Goal: Task Accomplishment & Management: Use online tool/utility

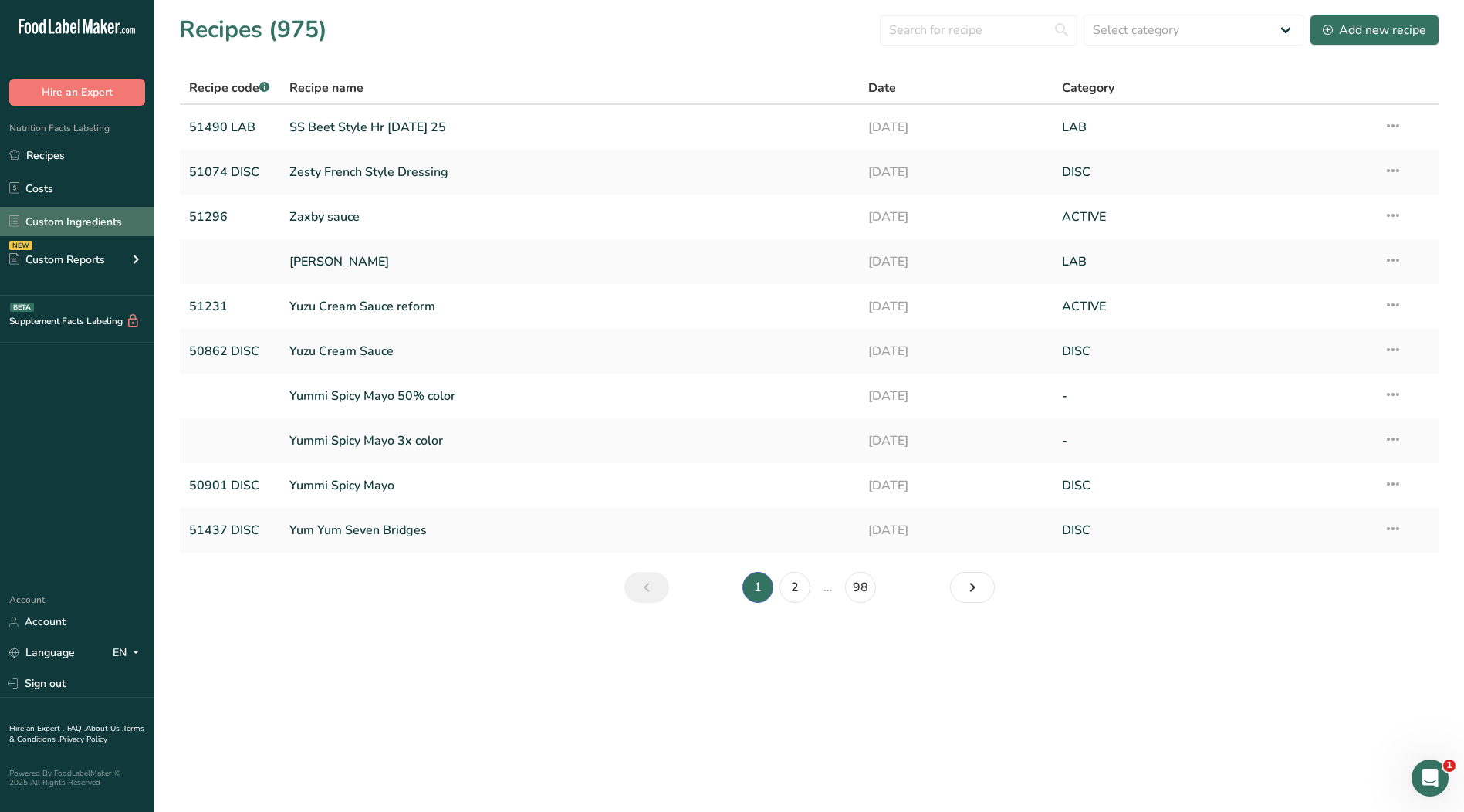
click at [92, 220] on link "Custom Ingredients" at bounding box center [77, 221] width 155 height 29
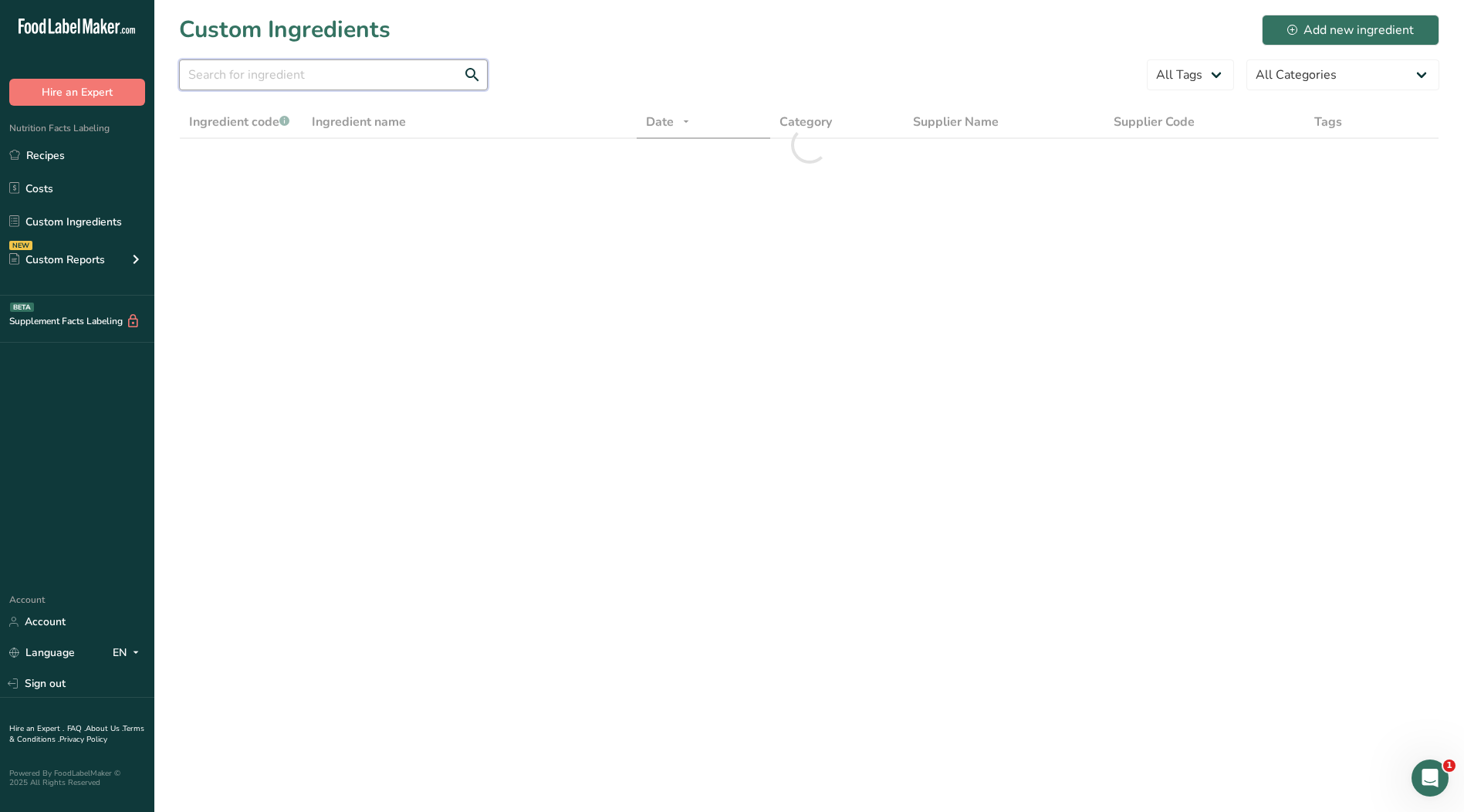
click at [352, 85] on input "text" at bounding box center [333, 75] width 309 height 31
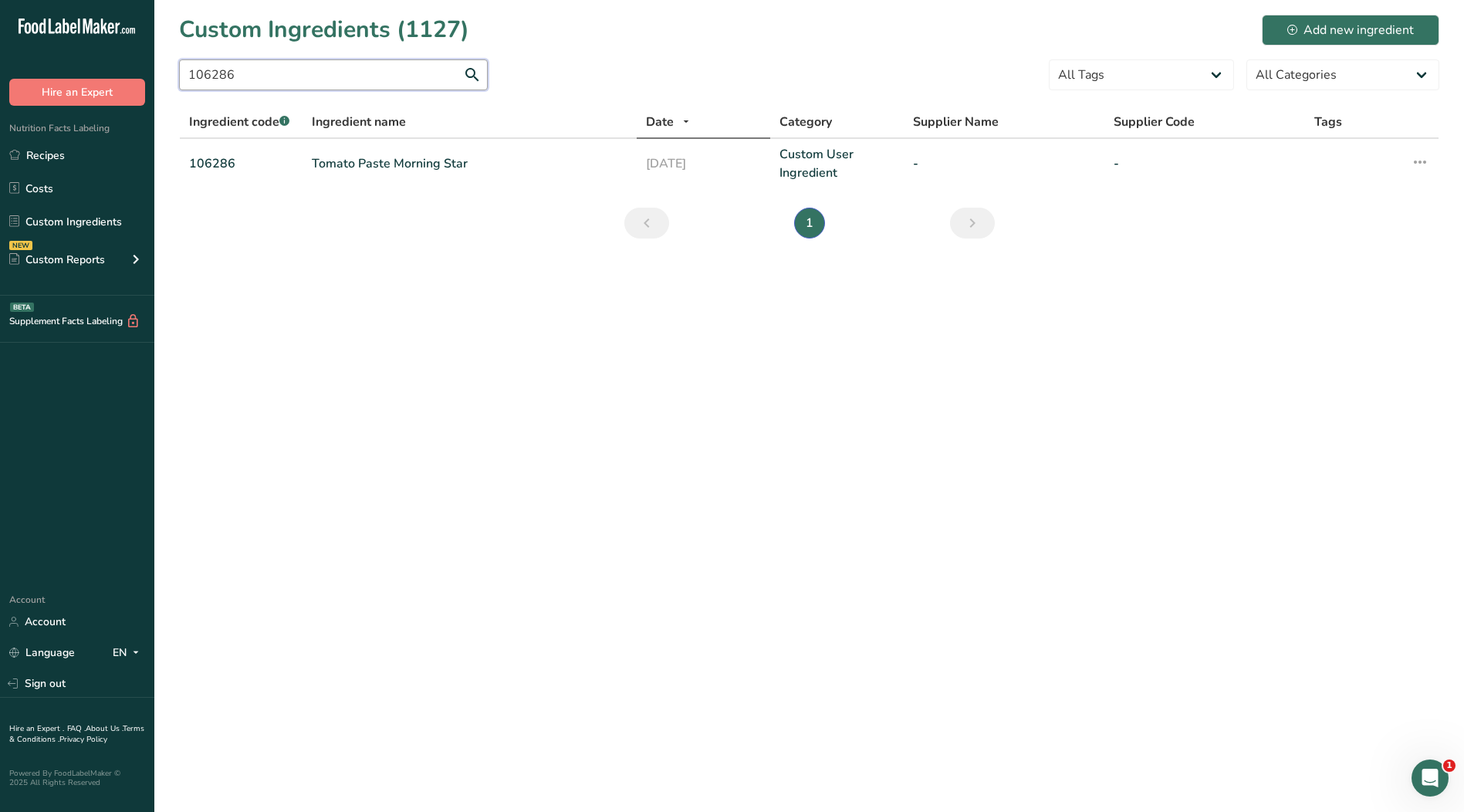
type input "106286"
click at [402, 167] on link "Tomato Paste Morning Star" at bounding box center [469, 164] width 316 height 19
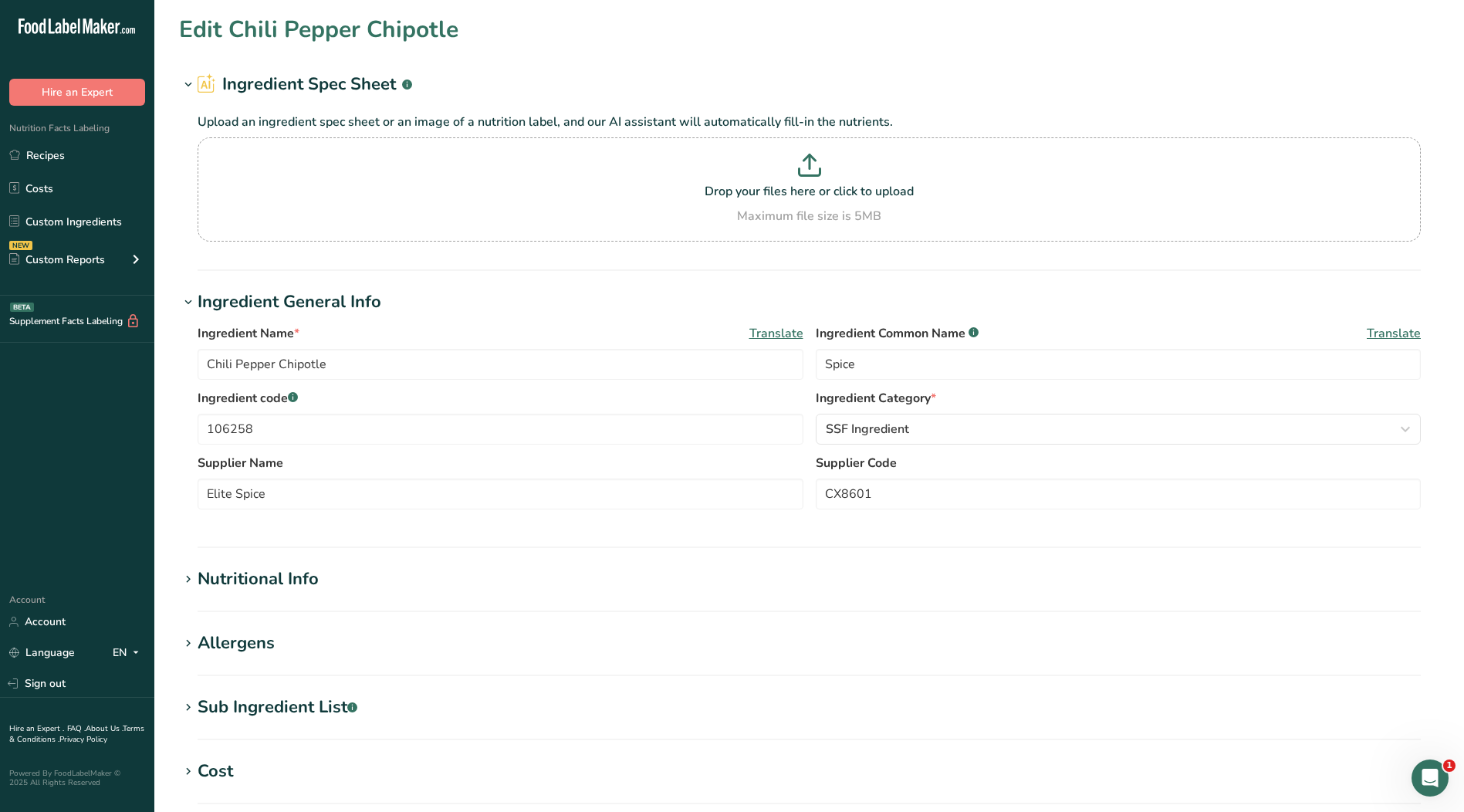
type input "Tomato Paste Morning Star"
type input "106286"
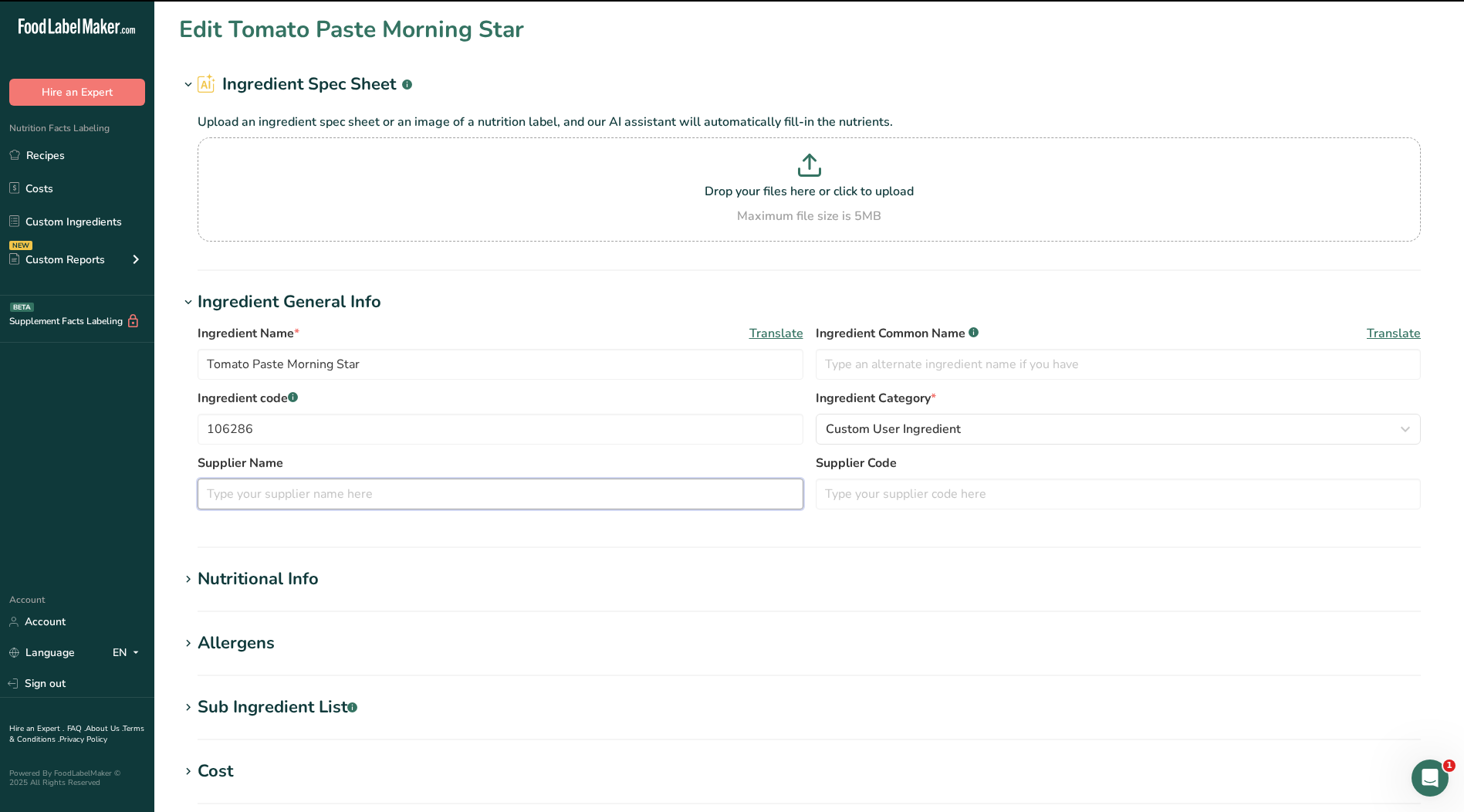
click at [319, 500] on input "text" at bounding box center [501, 494] width 606 height 31
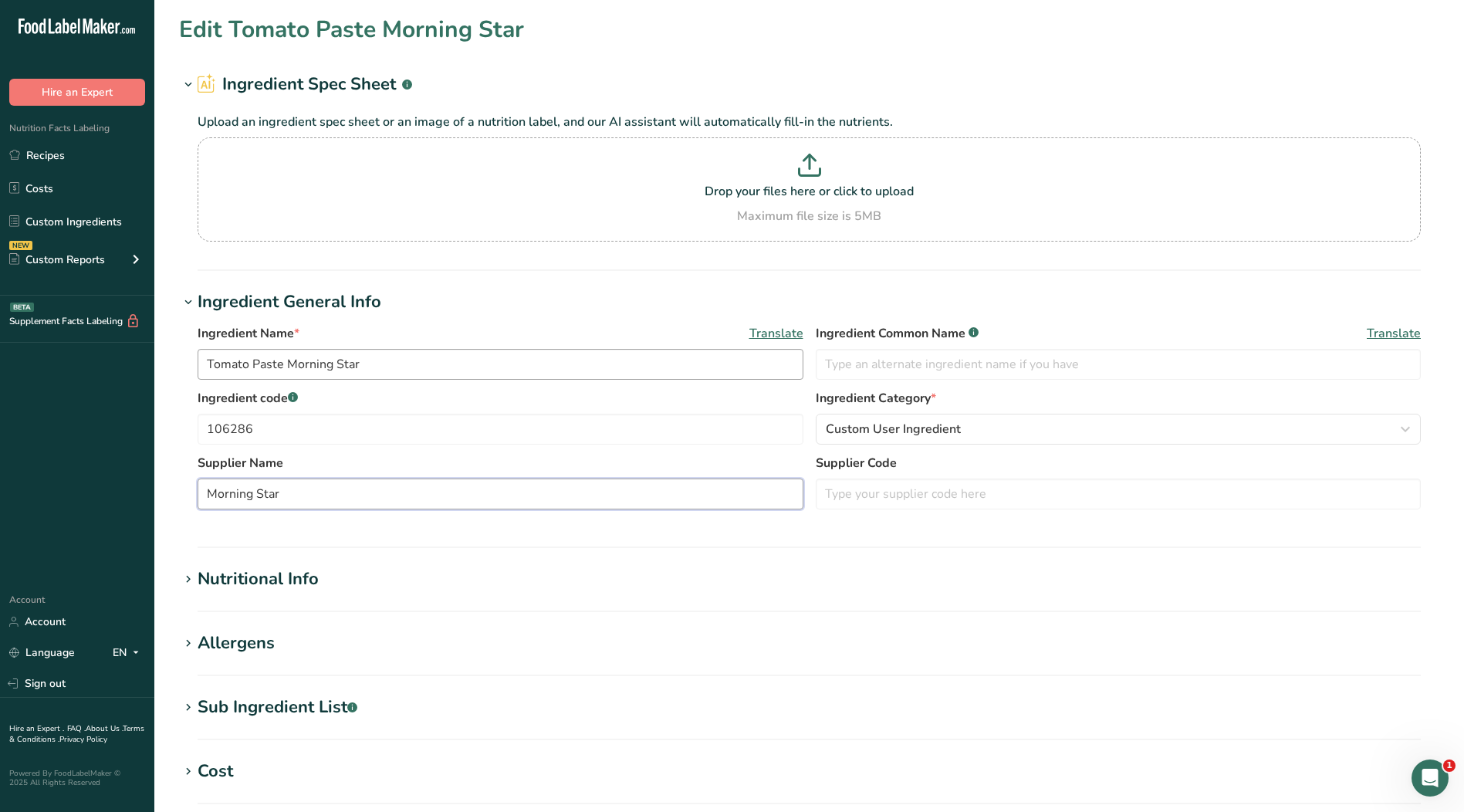
type input "Morning Star"
drag, startPoint x: 282, startPoint y: 363, endPoint x: 117, endPoint y: 360, distance: 165.0
click at [117, 360] on div ".a-20{fill:#fff;} Hire an Expert Nutrition Facts Labeling Recipes Costs Custom …" at bounding box center [732, 592] width 1464 height 1183
click at [946, 352] on input "text" at bounding box center [1119, 364] width 606 height 31
paste input "Tomato Paste"
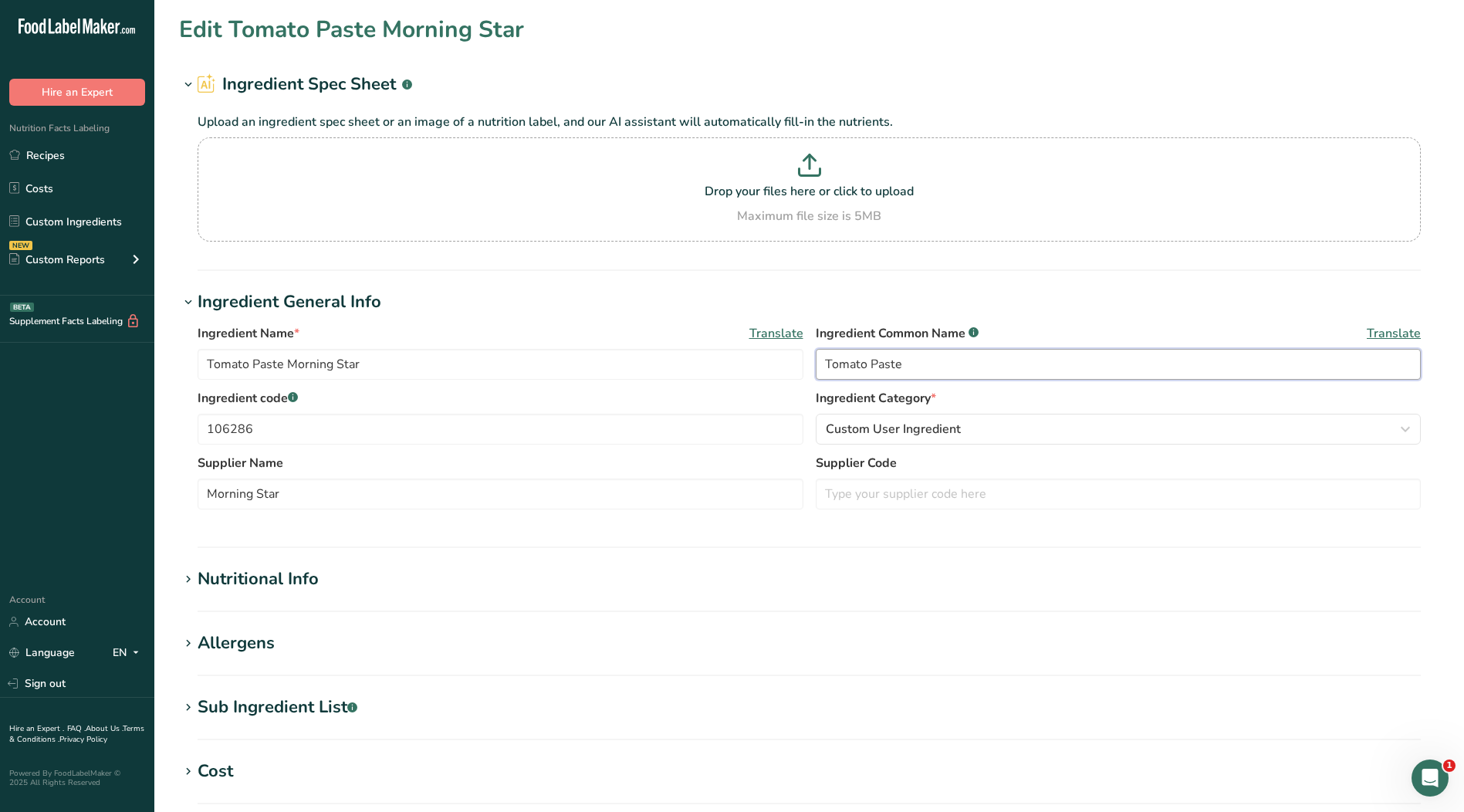
type input "Tomato Paste"
click at [213, 576] on div "Nutritional Info" at bounding box center [259, 579] width 122 height 25
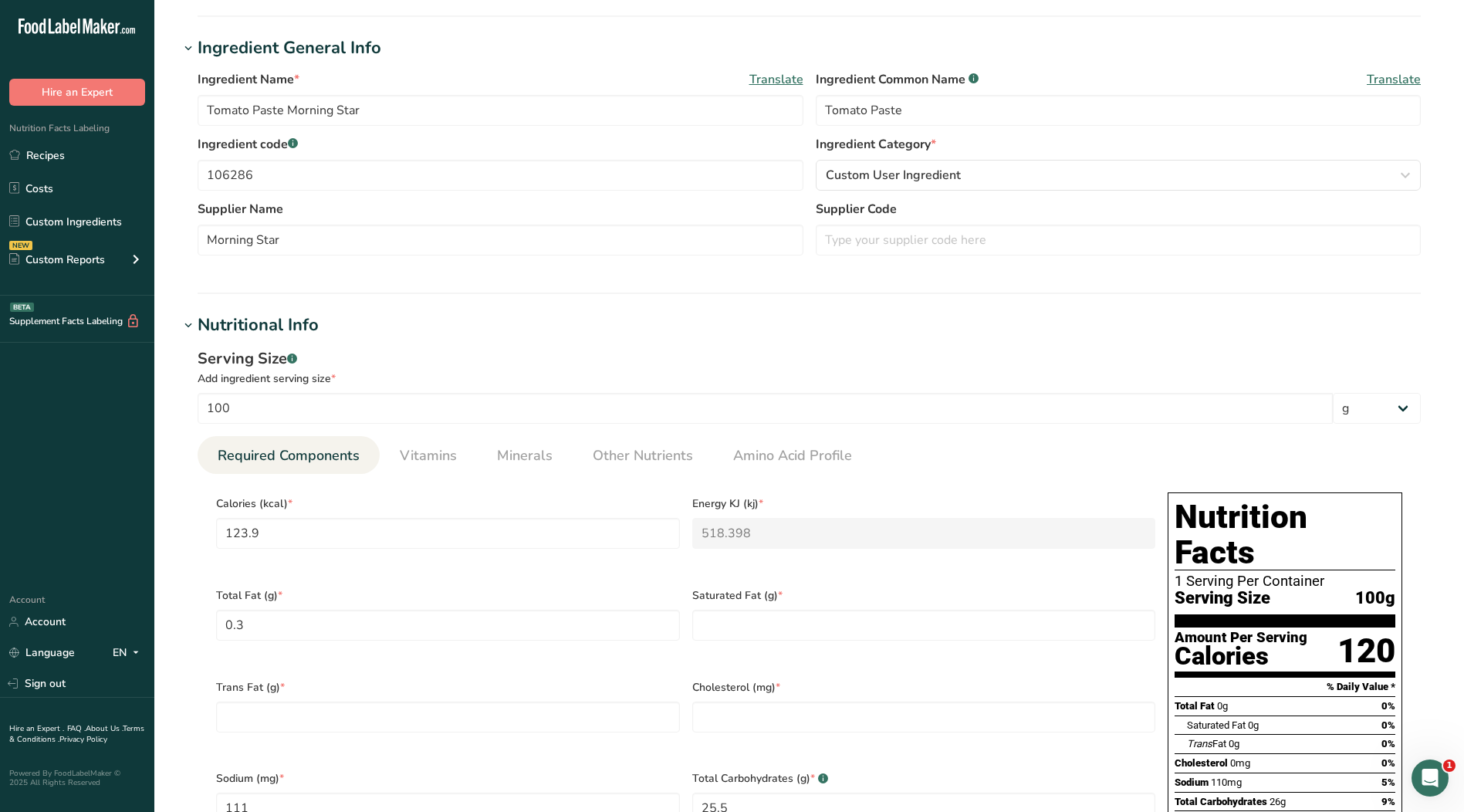
scroll to position [386, 0]
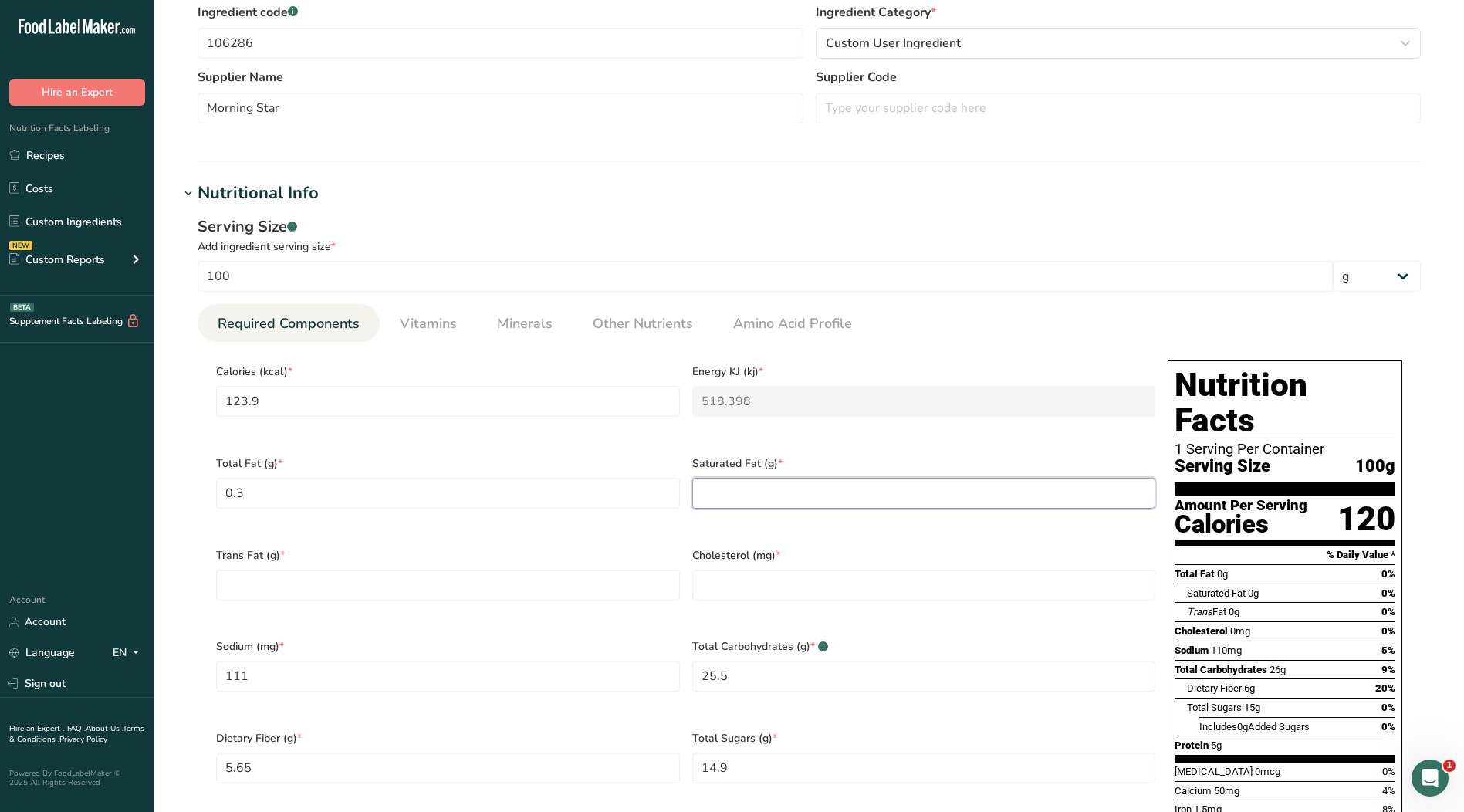
click at [759, 497] on Fat "number" at bounding box center [924, 494] width 464 height 31
type Fat "0"
click at [453, 571] on Fat "number" at bounding box center [448, 585] width 464 height 31
type Fat "0"
click at [810, 569] on input "number" at bounding box center [924, 585] width 464 height 31
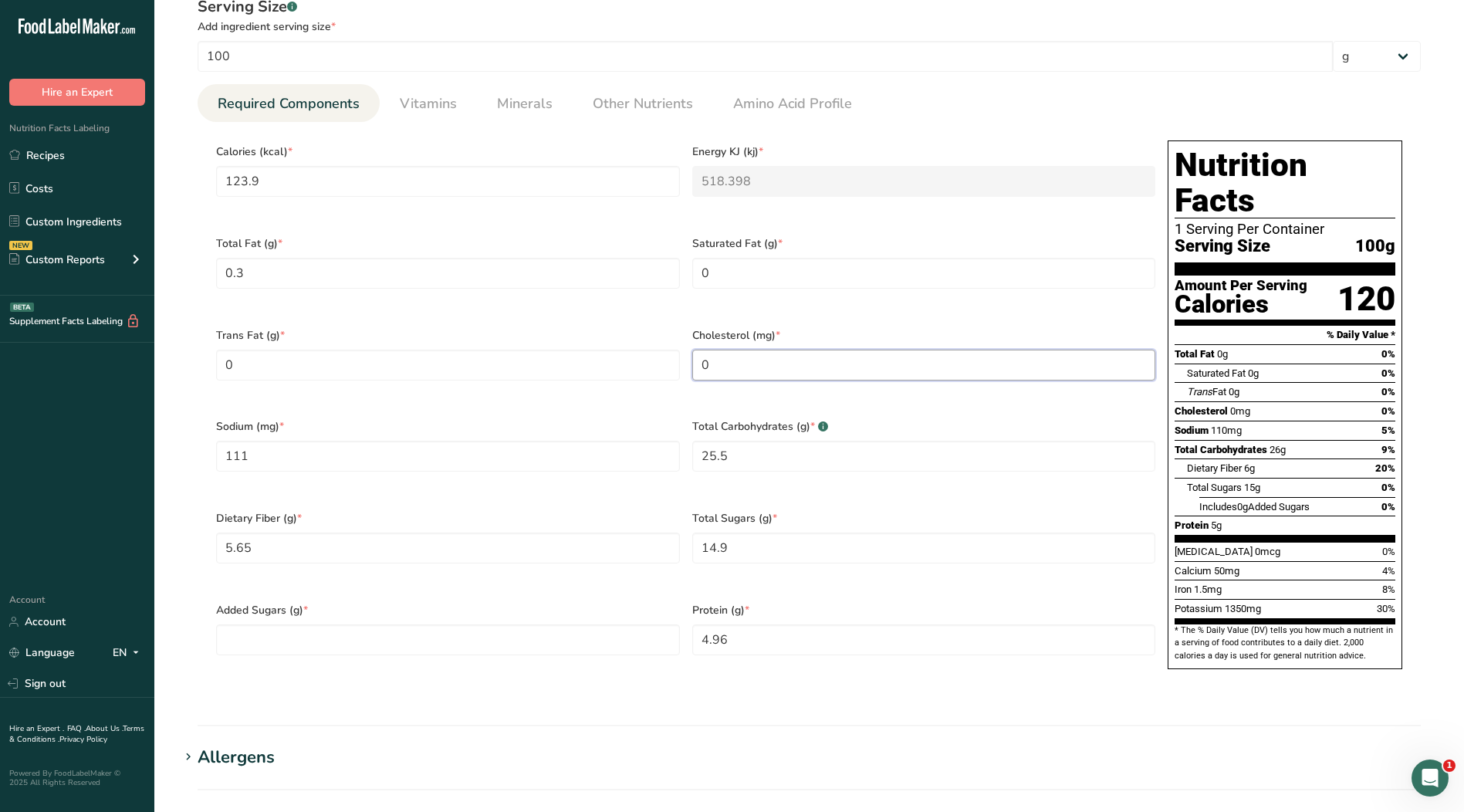
scroll to position [694, 0]
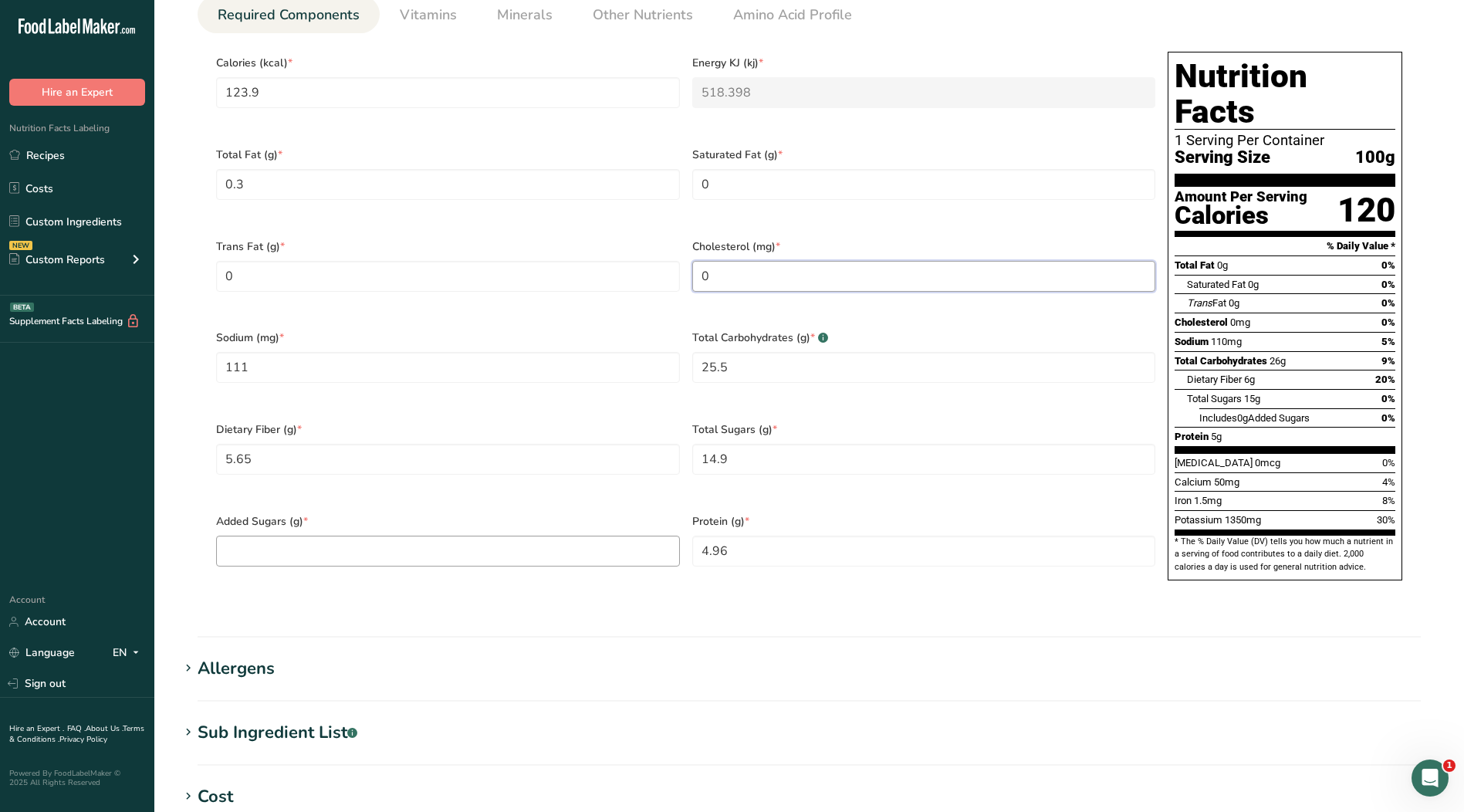
type input "0"
click at [620, 536] on Sugars "number" at bounding box center [448, 551] width 464 height 31
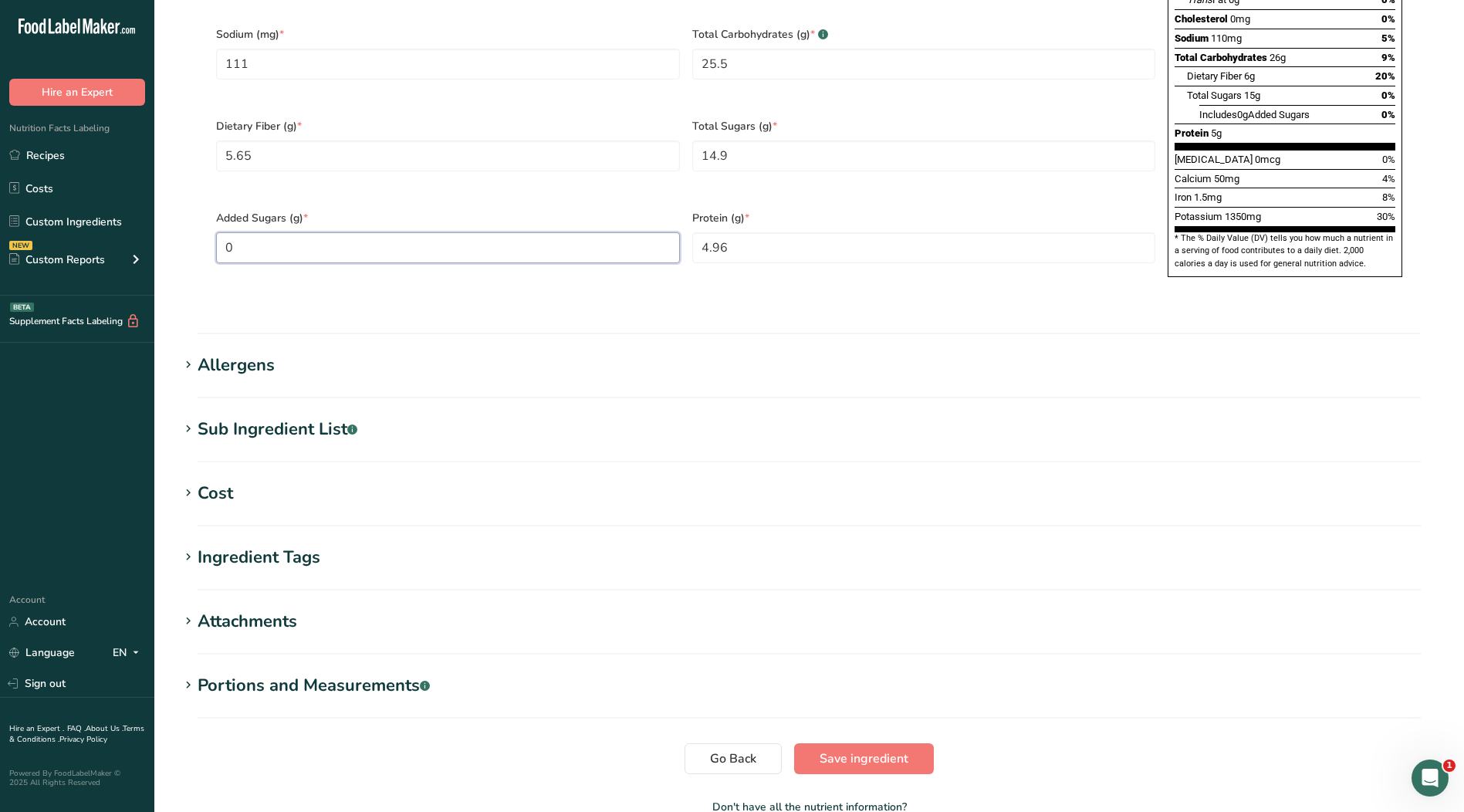
scroll to position [1003, 0]
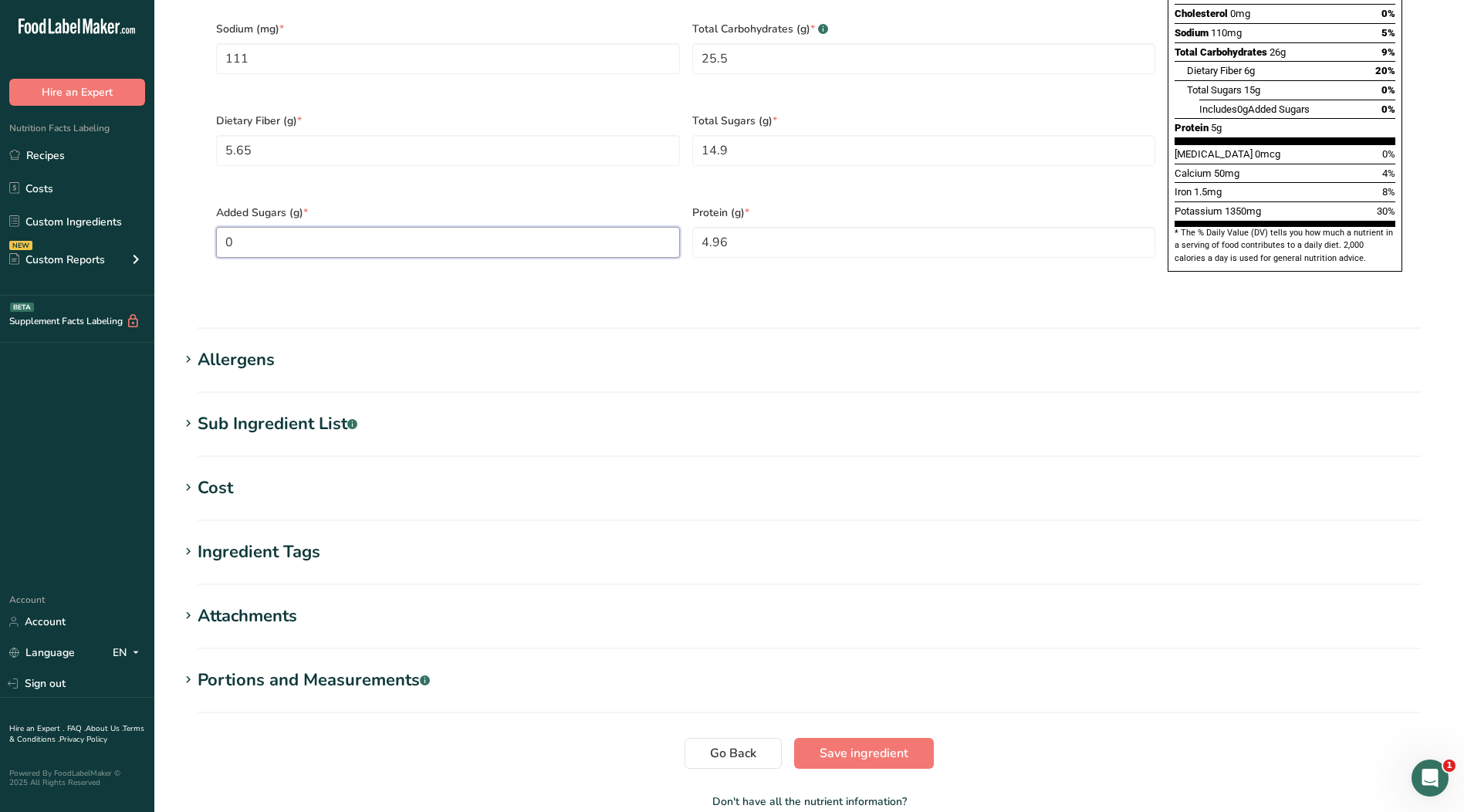
type Sugars "0"
click at [300, 540] on div "Ingredient Tags" at bounding box center [259, 552] width 122 height 25
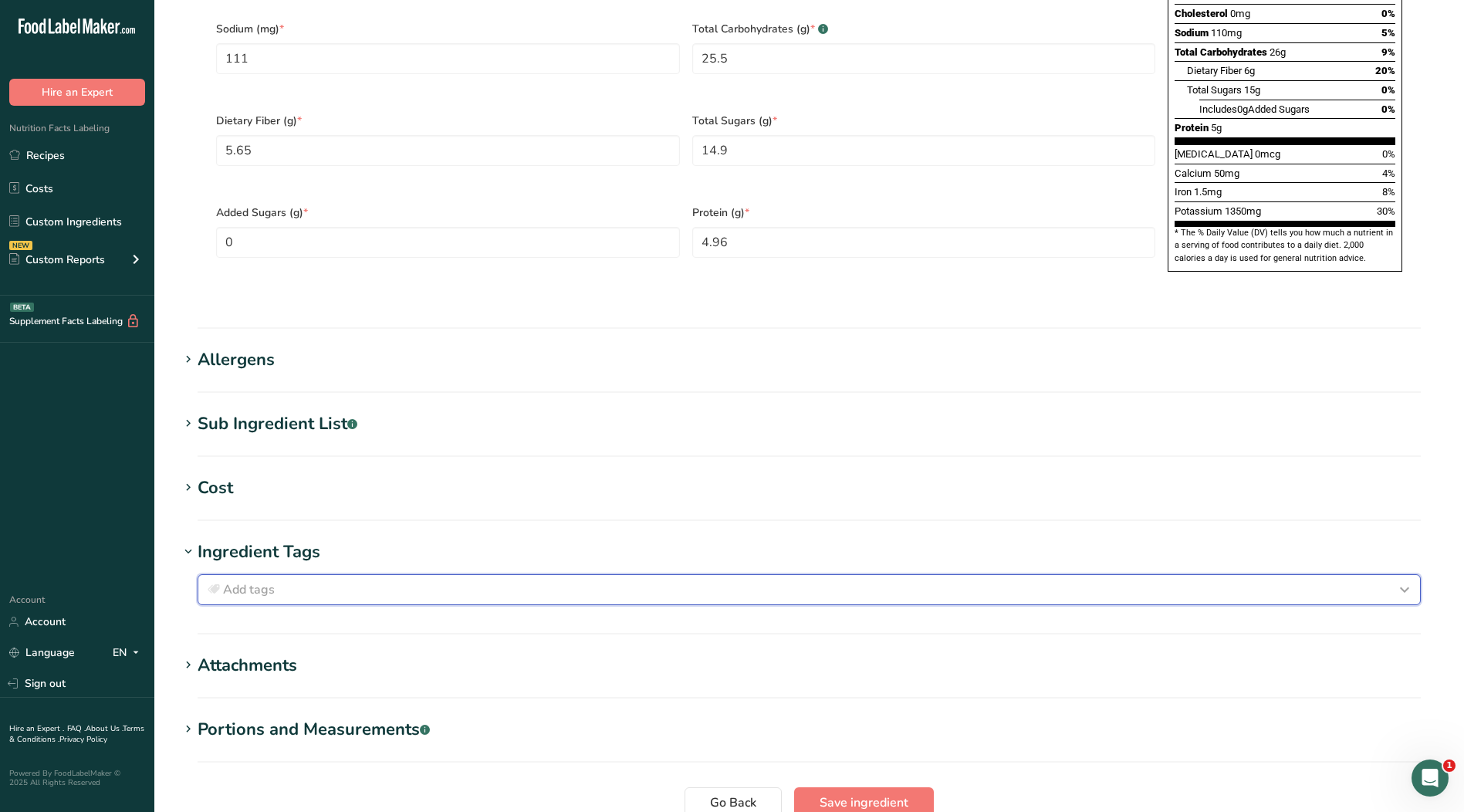
click at [322, 580] on div "Add tags" at bounding box center [809, 589] width 1209 height 19
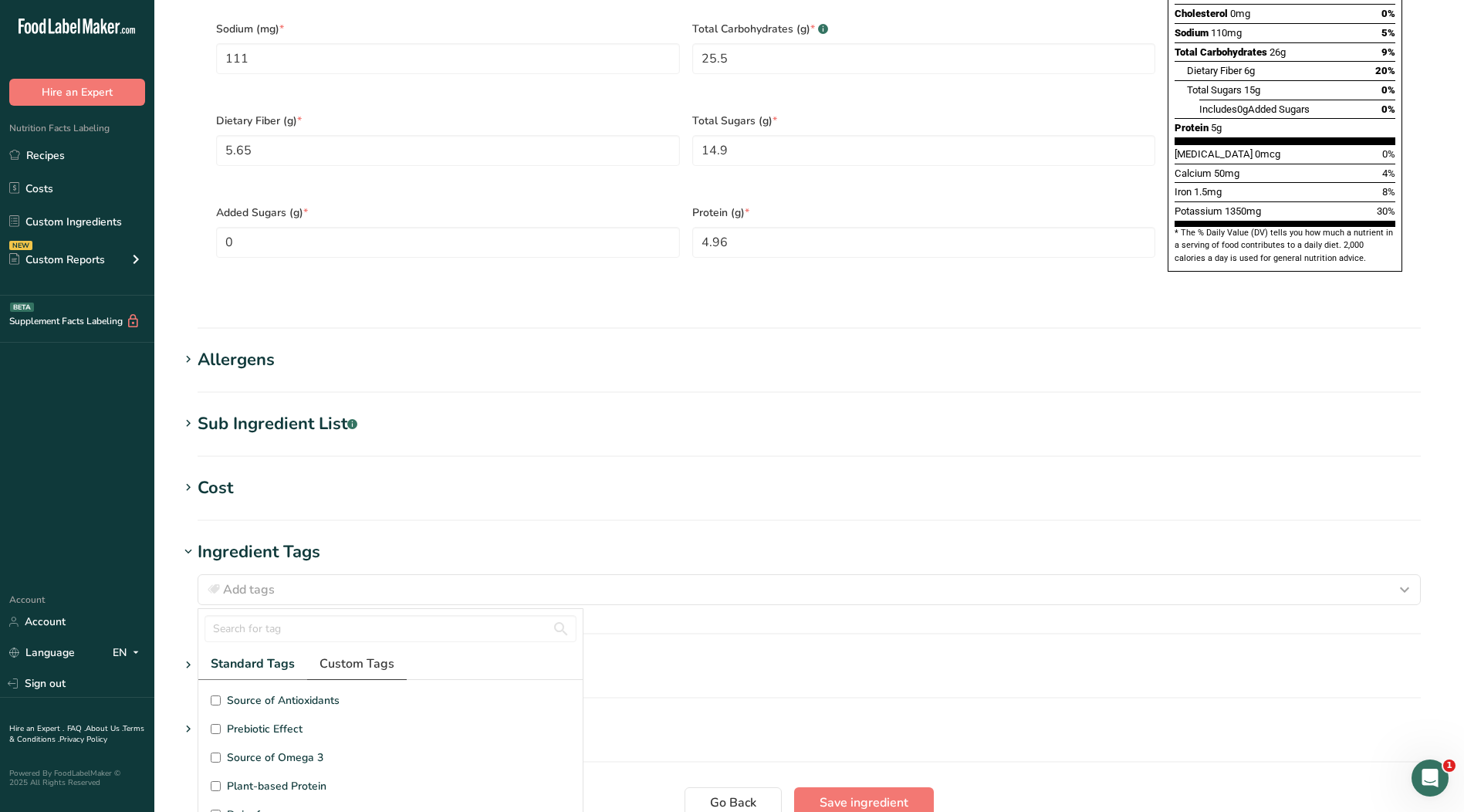
drag, startPoint x: 341, startPoint y: 630, endPoint x: 357, endPoint y: 624, distance: 17.1
click at [341, 654] on span "Custom Tags" at bounding box center [357, 663] width 74 height 19
click at [283, 721] on span "Kosher Ingredient" at bounding box center [271, 729] width 88 height 17
click at [220, 724] on input "Kosher Ingredient" at bounding box center [216, 729] width 10 height 10
checkbox input "true"
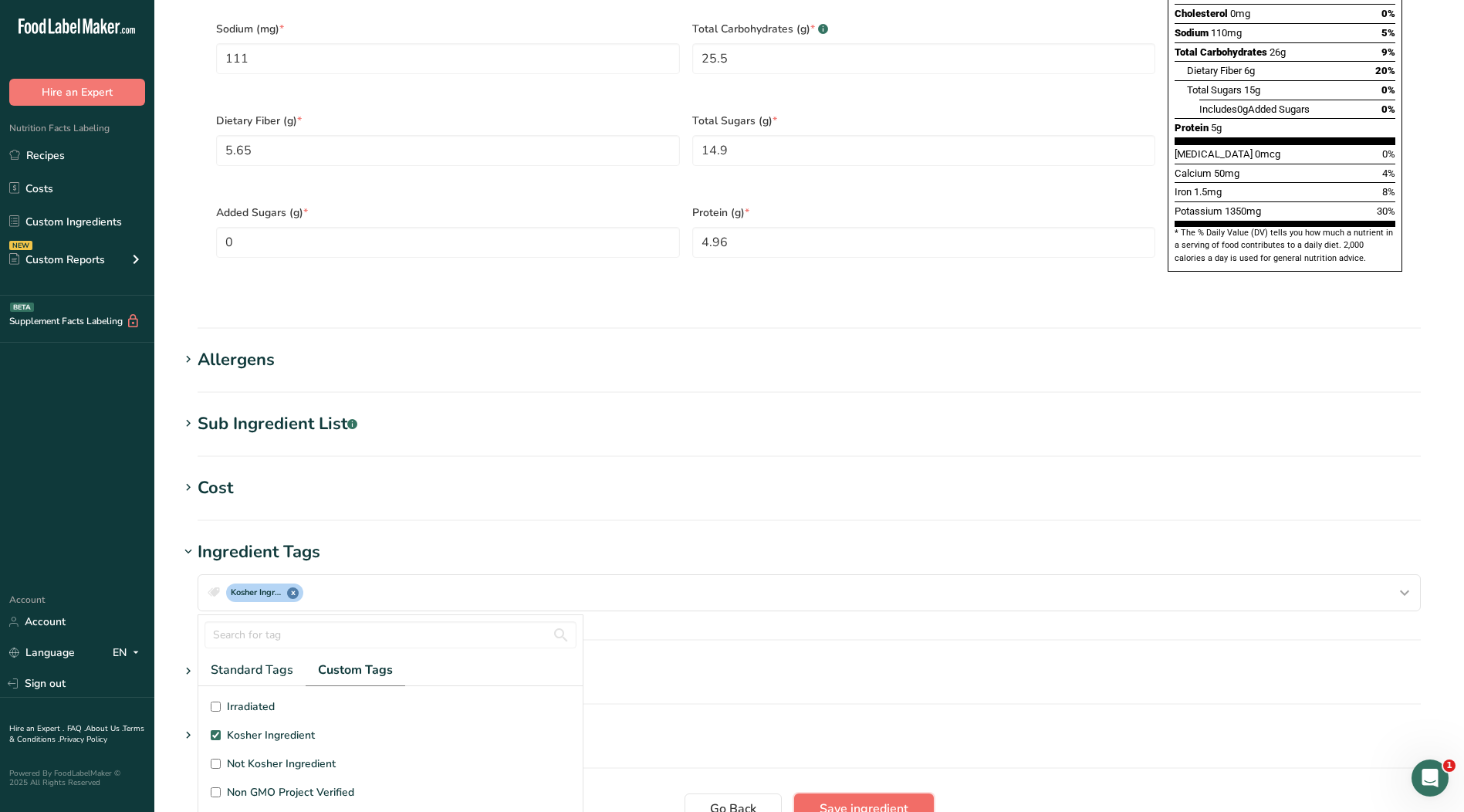
click at [850, 799] on span "Save ingredient" at bounding box center [864, 808] width 89 height 19
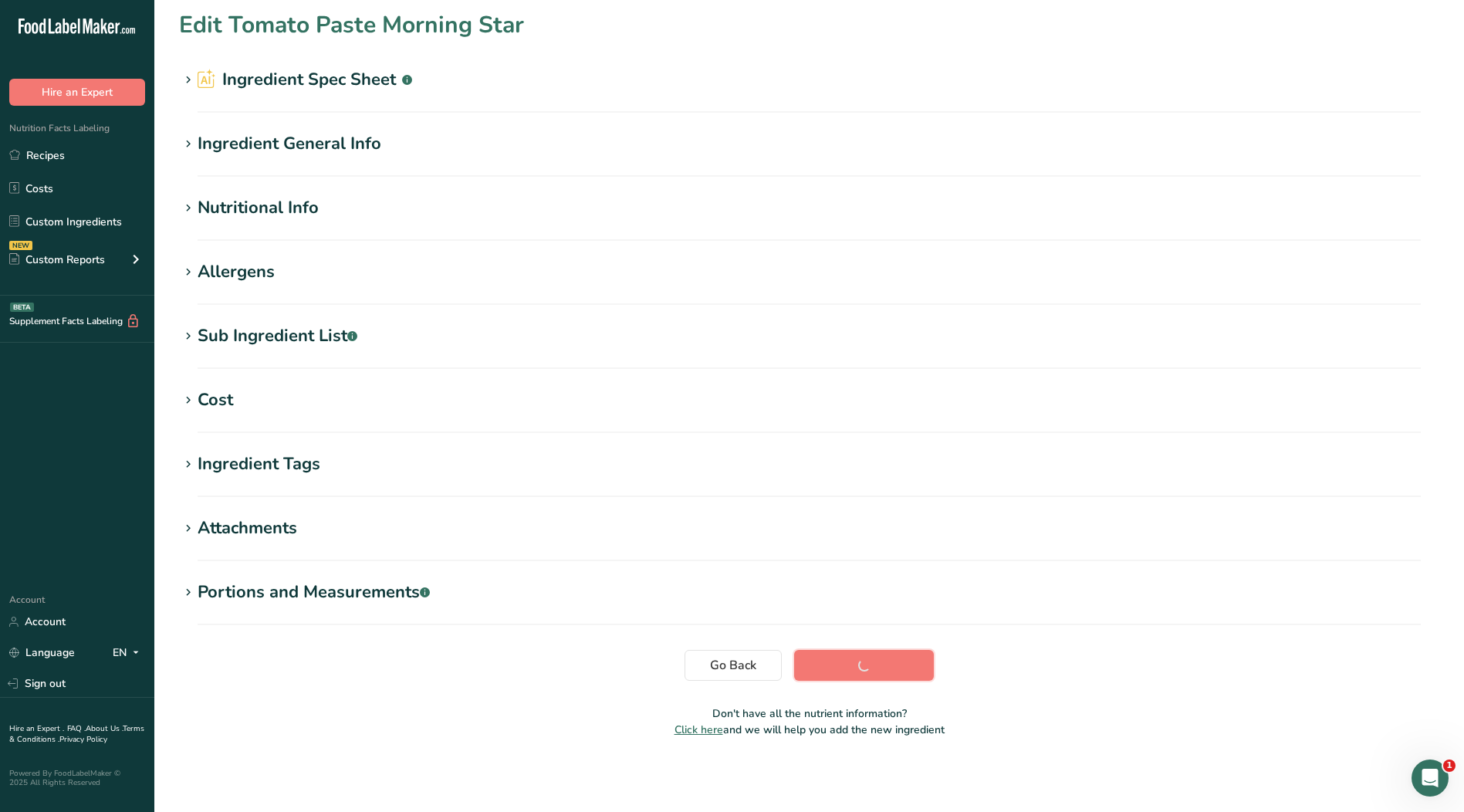
scroll to position [5, 0]
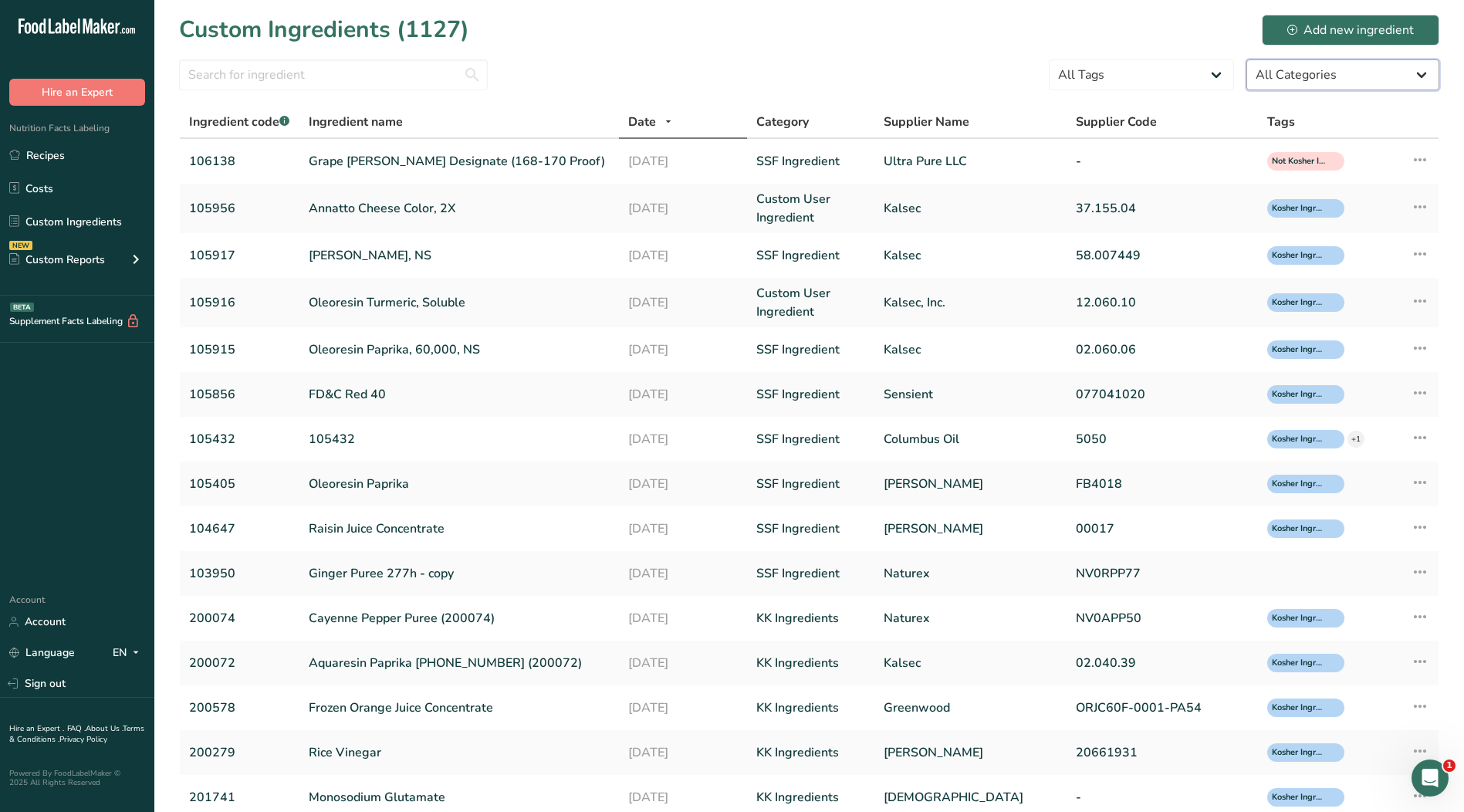
click at [1286, 78] on select "All Categories [DEMOGRAPHIC_DATA]/[US_STATE][DEMOGRAPHIC_DATA] Foods Baby Foods…" at bounding box center [1342, 75] width 193 height 31
select select "0"
click at [1246, 60] on select "All Categories [DEMOGRAPHIC_DATA]/[US_STATE][DEMOGRAPHIC_DATA] Foods Baby Foods…" at bounding box center [1342, 75] width 193 height 31
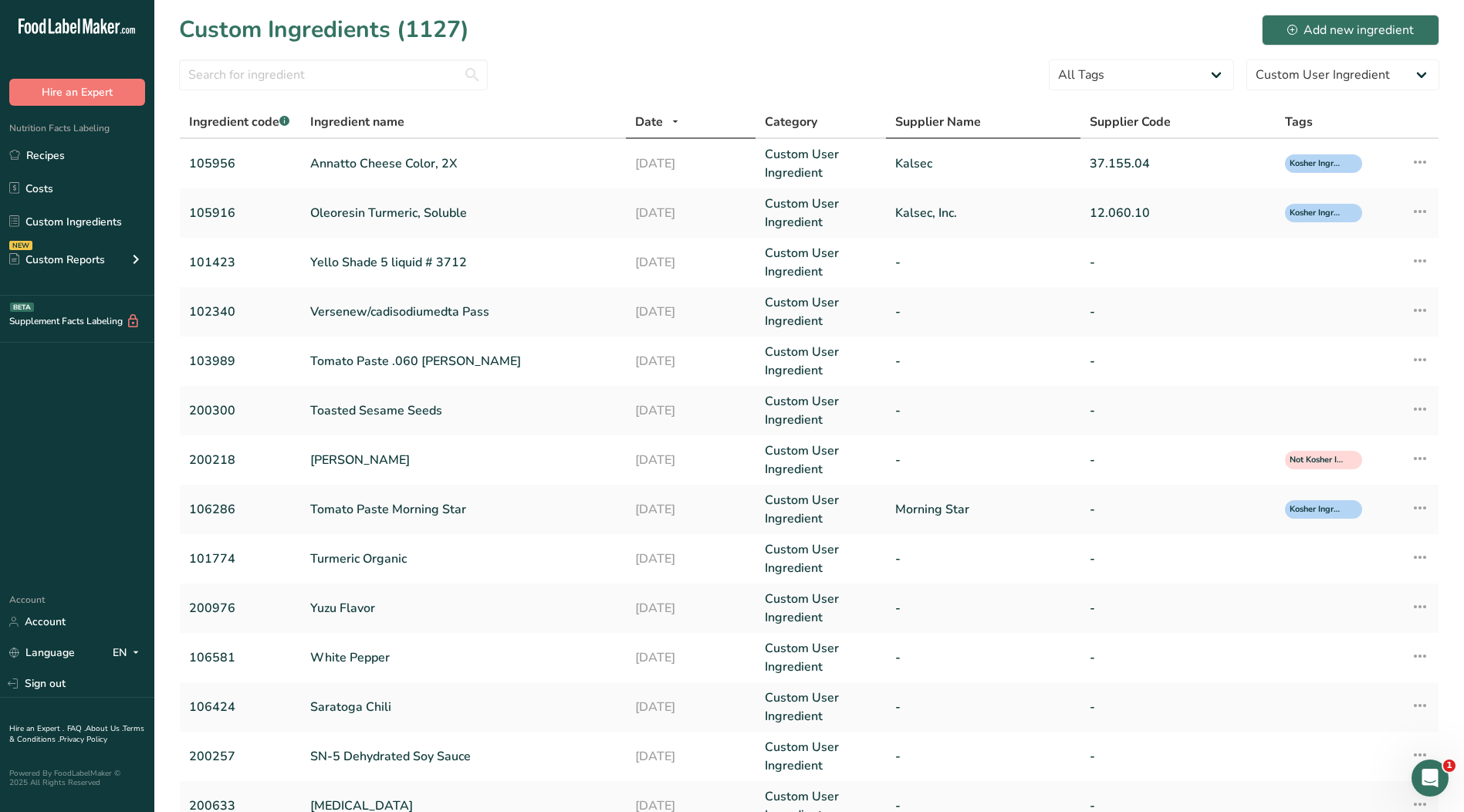
click at [929, 120] on span "Supplier Name" at bounding box center [938, 121] width 85 height 19
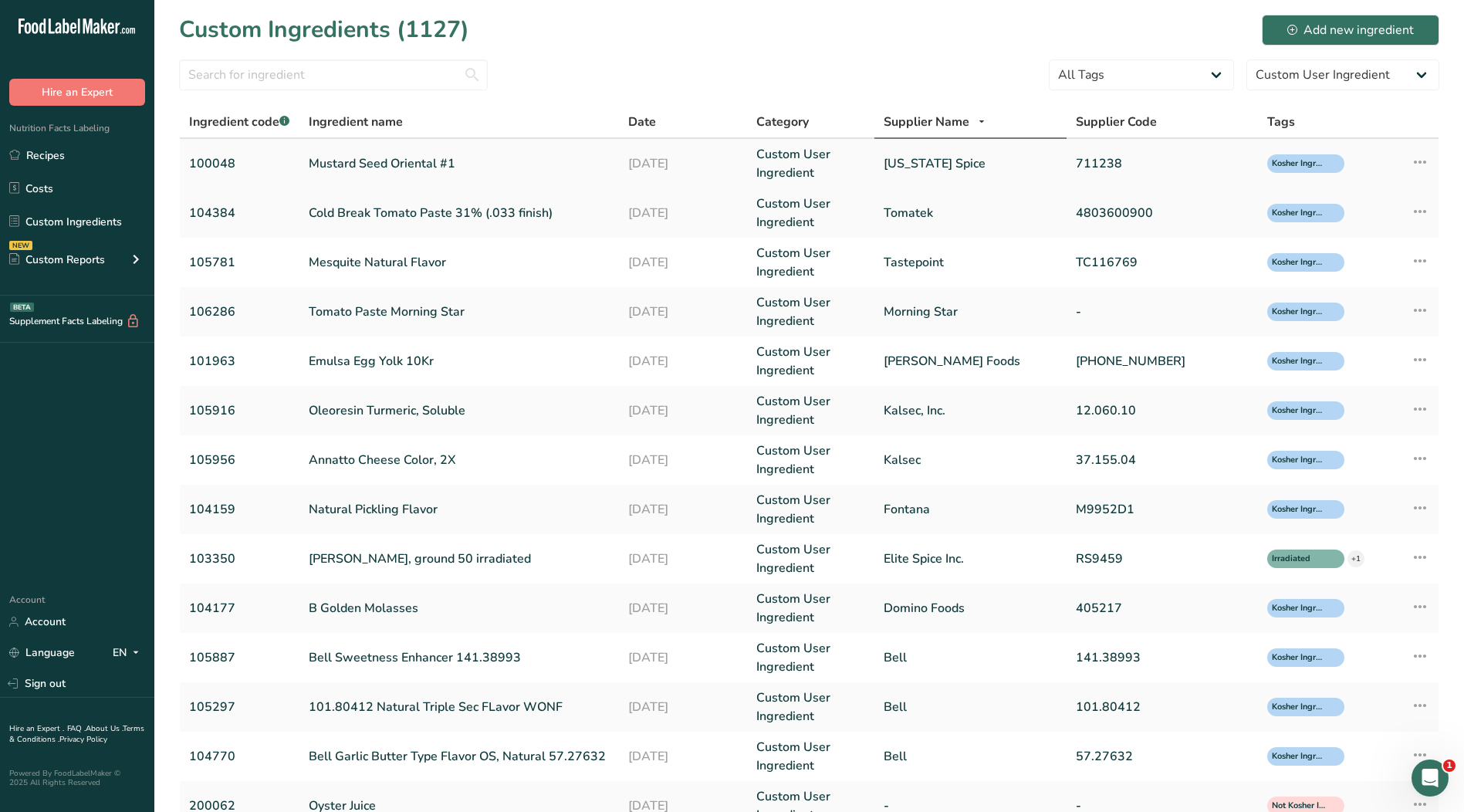
click at [931, 167] on link "Wisconsin Spice" at bounding box center [970, 164] width 172 height 19
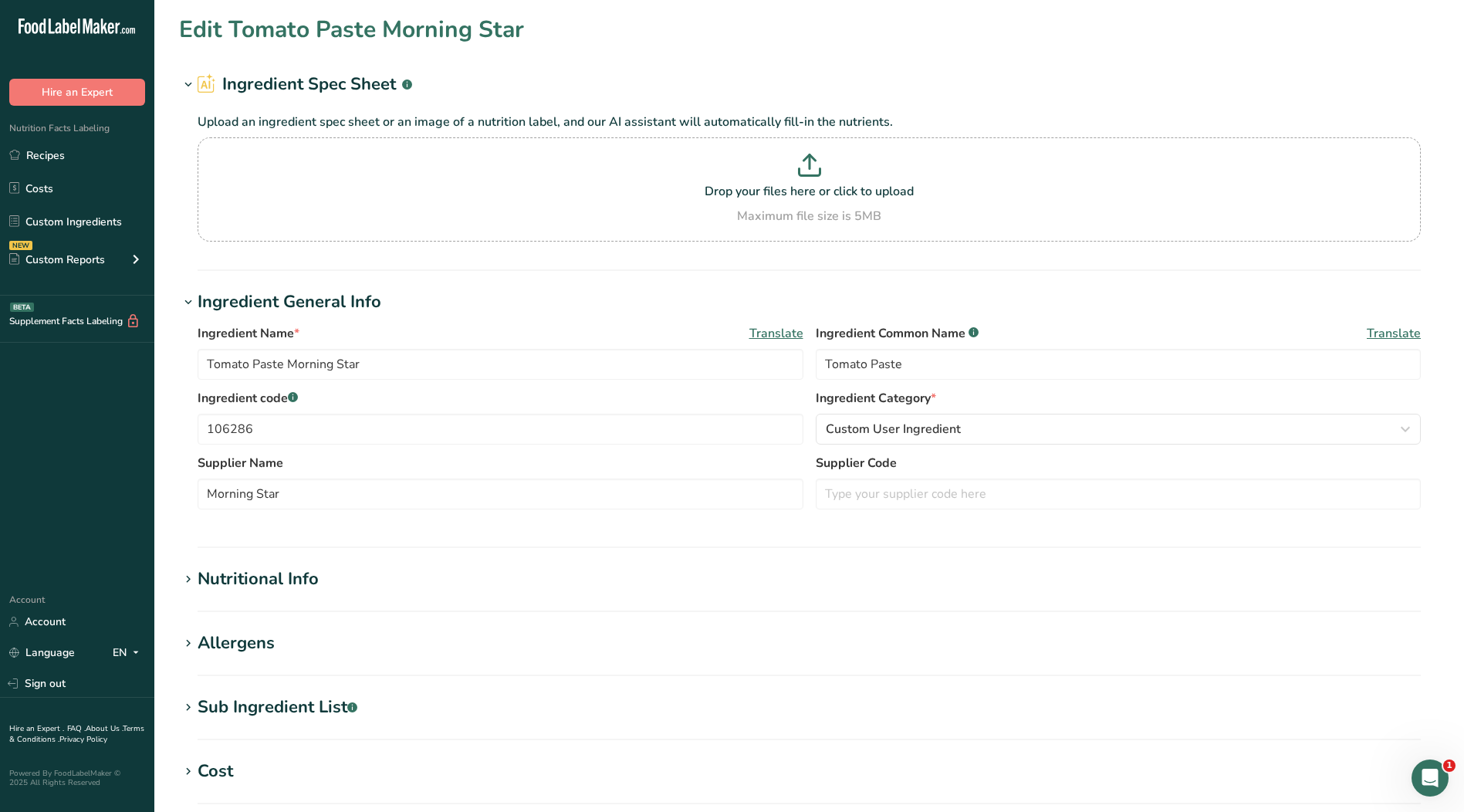
type input "Mustard Seed Oriental #1"
type input "Mustard Seed"
type input "100048"
type input "Wisconsin Spice"
type input "711238"
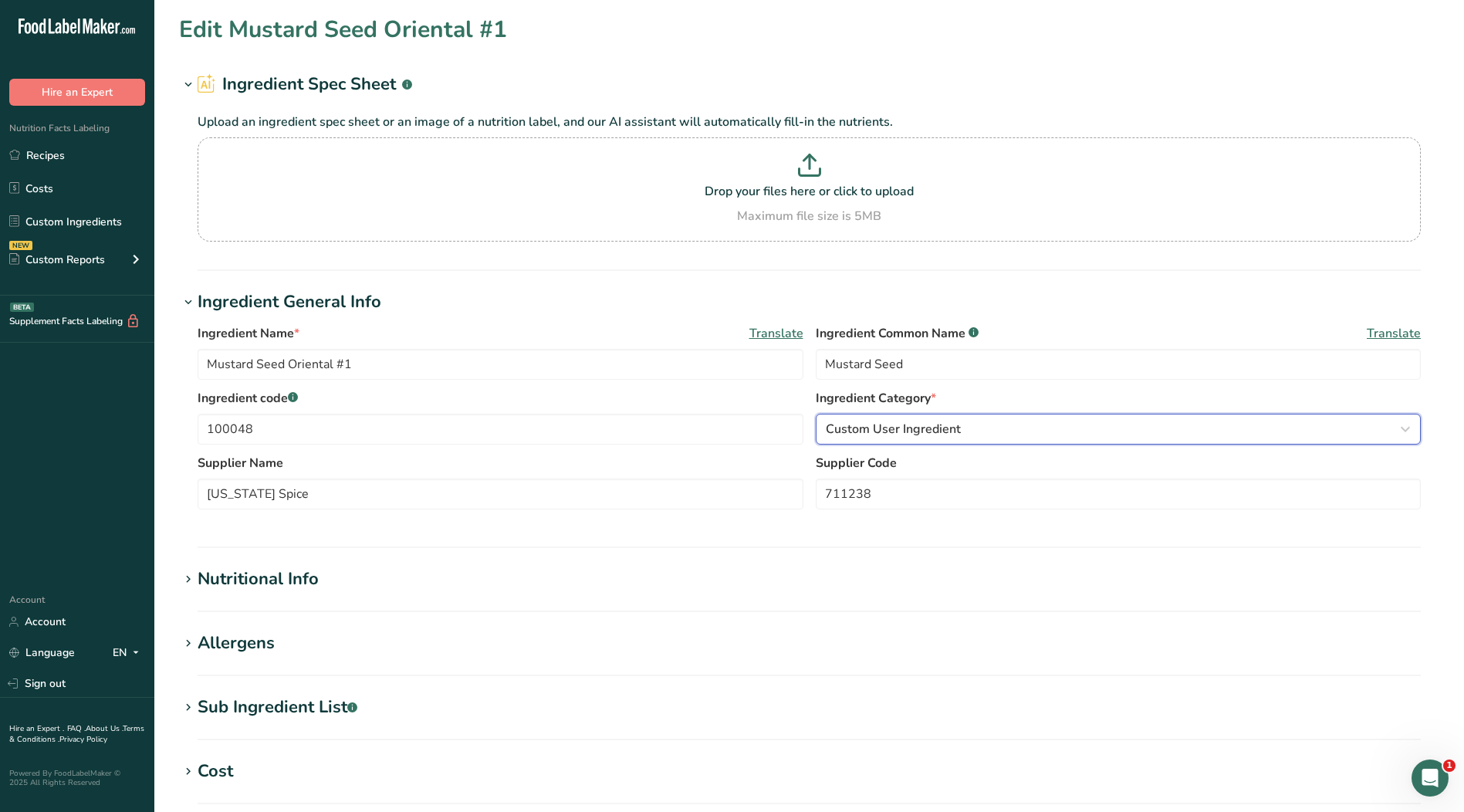
click at [929, 431] on span "Custom User Ingredient" at bounding box center [894, 429] width 135 height 19
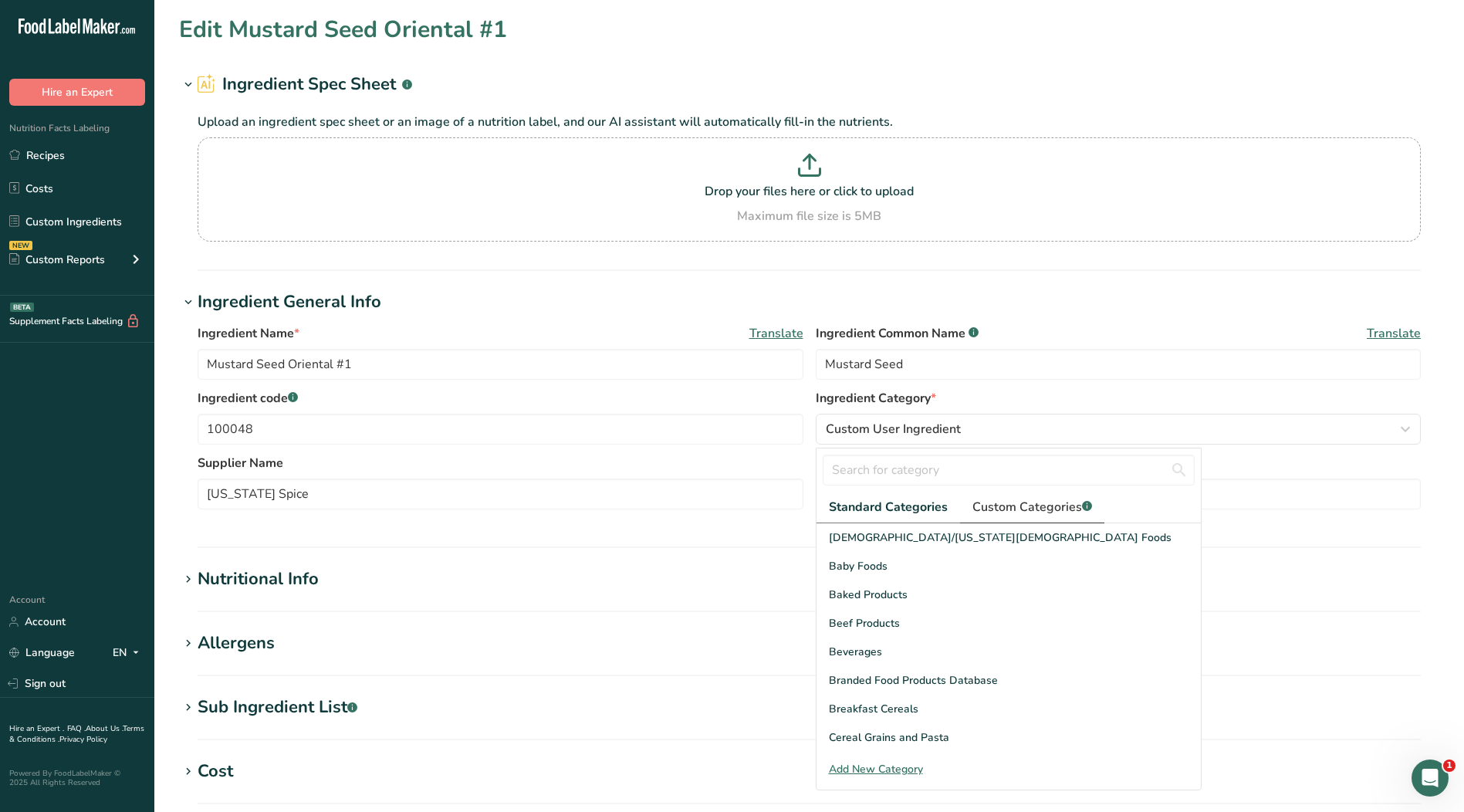
click at [1000, 510] on span "Custom Categories .a-a{fill:#347362;}.b-a{fill:#fff;}" at bounding box center [1033, 506] width 120 height 19
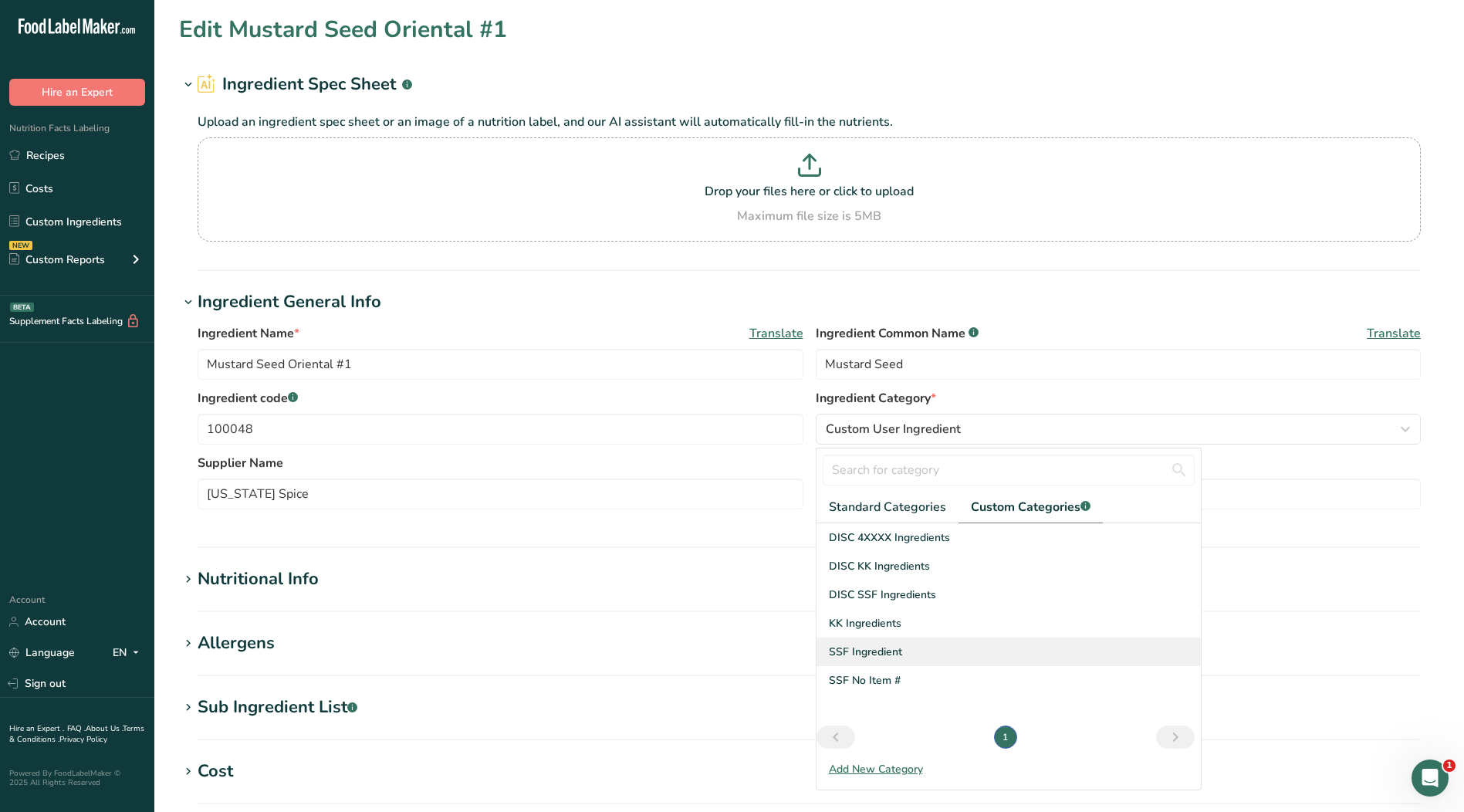
click at [864, 651] on span "SSF Ingredient" at bounding box center [865, 651] width 73 height 17
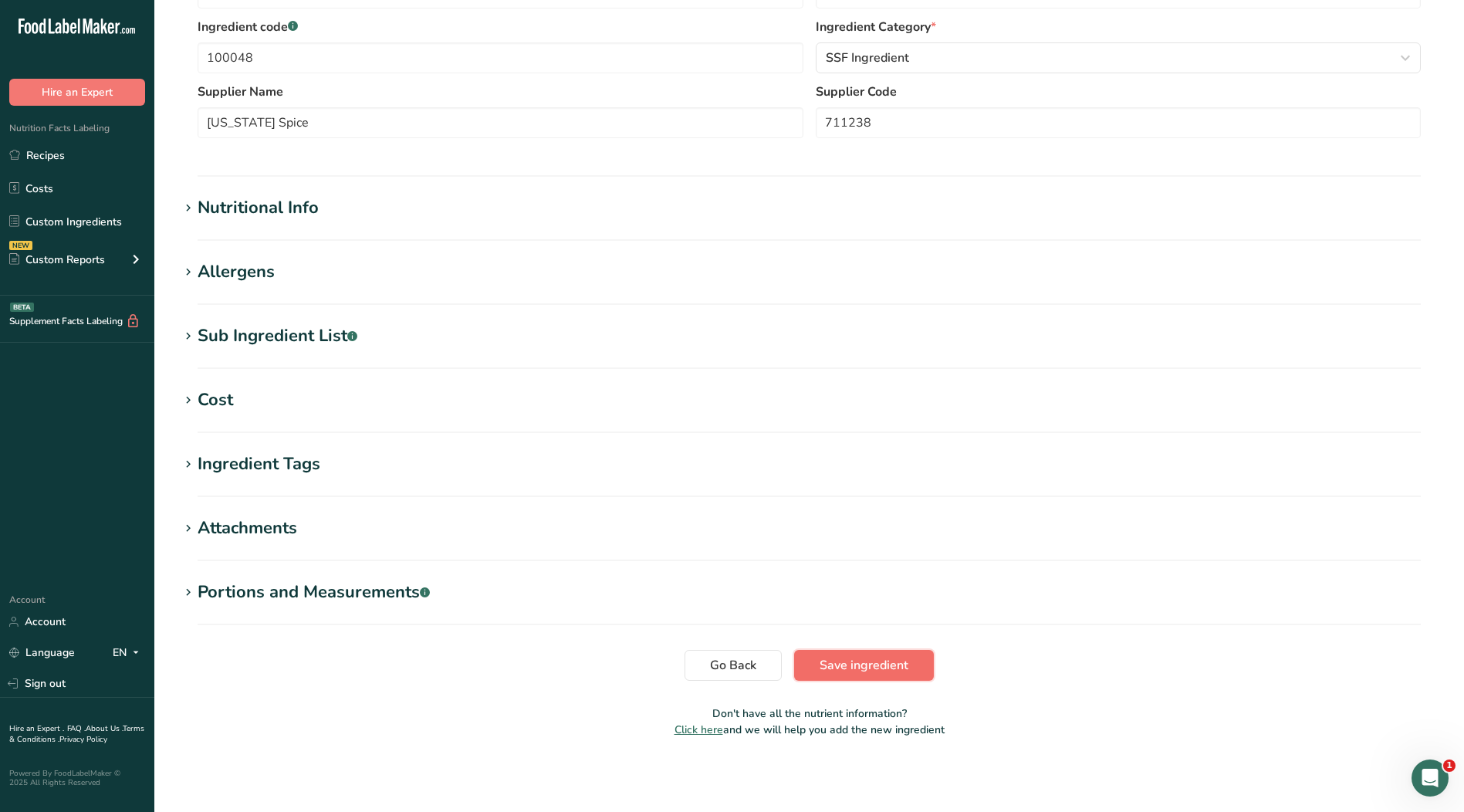
click at [833, 662] on span "Save ingredient" at bounding box center [864, 665] width 89 height 19
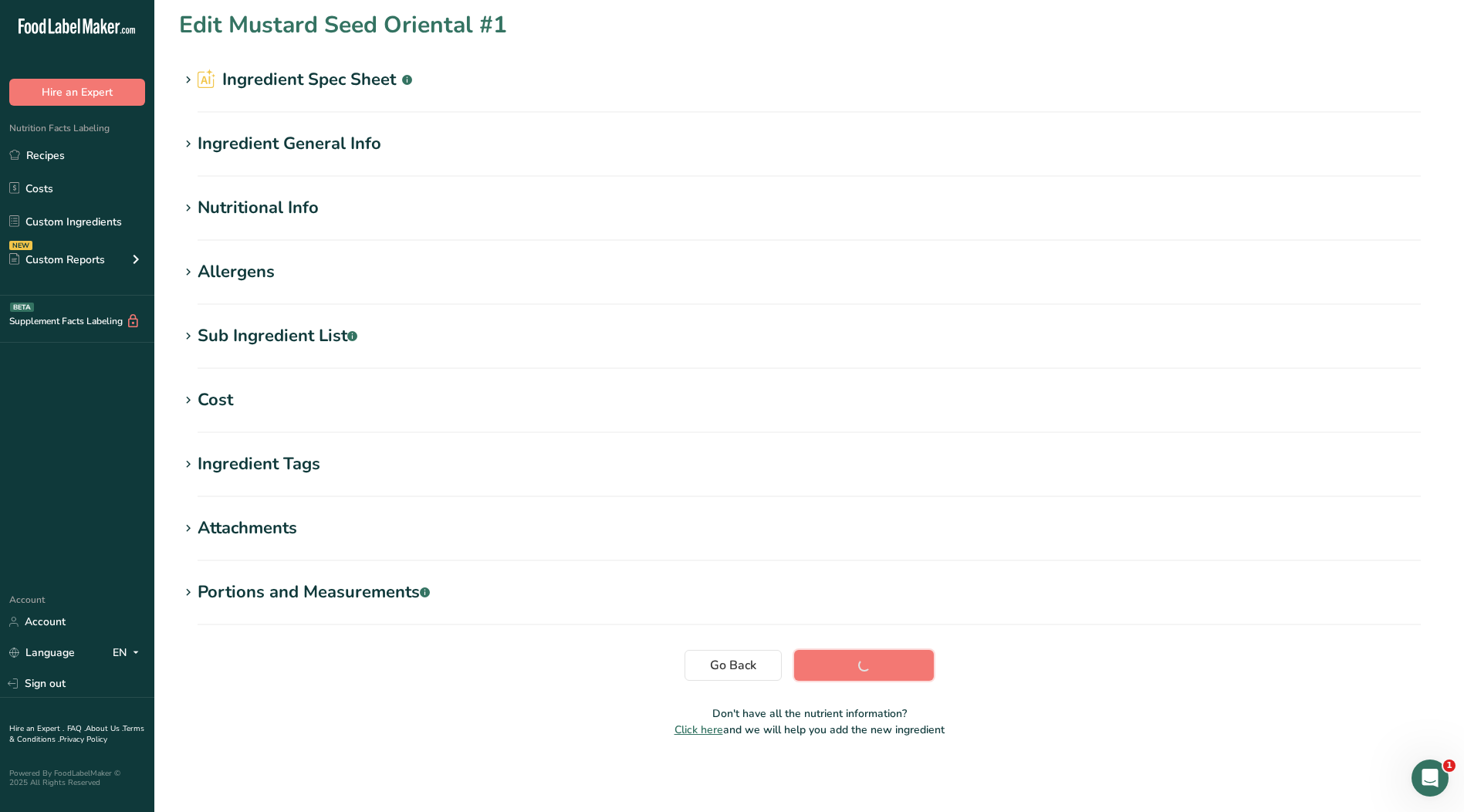
scroll to position [5, 0]
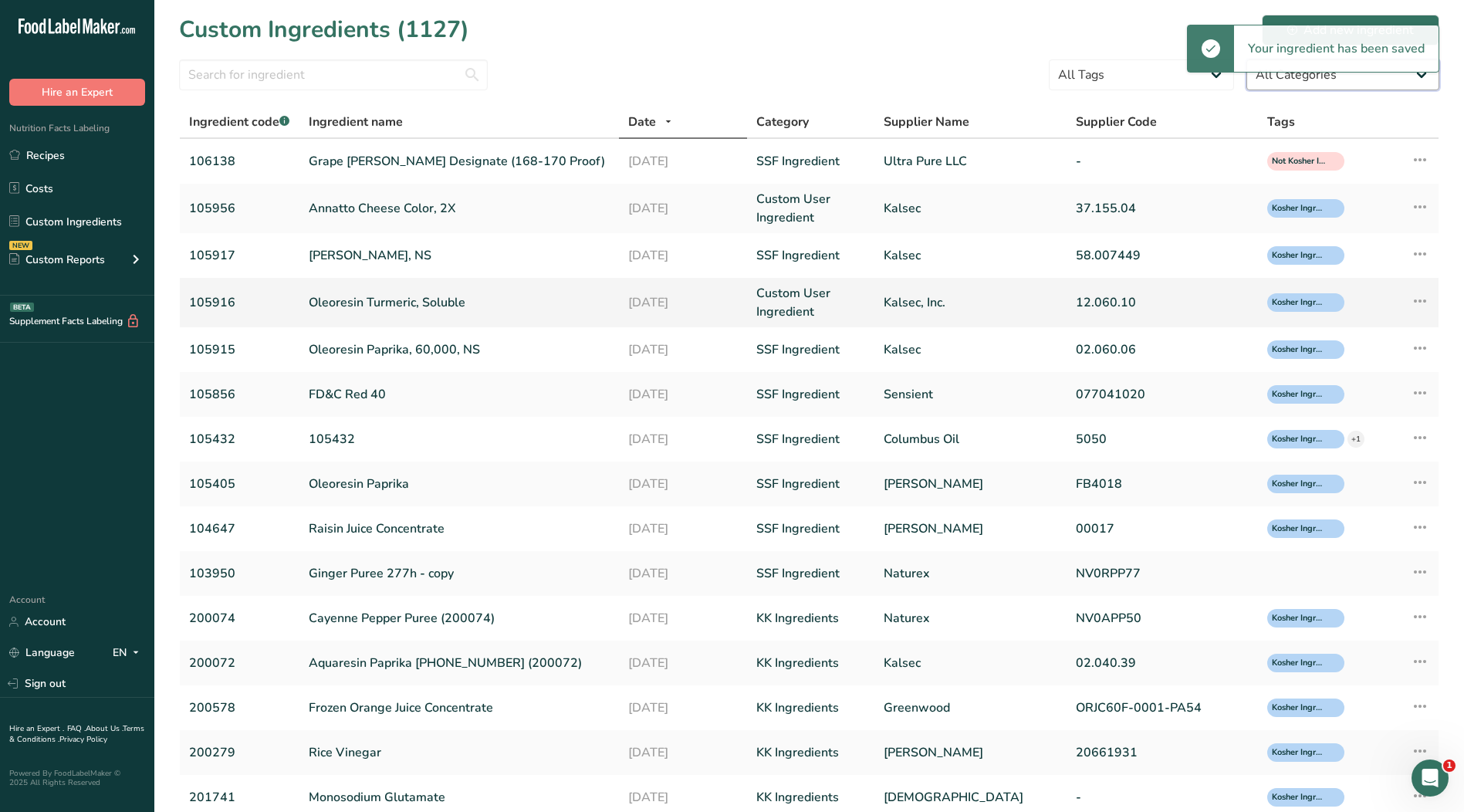
click at [1293, 84] on select "All Categories [DEMOGRAPHIC_DATA]/[US_STATE][DEMOGRAPHIC_DATA] Foods Baby Foods…" at bounding box center [1342, 75] width 193 height 31
select select "0"
click at [1246, 60] on select "All Categories [DEMOGRAPHIC_DATA]/[US_STATE][DEMOGRAPHIC_DATA] Foods Baby Foods…" at bounding box center [1342, 75] width 193 height 31
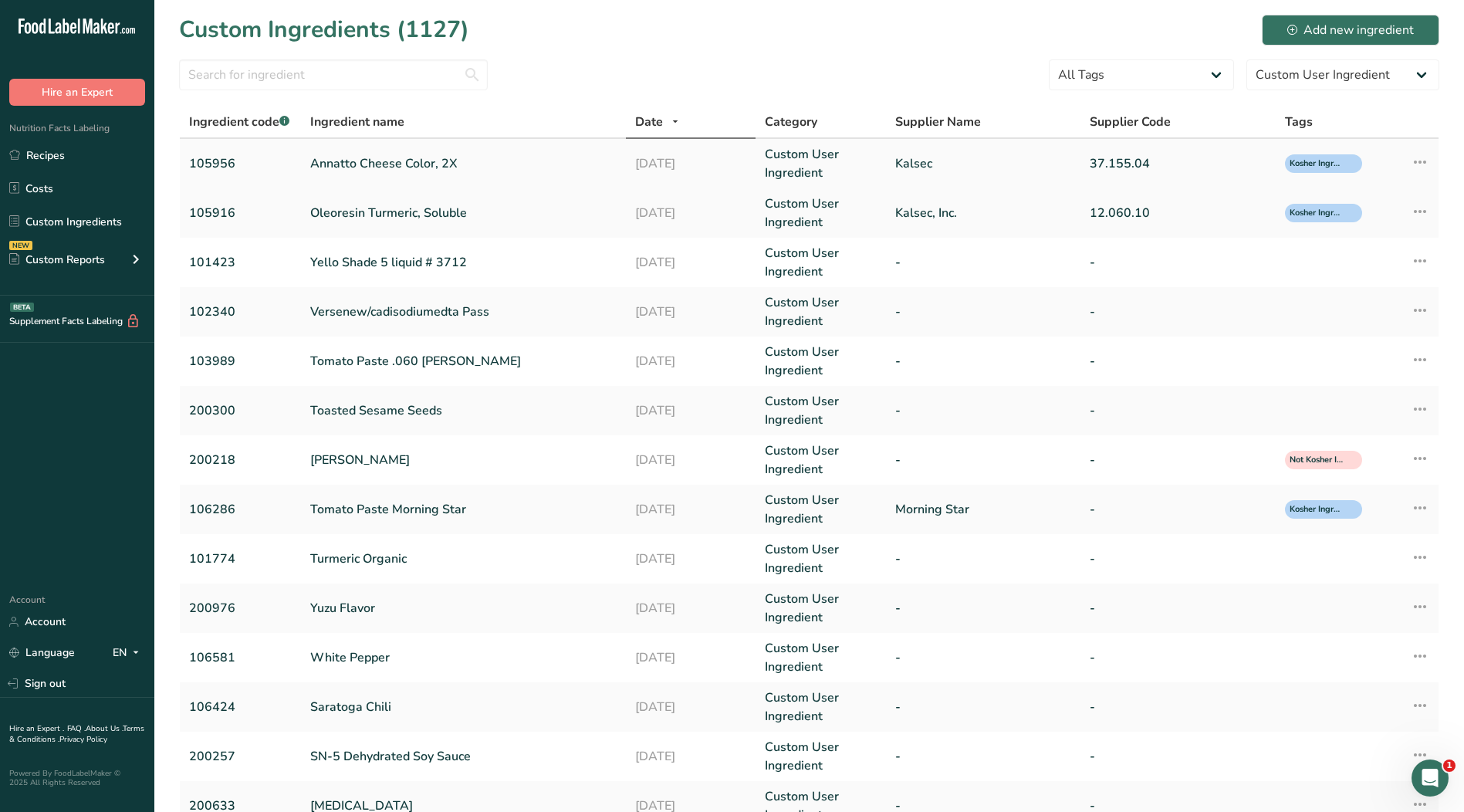
click at [923, 165] on link "Kalsec" at bounding box center [984, 164] width 176 height 19
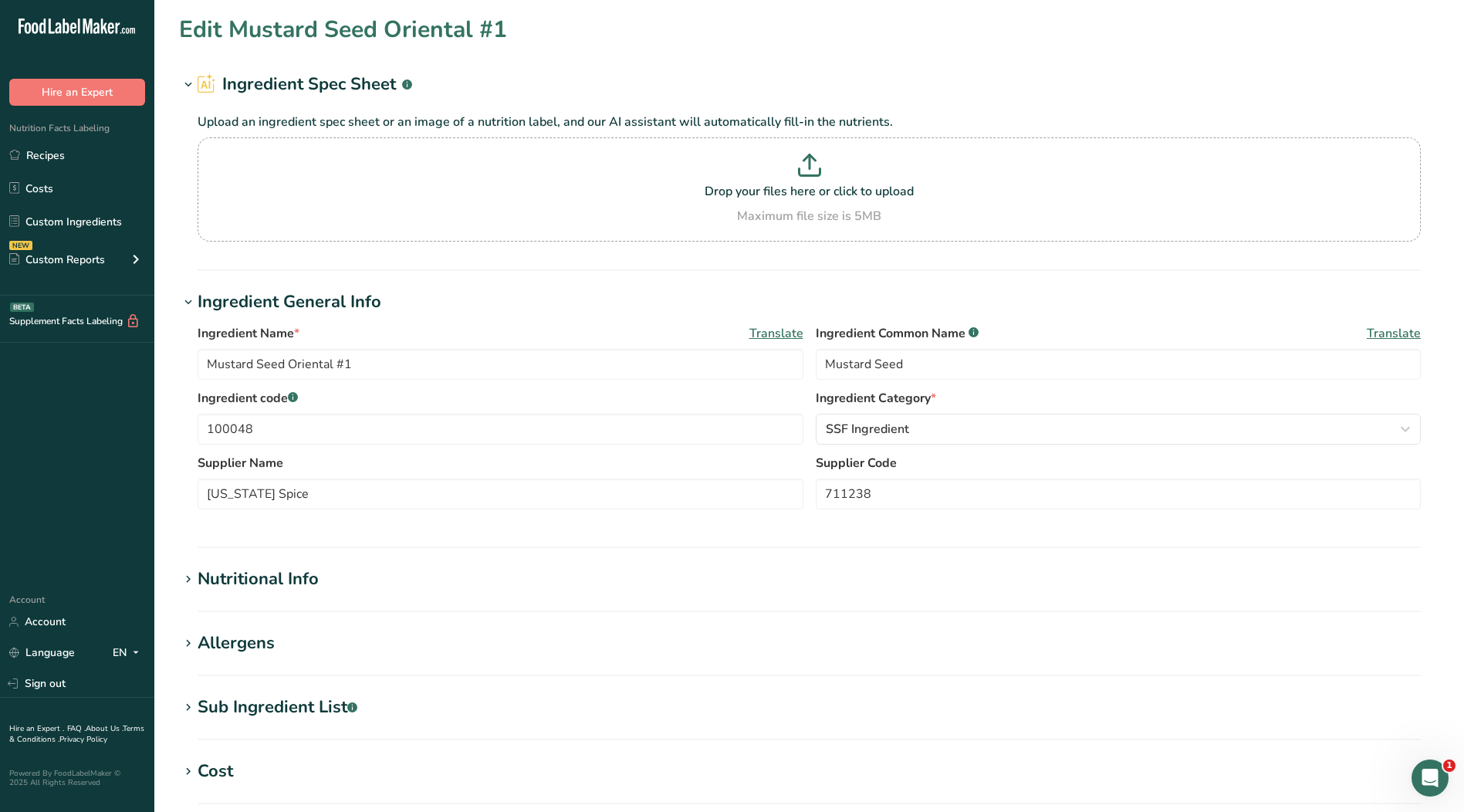
type input "Annatto Cheese Color, 2X"
type input "Natural Color"
type input "105956"
type input "Kalsec"
type input "37.155.04"
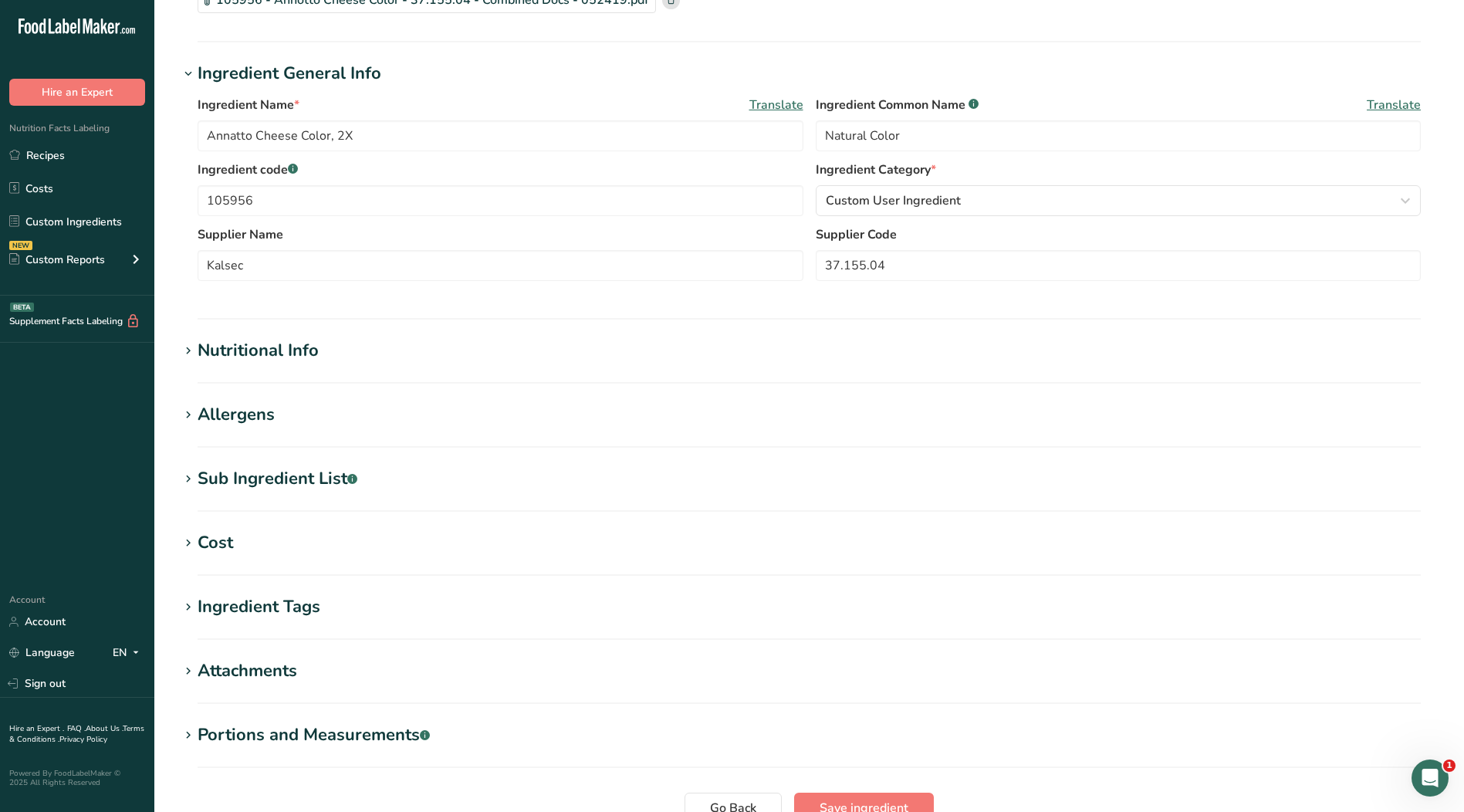
scroll to position [231, 0]
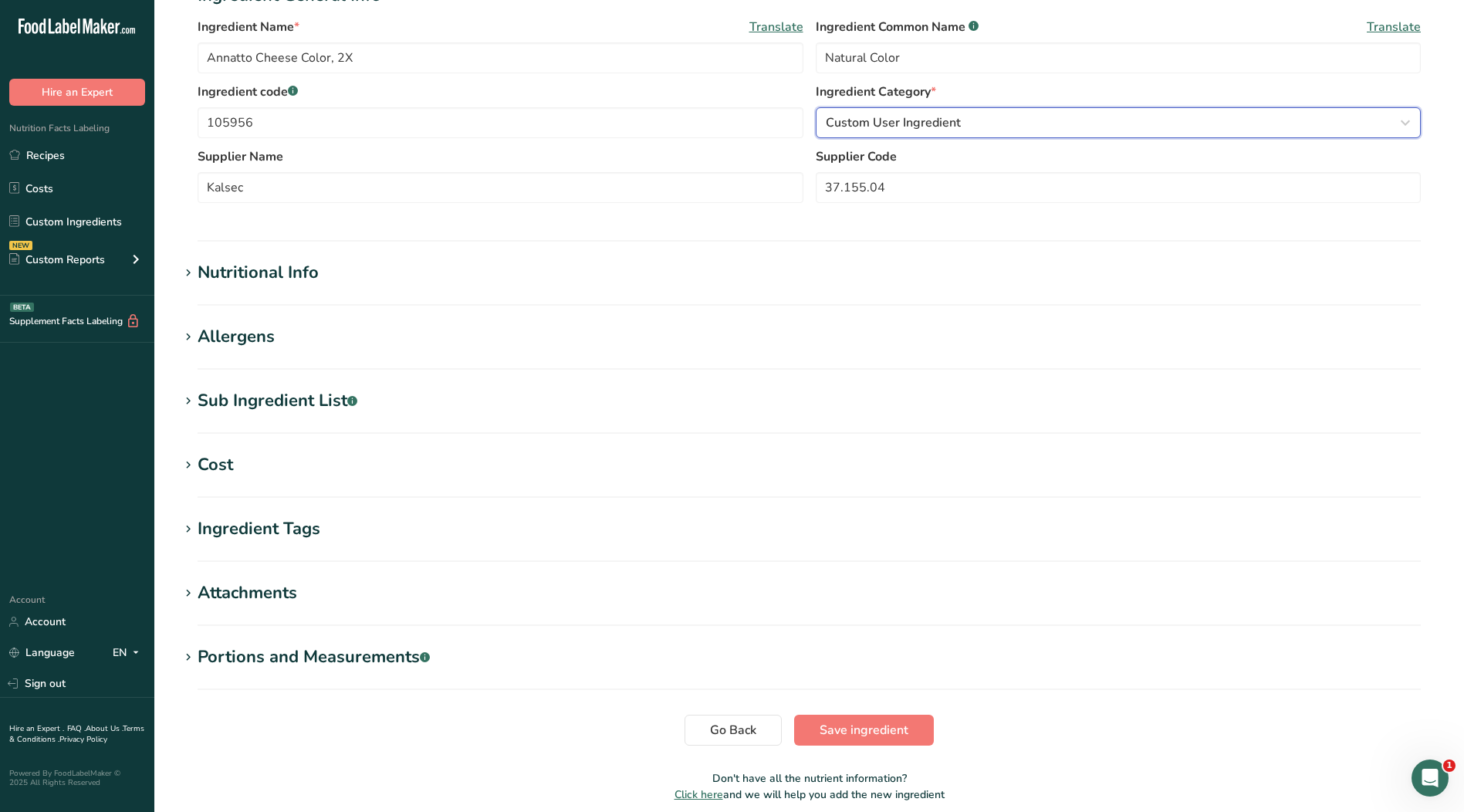
click at [876, 118] on span "Custom User Ingredient" at bounding box center [894, 122] width 135 height 19
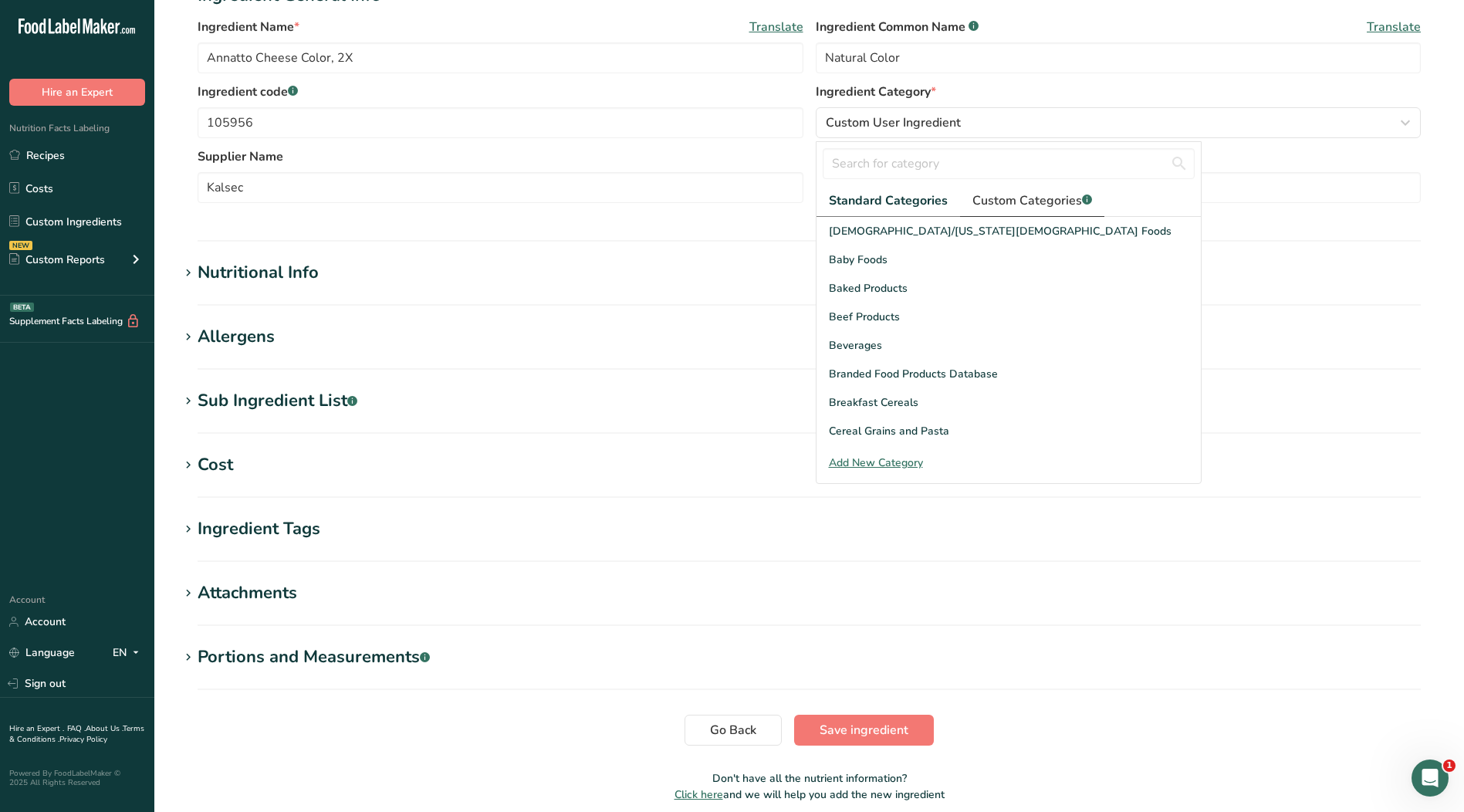
click at [988, 208] on span "Custom Categories .a-a{fill:#347362;}.b-a{fill:#fff;}" at bounding box center [1033, 200] width 120 height 19
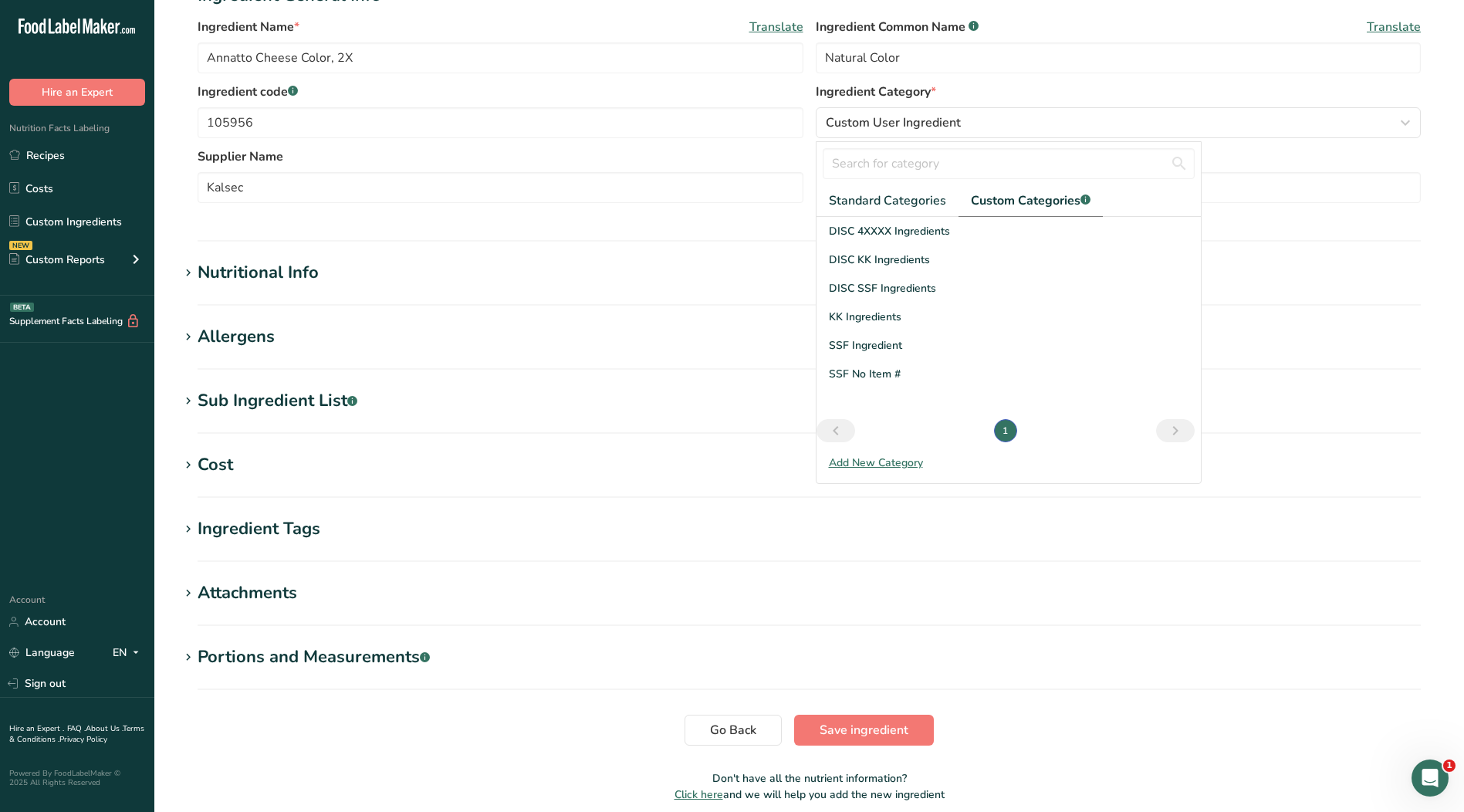
click at [895, 336] on div "SSF Ingredient" at bounding box center [1008, 345] width 384 height 28
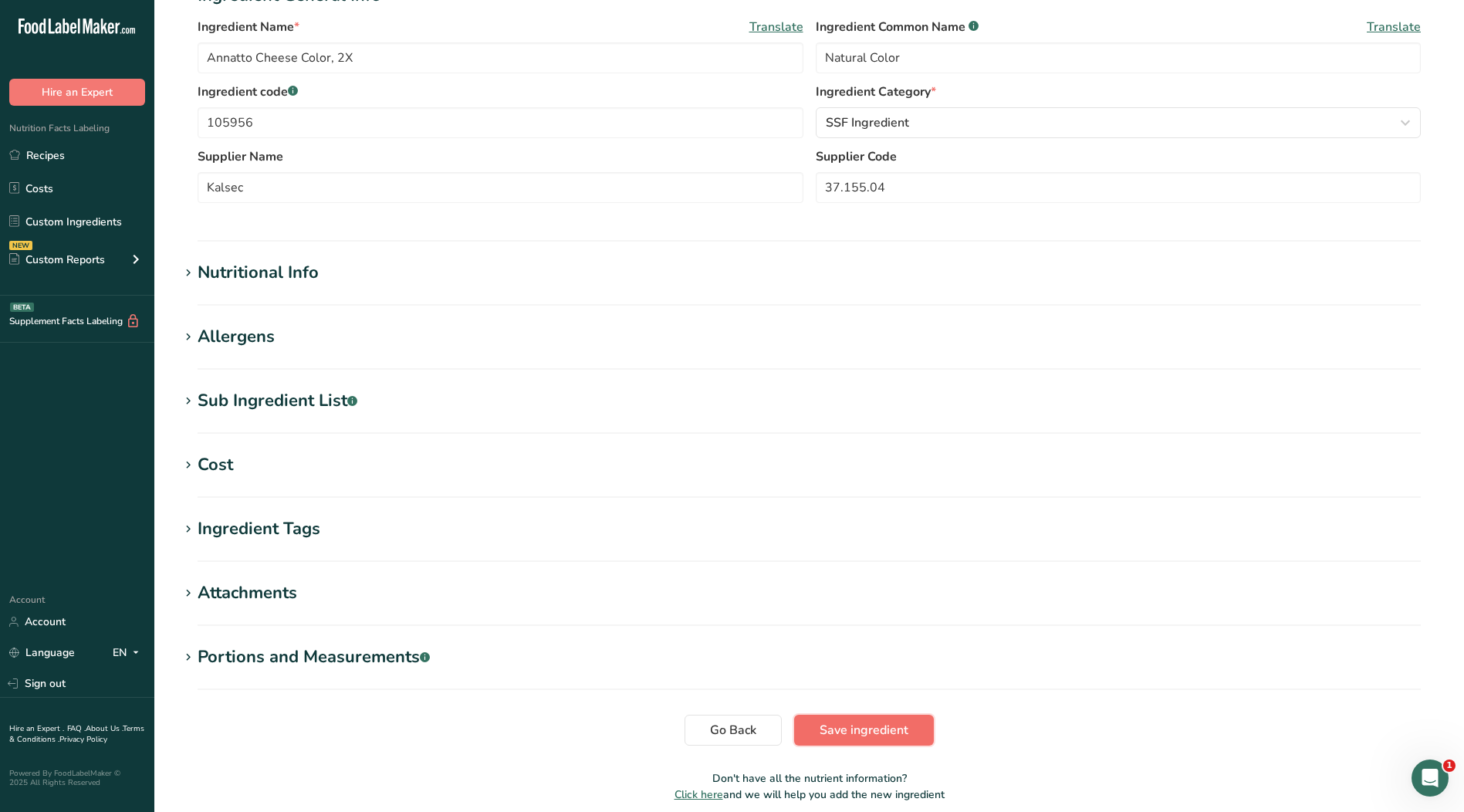
click at [901, 737] on span "Save ingredient" at bounding box center [864, 730] width 89 height 19
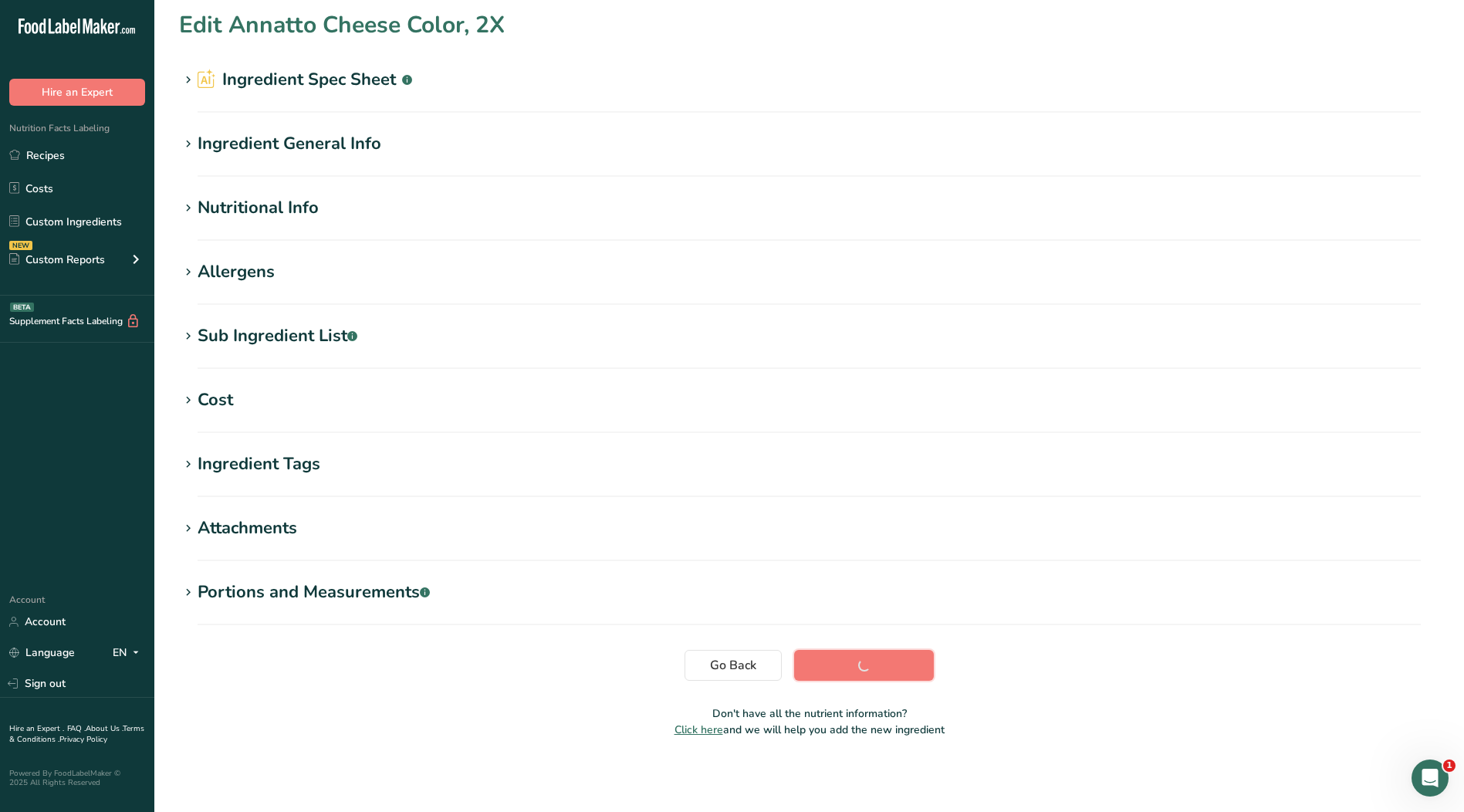
scroll to position [5, 0]
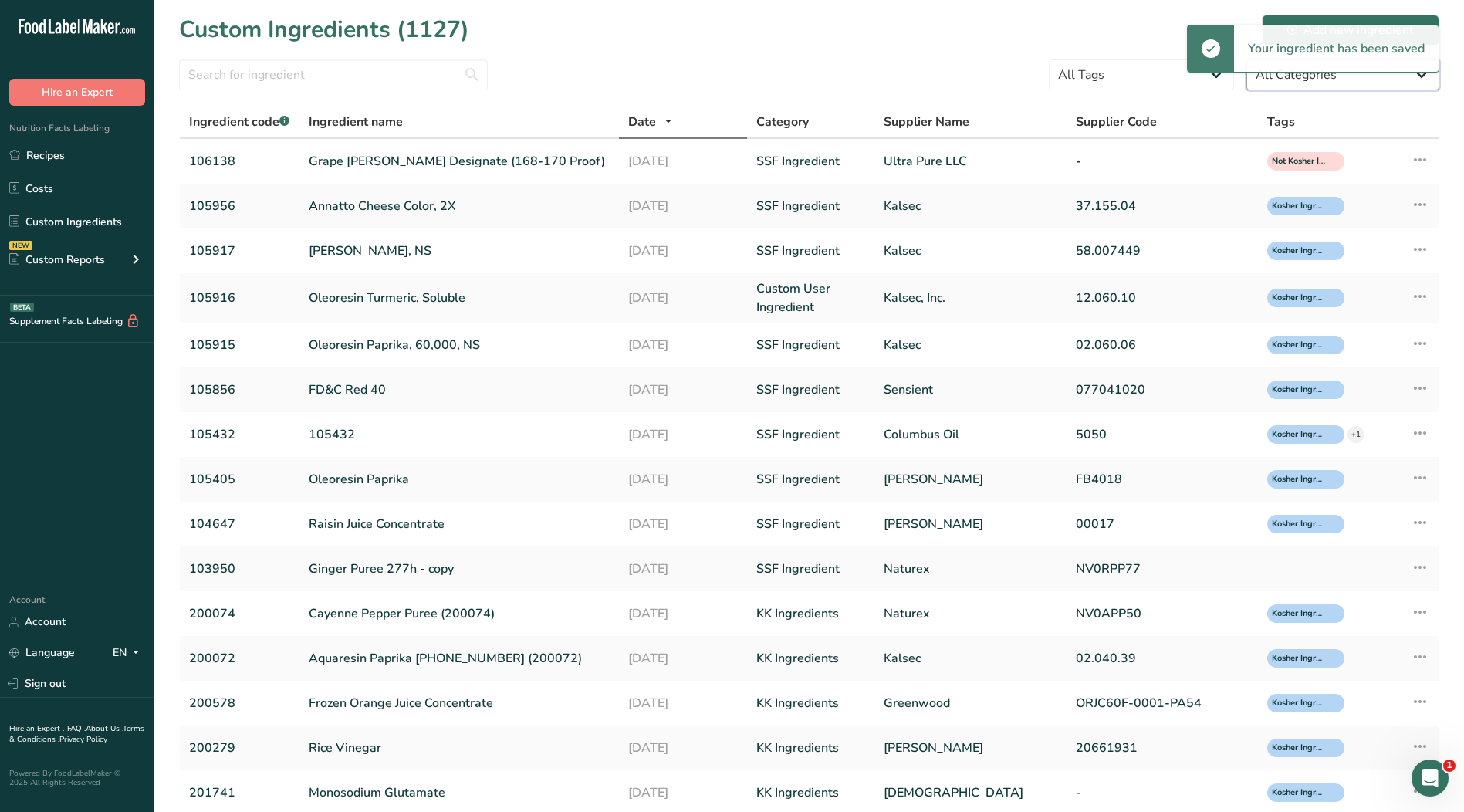
click at [1315, 85] on select "All Categories [DEMOGRAPHIC_DATA]/[US_STATE][DEMOGRAPHIC_DATA] Foods Baby Foods…" at bounding box center [1342, 75] width 193 height 31
select select "0"
click at [1246, 60] on select "All Categories [DEMOGRAPHIC_DATA]/[US_STATE][DEMOGRAPHIC_DATA] Foods Baby Foods…" at bounding box center [1342, 75] width 193 height 31
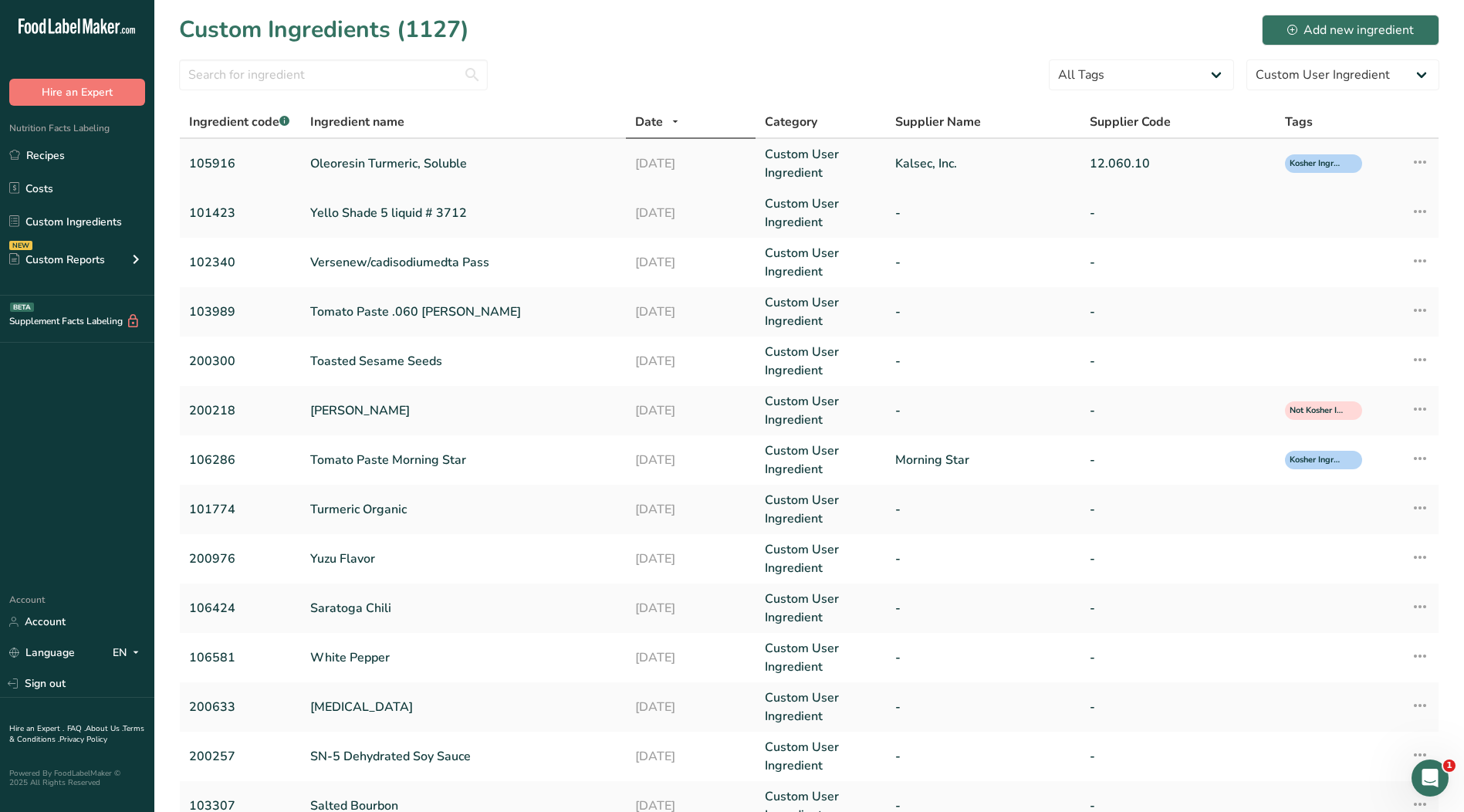
click at [924, 167] on link "Kalsec, Inc." at bounding box center [984, 164] width 176 height 19
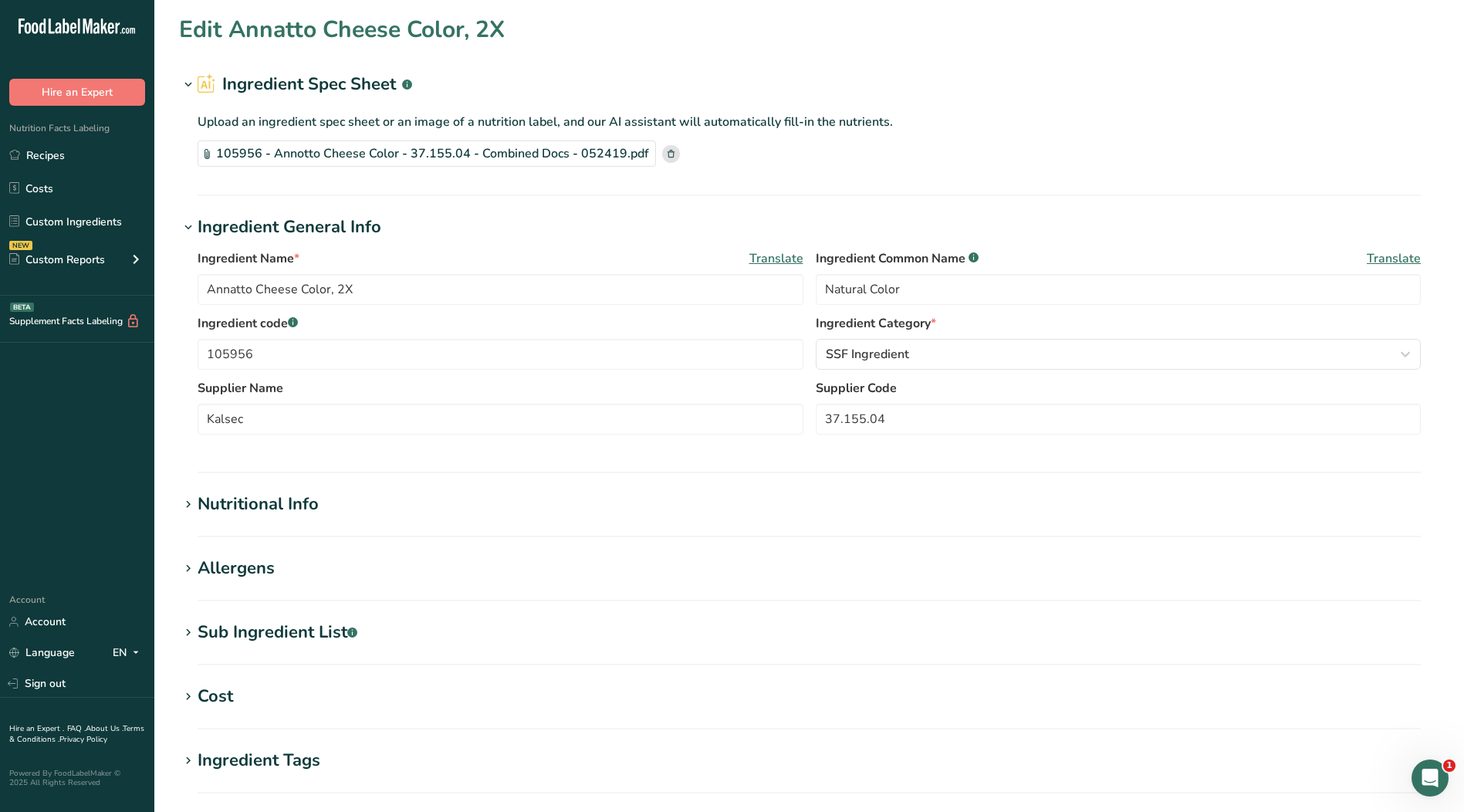
type input "Oleoresin Turmeric, Soluble"
type input "Oleoresin Turmeric"
type input "105916"
type input "Kalsec, Inc."
type input "12.060.10"
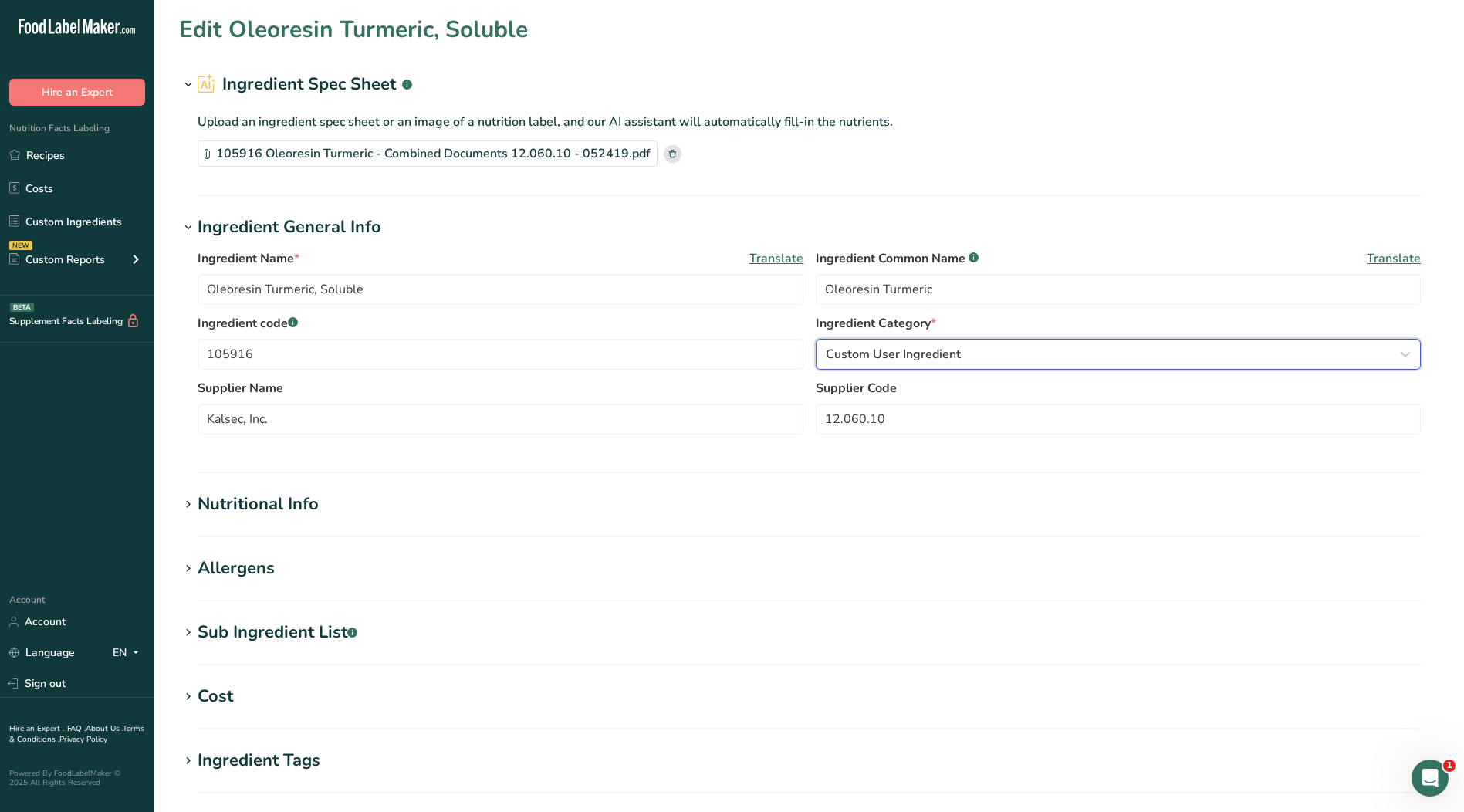
click at [889, 352] on span "Custom User Ingredient" at bounding box center [894, 354] width 135 height 19
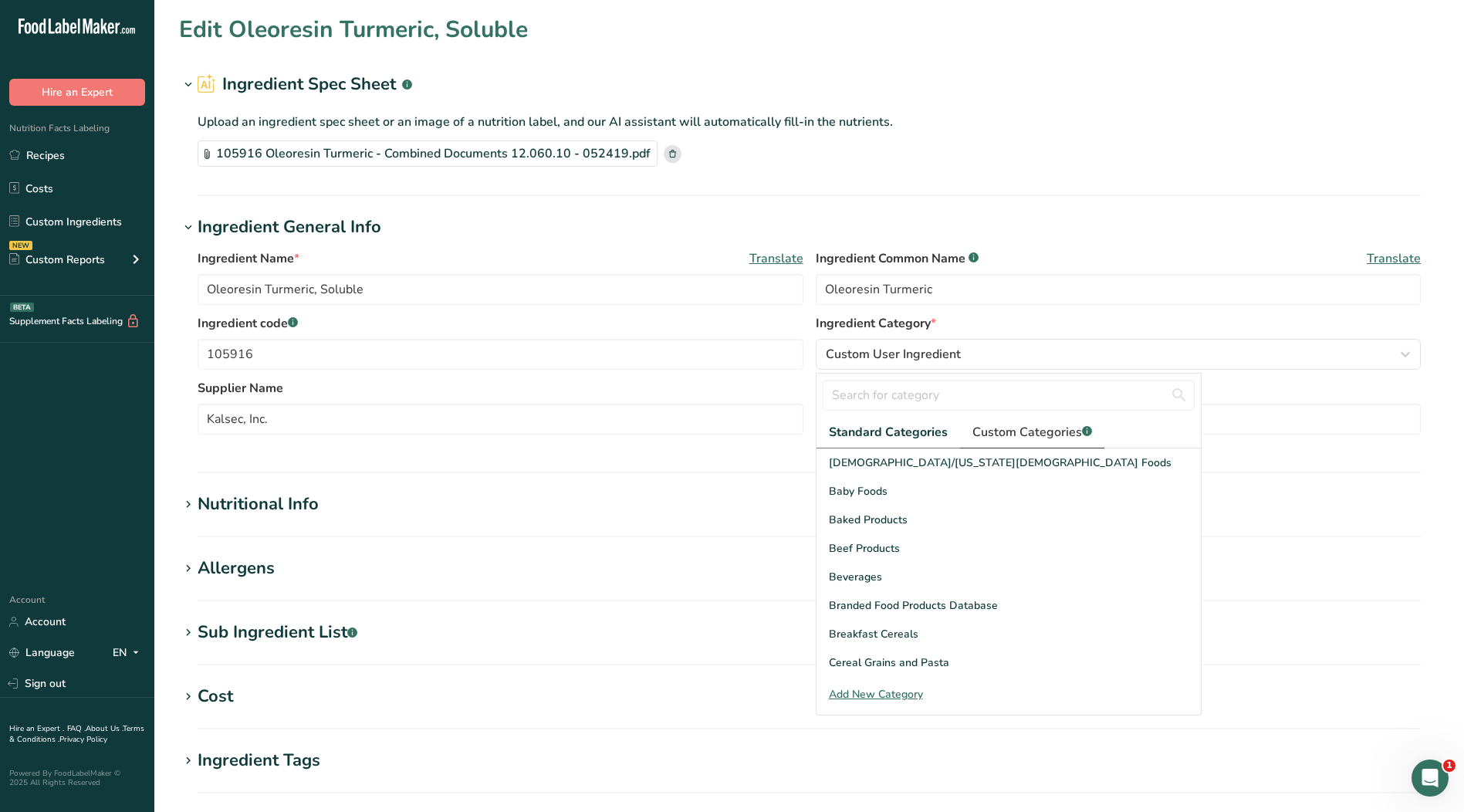
click at [1000, 423] on span "Custom Categories .a-a{fill:#347362;}.b-a{fill:#fff;}" at bounding box center [1033, 432] width 120 height 19
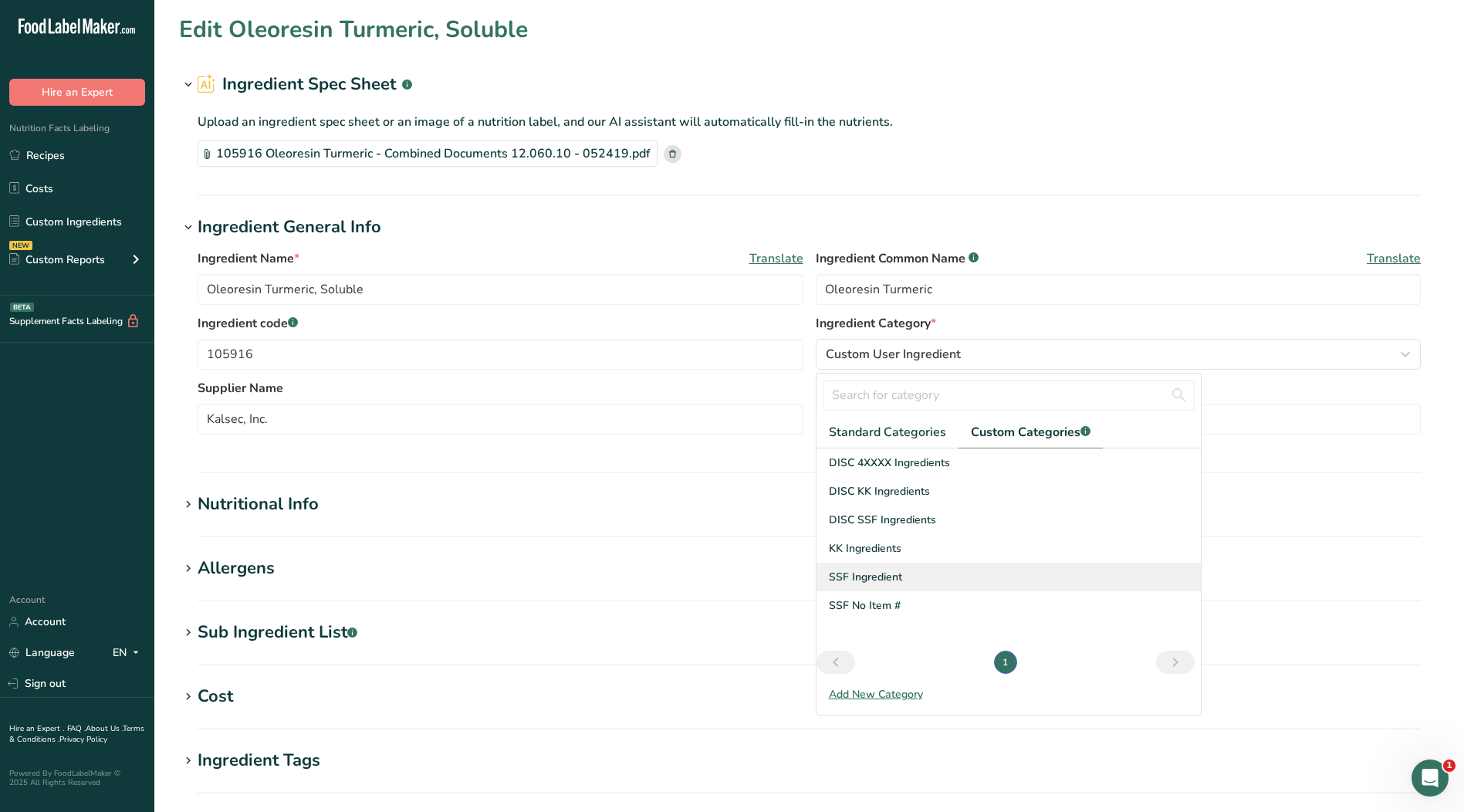
click at [858, 584] on span "SSF Ingredient" at bounding box center [865, 577] width 73 height 17
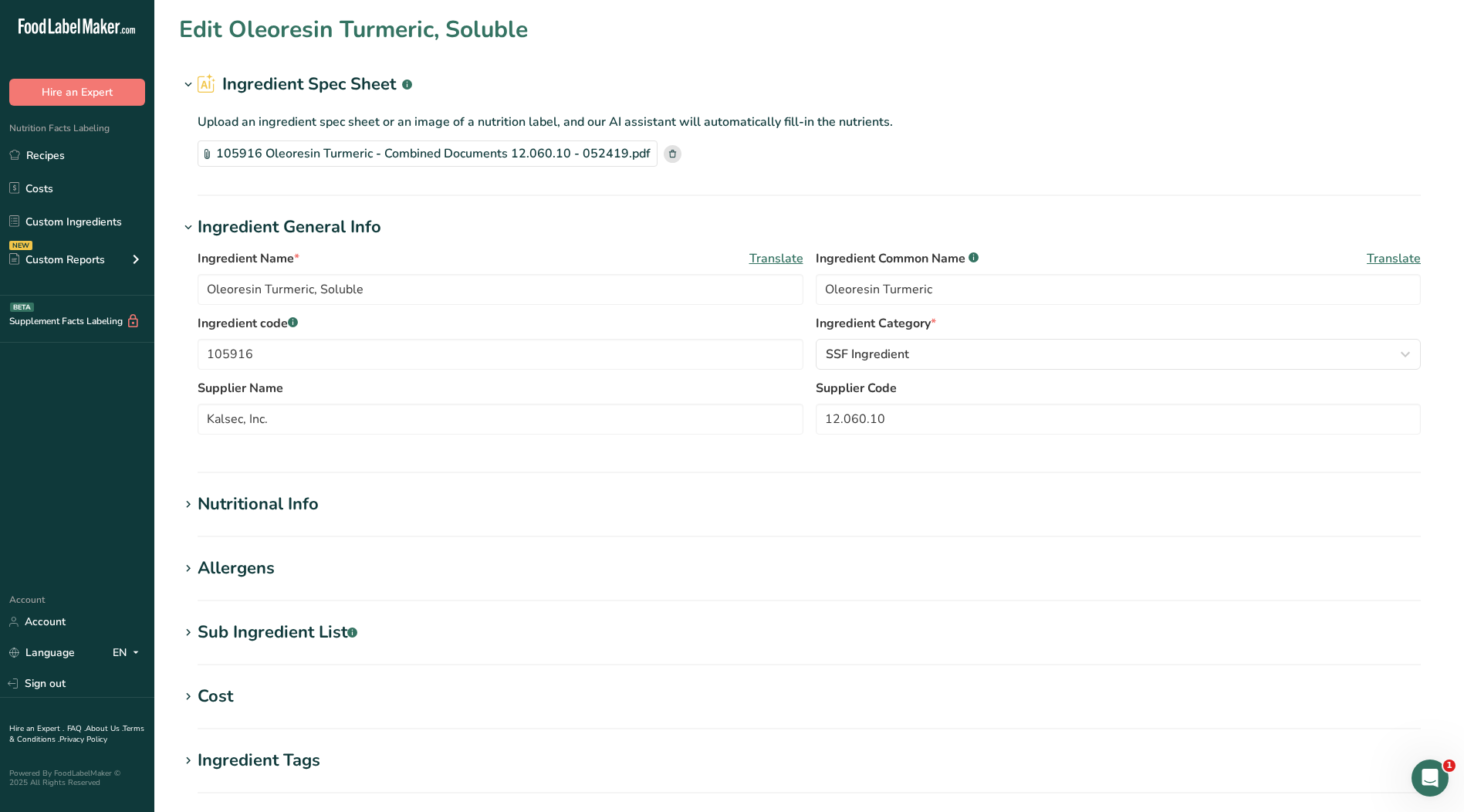
scroll to position [297, 0]
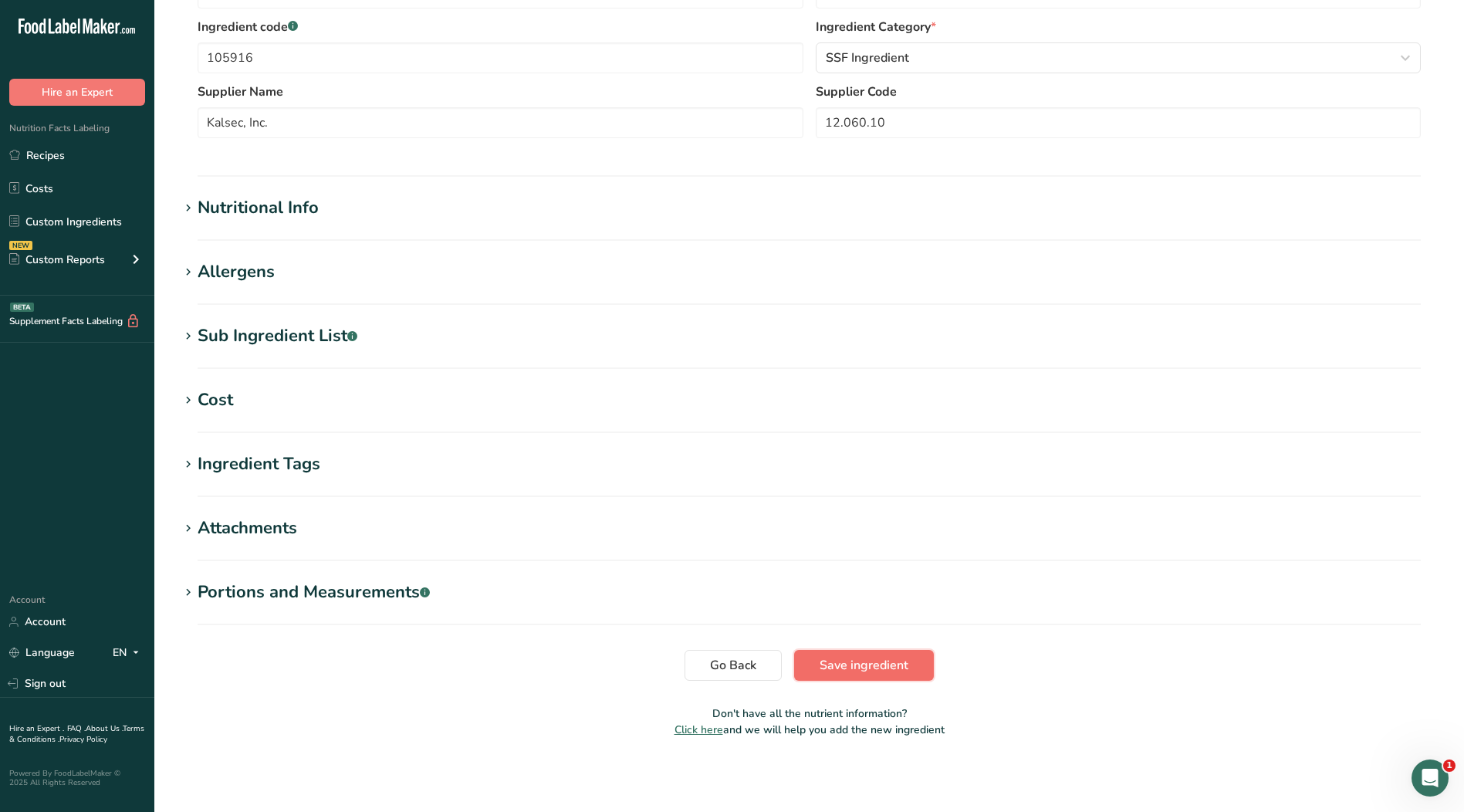
click at [847, 660] on span "Save ingredient" at bounding box center [864, 665] width 89 height 19
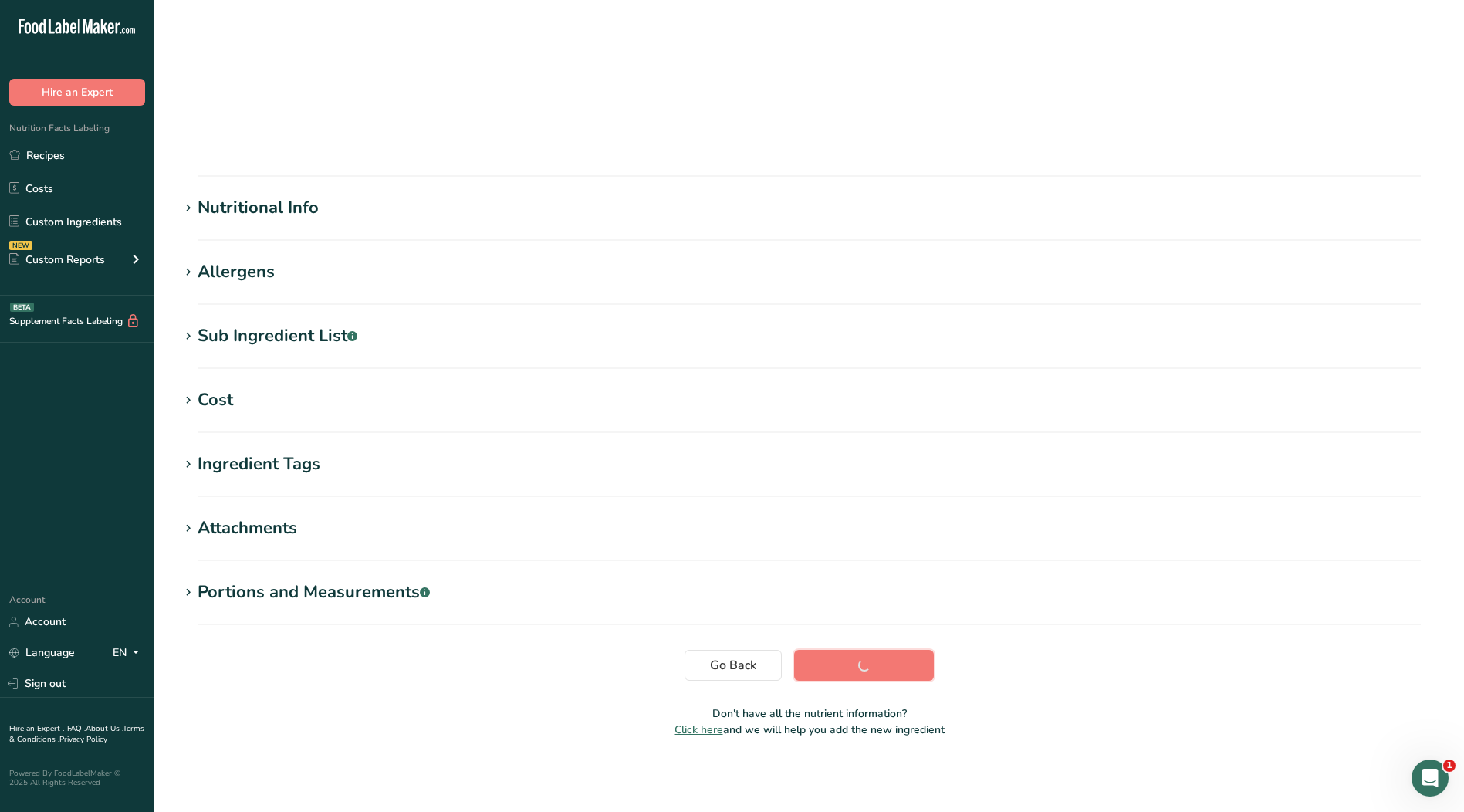
scroll to position [5, 0]
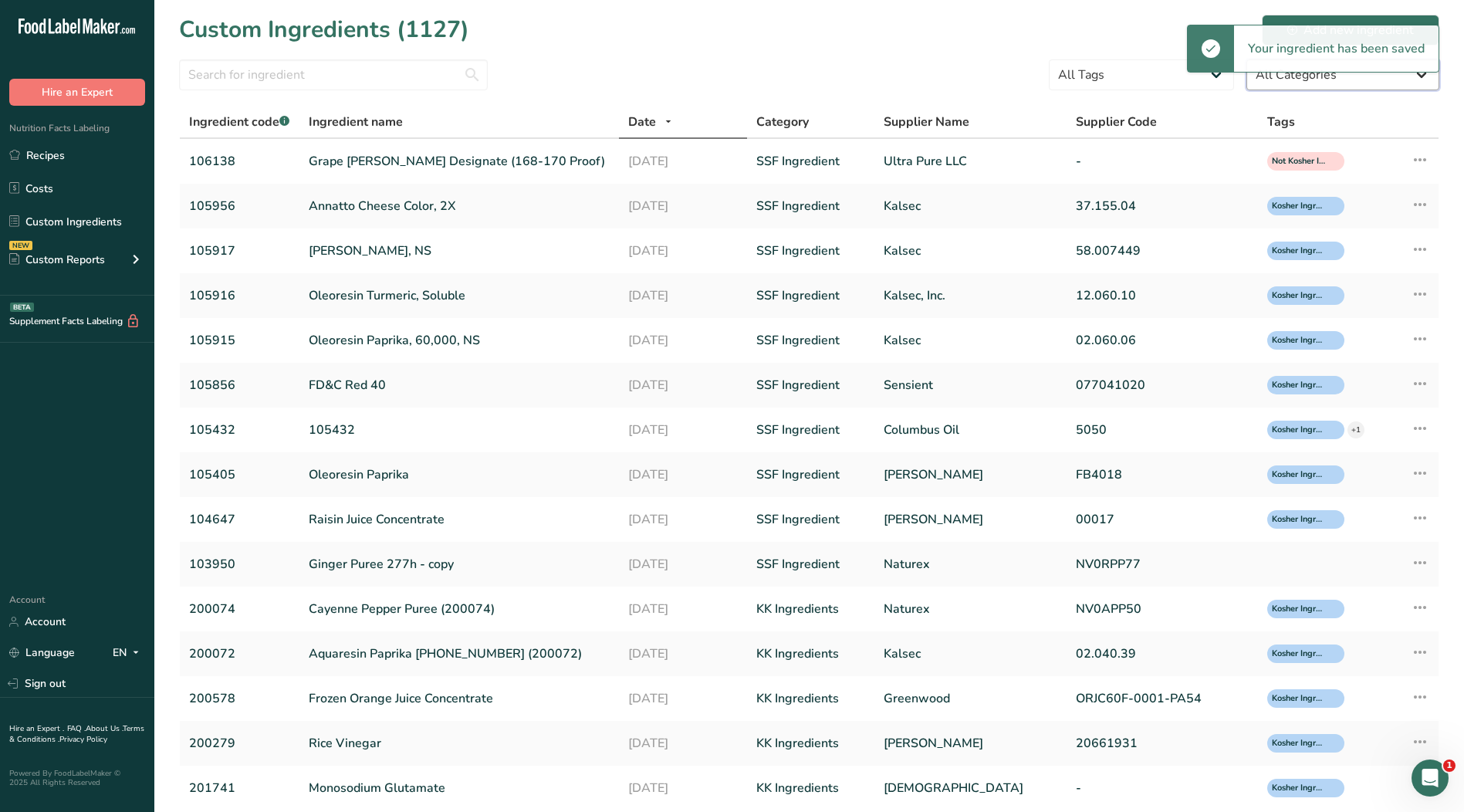
click at [1341, 80] on select "All Categories [DEMOGRAPHIC_DATA]/[US_STATE][DEMOGRAPHIC_DATA] Foods Baby Foods…" at bounding box center [1342, 75] width 193 height 31
select select "0"
click at [1246, 60] on select "All Categories [DEMOGRAPHIC_DATA]/[US_STATE][DEMOGRAPHIC_DATA] Foods Baby Foods…" at bounding box center [1342, 75] width 193 height 31
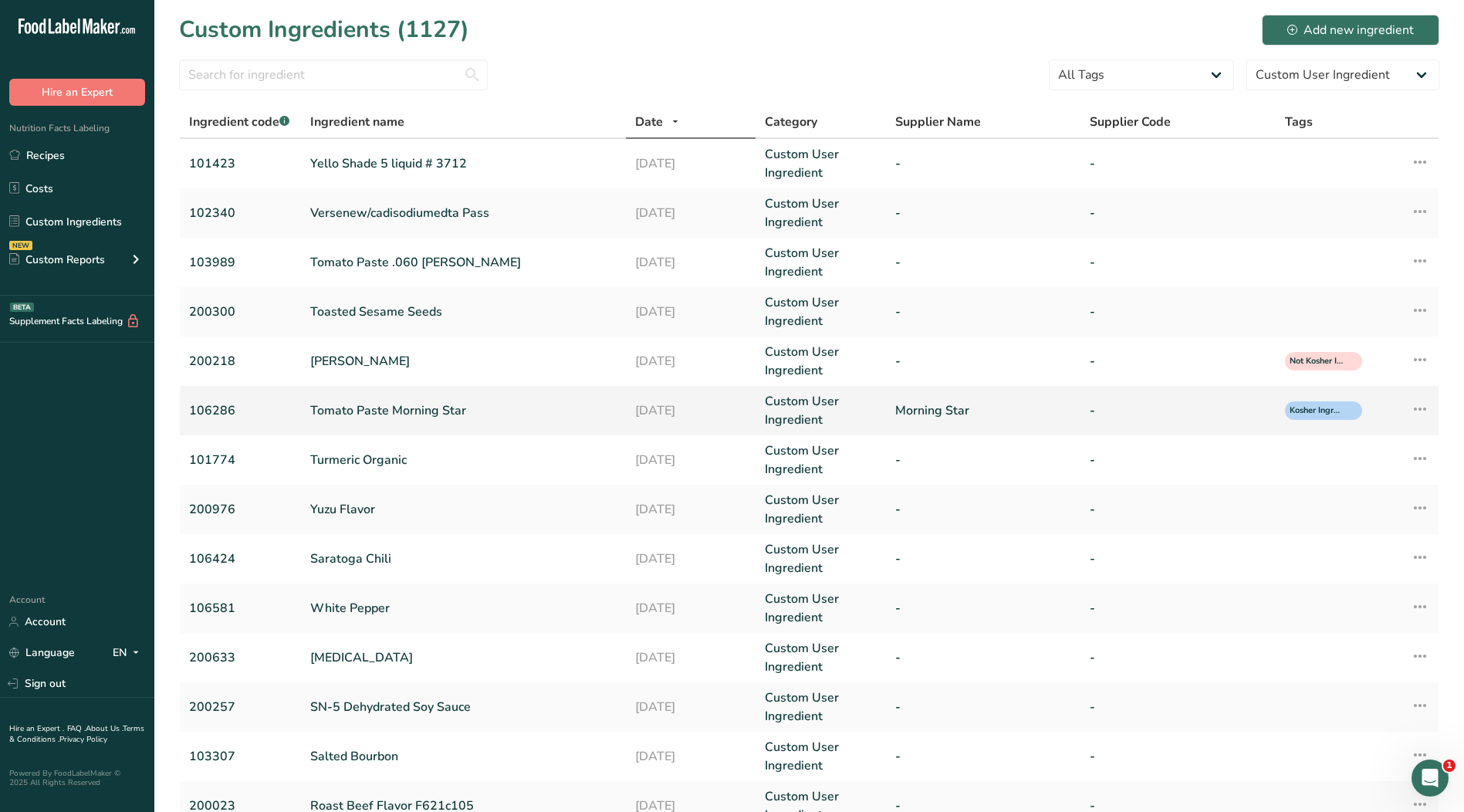
click at [973, 402] on link "Morning Star" at bounding box center [984, 410] width 176 height 19
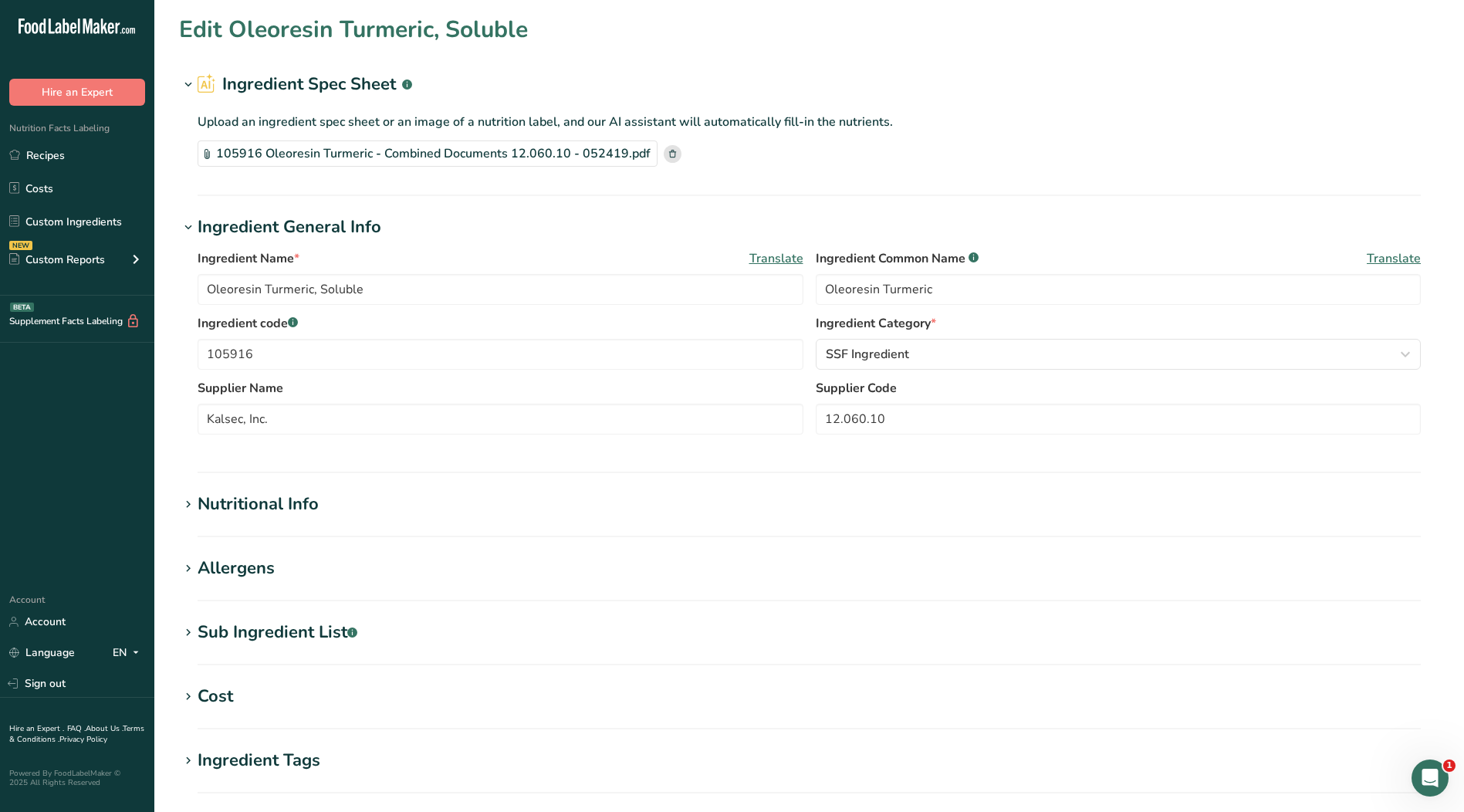
click at [878, 267] on span "Ingredient Common Name .a-a{fill:#347362;}.b-a{fill:#fff;}" at bounding box center [898, 258] width 163 height 19
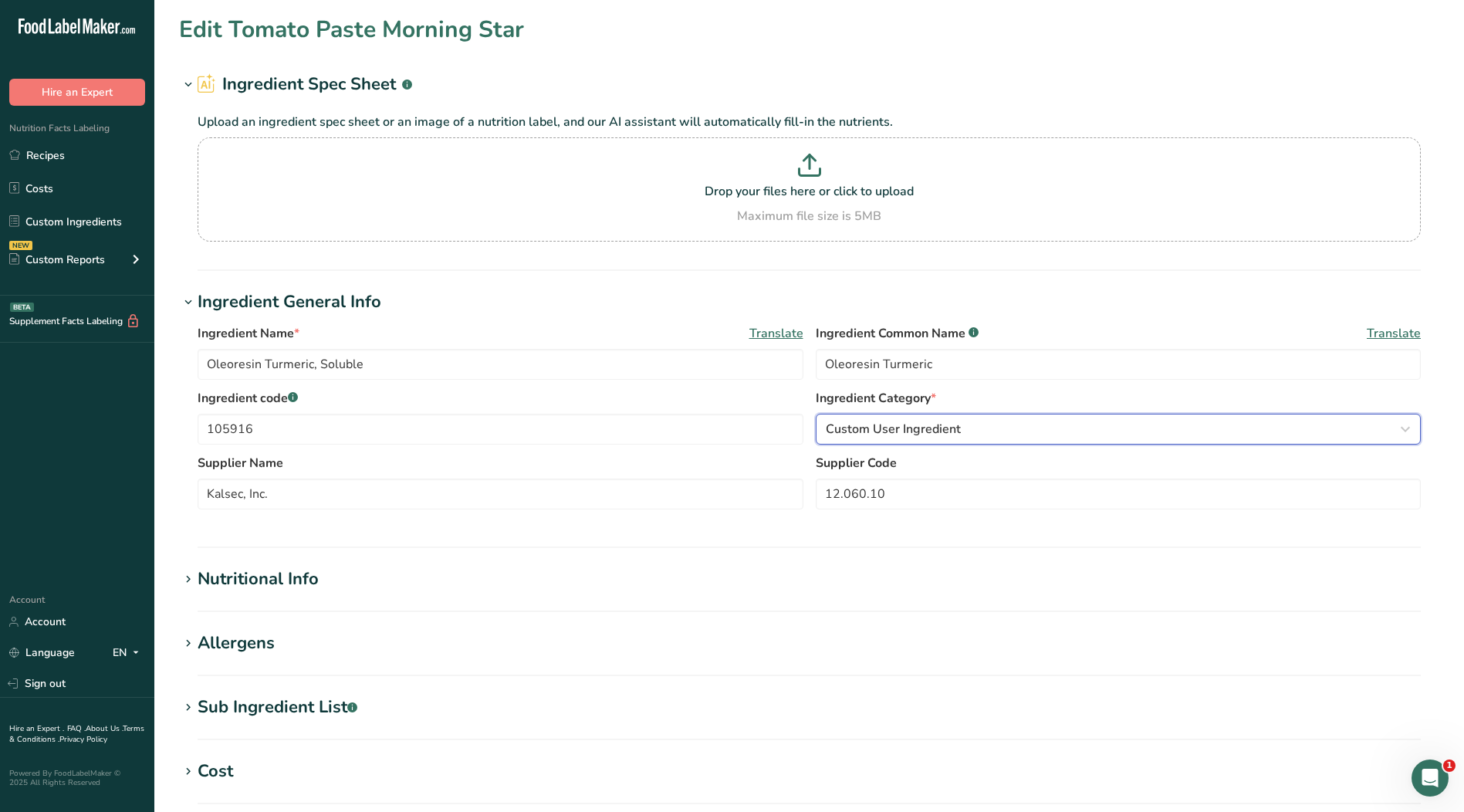
type input "Tomato Paste Morning Star"
type input "Tomato Paste"
type input "106286"
type input "Morning Star"
click at [897, 443] on button "Custom User Ingredient" at bounding box center [1119, 429] width 606 height 31
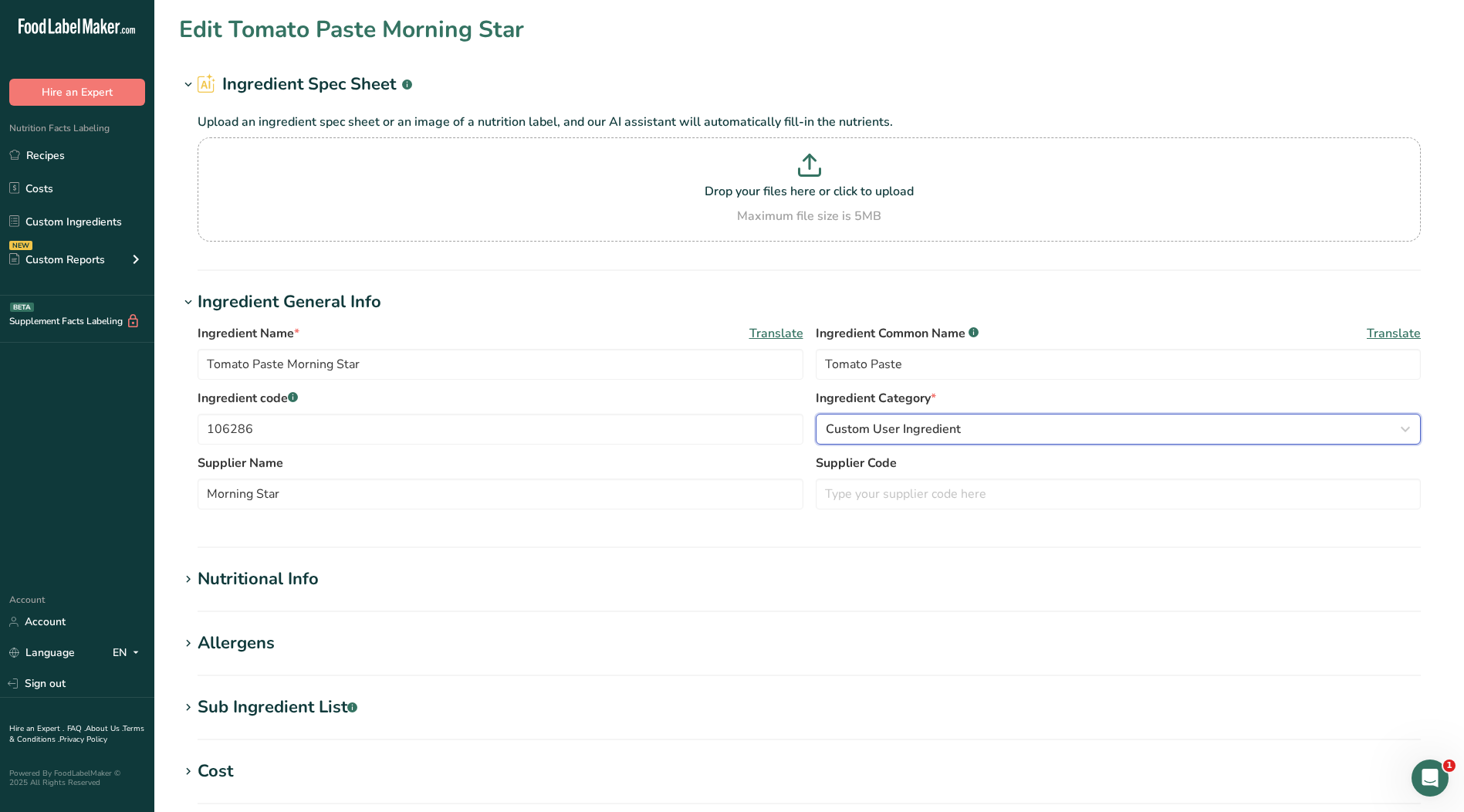
click at [899, 437] on span "Custom User Ingredient" at bounding box center [894, 429] width 135 height 19
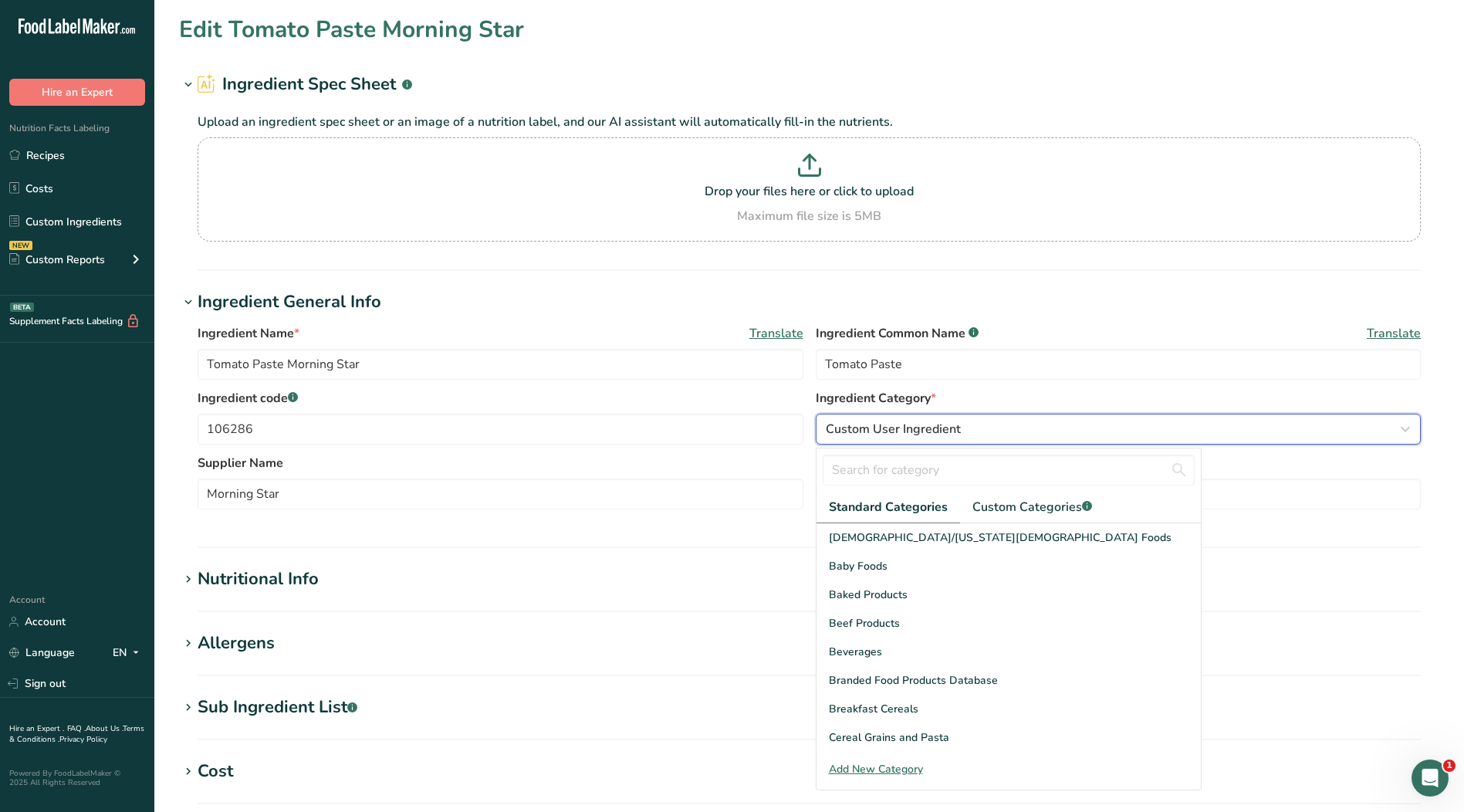
click at [930, 425] on span "Custom User Ingredient" at bounding box center [894, 429] width 135 height 19
click at [1017, 433] on div "Custom User Ingredient" at bounding box center [1114, 429] width 576 height 19
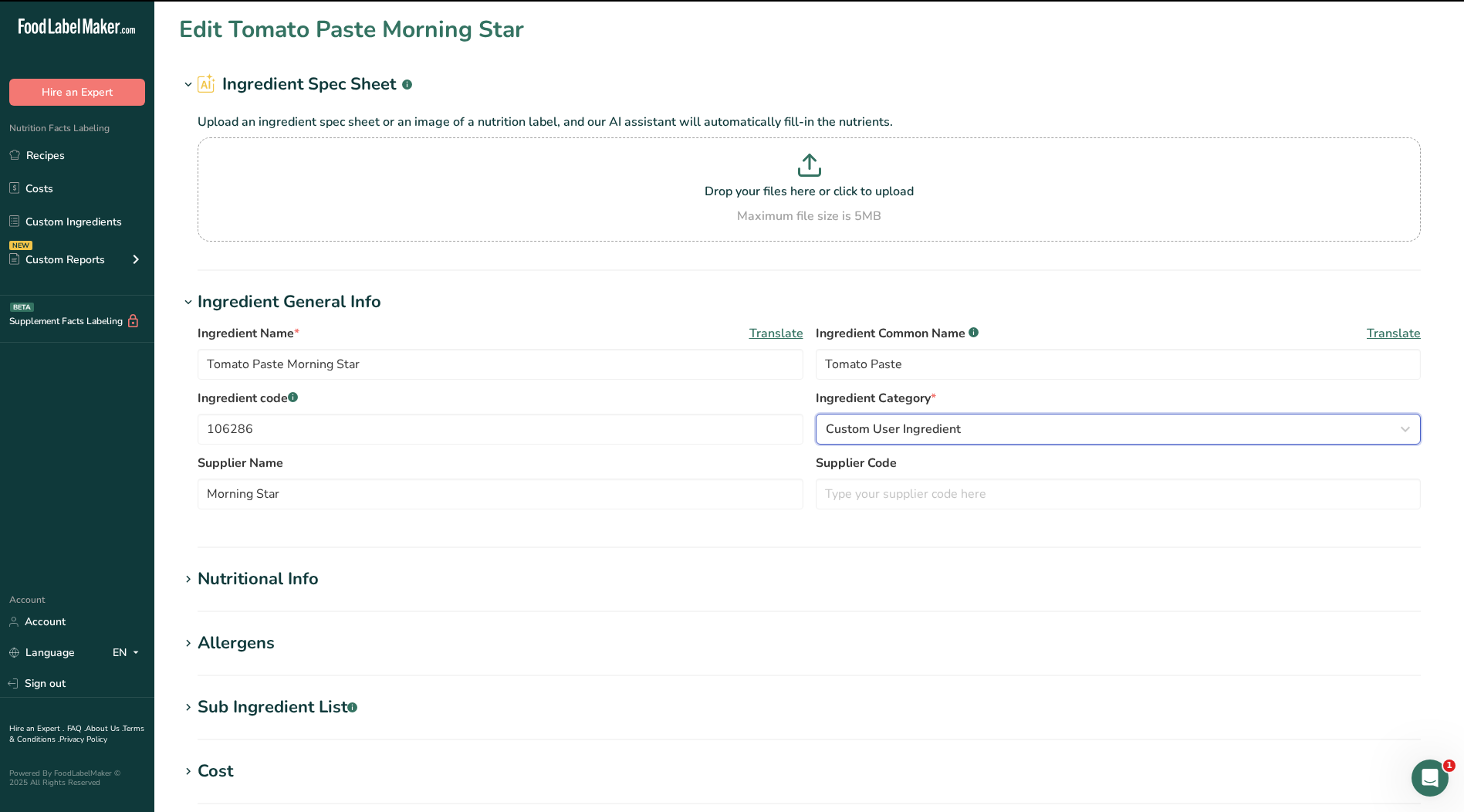
click at [996, 438] on div "Custom User Ingredient" at bounding box center [1114, 429] width 576 height 19
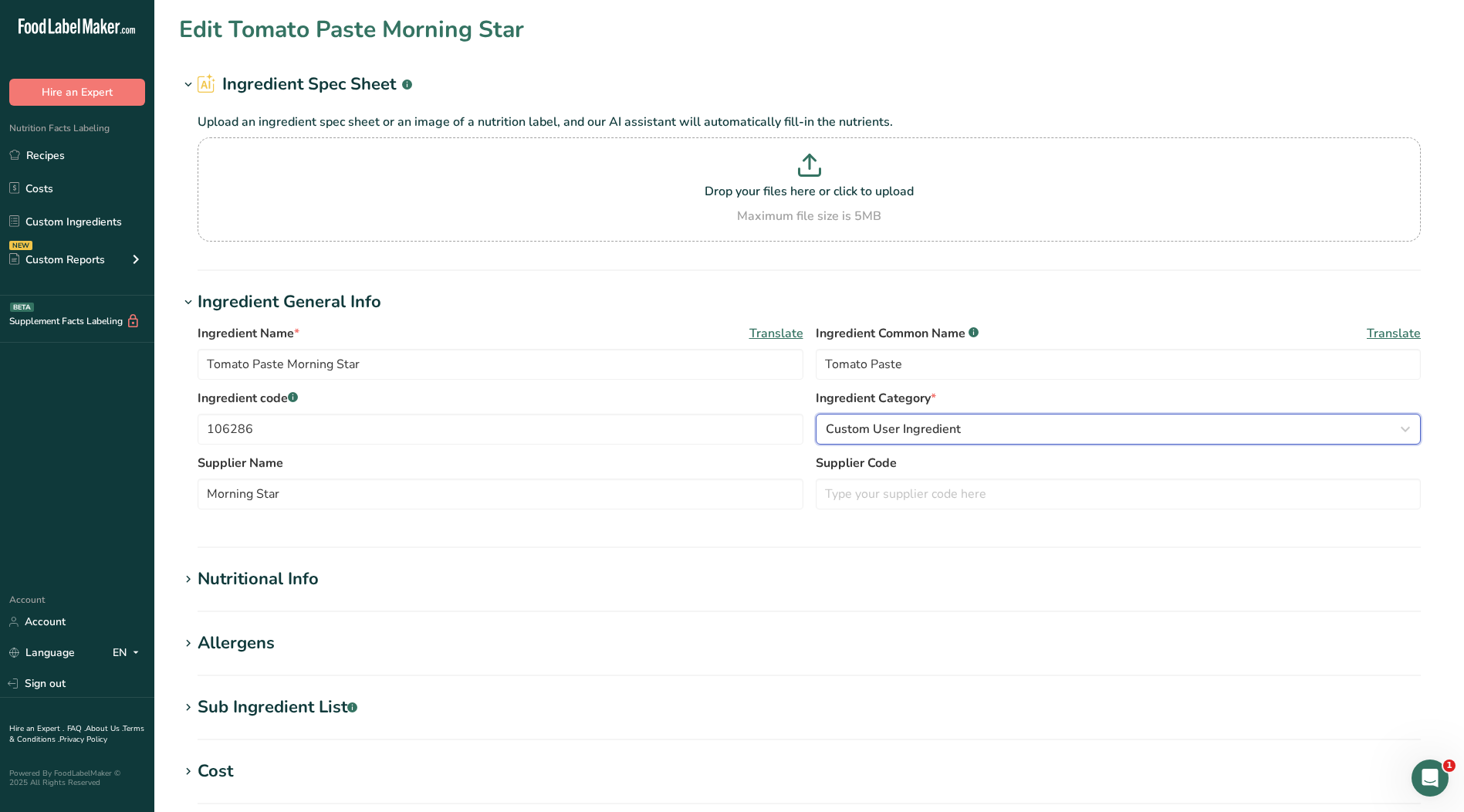
click at [1006, 441] on button "Custom User Ingredient" at bounding box center [1119, 429] width 606 height 31
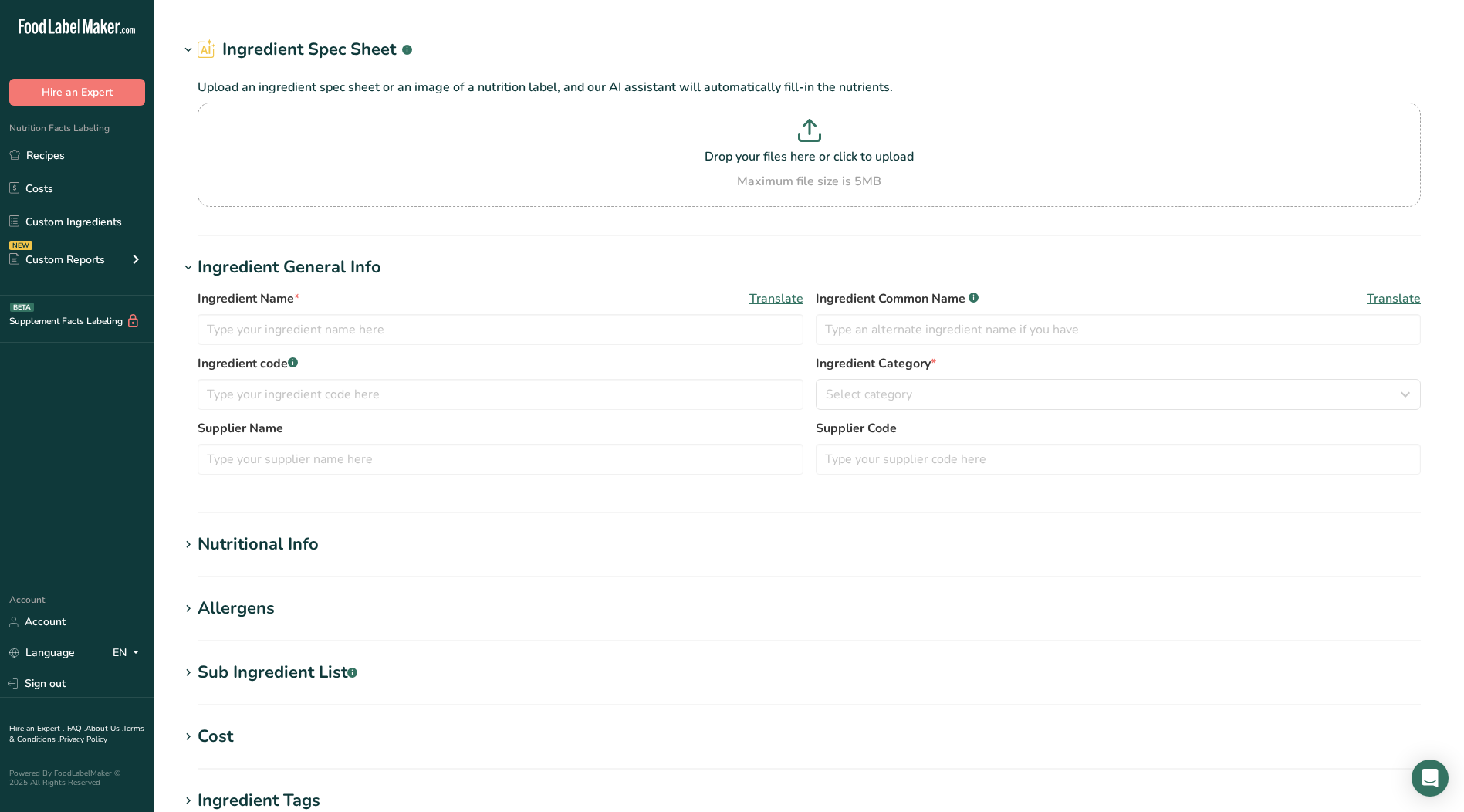
type input "Tomato Paste Morning Star"
type input "Tomato Paste"
type input "106286"
type input "Morning Star"
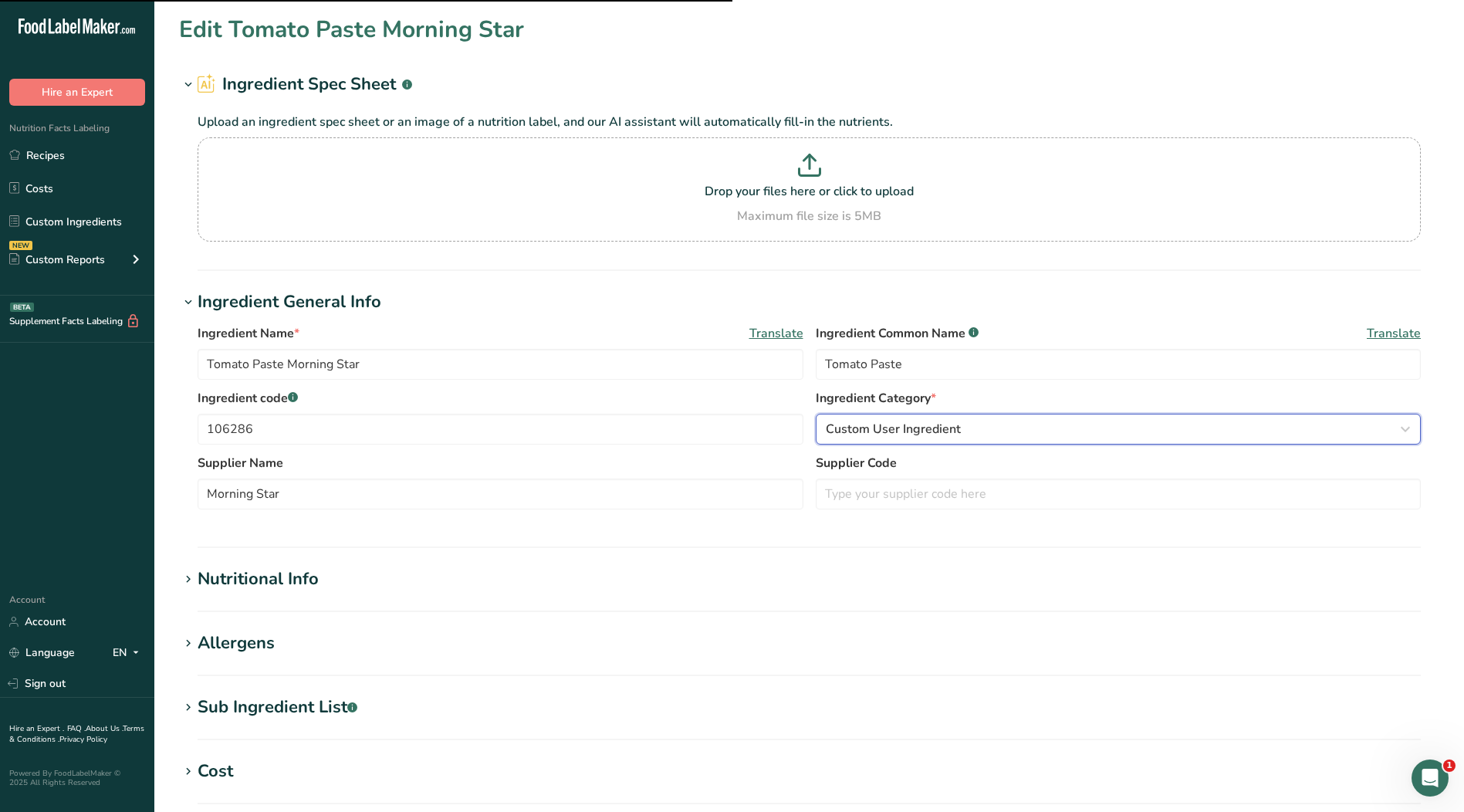
click at [908, 428] on span "Custom User Ingredient" at bounding box center [894, 429] width 135 height 19
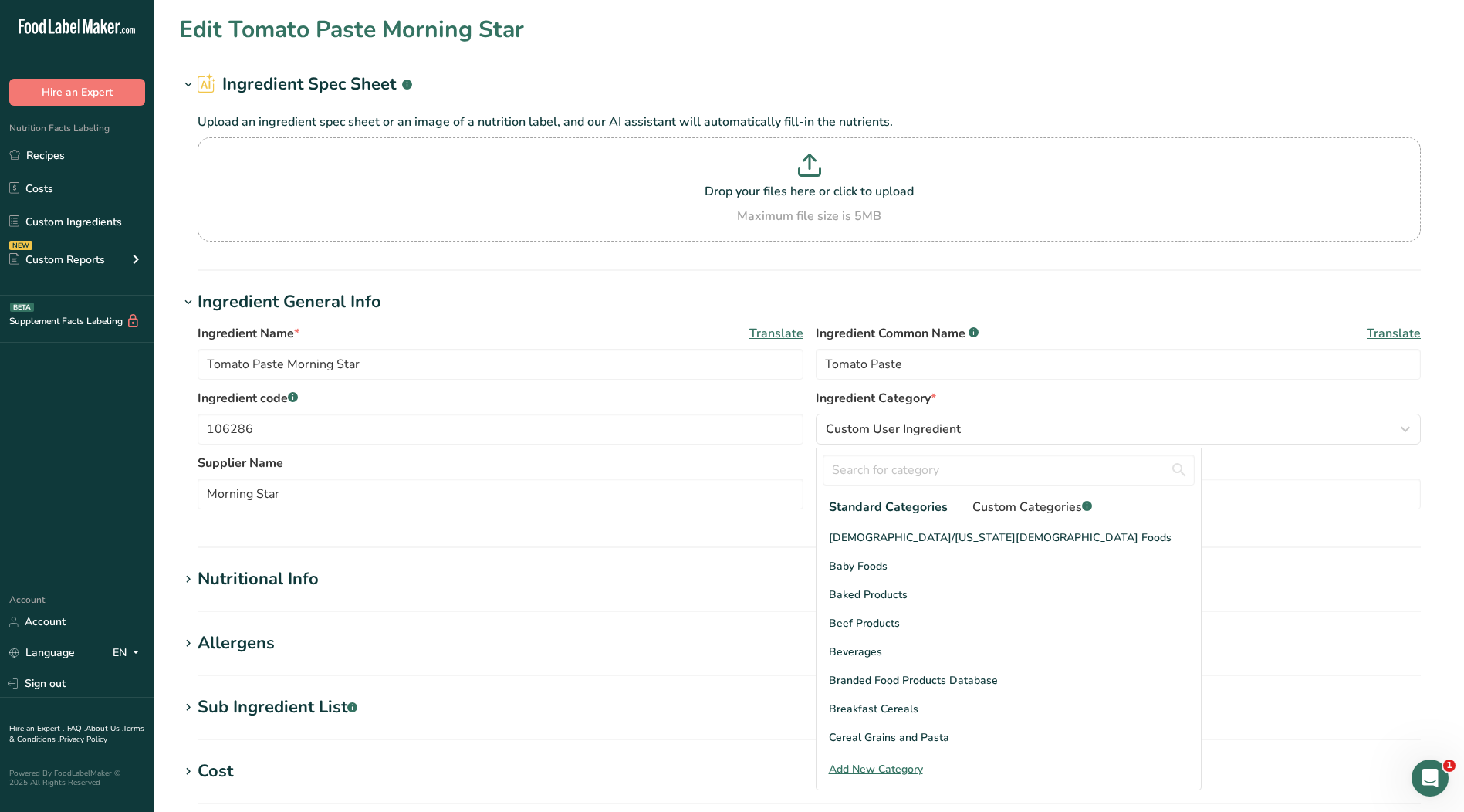
click at [1017, 512] on span "Custom Categories .a-a{fill:#347362;}.b-a{fill:#fff;}" at bounding box center [1033, 506] width 120 height 19
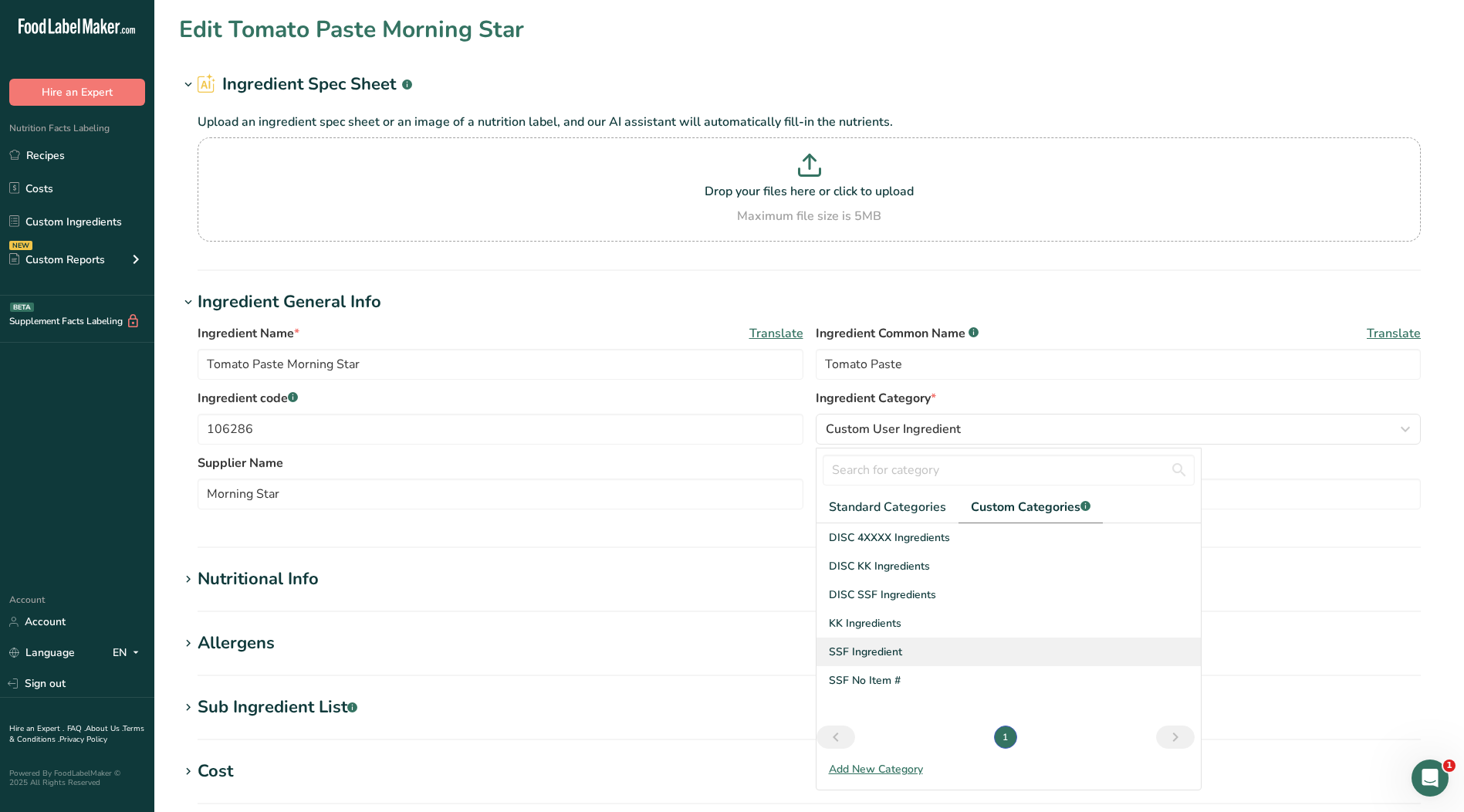
click at [861, 649] on span "SSF Ingredient" at bounding box center [865, 651] width 73 height 17
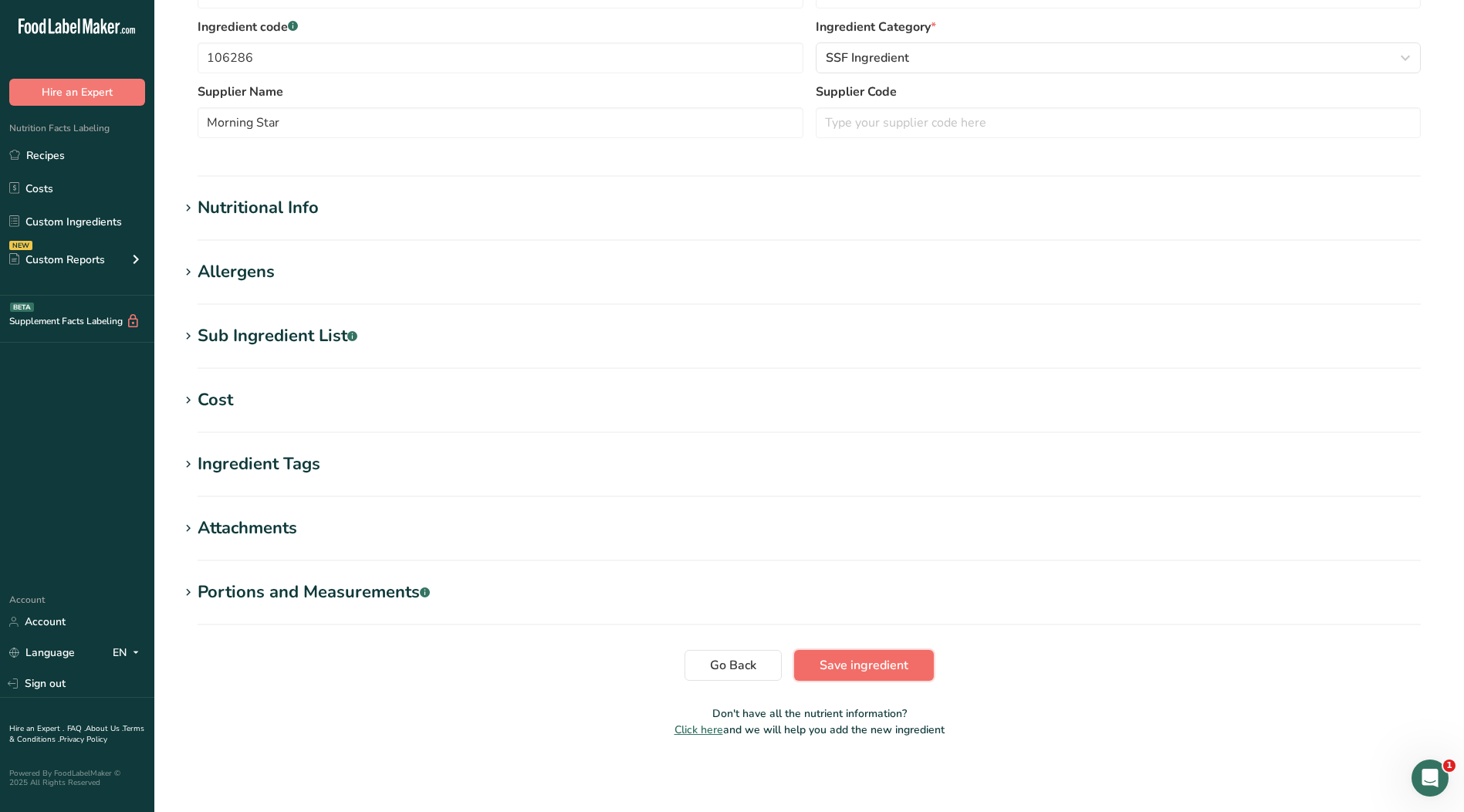
click at [831, 664] on span "Save ingredient" at bounding box center [864, 665] width 89 height 19
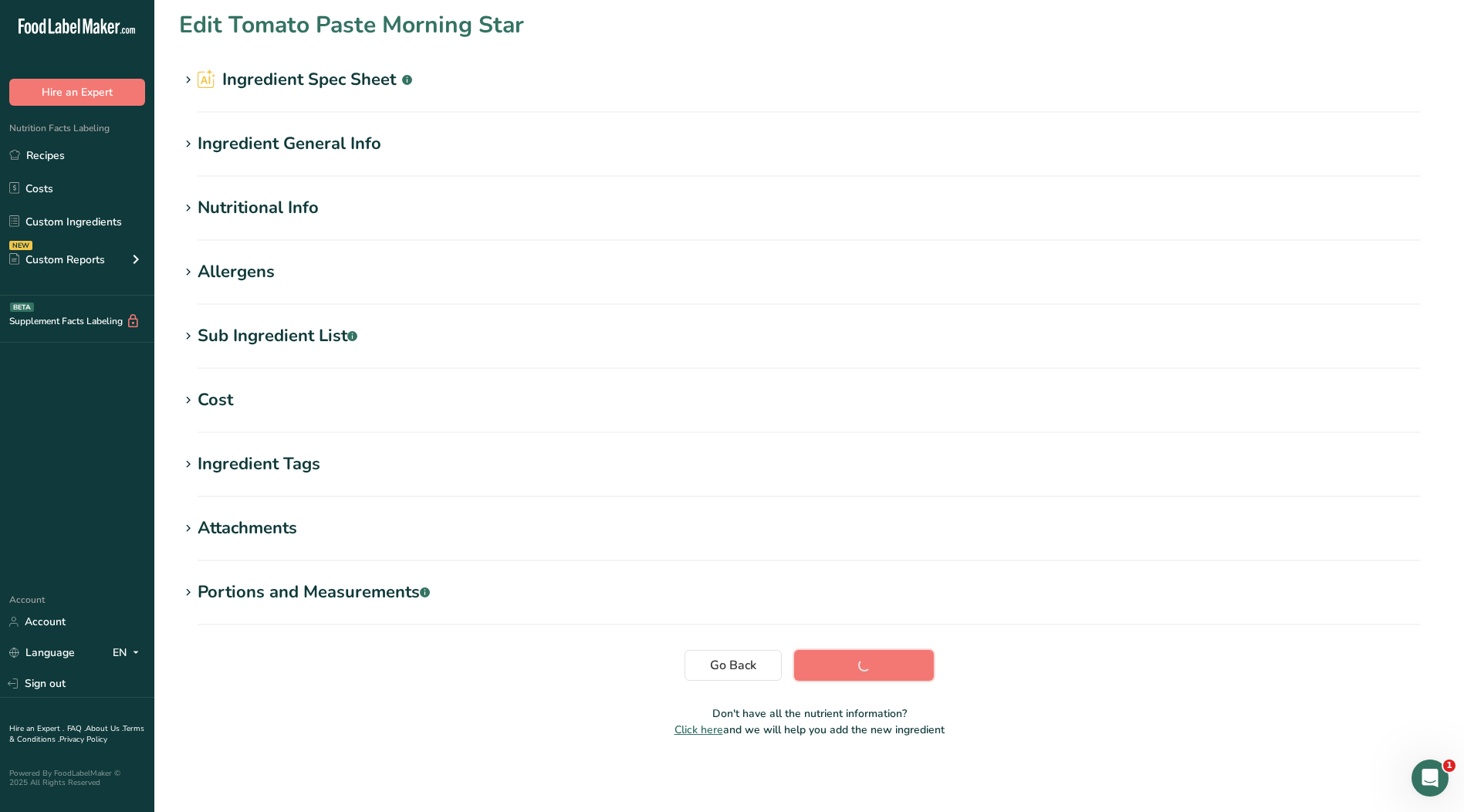
scroll to position [5, 0]
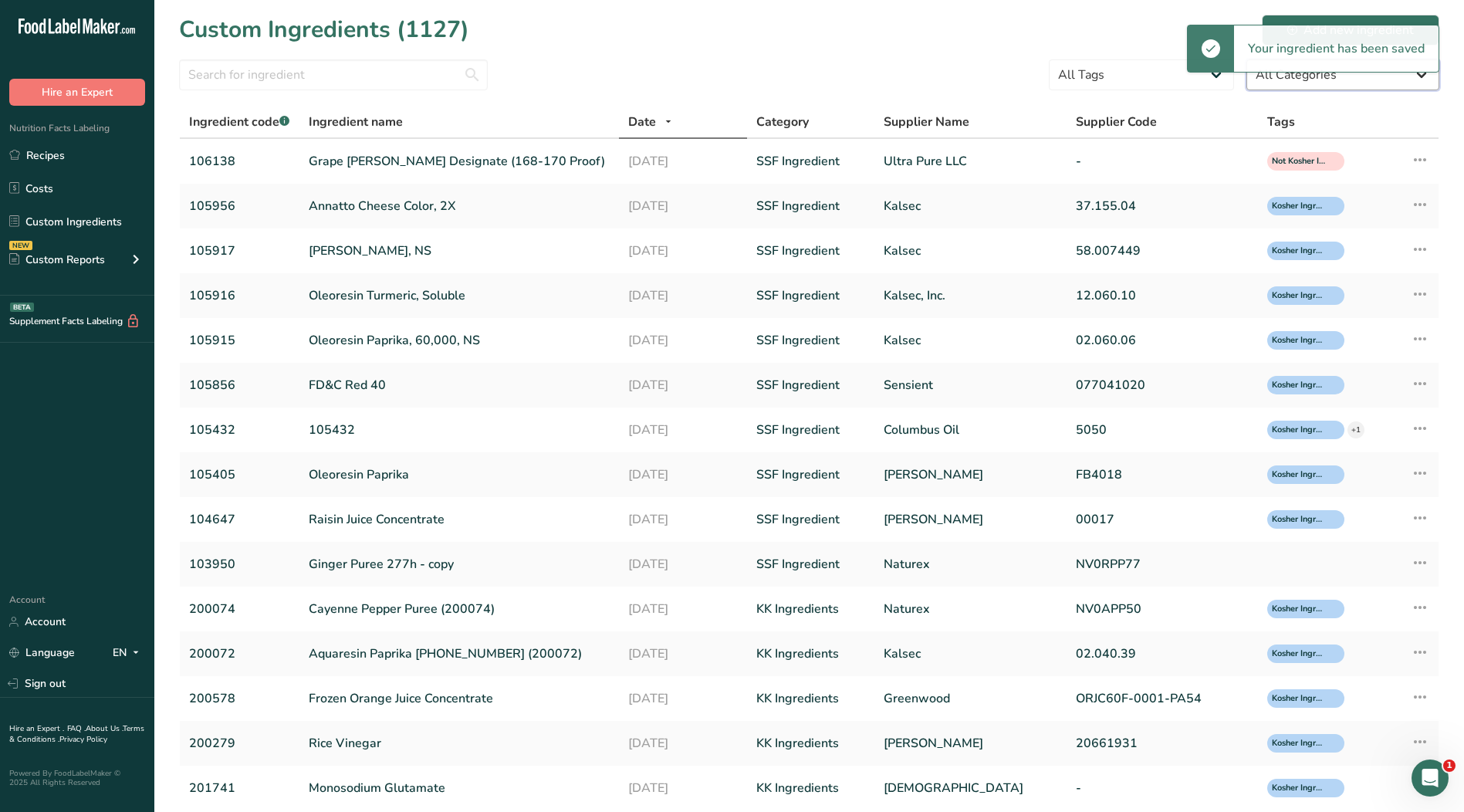
click at [1326, 80] on select "All Categories [DEMOGRAPHIC_DATA]/[US_STATE][DEMOGRAPHIC_DATA] Foods Baby Foods…" at bounding box center [1342, 75] width 193 height 31
select select "0"
click at [1246, 60] on select "All Categories [DEMOGRAPHIC_DATA]/[US_STATE][DEMOGRAPHIC_DATA] Foods Baby Foods…" at bounding box center [1342, 75] width 193 height 31
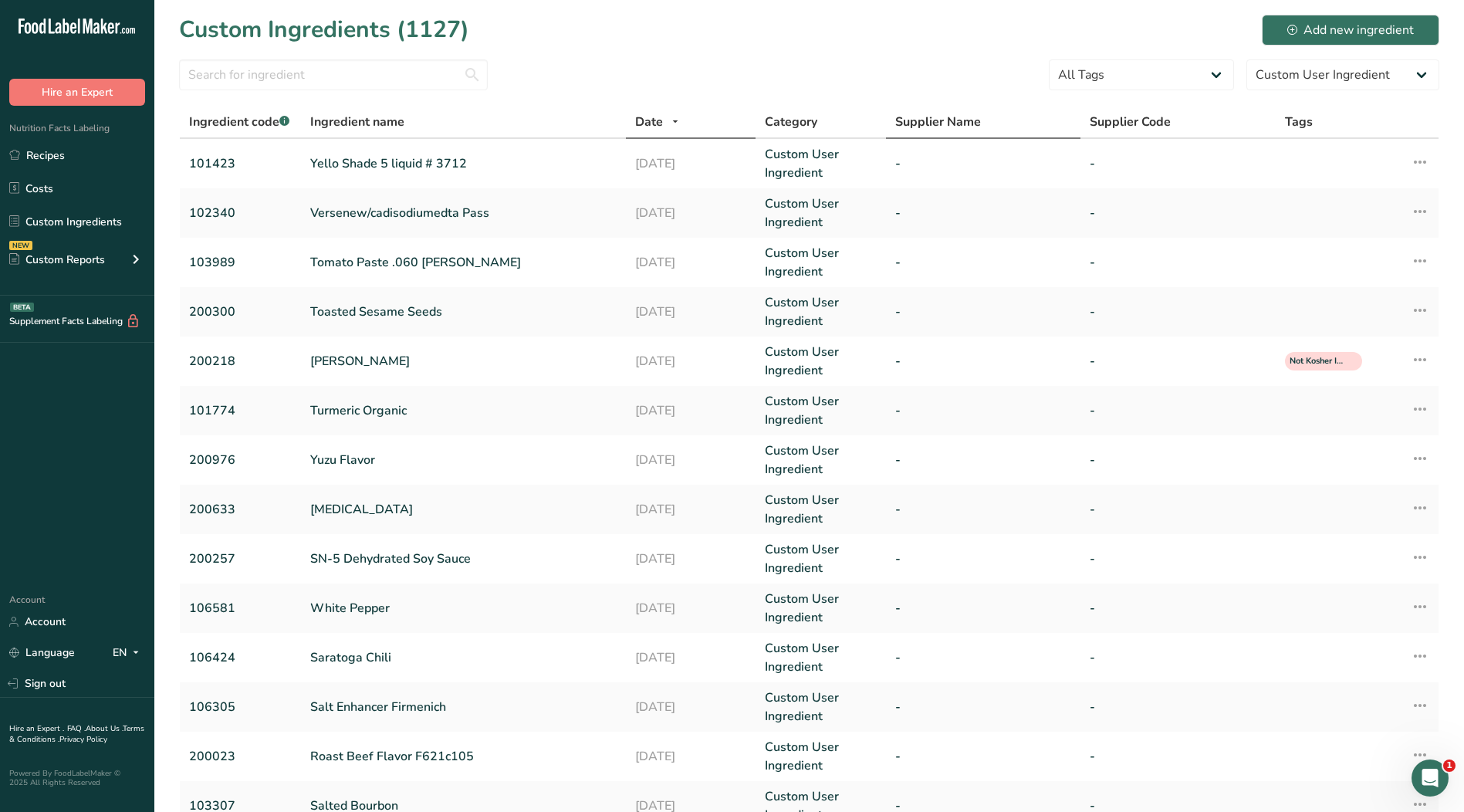
click at [937, 122] on span "Supplier Name" at bounding box center [938, 121] width 85 height 19
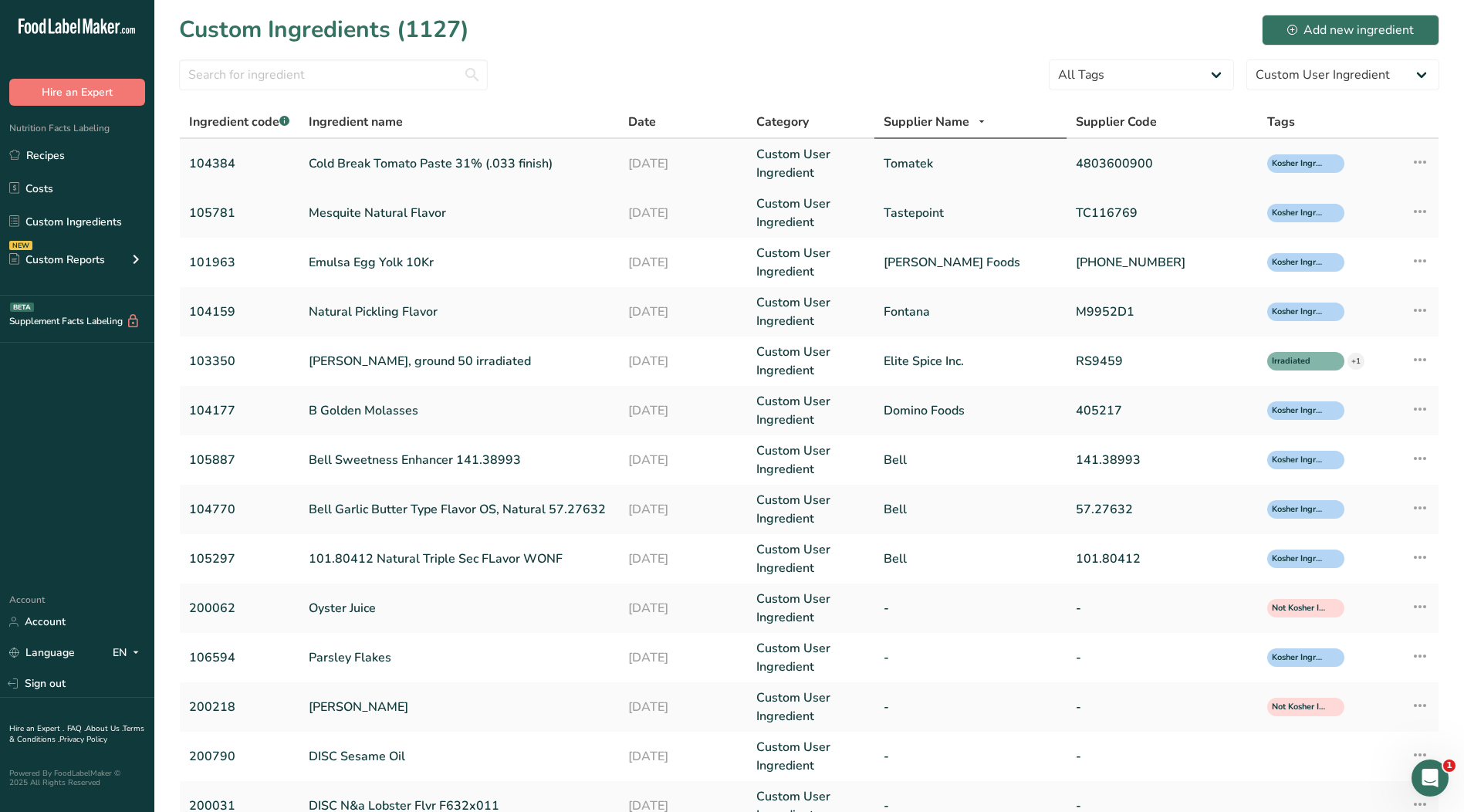
click at [902, 166] on link "Tomatek" at bounding box center [970, 164] width 172 height 19
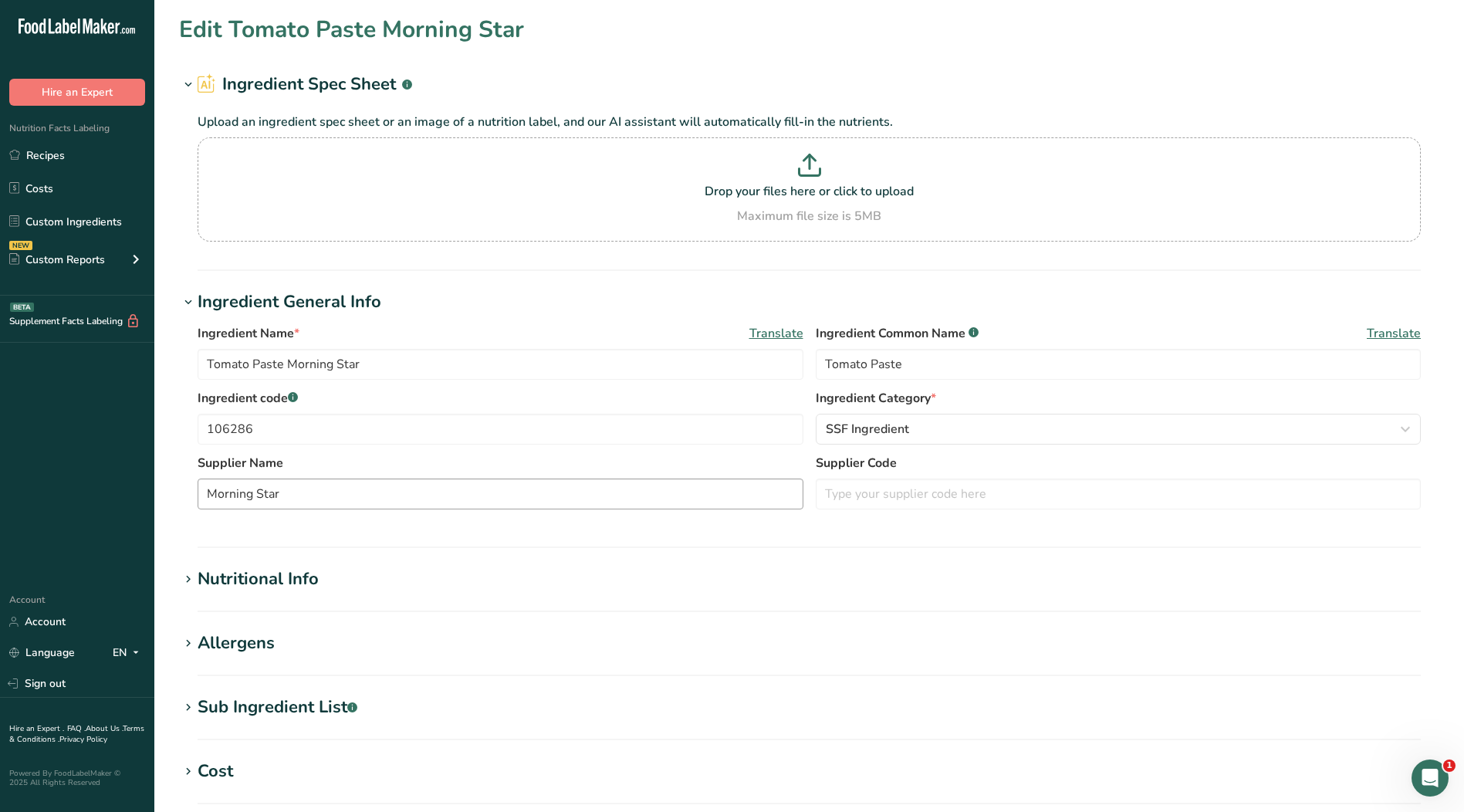
type input "Cold Break Tomato Paste 31% (.033 finish)"
type input "104384"
type input "Tomatek"
type input "4803600900"
click at [868, 432] on span "Custom User Ingredient" at bounding box center [894, 429] width 135 height 19
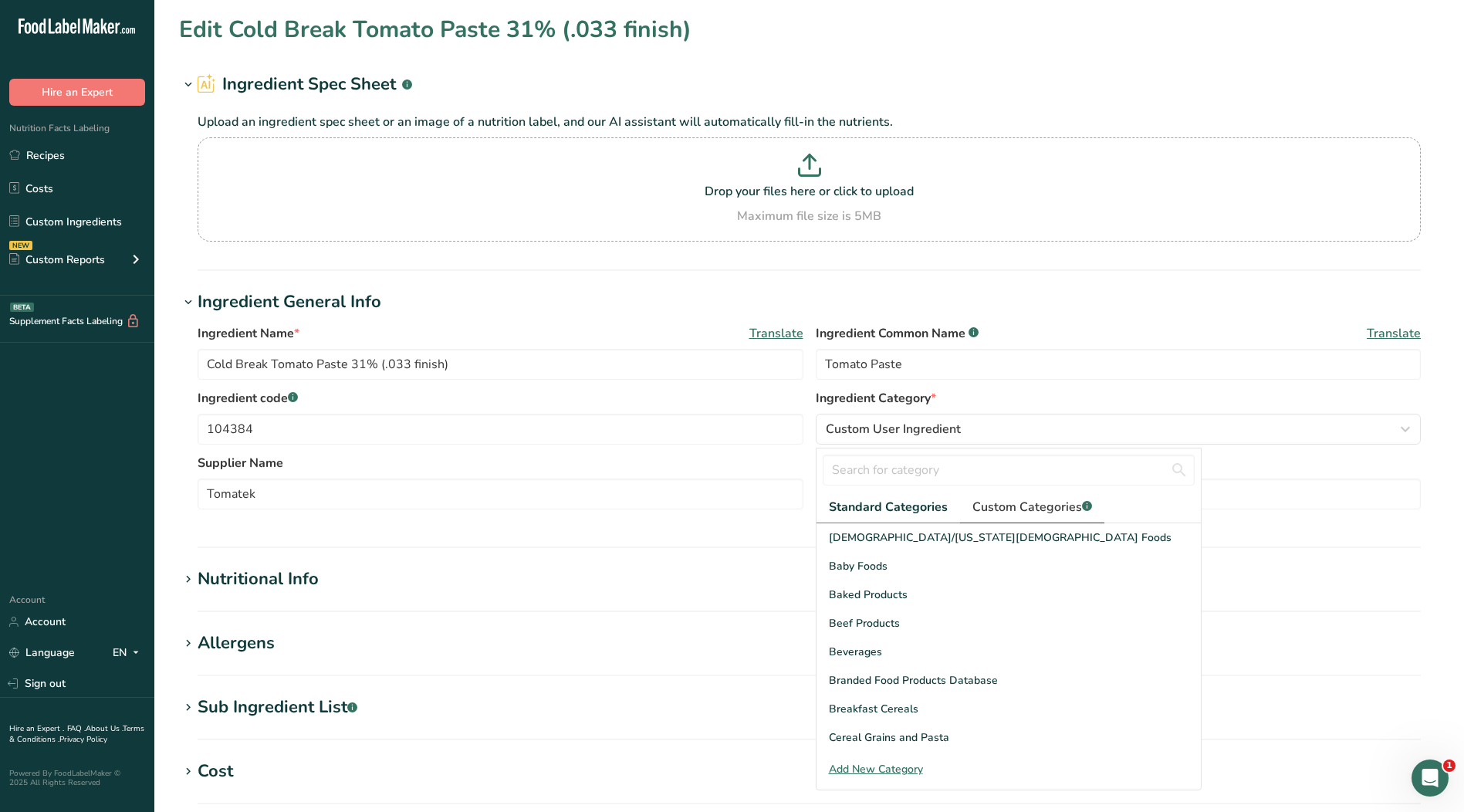
click at [1012, 511] on span "Custom Categories .a-a{fill:#347362;}.b-a{fill:#fff;}" at bounding box center [1033, 506] width 120 height 19
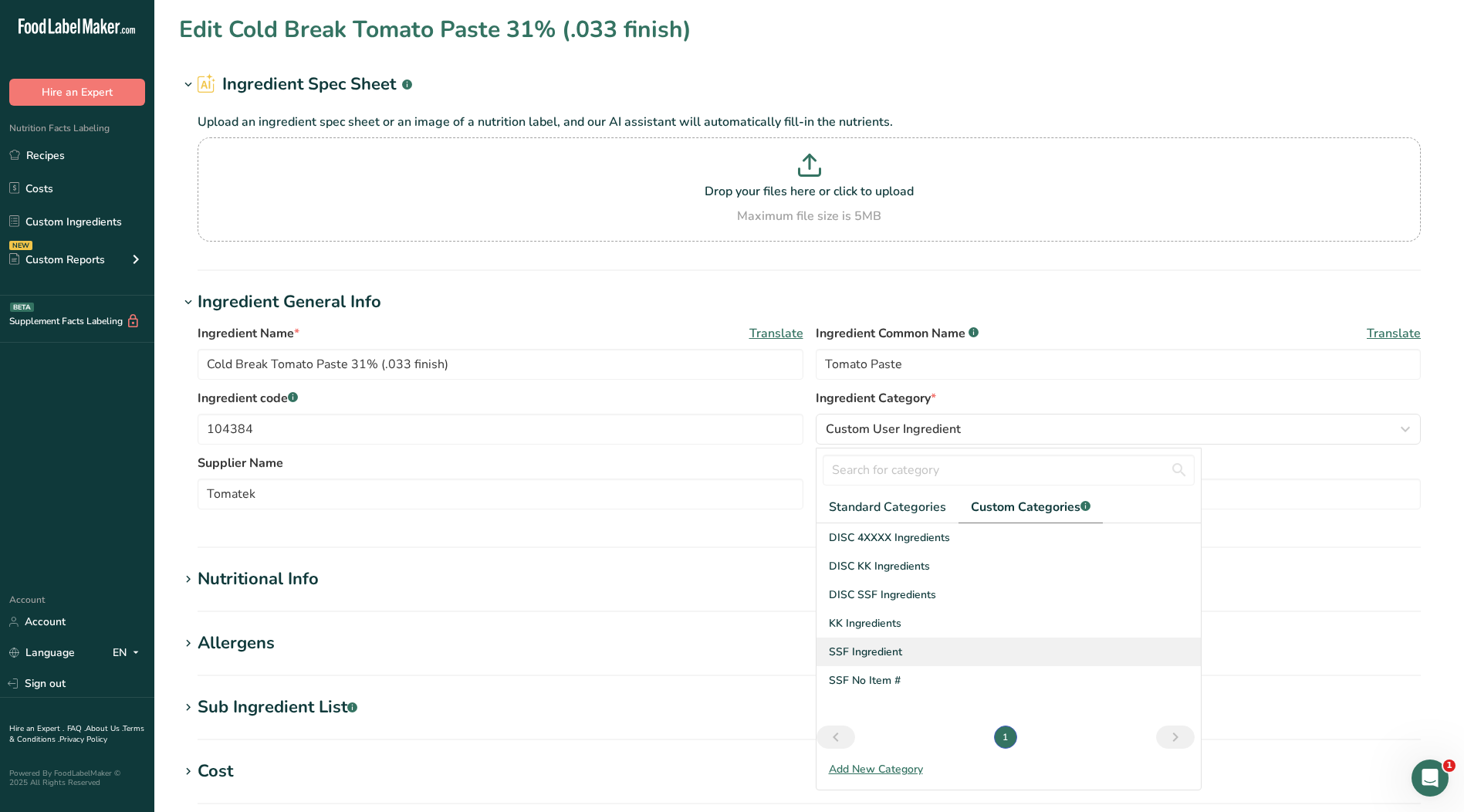
click at [889, 648] on span "SSF Ingredient" at bounding box center [865, 651] width 73 height 17
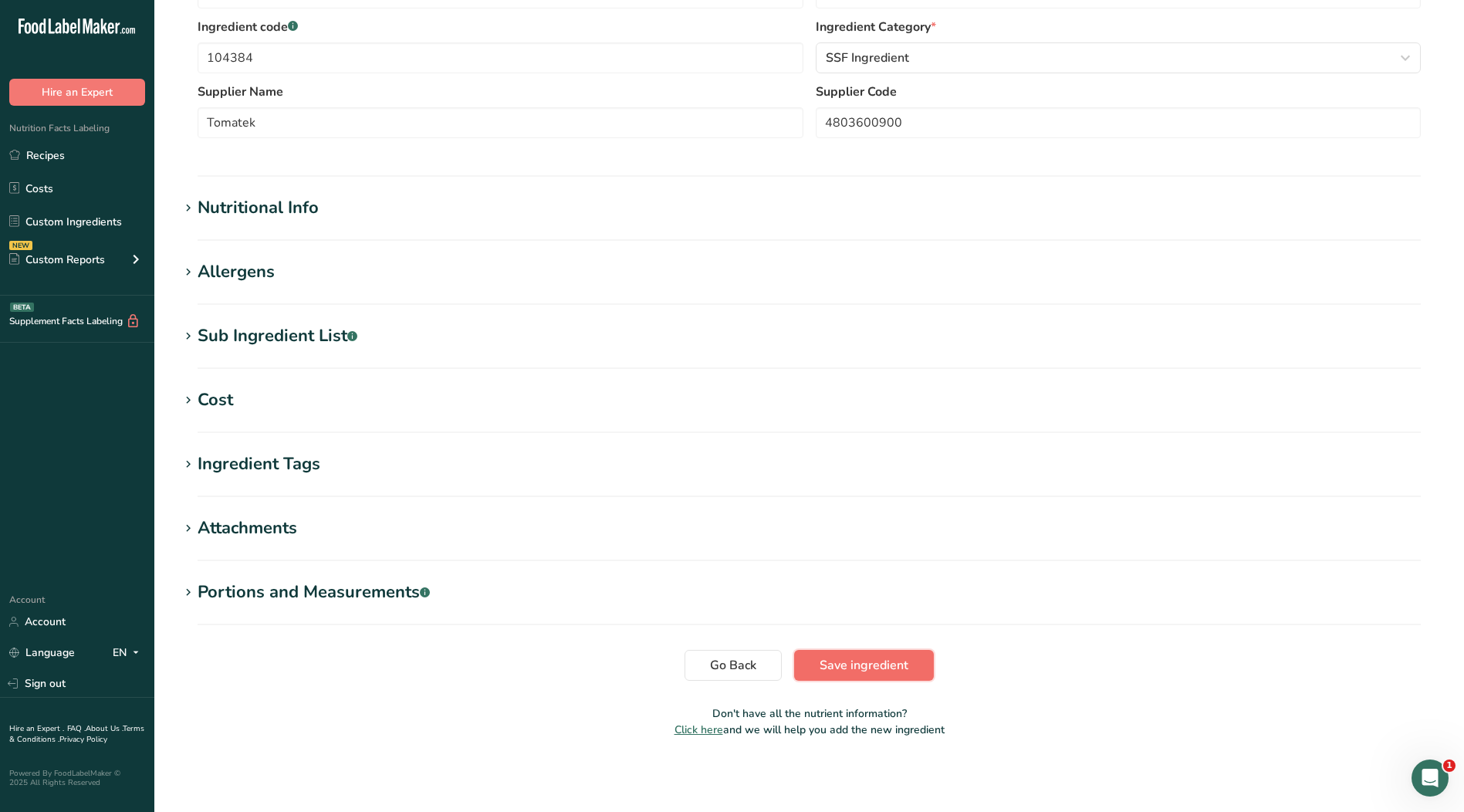
click at [893, 663] on span "Save ingredient" at bounding box center [864, 665] width 89 height 19
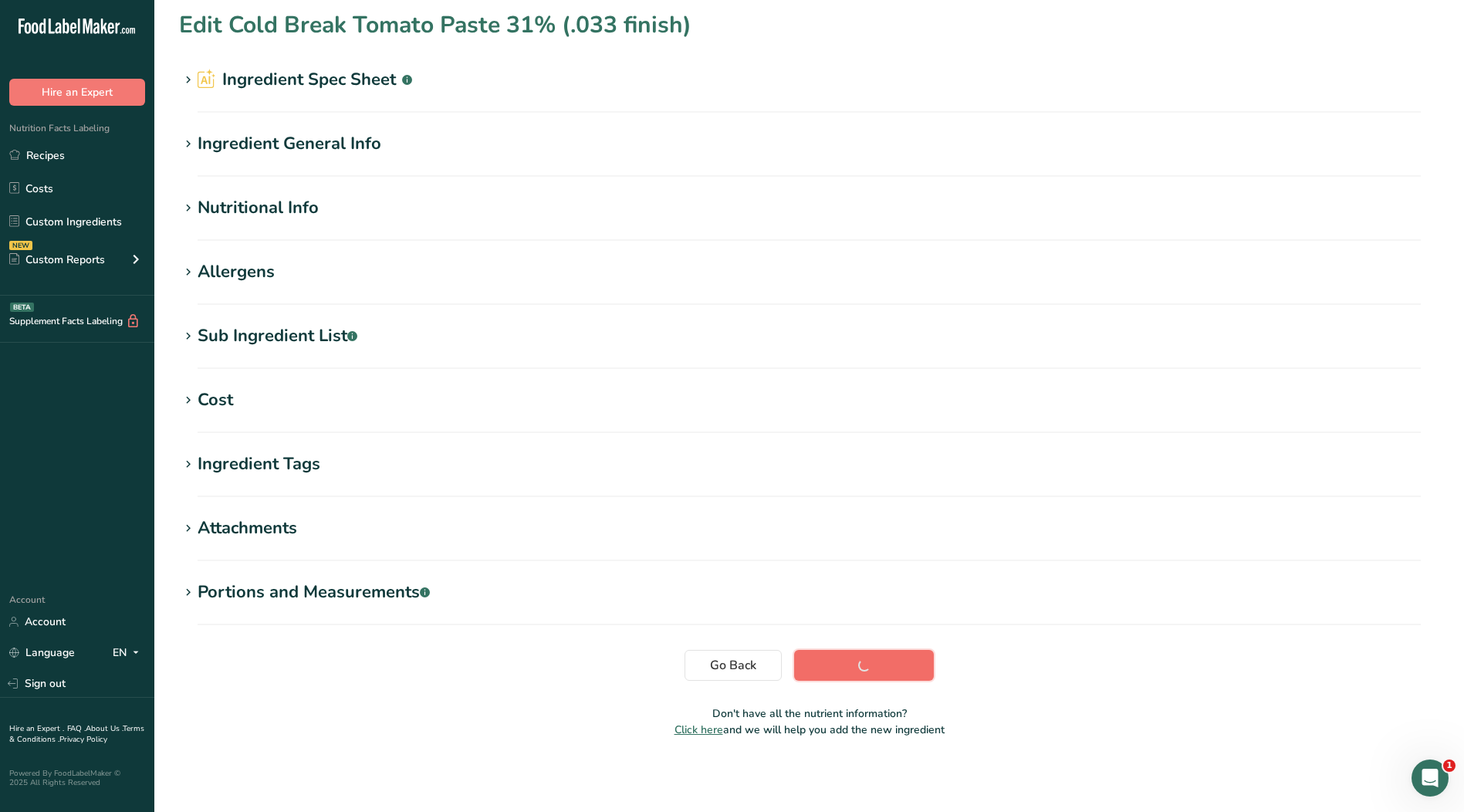
scroll to position [5, 0]
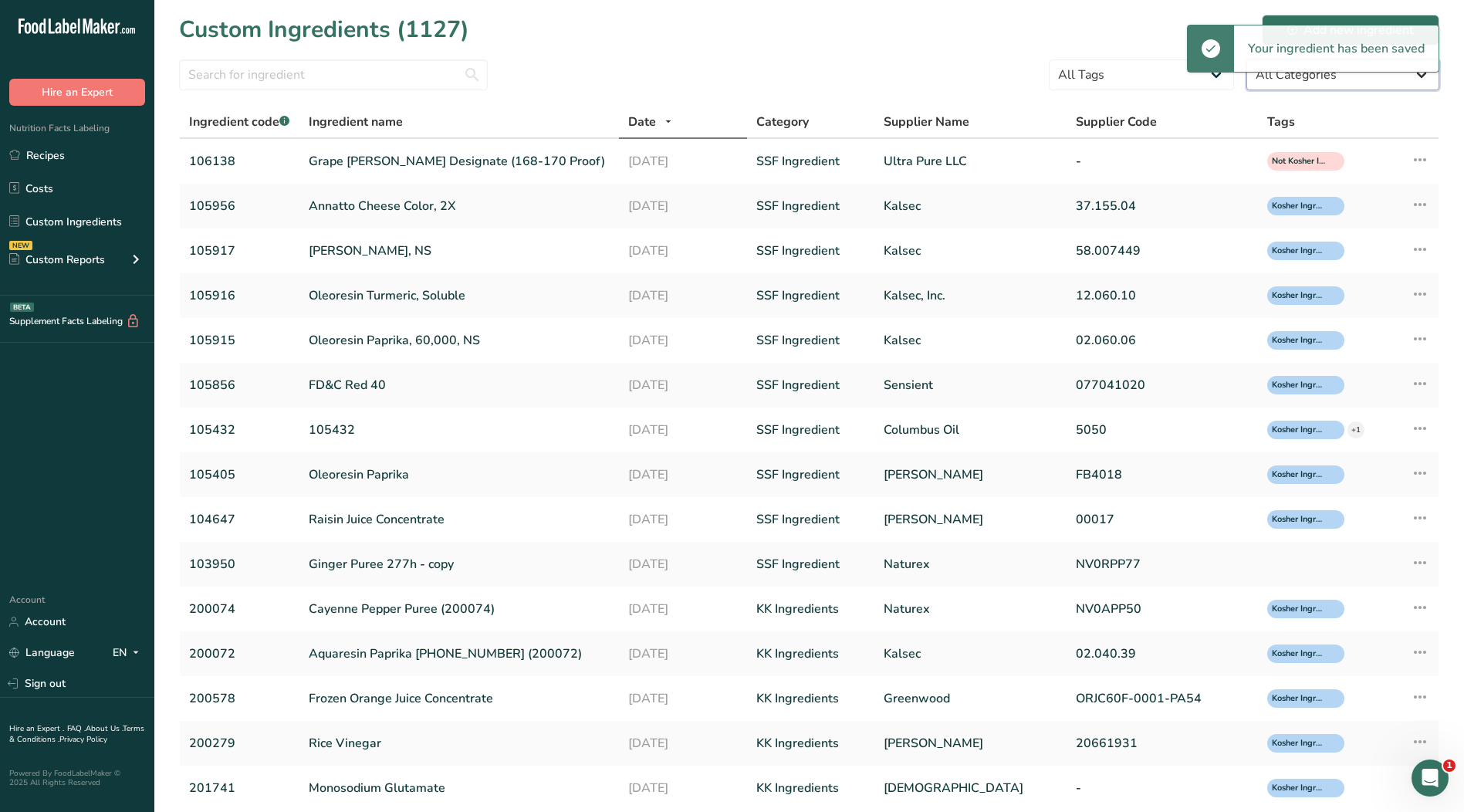
click at [1336, 85] on select "All Categories [DEMOGRAPHIC_DATA]/[US_STATE][DEMOGRAPHIC_DATA] Foods Baby Foods…" at bounding box center [1342, 75] width 193 height 31
select select "0"
click at [1246, 60] on select "All Categories [DEMOGRAPHIC_DATA]/[US_STATE][DEMOGRAPHIC_DATA] Foods Baby Foods…" at bounding box center [1342, 75] width 193 height 31
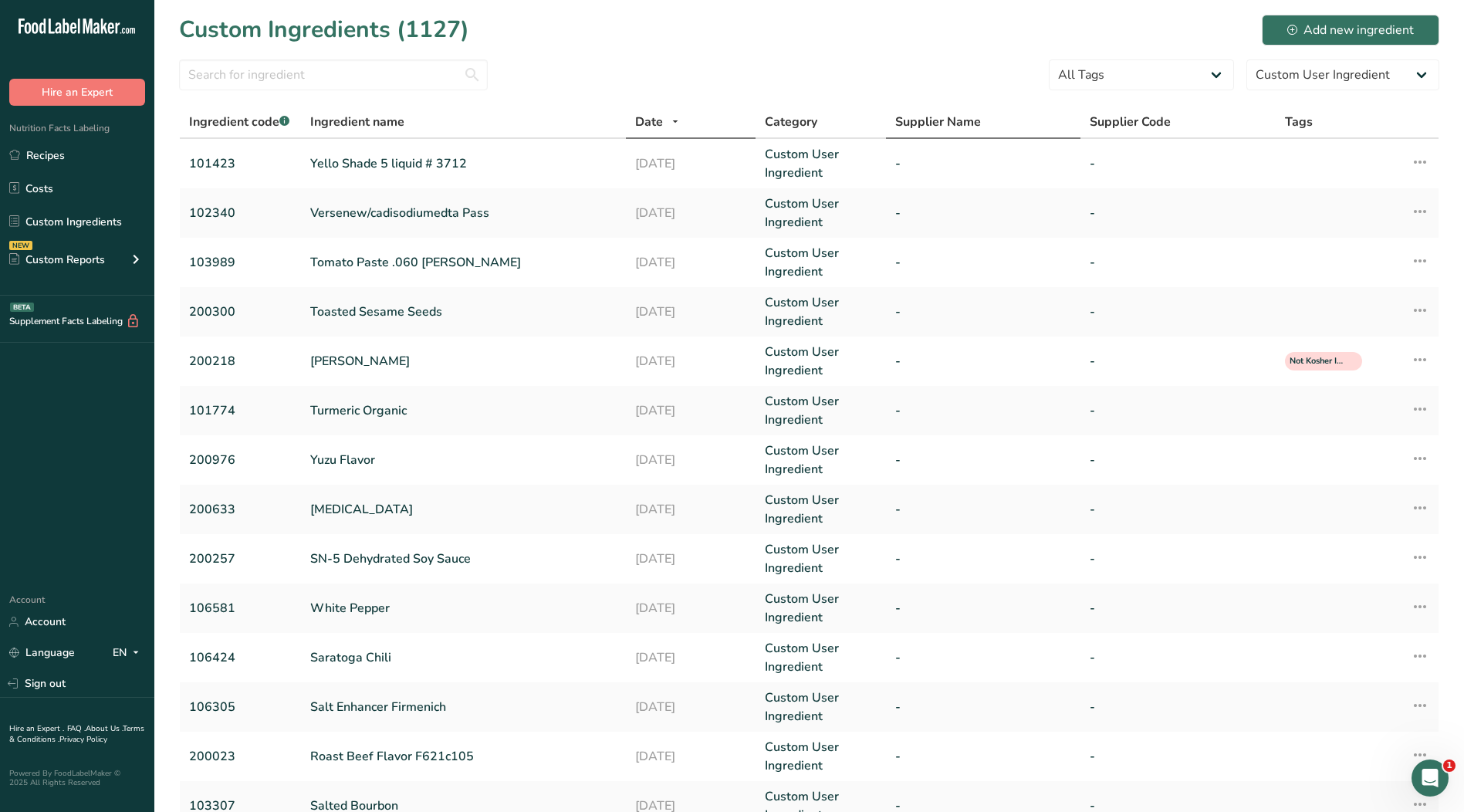
click at [931, 122] on span "Supplier Name" at bounding box center [938, 121] width 85 height 19
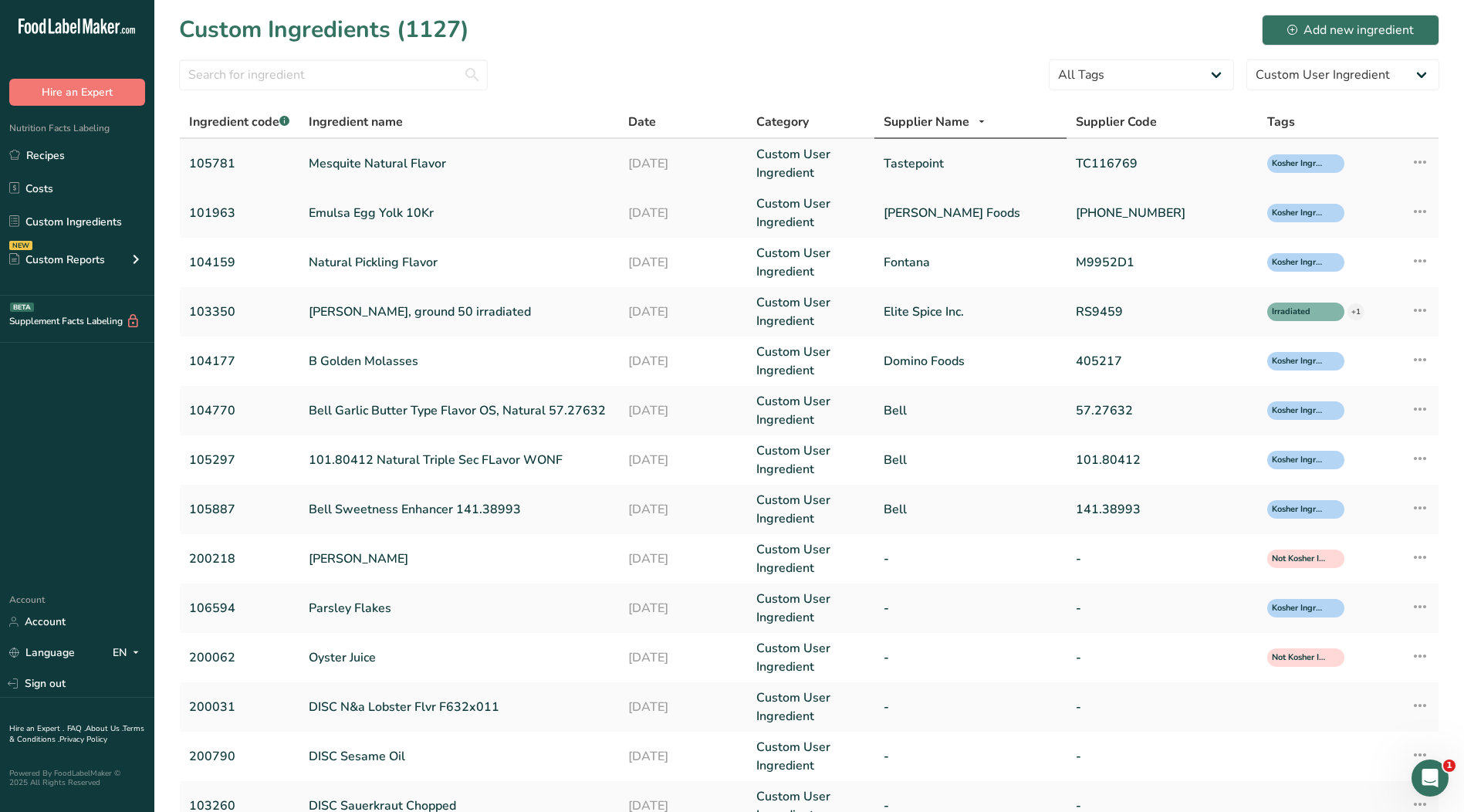
click at [915, 164] on link "Tastepoint" at bounding box center [970, 164] width 172 height 19
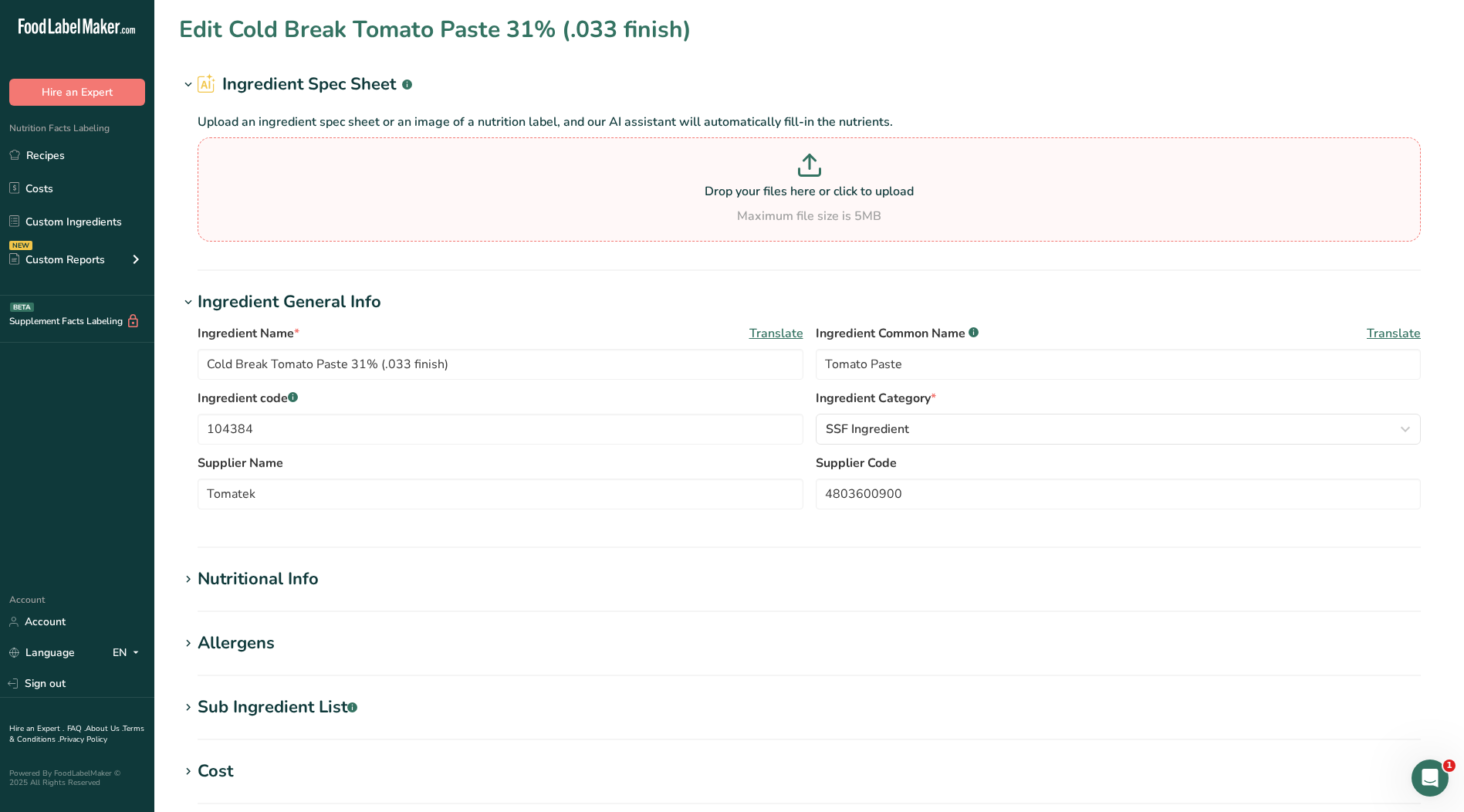
type input "Mesquite Natural Flavor"
type input "Natural Flavor"
type input "105781"
type input "Tastepoint"
type input "TC116769"
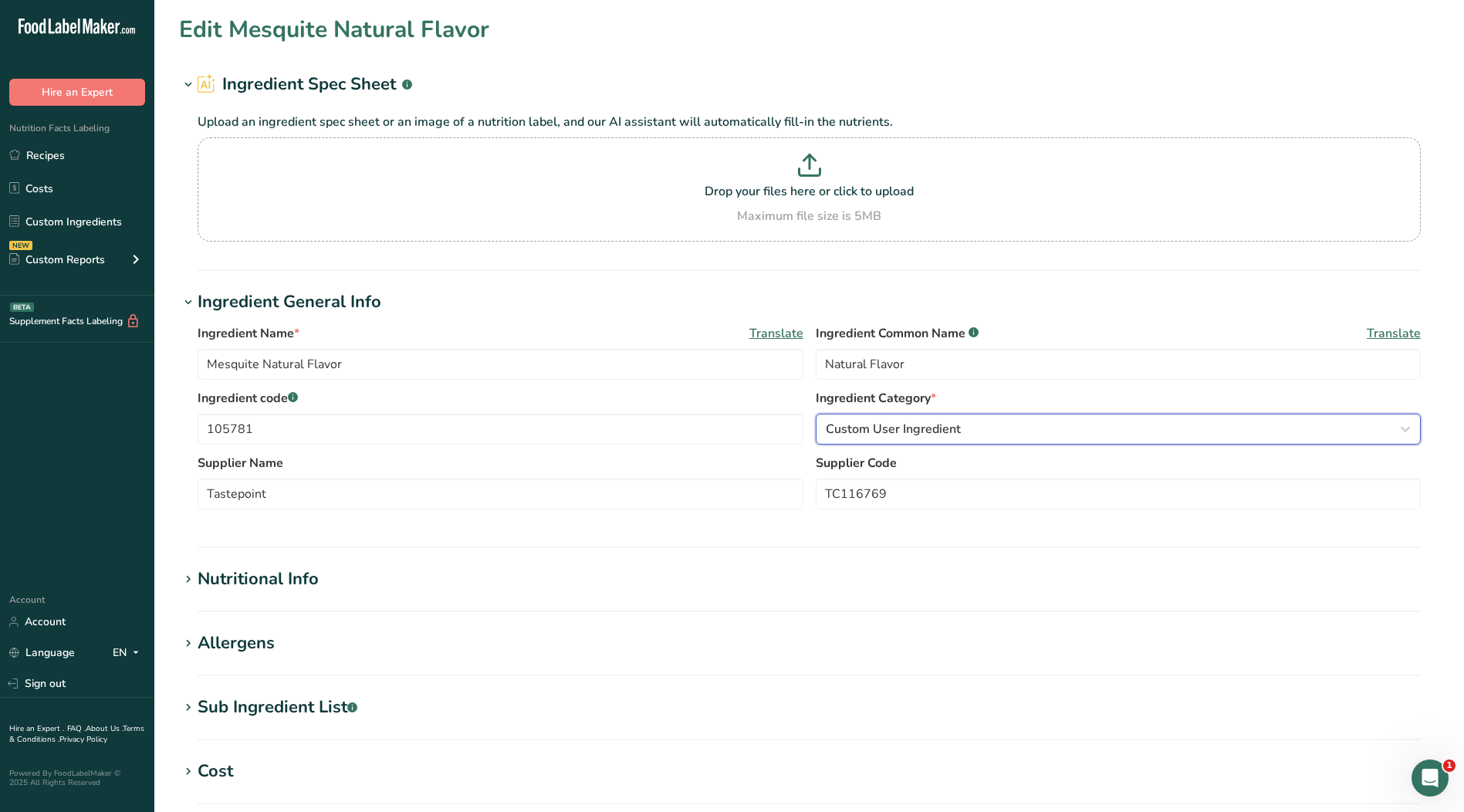
click at [865, 438] on span "Custom User Ingredient" at bounding box center [894, 429] width 135 height 19
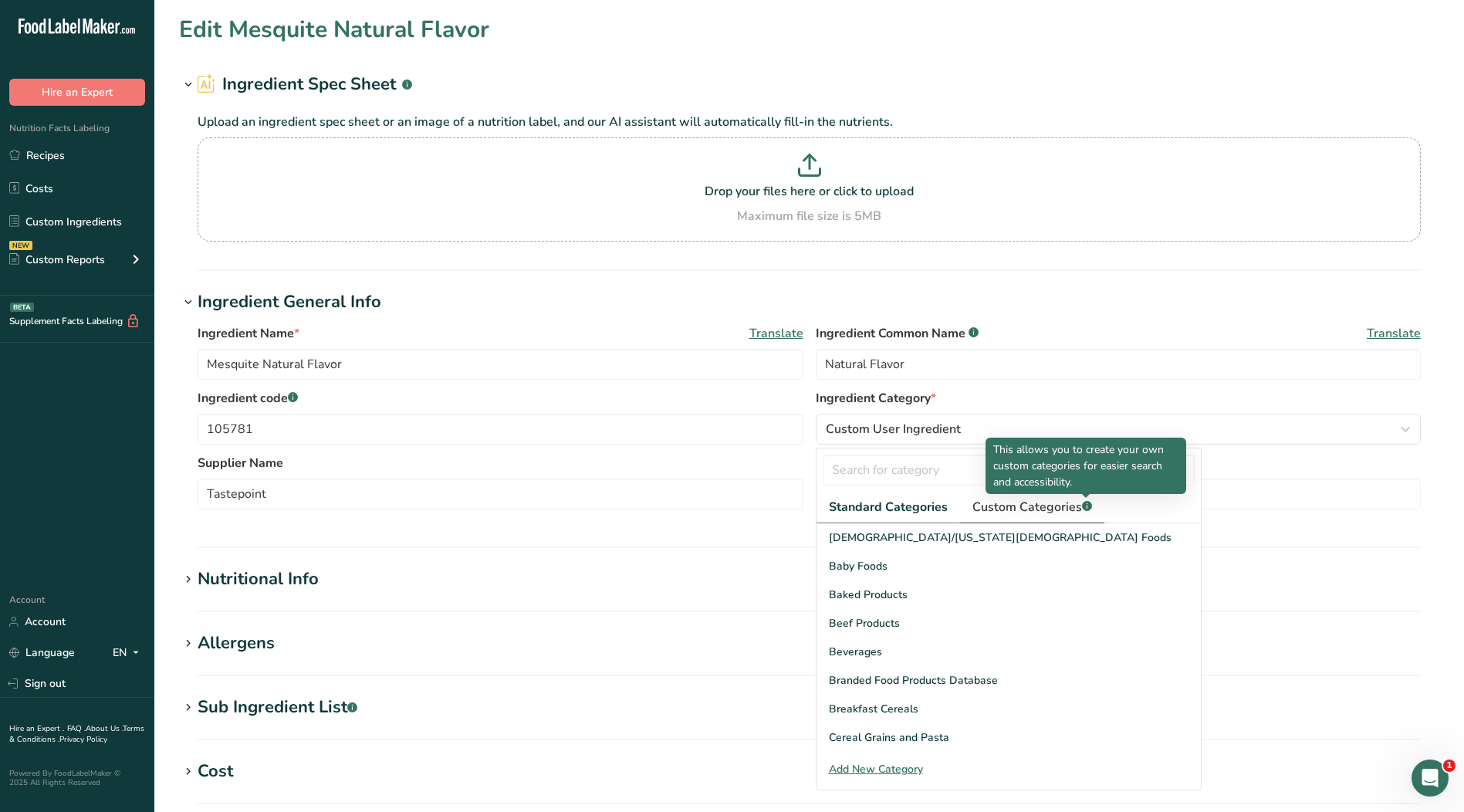
click at [1079, 511] on span "Custom Categories .a-a{fill:#347362;}.b-a{fill:#fff;}" at bounding box center [1033, 506] width 120 height 19
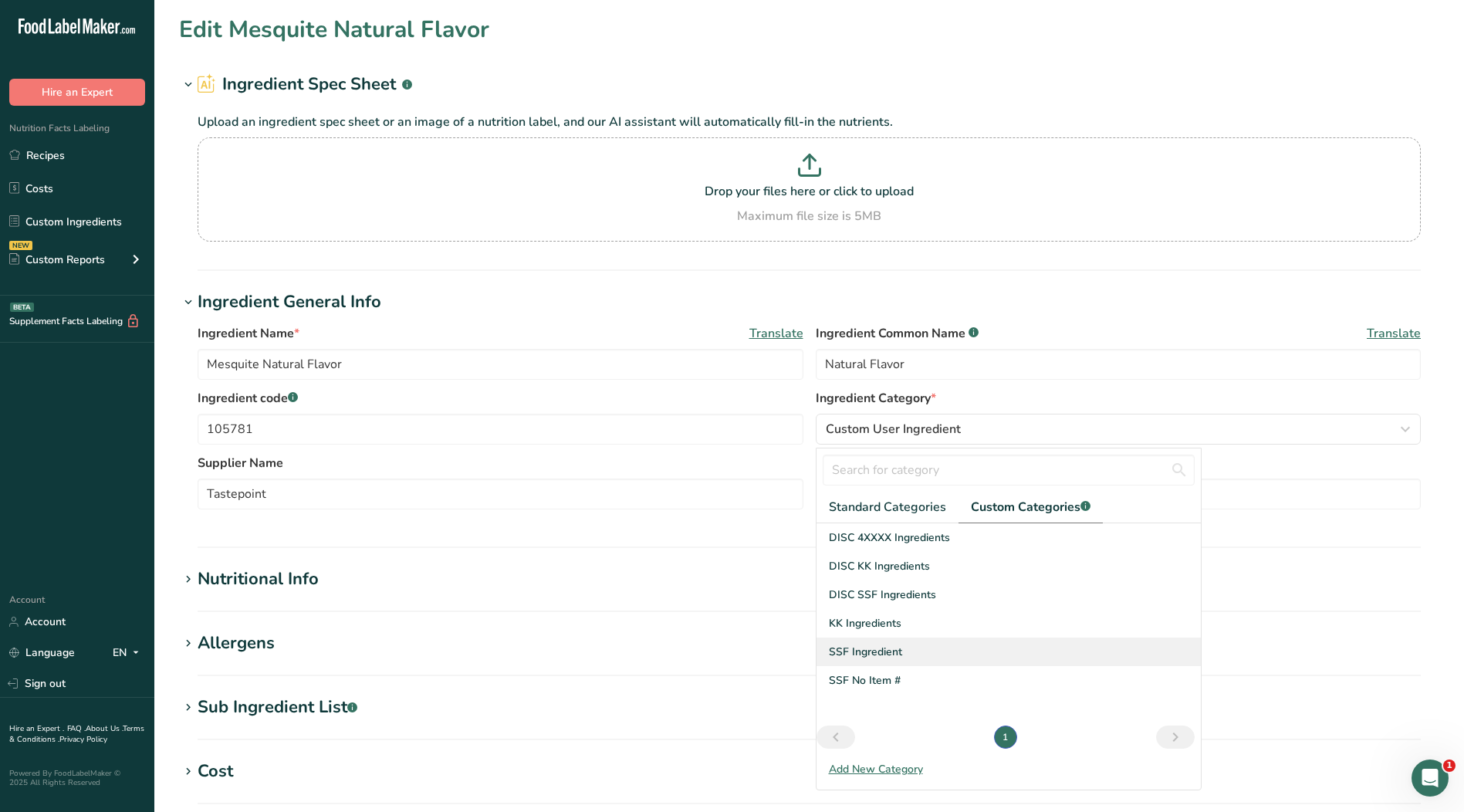
drag, startPoint x: 929, startPoint y: 647, endPoint x: 927, endPoint y: 639, distance: 8.2
click at [927, 648] on div "SSF Ingredient" at bounding box center [1008, 651] width 384 height 28
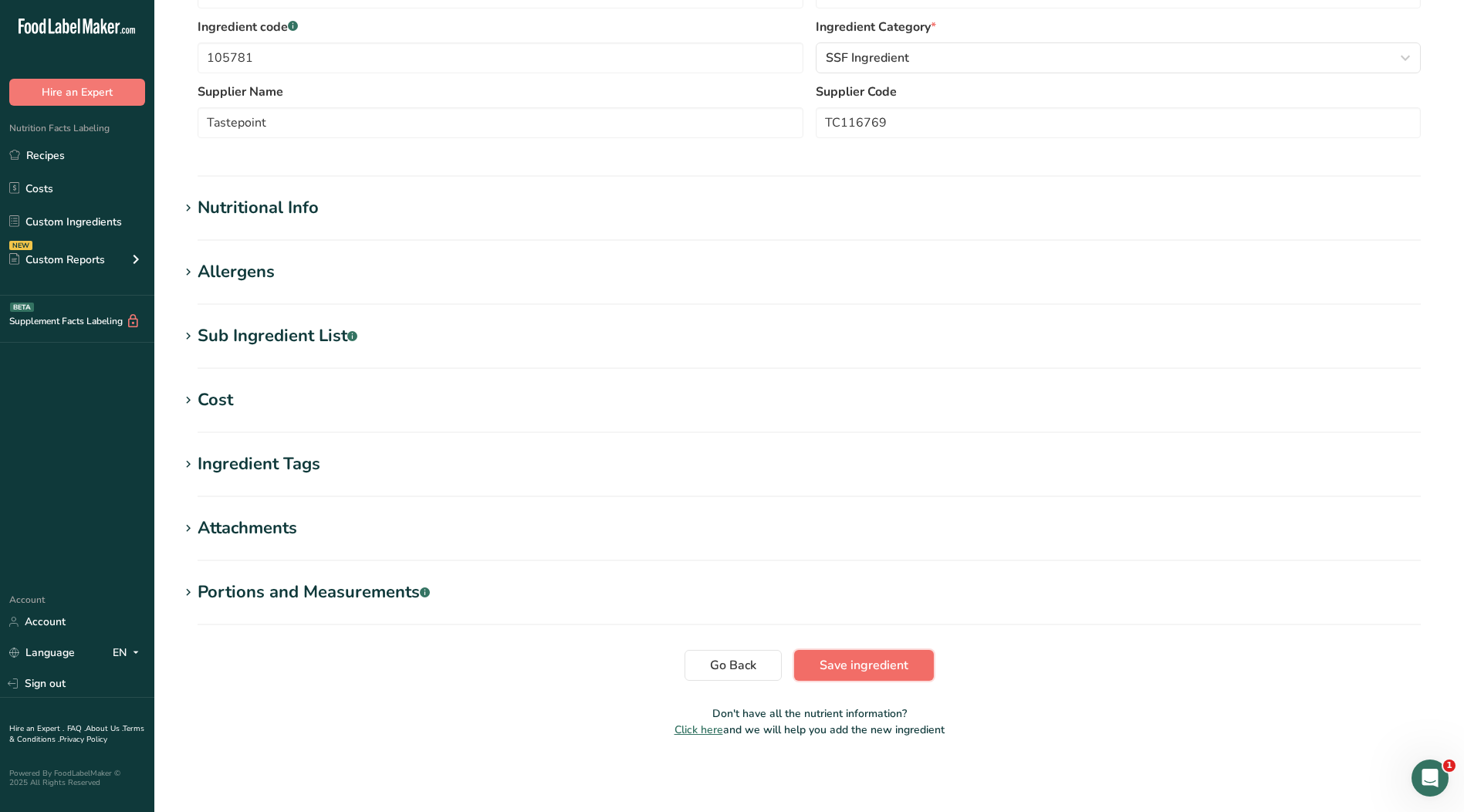
click at [878, 652] on button "Save ingredient" at bounding box center [864, 665] width 140 height 31
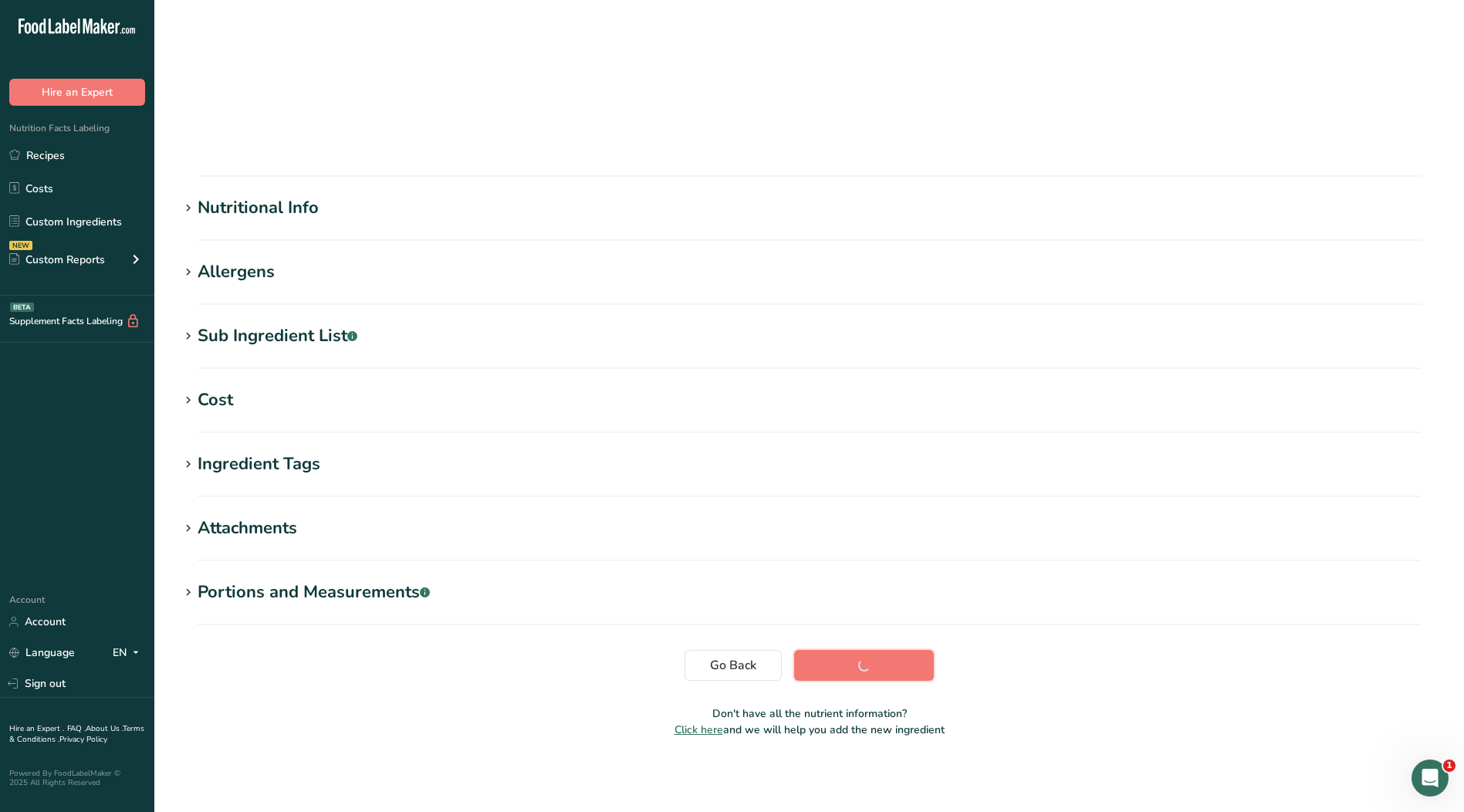
scroll to position [5, 0]
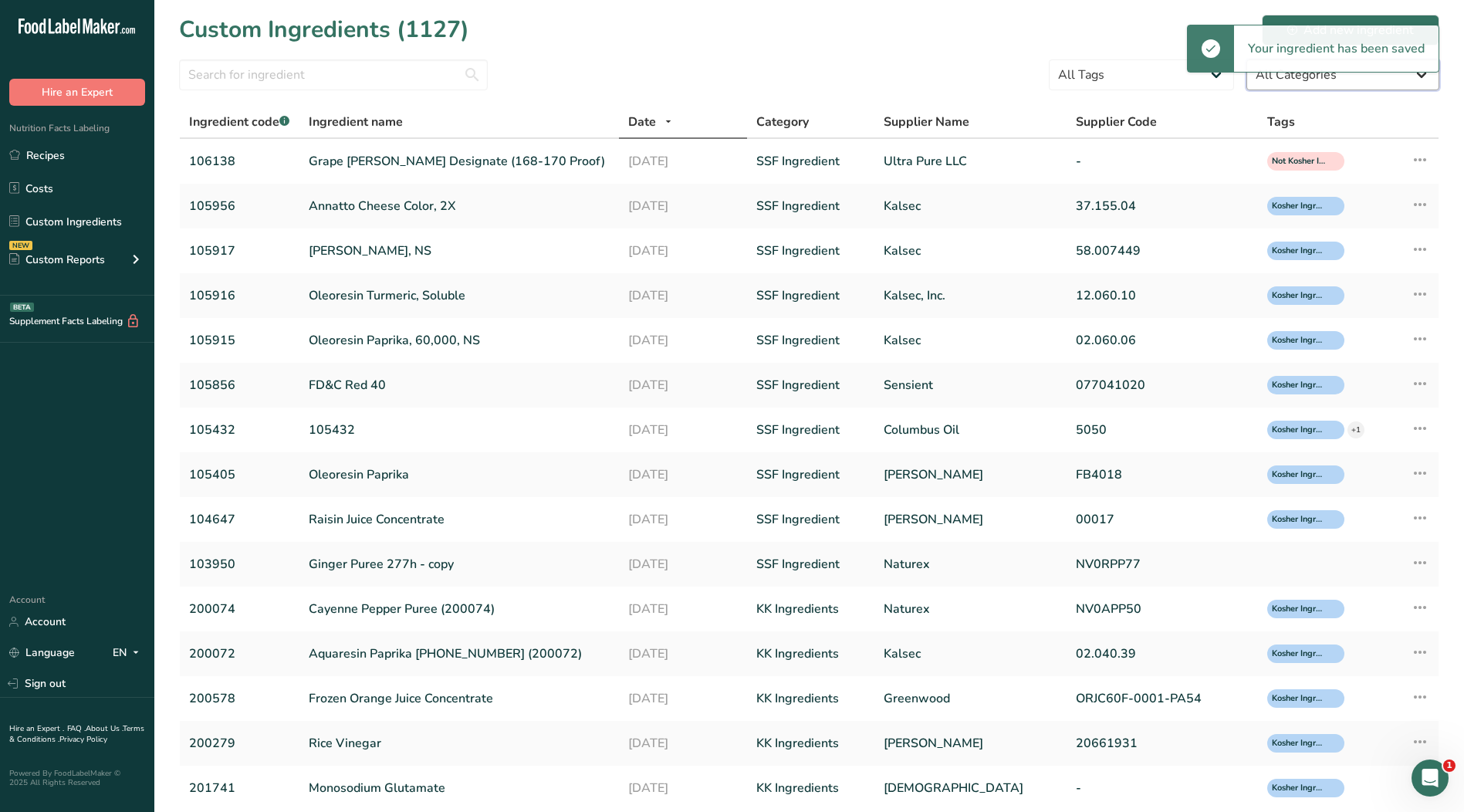
click at [1278, 82] on select "All Categories [DEMOGRAPHIC_DATA]/[US_STATE][DEMOGRAPHIC_DATA] Foods Baby Foods…" at bounding box center [1342, 75] width 193 height 31
select select "0"
click at [1246, 60] on select "All Categories [DEMOGRAPHIC_DATA]/[US_STATE][DEMOGRAPHIC_DATA] Foods Baby Foods…" at bounding box center [1342, 75] width 193 height 31
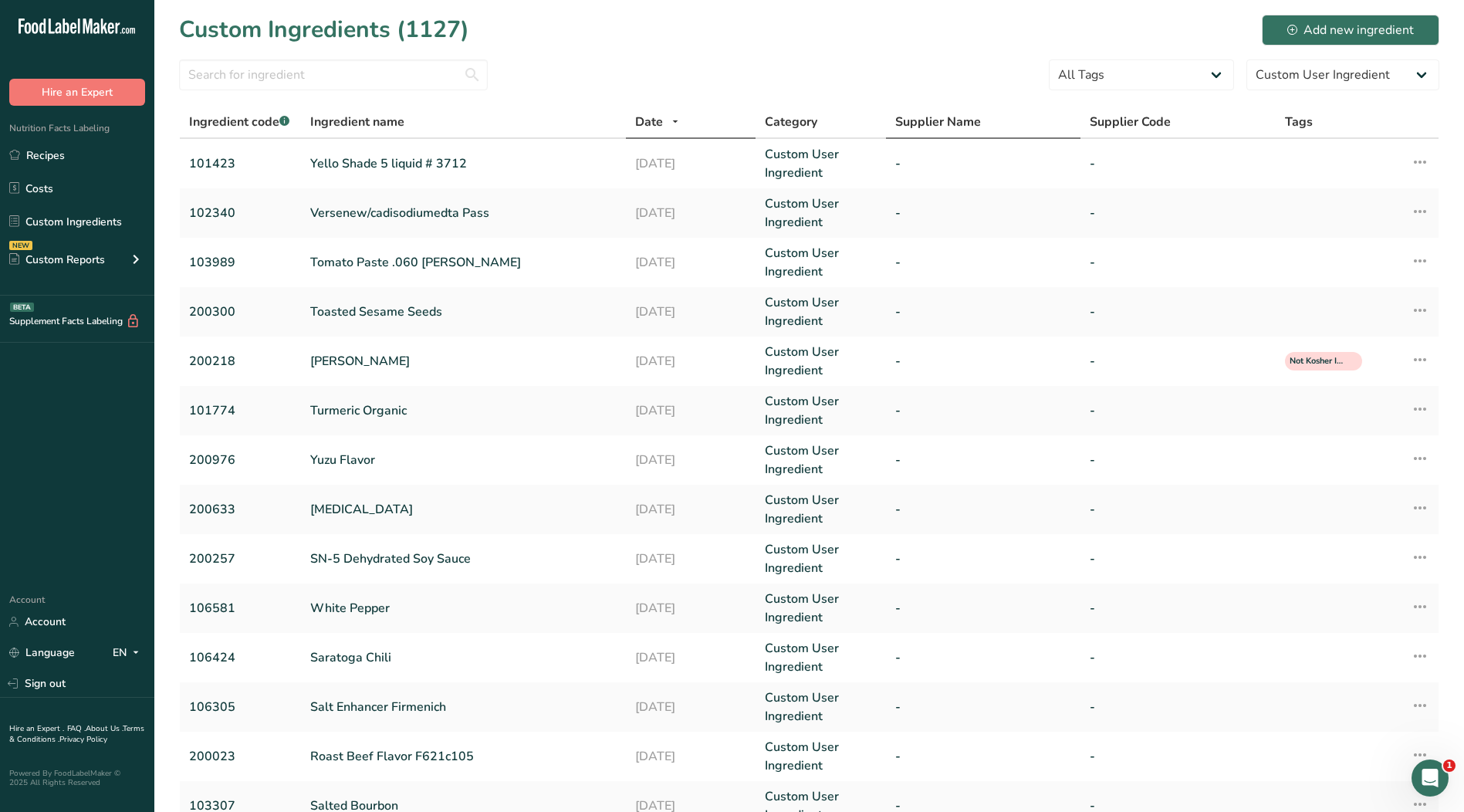
click at [935, 117] on span "Supplier Name" at bounding box center [938, 121] width 85 height 19
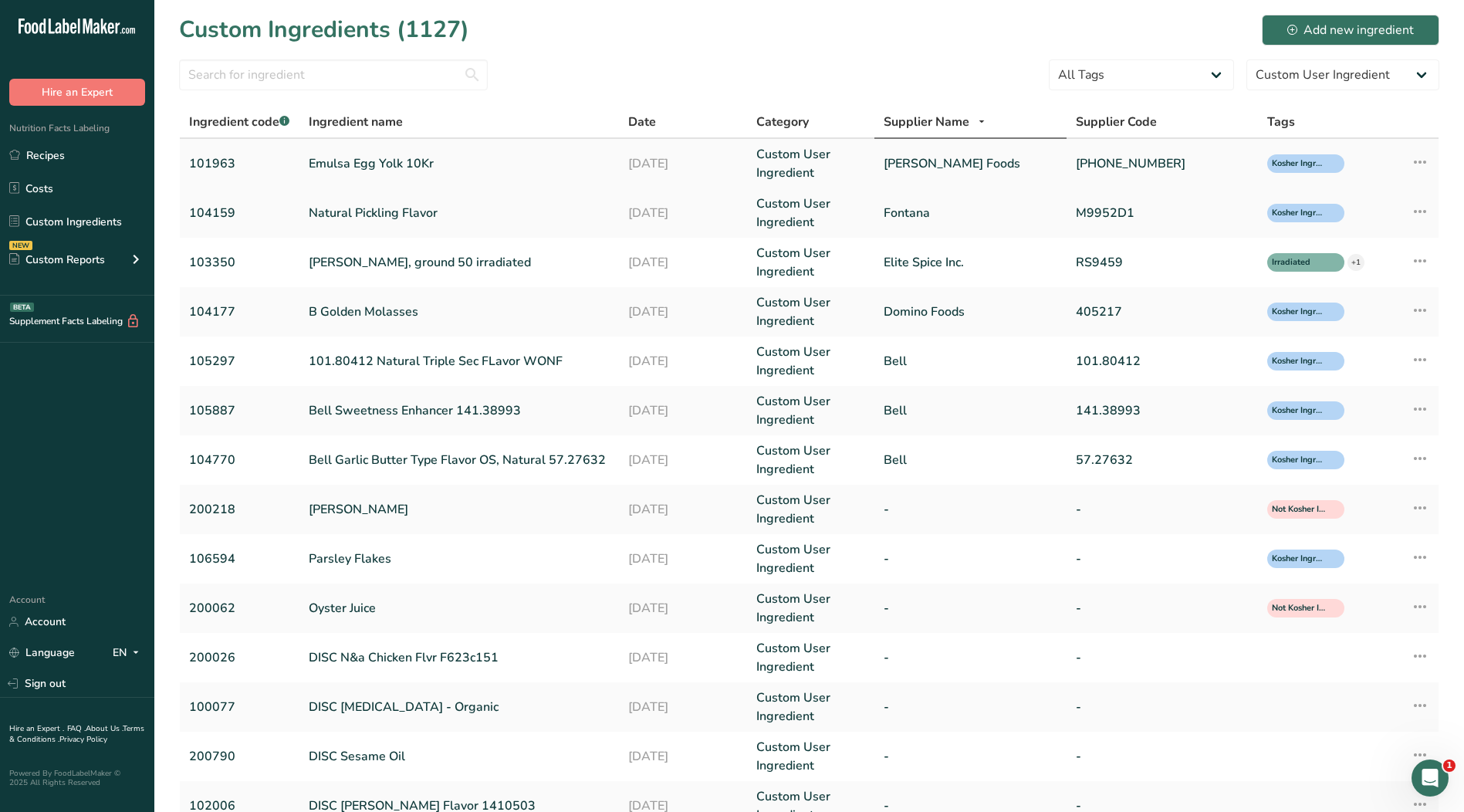
click at [937, 169] on link "[PERSON_NAME] Foods" at bounding box center [970, 164] width 172 height 19
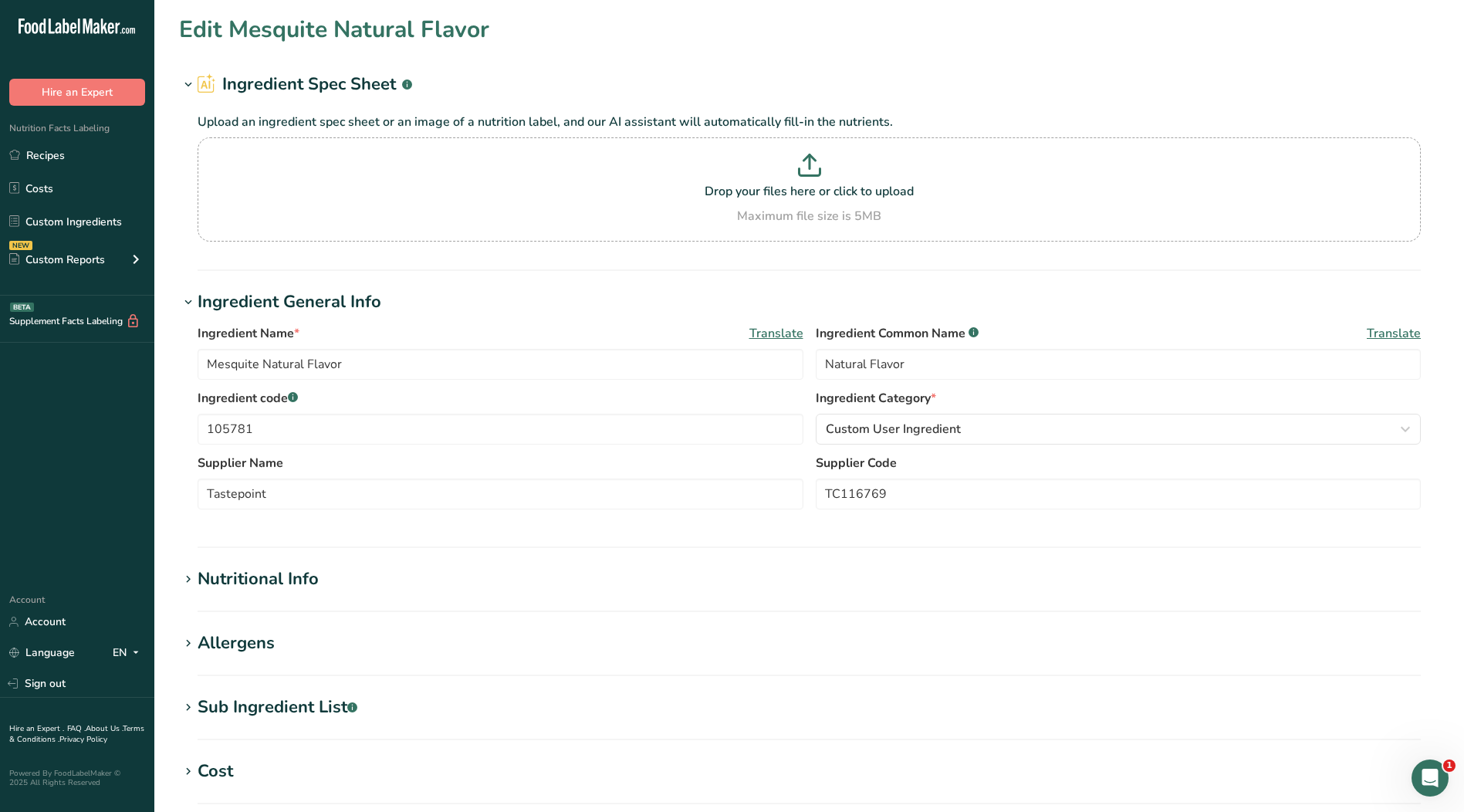
type input "Emulsa Egg Yolk 10Kr"
type input "Salted Egg Yolks"
type input "101963"
type input "[PERSON_NAME] Foods"
type input "[PHONE_NUMBER]"
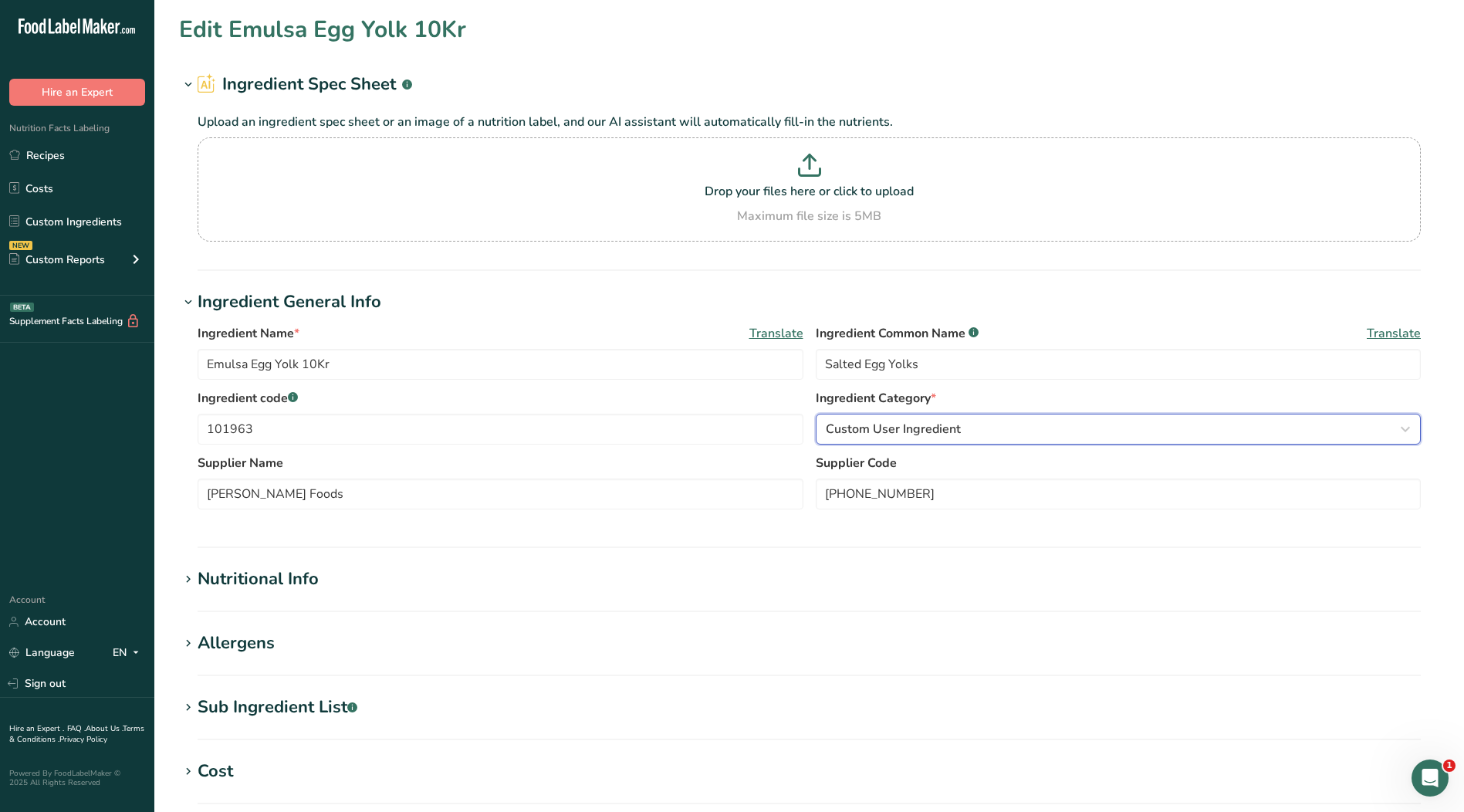
click at [913, 419] on button "Custom User Ingredient" at bounding box center [1119, 429] width 606 height 31
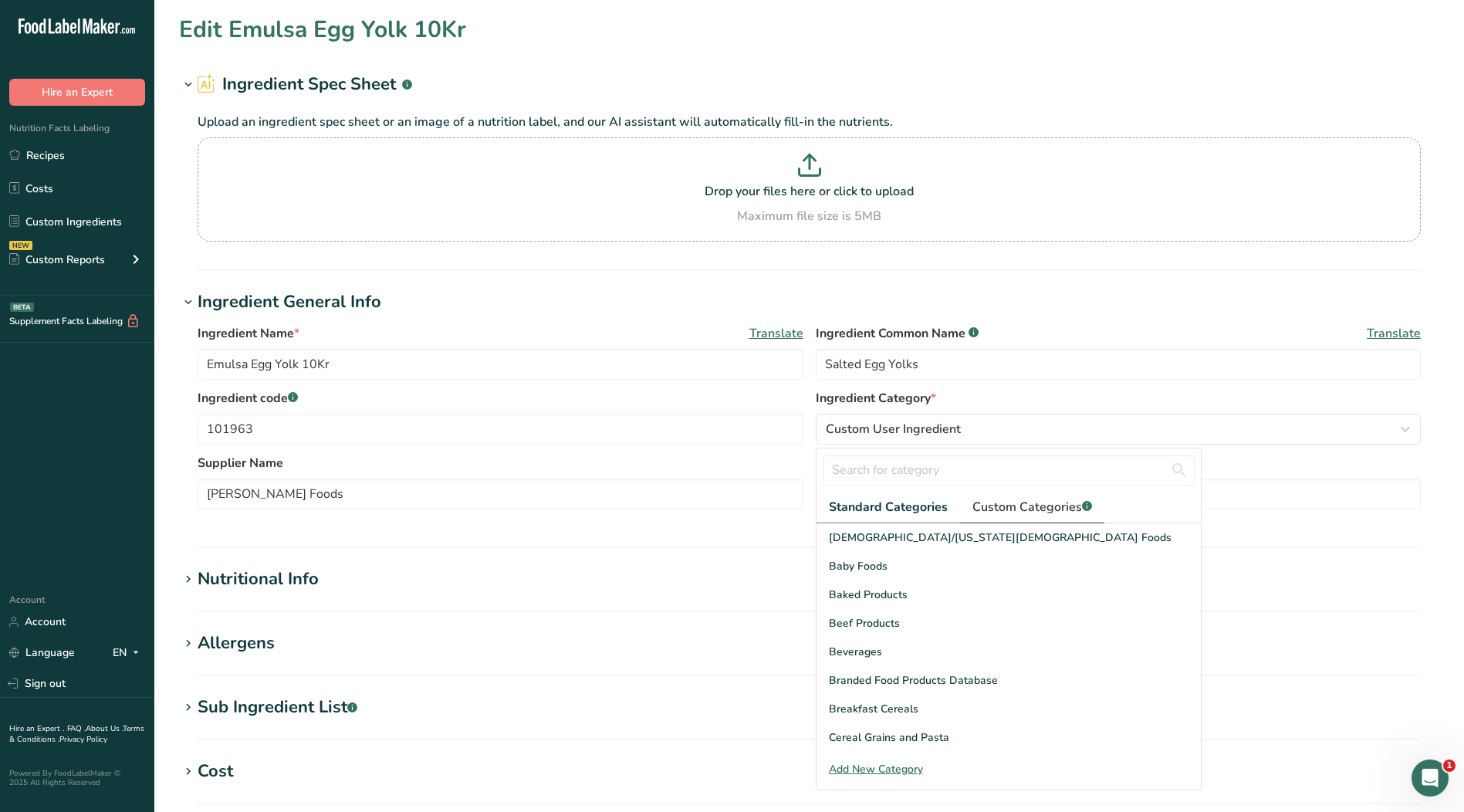
click at [1064, 511] on span "Custom Categories .a-a{fill:#347362;}.b-a{fill:#fff;}" at bounding box center [1033, 506] width 120 height 19
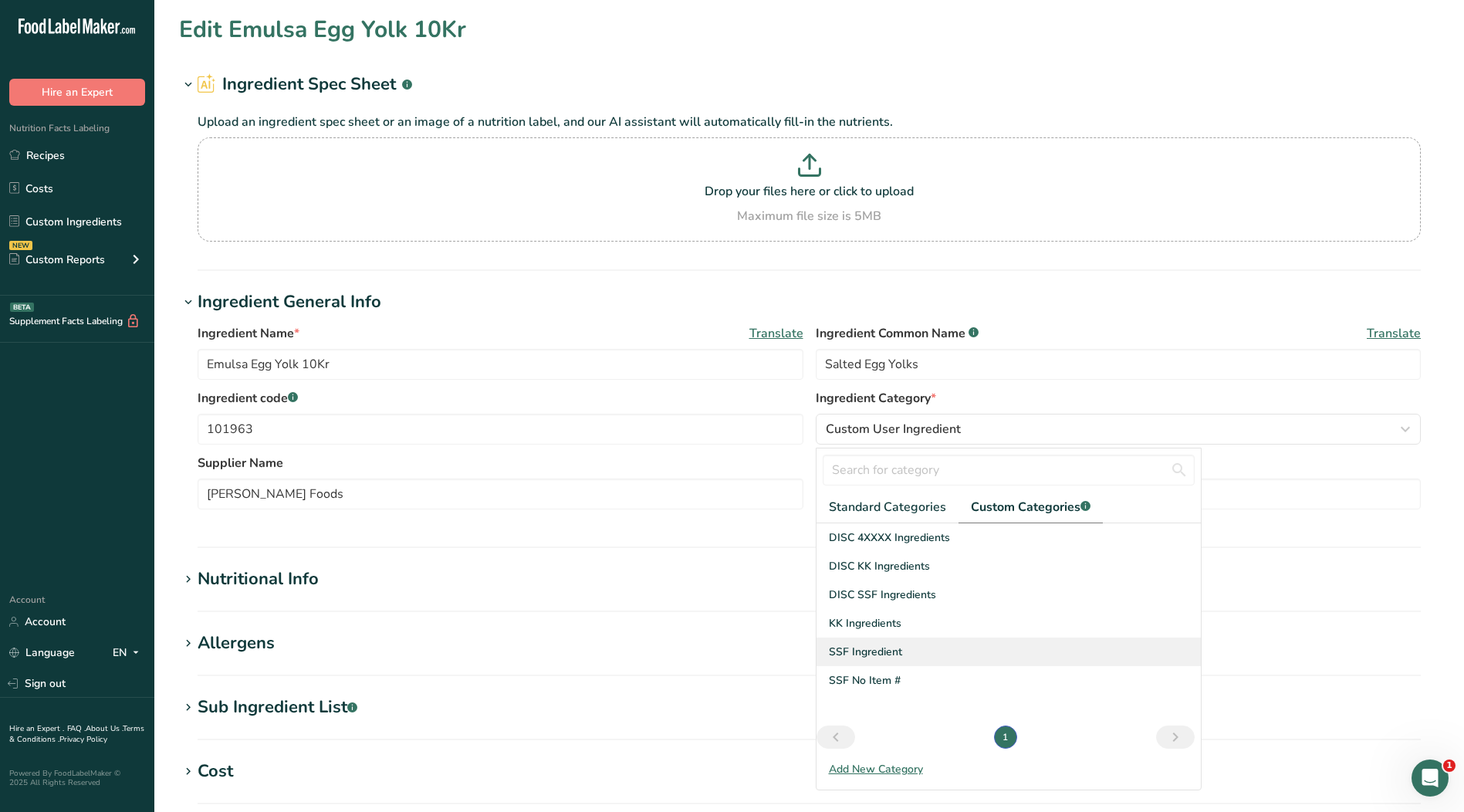
click at [901, 652] on span "SSF Ingredient" at bounding box center [865, 651] width 73 height 17
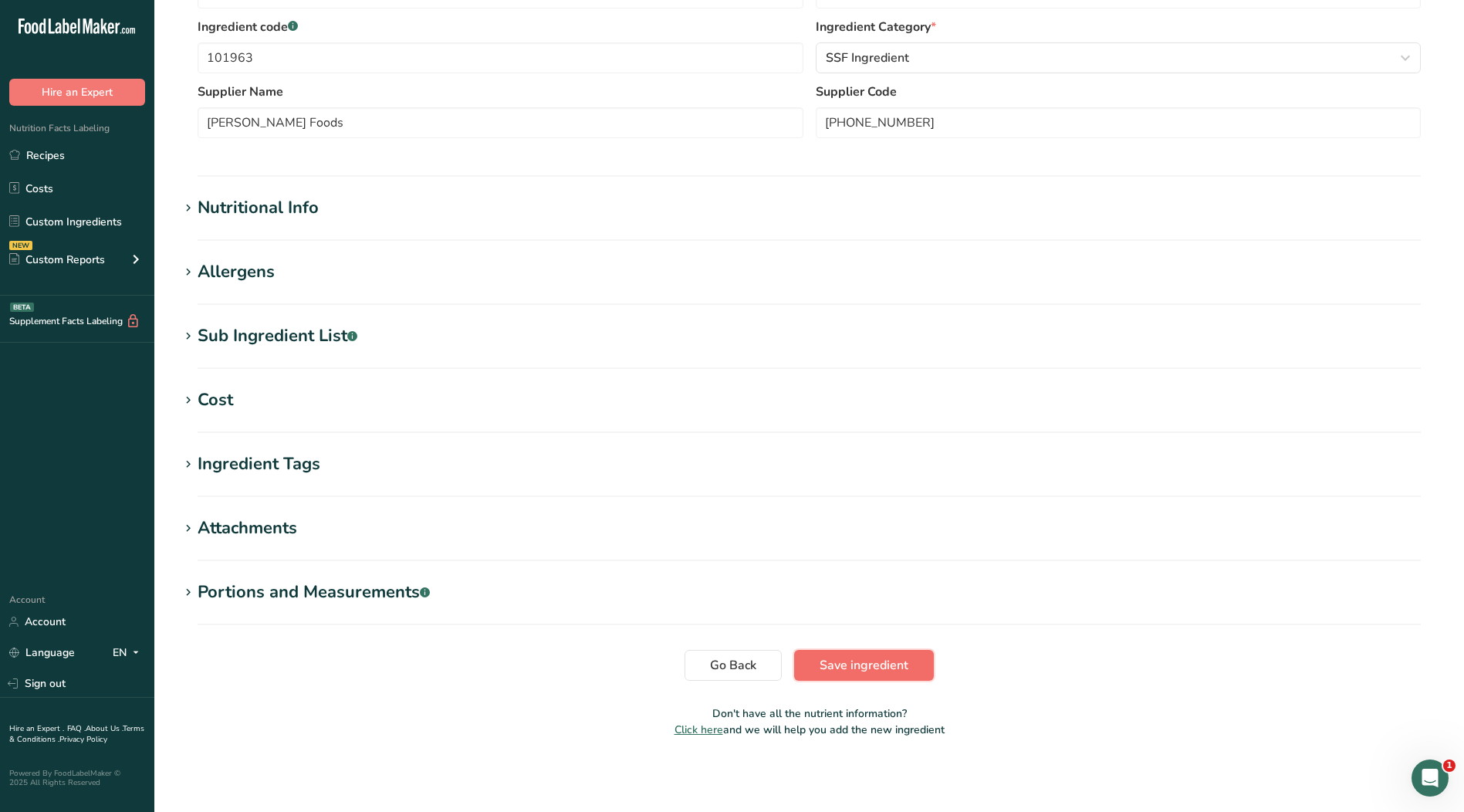
click at [863, 663] on span "Save ingredient" at bounding box center [864, 665] width 89 height 19
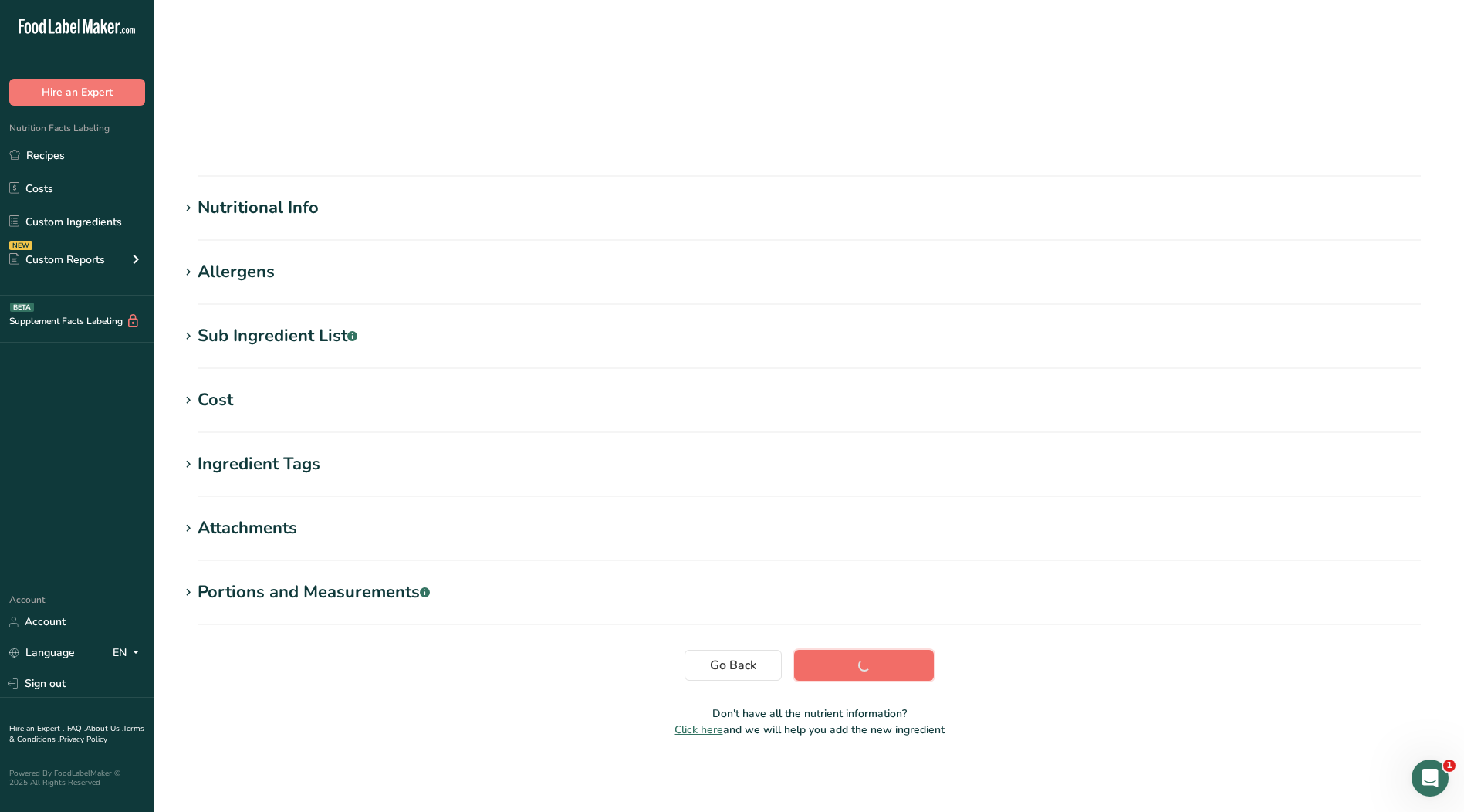
scroll to position [5, 0]
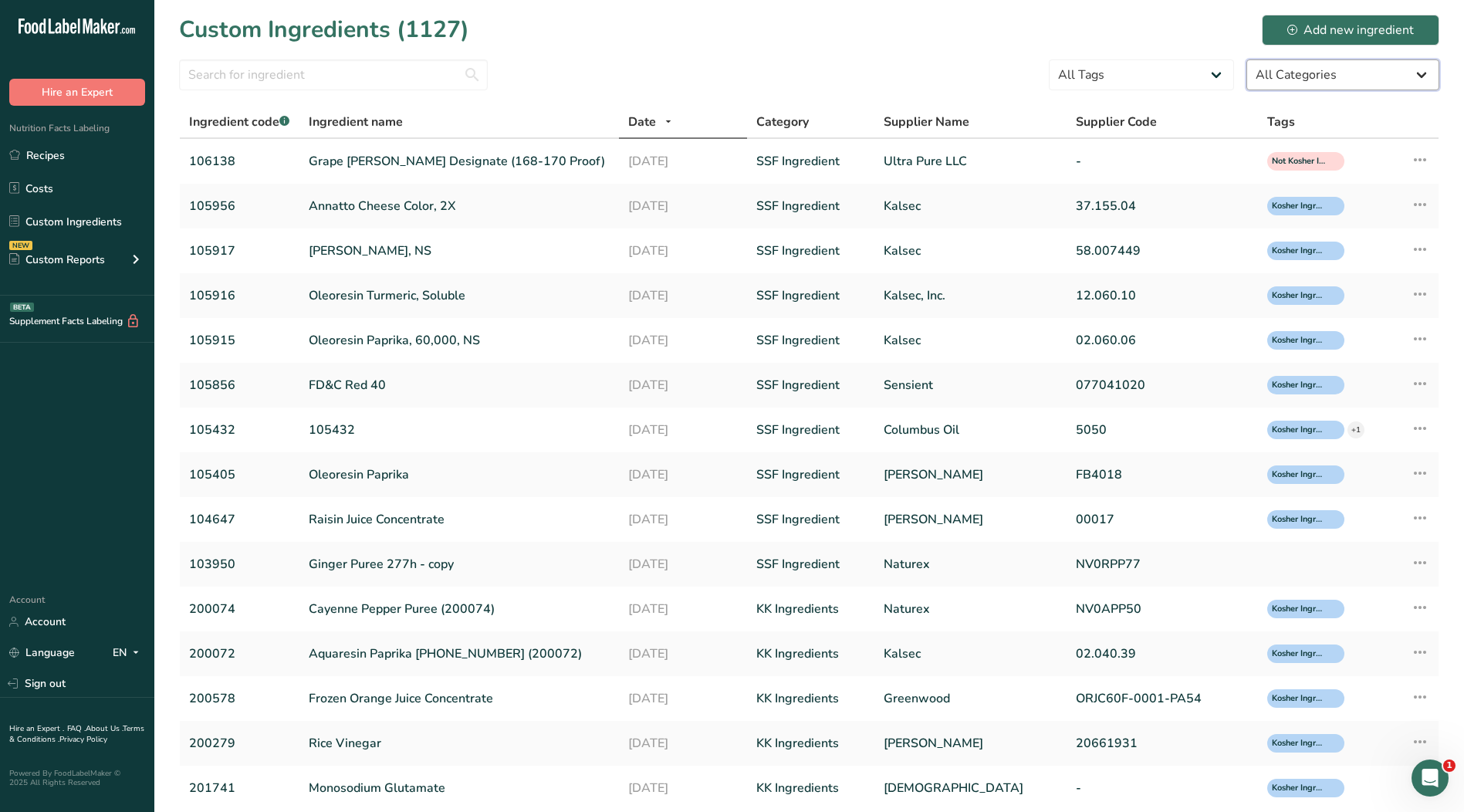
click at [1286, 74] on select "All Categories [DEMOGRAPHIC_DATA]/[US_STATE][DEMOGRAPHIC_DATA] Foods Baby Foods…" at bounding box center [1342, 75] width 193 height 31
select select "0"
click at [1246, 60] on select "All Categories [DEMOGRAPHIC_DATA]/[US_STATE][DEMOGRAPHIC_DATA] Foods Baby Foods…" at bounding box center [1342, 75] width 193 height 31
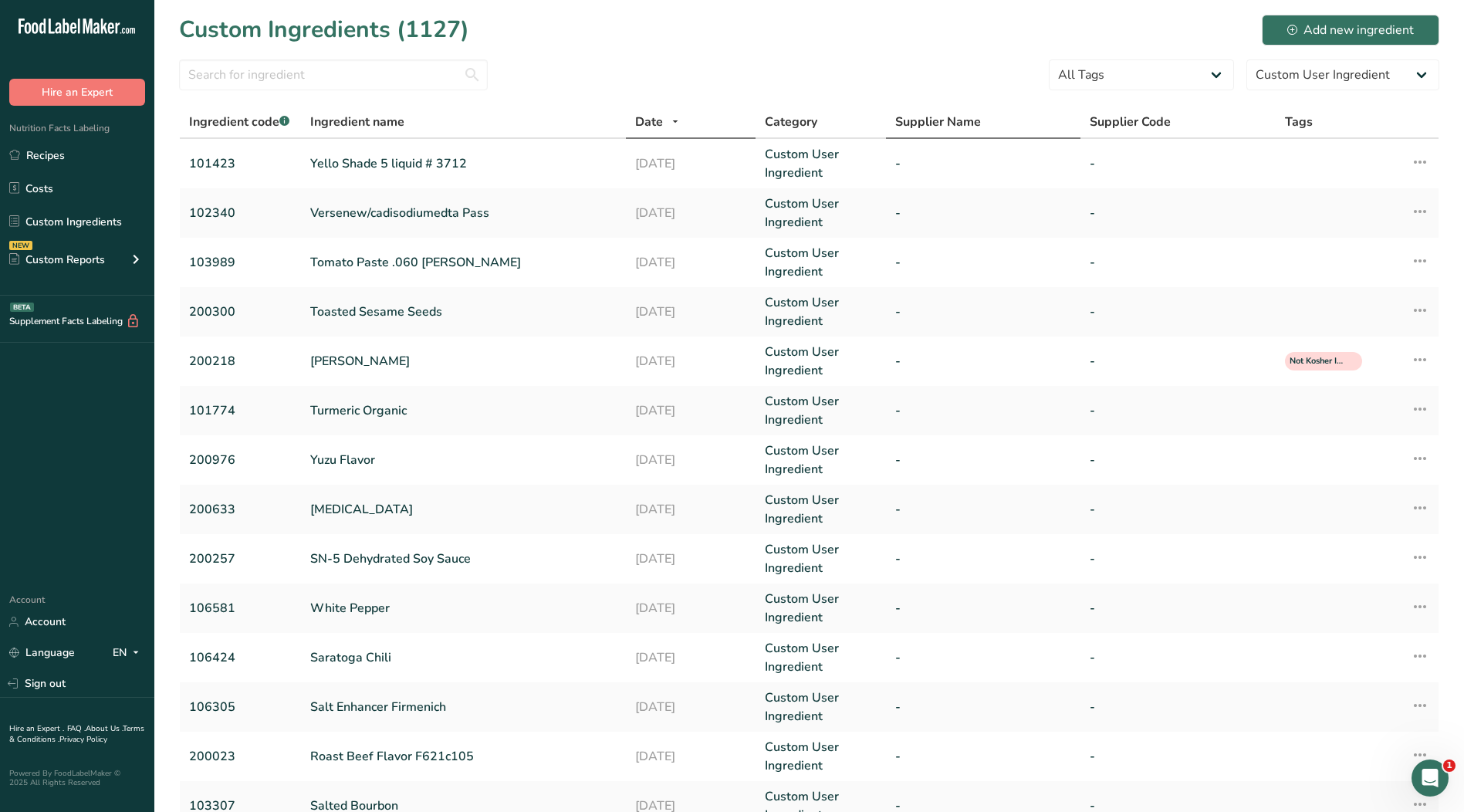
click at [912, 124] on span "Supplier Name" at bounding box center [938, 121] width 85 height 19
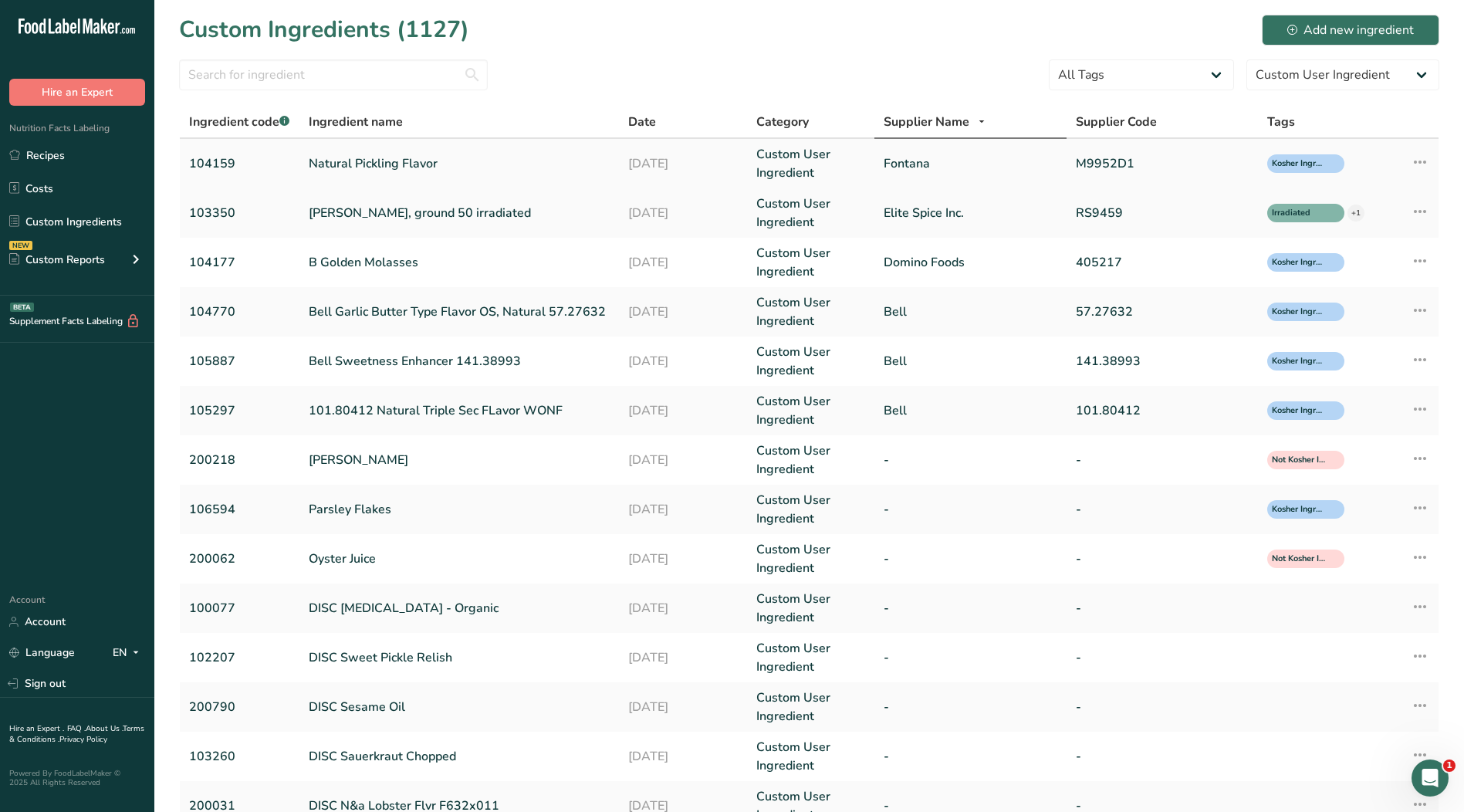
click at [907, 167] on link "Fontana" at bounding box center [970, 164] width 172 height 19
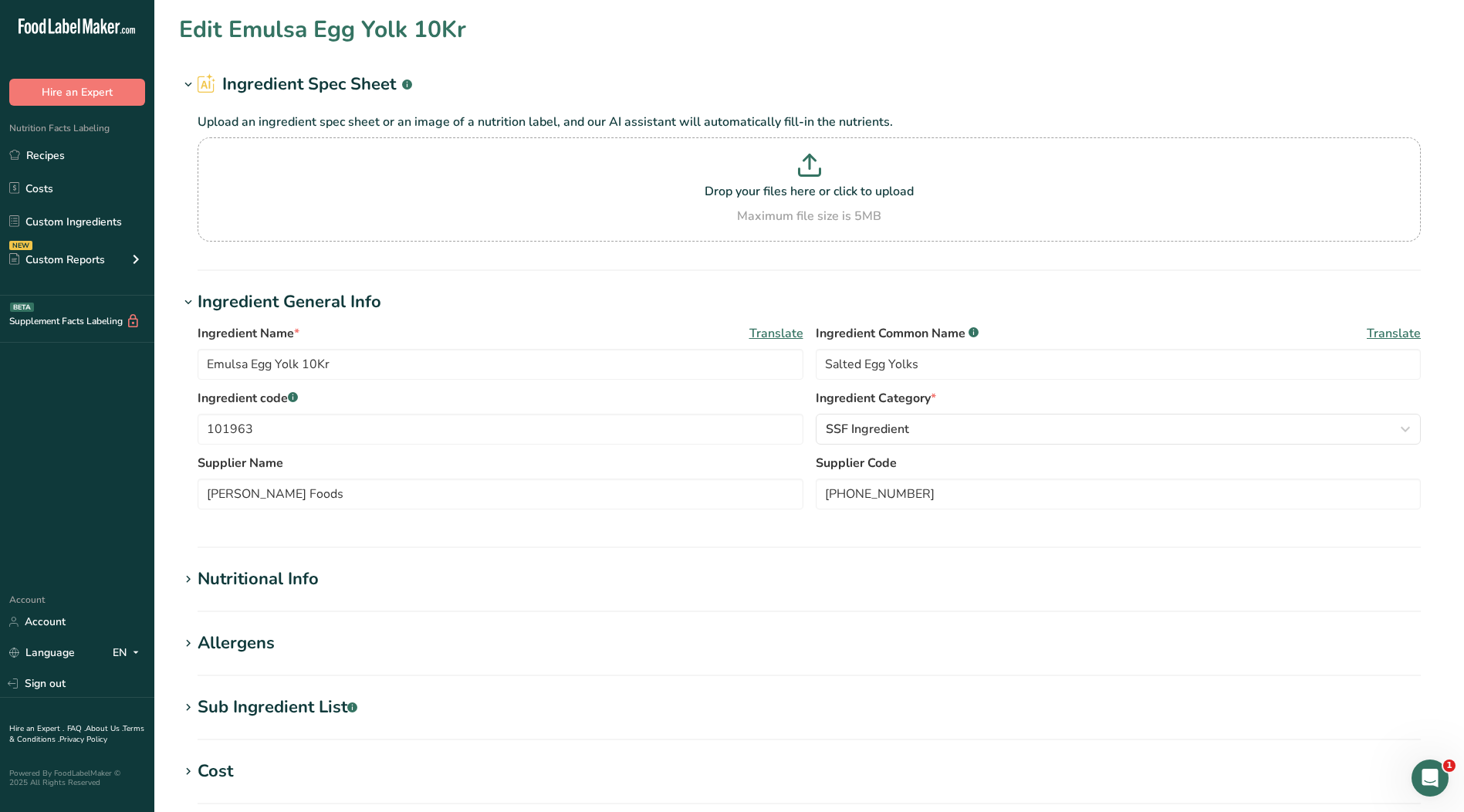
type input "Natural Pickling Flavor"
type input "104159"
type input "Fontana"
type input "M9952D1"
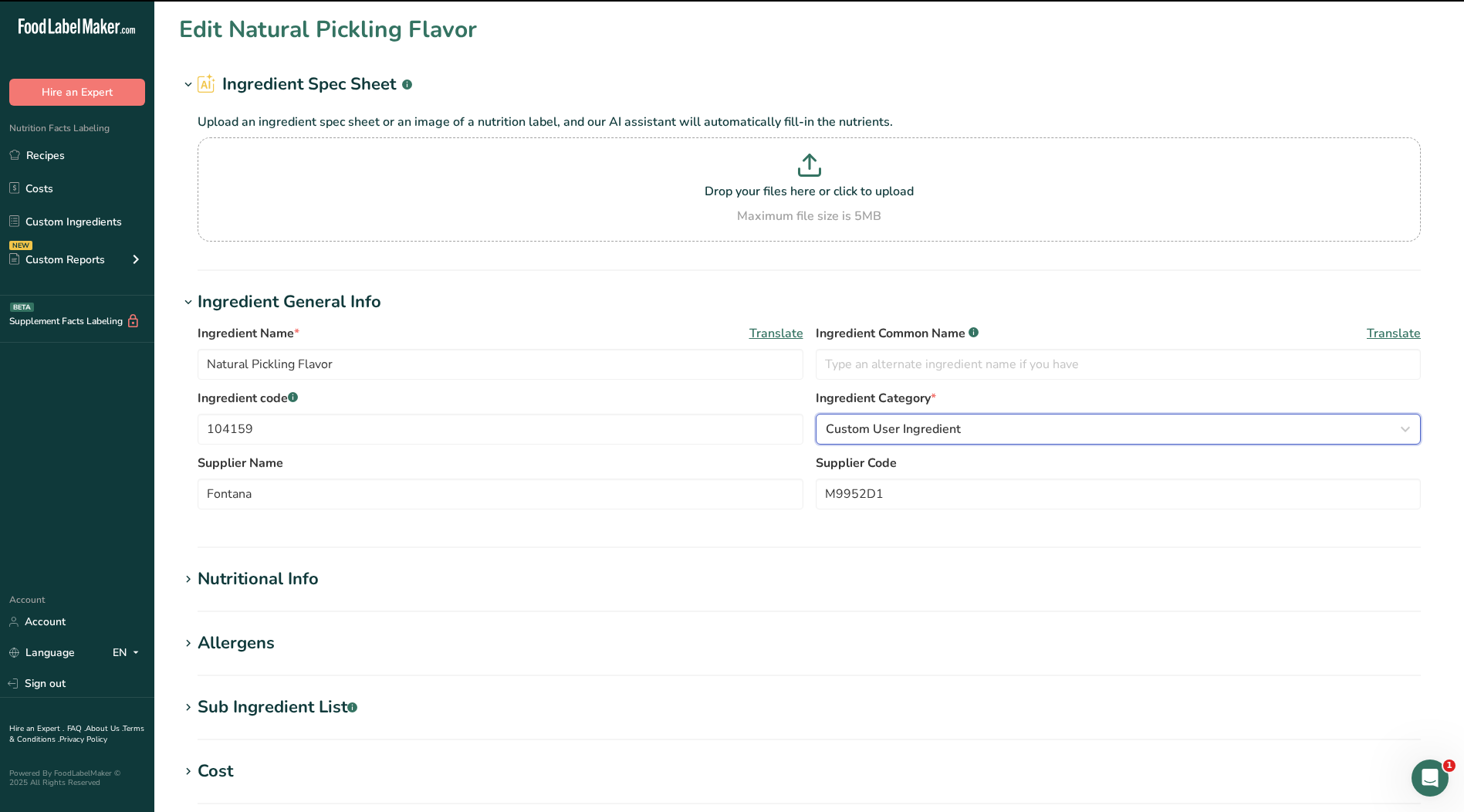
click at [971, 437] on div "Custom User Ingredient" at bounding box center [1114, 429] width 576 height 19
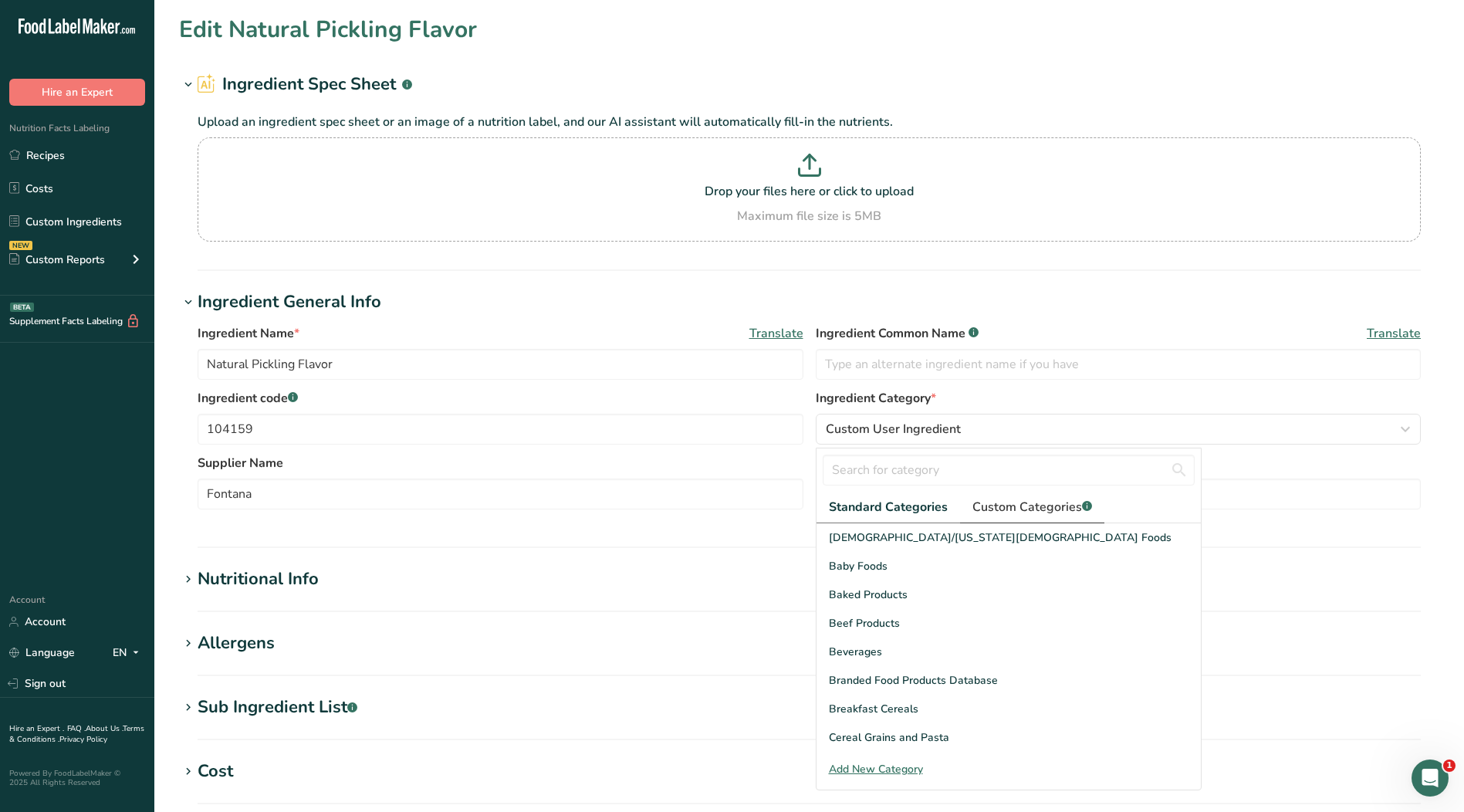
click at [1031, 514] on span "Custom Categories .a-a{fill:#347362;}.b-a{fill:#fff;}" at bounding box center [1033, 506] width 120 height 19
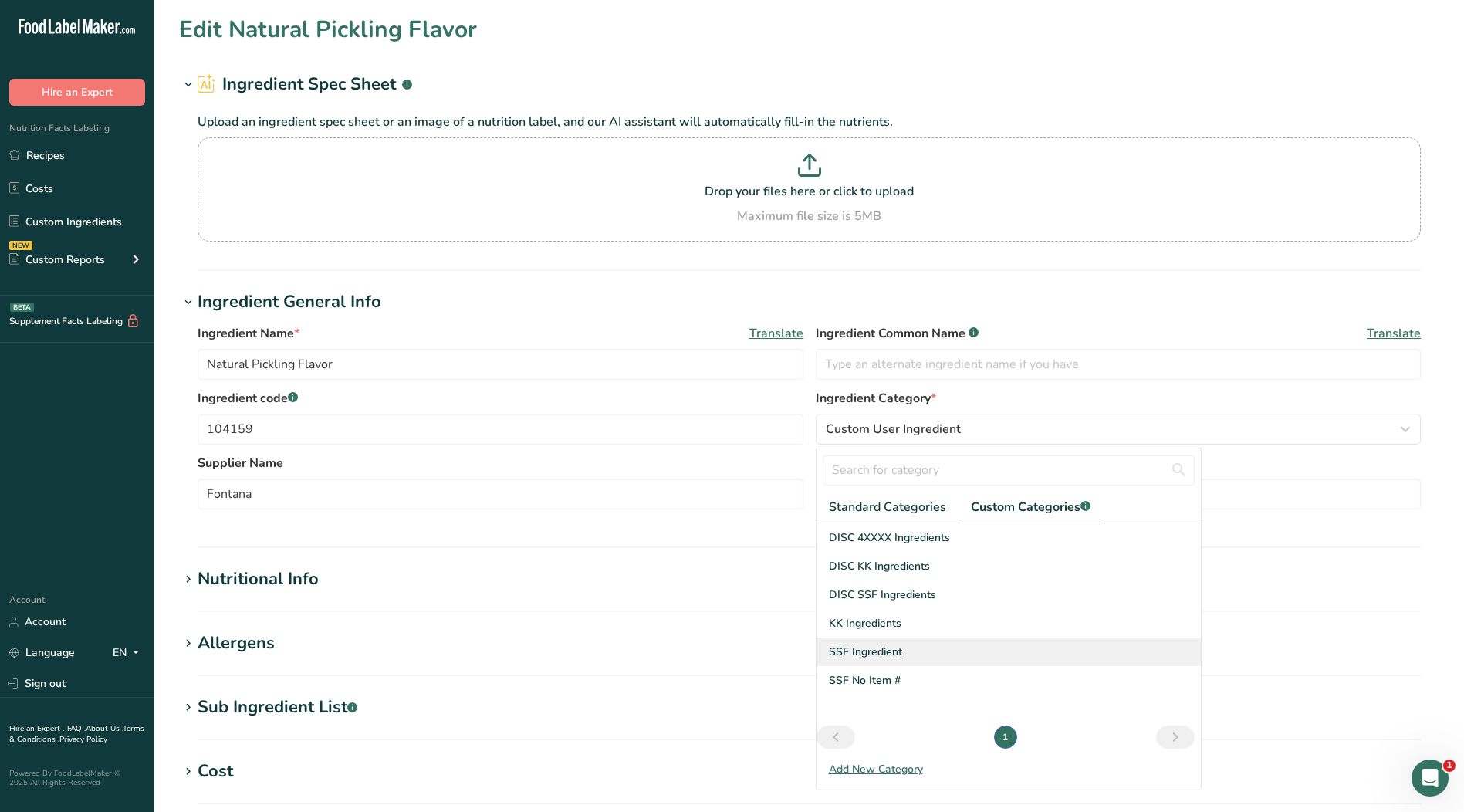
click at [897, 654] on span "SSF Ingredient" at bounding box center [865, 651] width 73 height 17
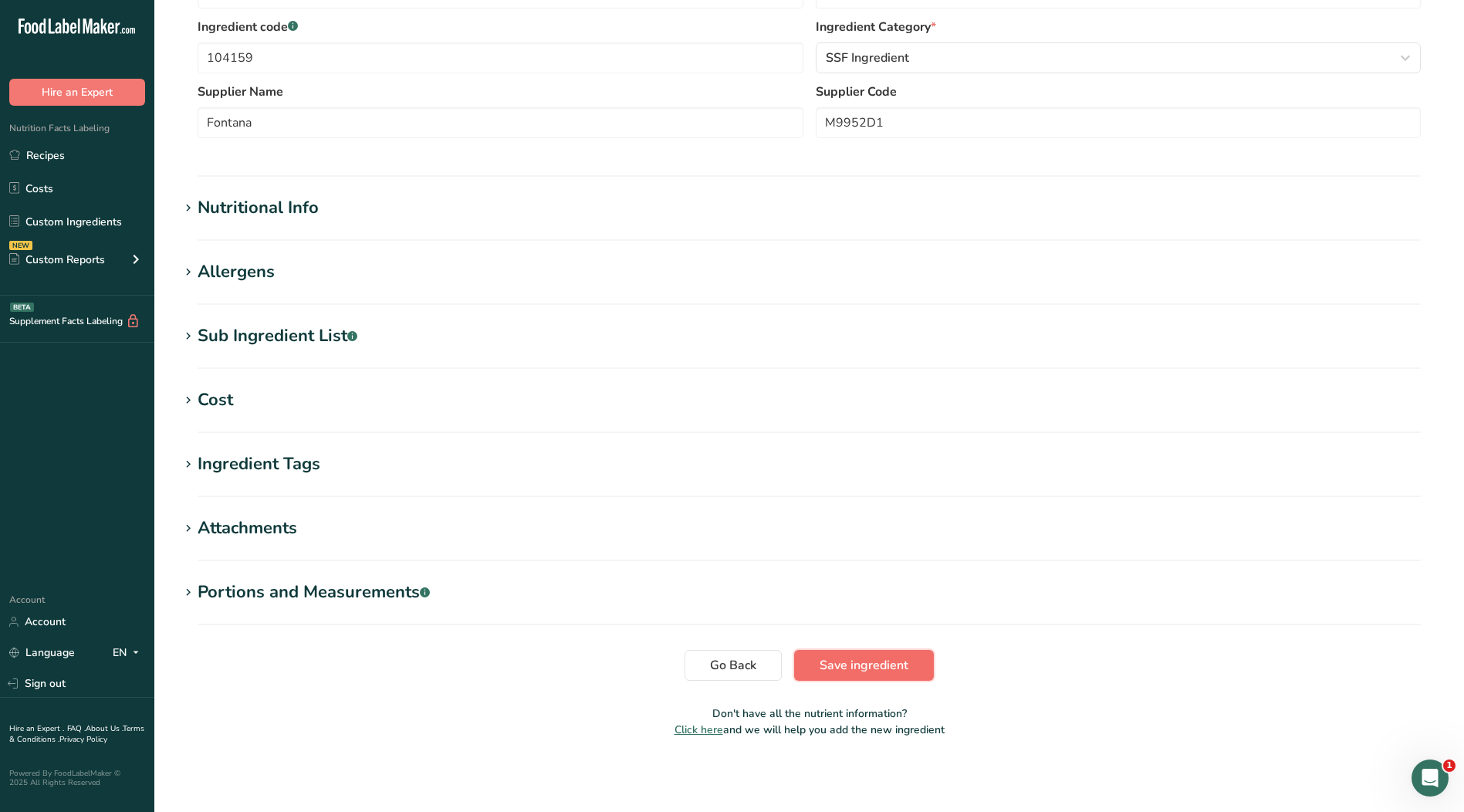
click at [895, 671] on span "Save ingredient" at bounding box center [864, 665] width 89 height 19
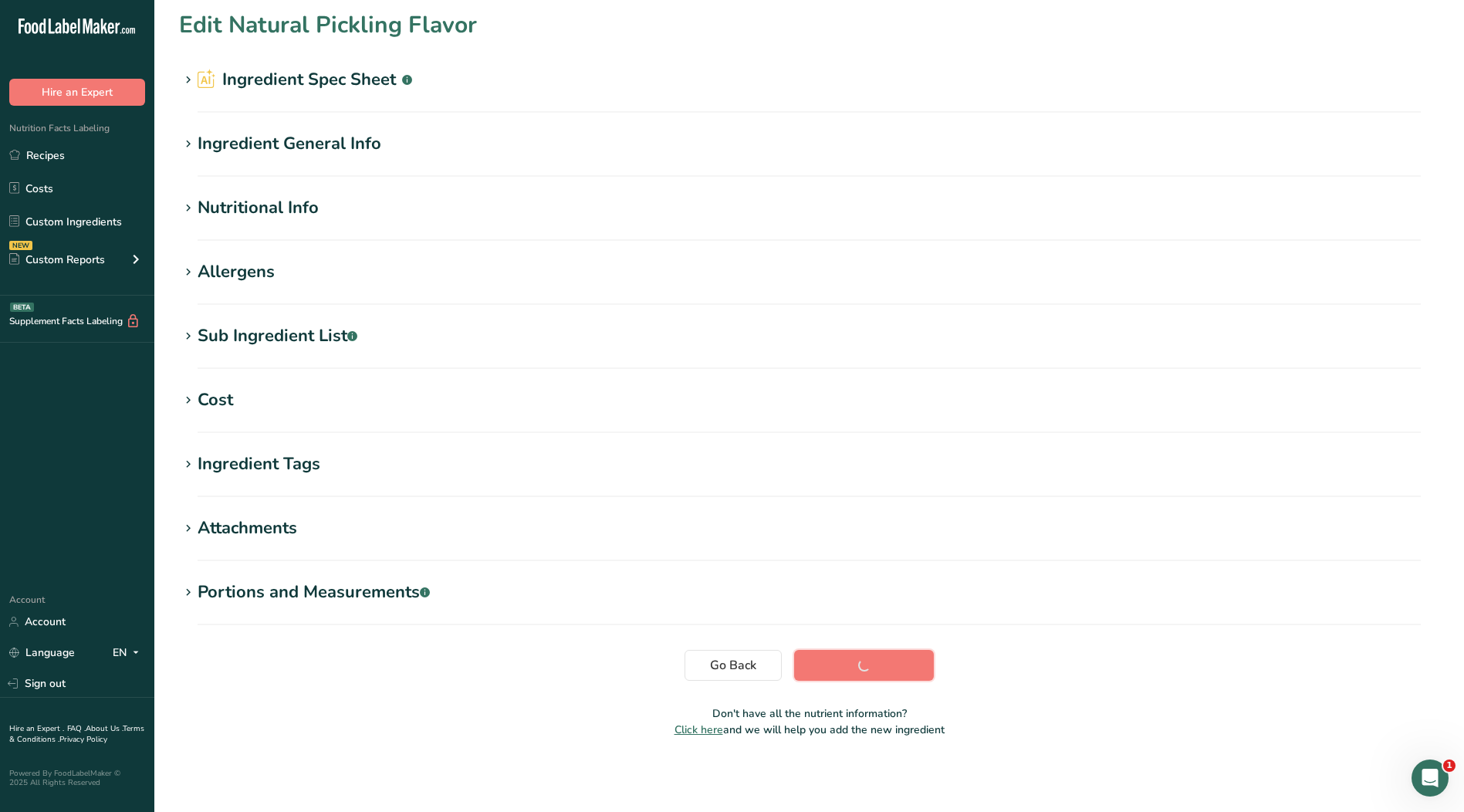
scroll to position [5, 0]
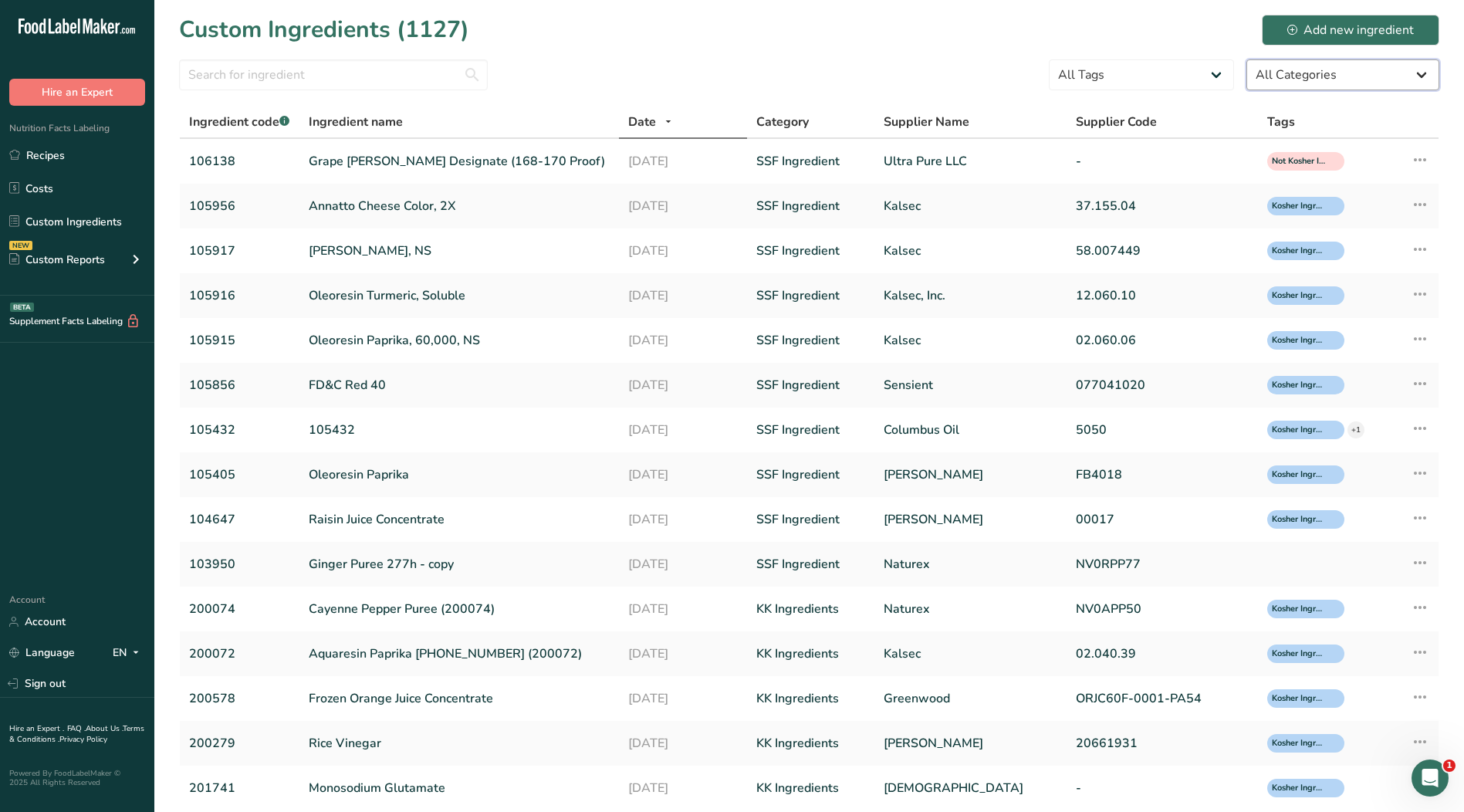
click at [1293, 71] on select "All Categories [DEMOGRAPHIC_DATA]/[US_STATE][DEMOGRAPHIC_DATA] Foods Baby Foods…" at bounding box center [1342, 75] width 193 height 31
select select "0"
click at [1246, 60] on select "All Categories [DEMOGRAPHIC_DATA]/[US_STATE][DEMOGRAPHIC_DATA] Foods Baby Foods…" at bounding box center [1342, 75] width 193 height 31
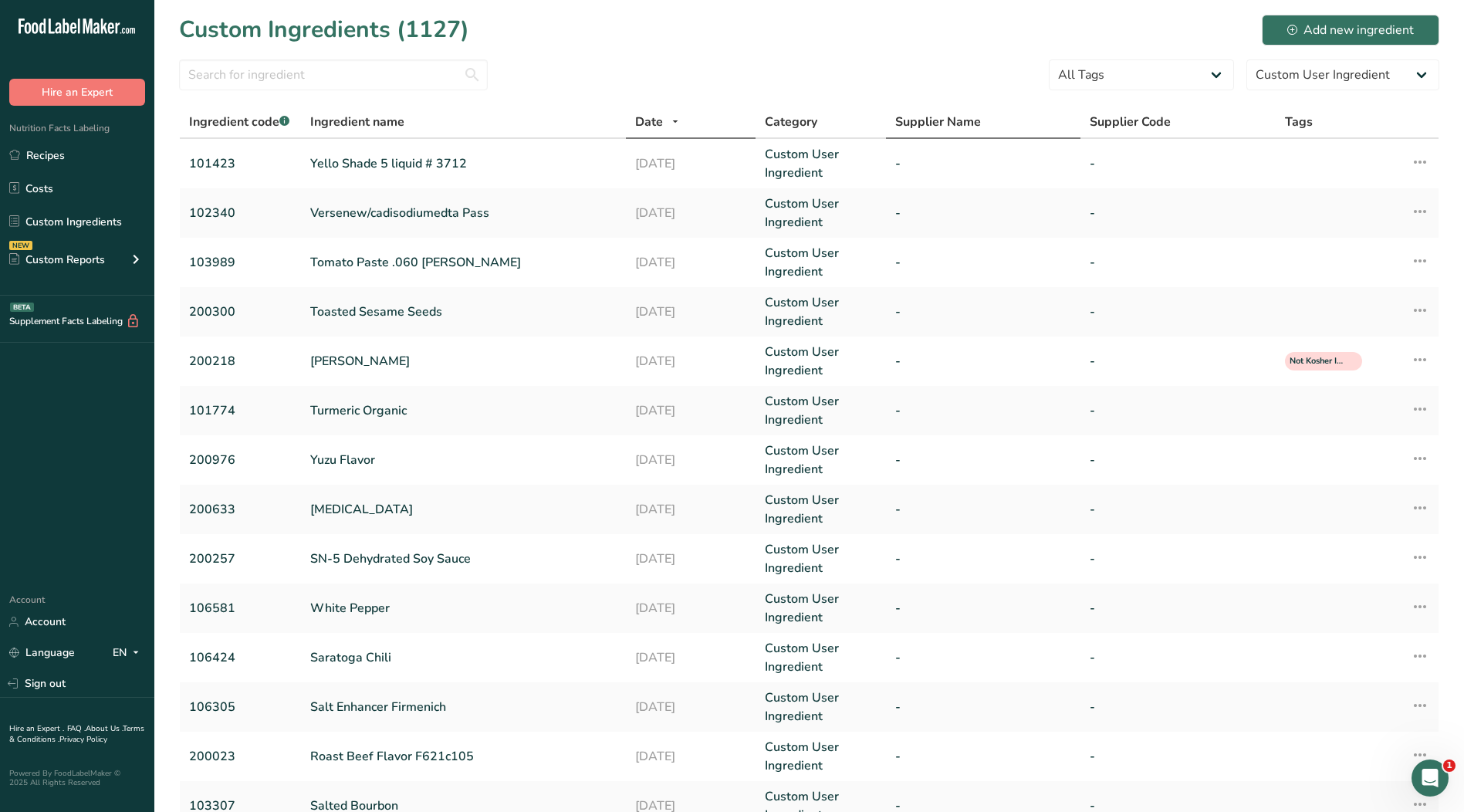
click at [957, 127] on span "Supplier Name" at bounding box center [938, 121] width 85 height 19
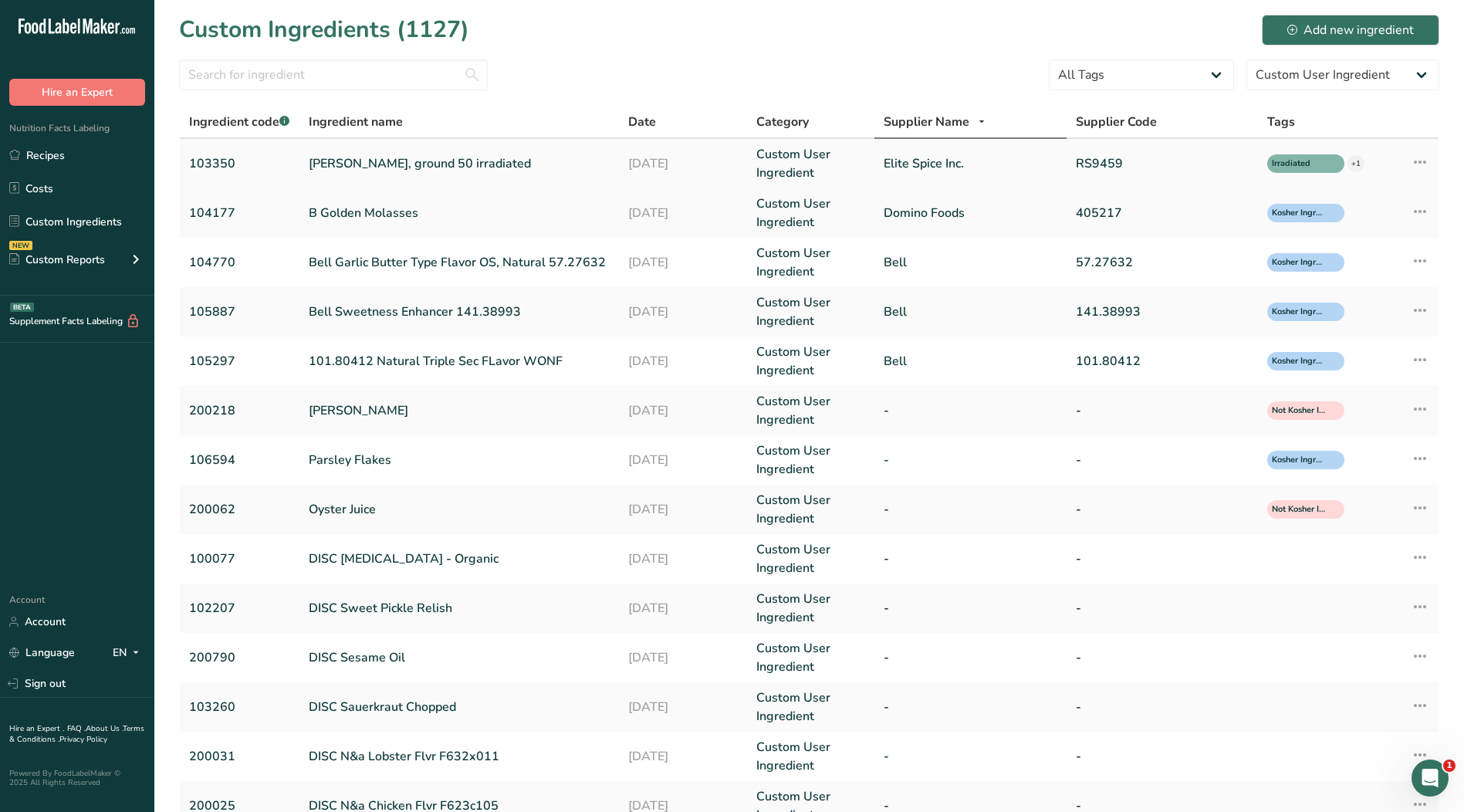
click at [930, 161] on link "Elite Spice Inc." at bounding box center [970, 164] width 172 height 19
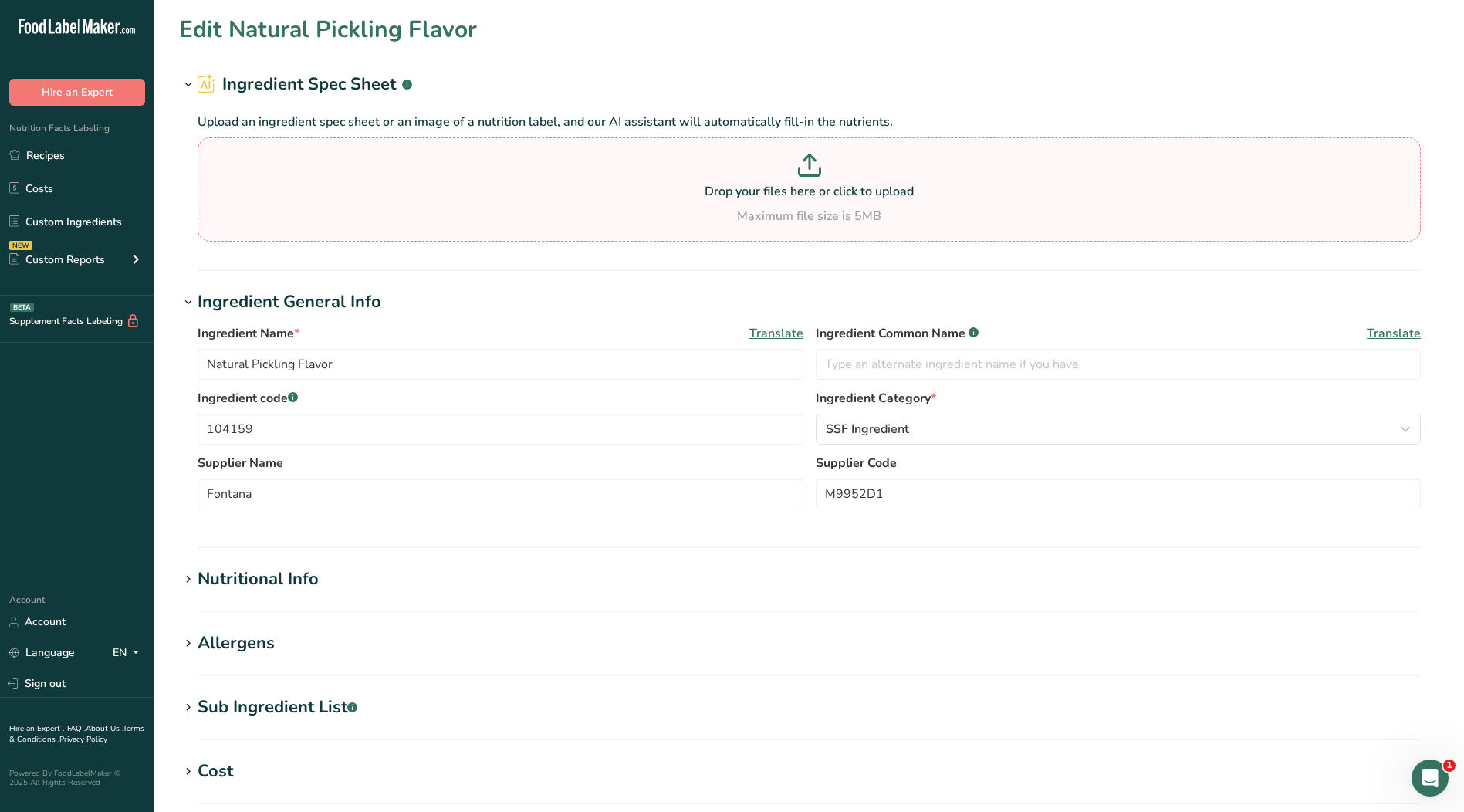
type input "[PERSON_NAME], ground 50 irradiated"
type input "Spices"
type input "103350"
type input "Elite Spice Inc."
type input "RS9459"
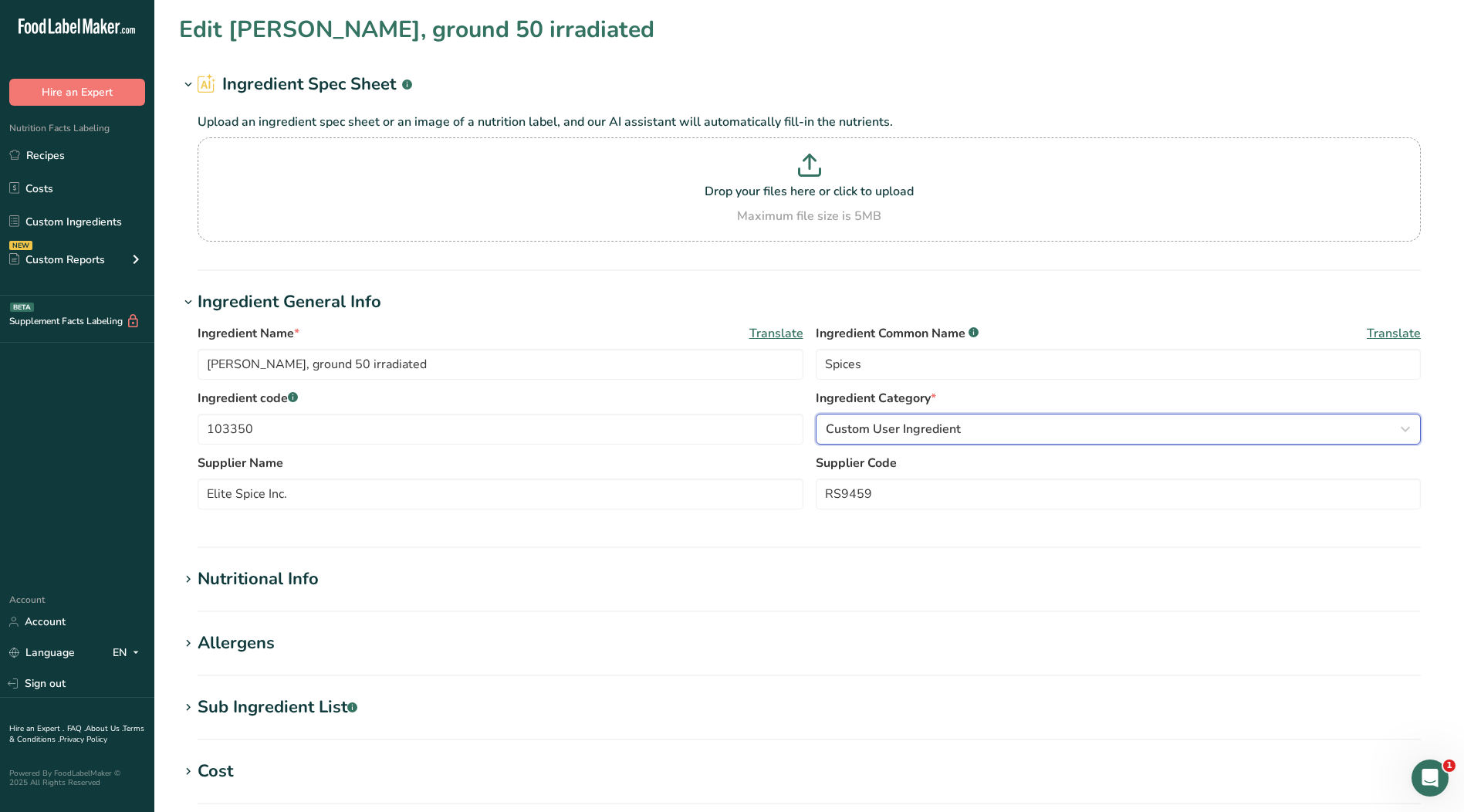
click at [969, 435] on div "Custom User Ingredient" at bounding box center [1114, 429] width 576 height 19
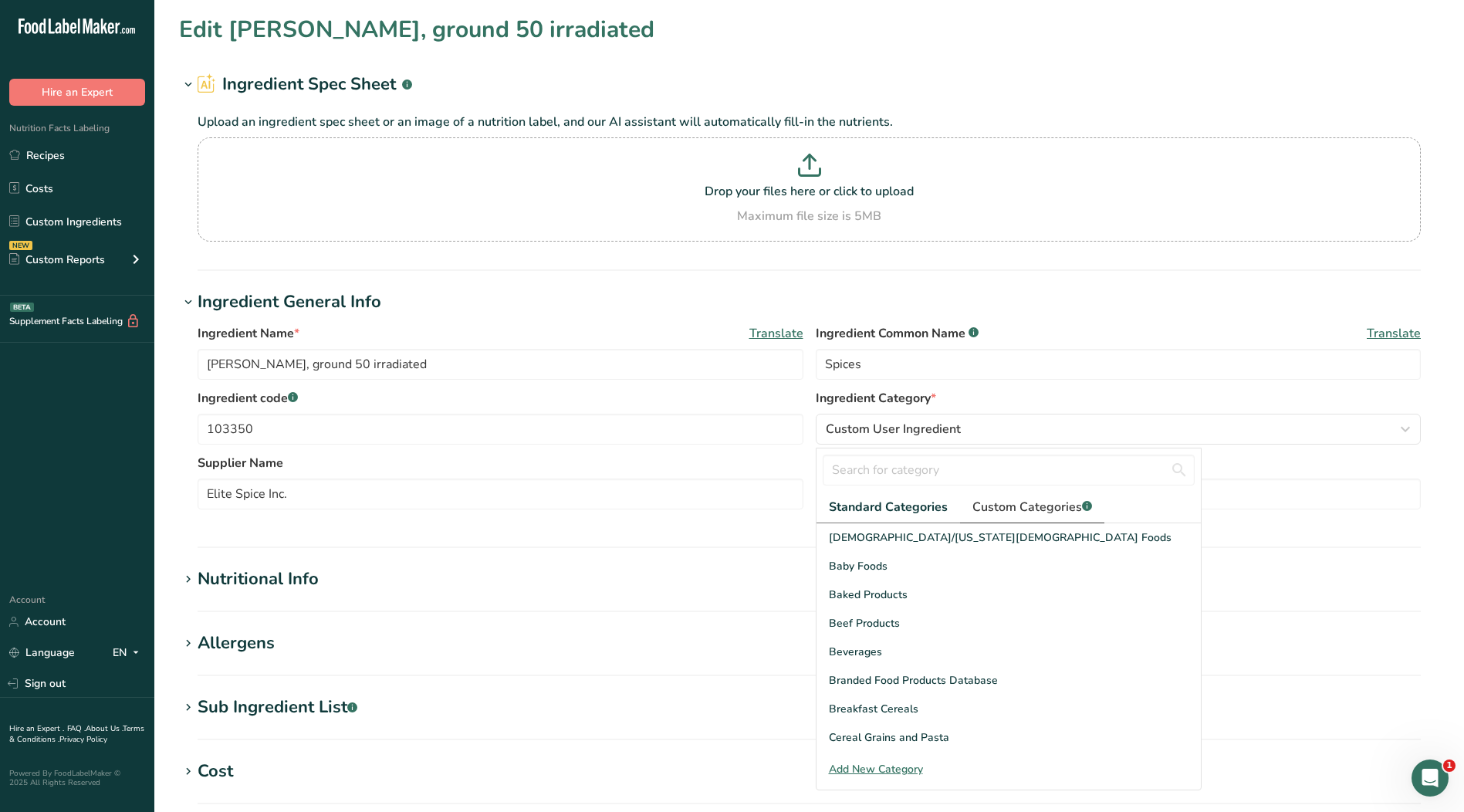
click at [1045, 503] on span "Custom Categories .a-a{fill:#347362;}.b-a{fill:#fff;}" at bounding box center [1033, 506] width 120 height 19
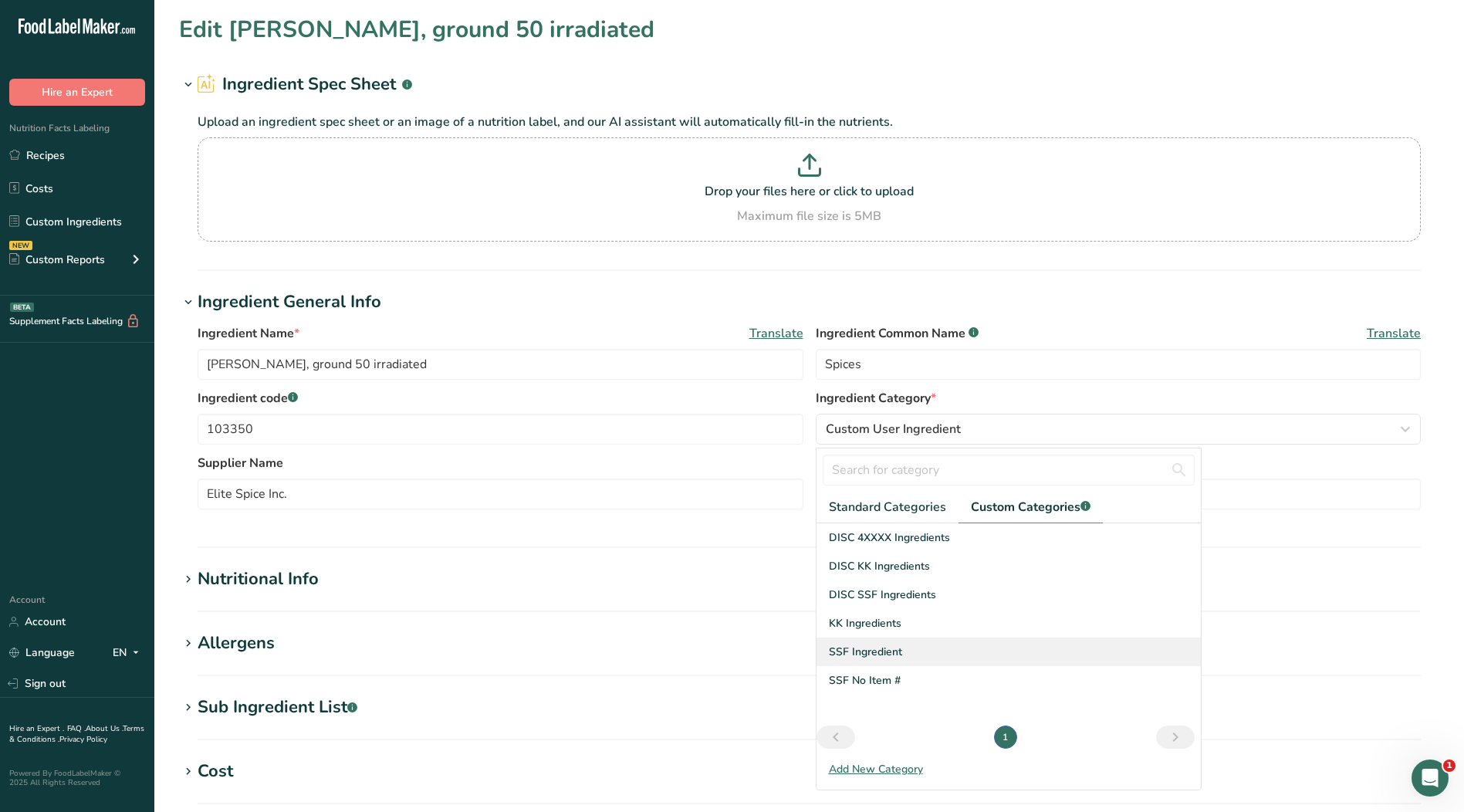
click at [886, 660] on div "SSF Ingredient" at bounding box center [1008, 651] width 384 height 28
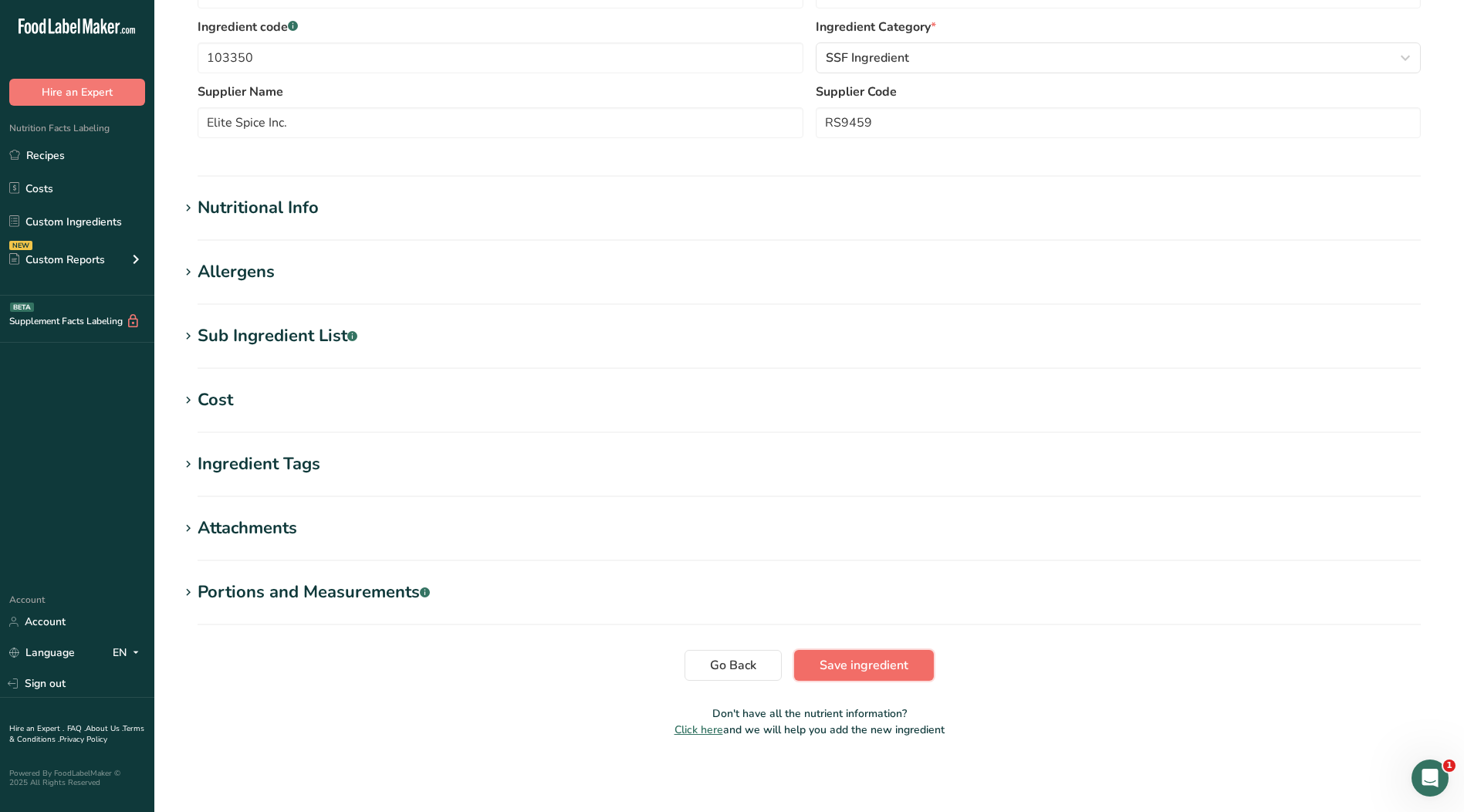
click at [890, 663] on span "Save ingredient" at bounding box center [864, 665] width 89 height 19
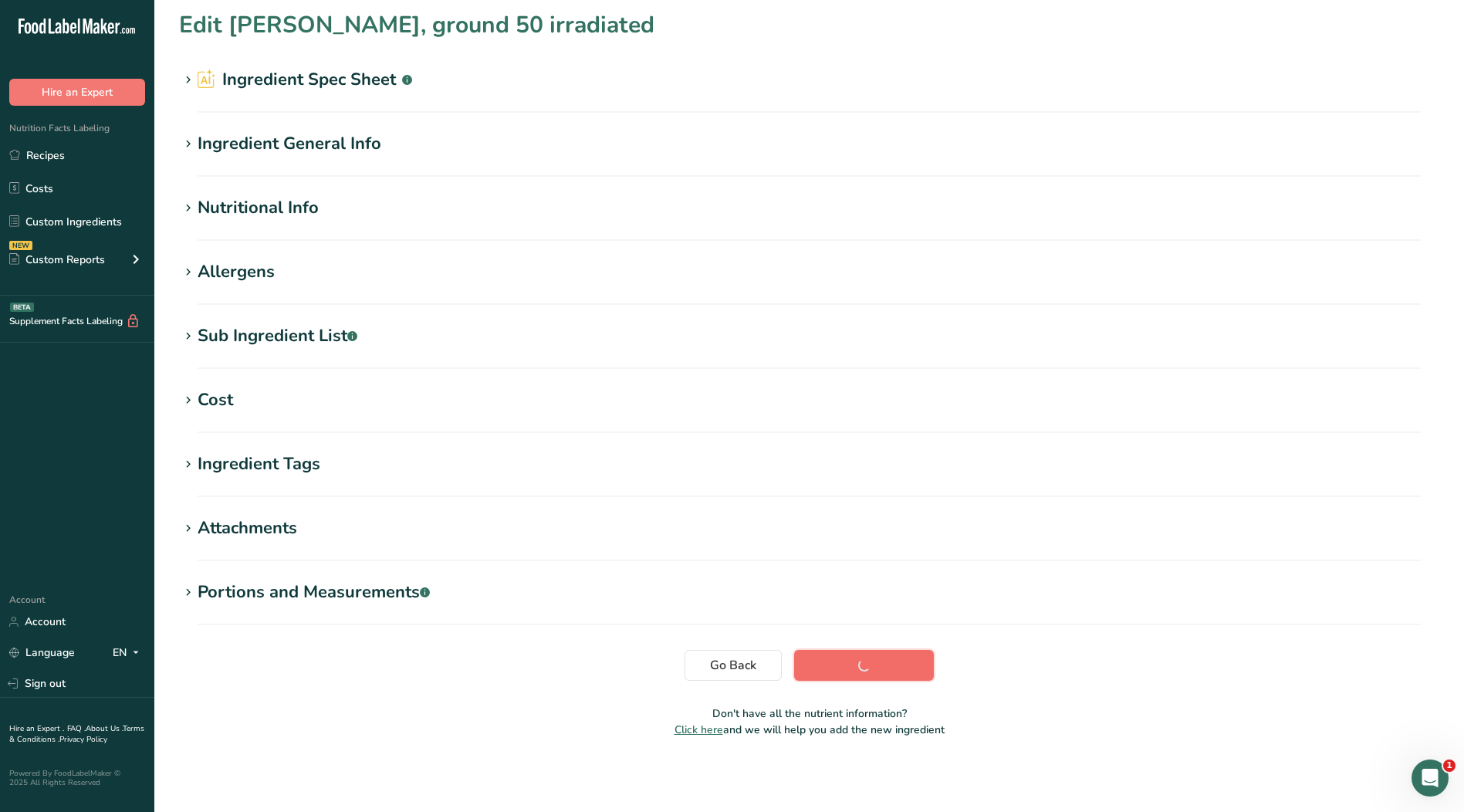
scroll to position [5, 0]
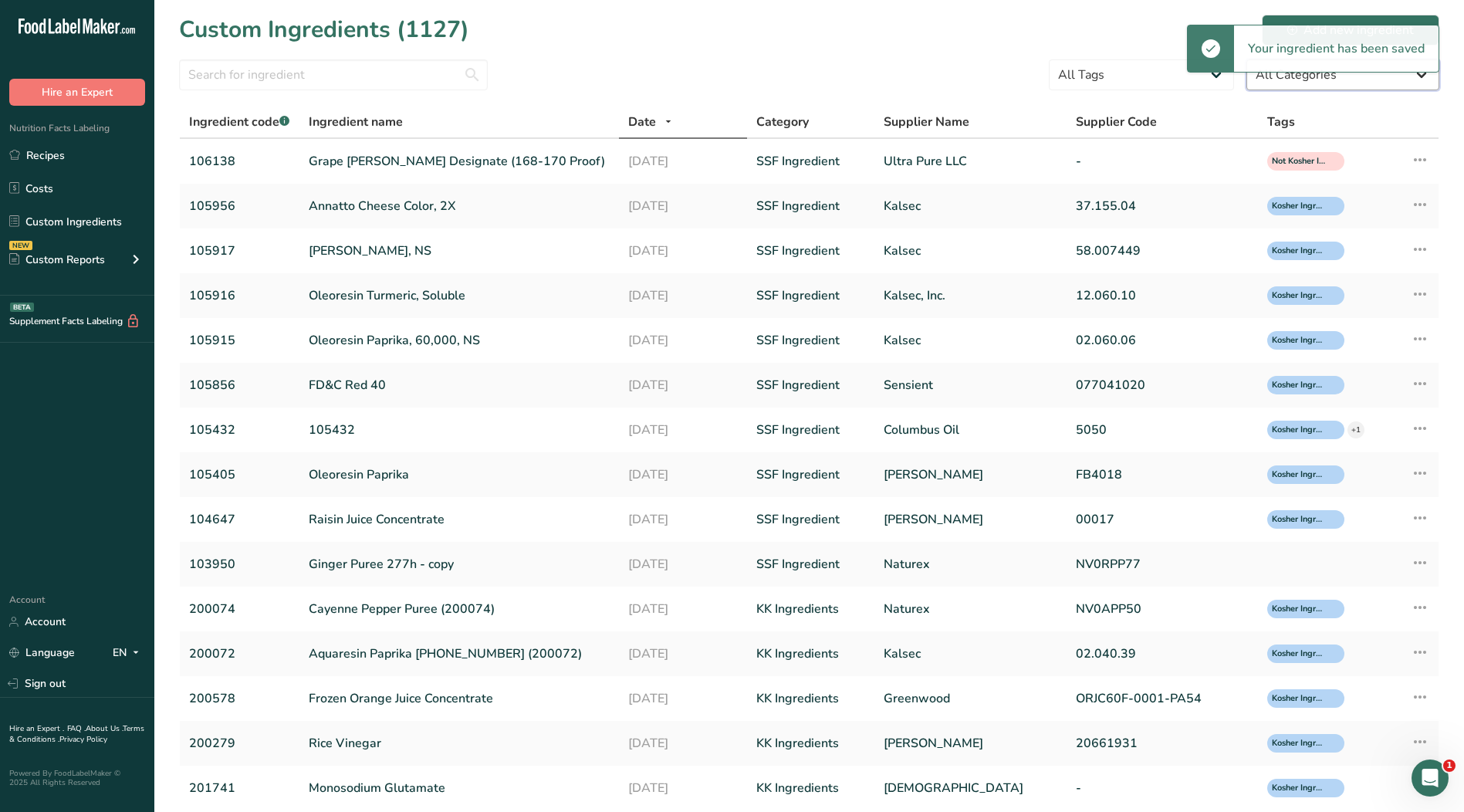
click at [1293, 85] on select "All Categories [DEMOGRAPHIC_DATA]/[US_STATE][DEMOGRAPHIC_DATA] Foods Baby Foods…" at bounding box center [1342, 75] width 193 height 31
select select "0"
click at [1246, 60] on select "All Categories [DEMOGRAPHIC_DATA]/[US_STATE][DEMOGRAPHIC_DATA] Foods Baby Foods…" at bounding box center [1342, 75] width 193 height 31
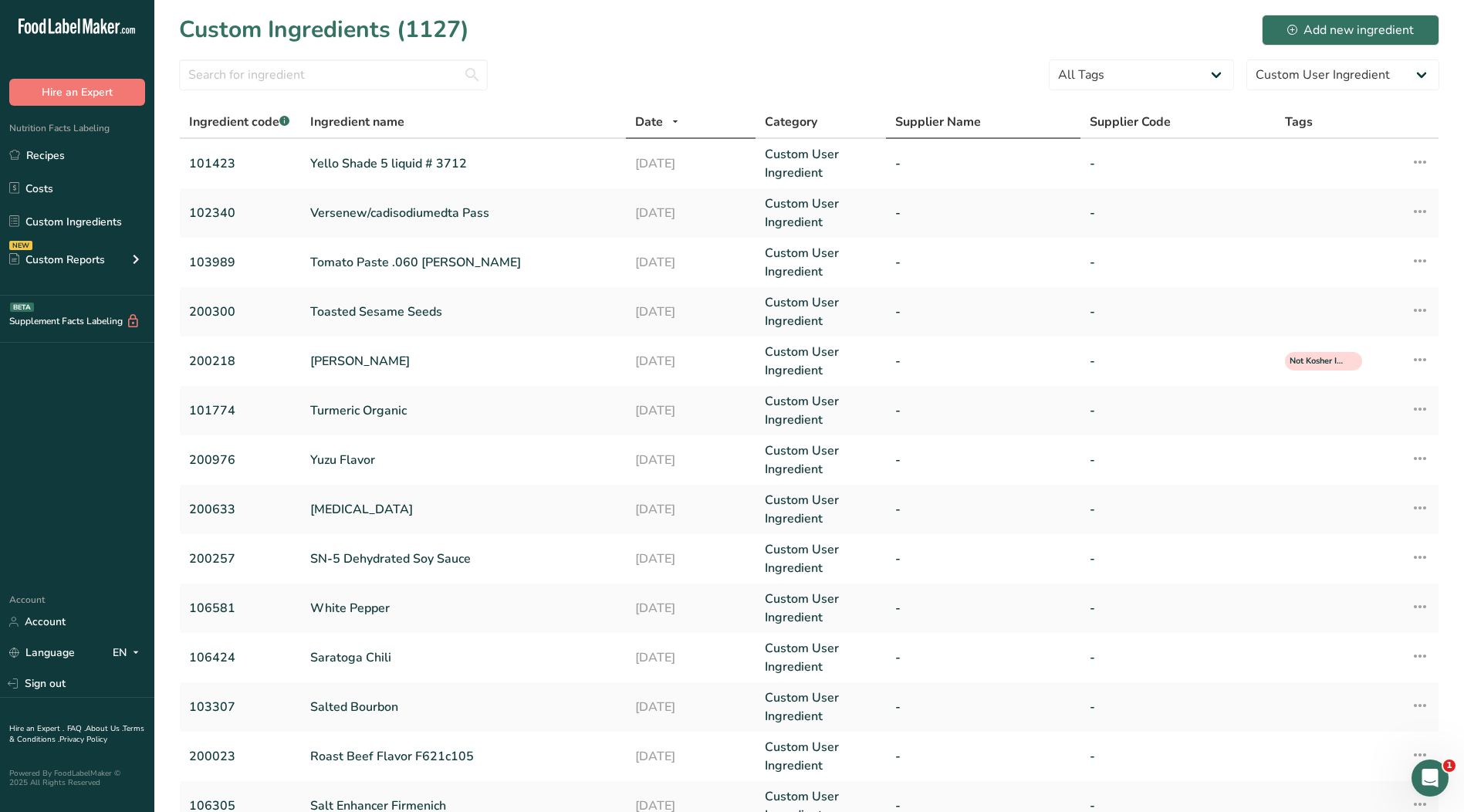
click at [919, 115] on span "Supplier Name" at bounding box center [938, 121] width 85 height 19
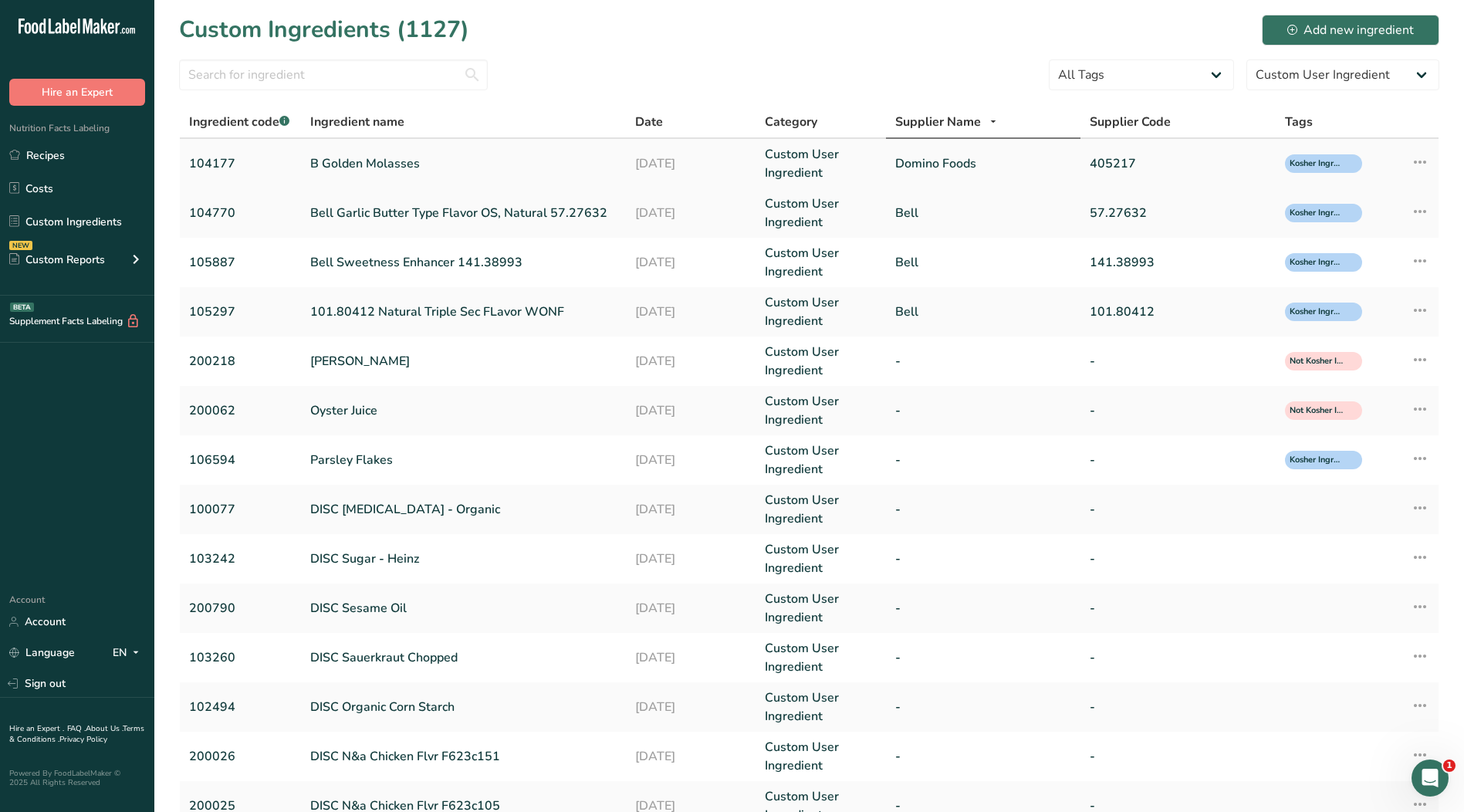
click at [943, 162] on link "Domino Foods" at bounding box center [984, 164] width 176 height 19
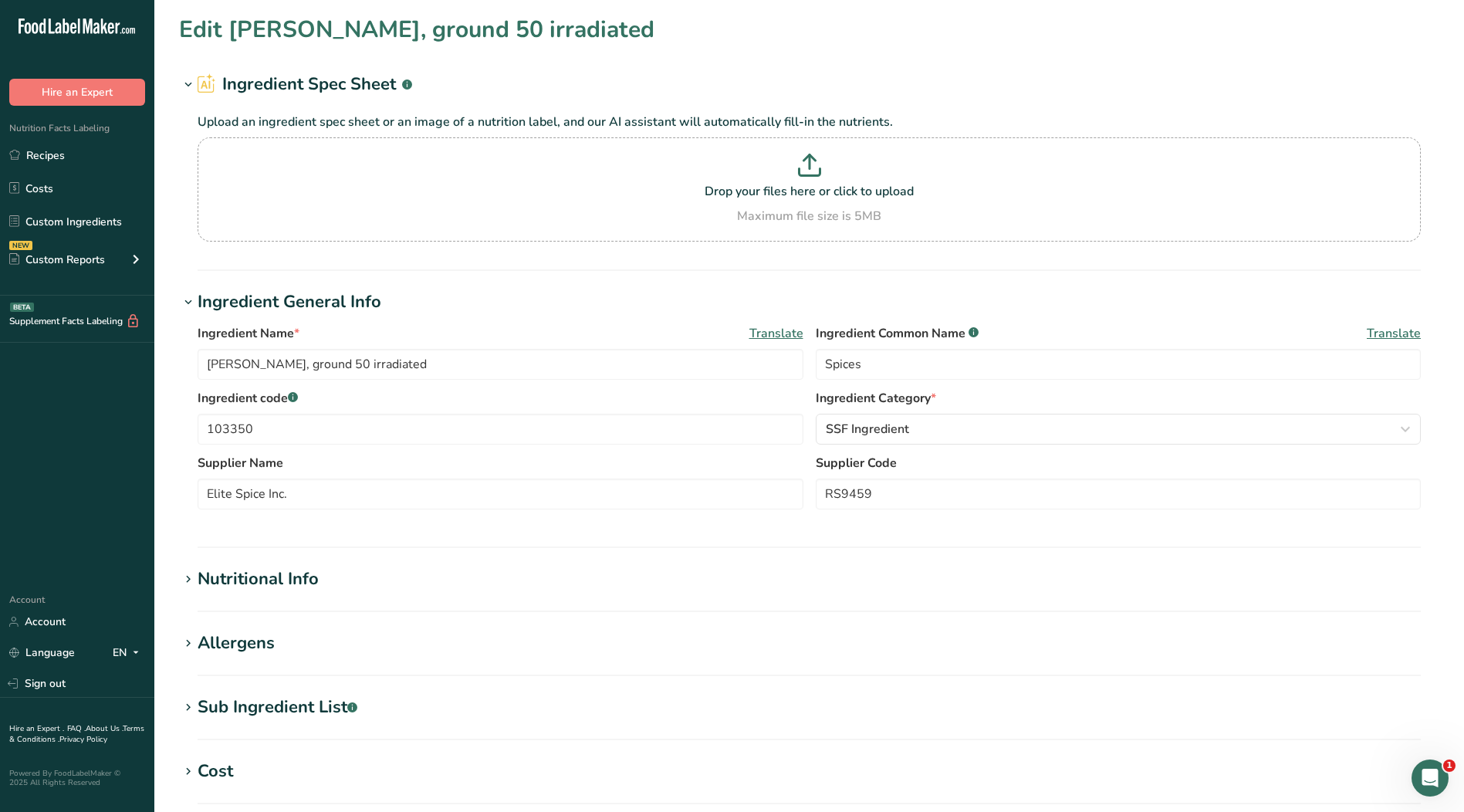
type input "B Golden Molasses"
type input "Molasses"
type input "104177"
type input "Domino Foods"
type input "405217"
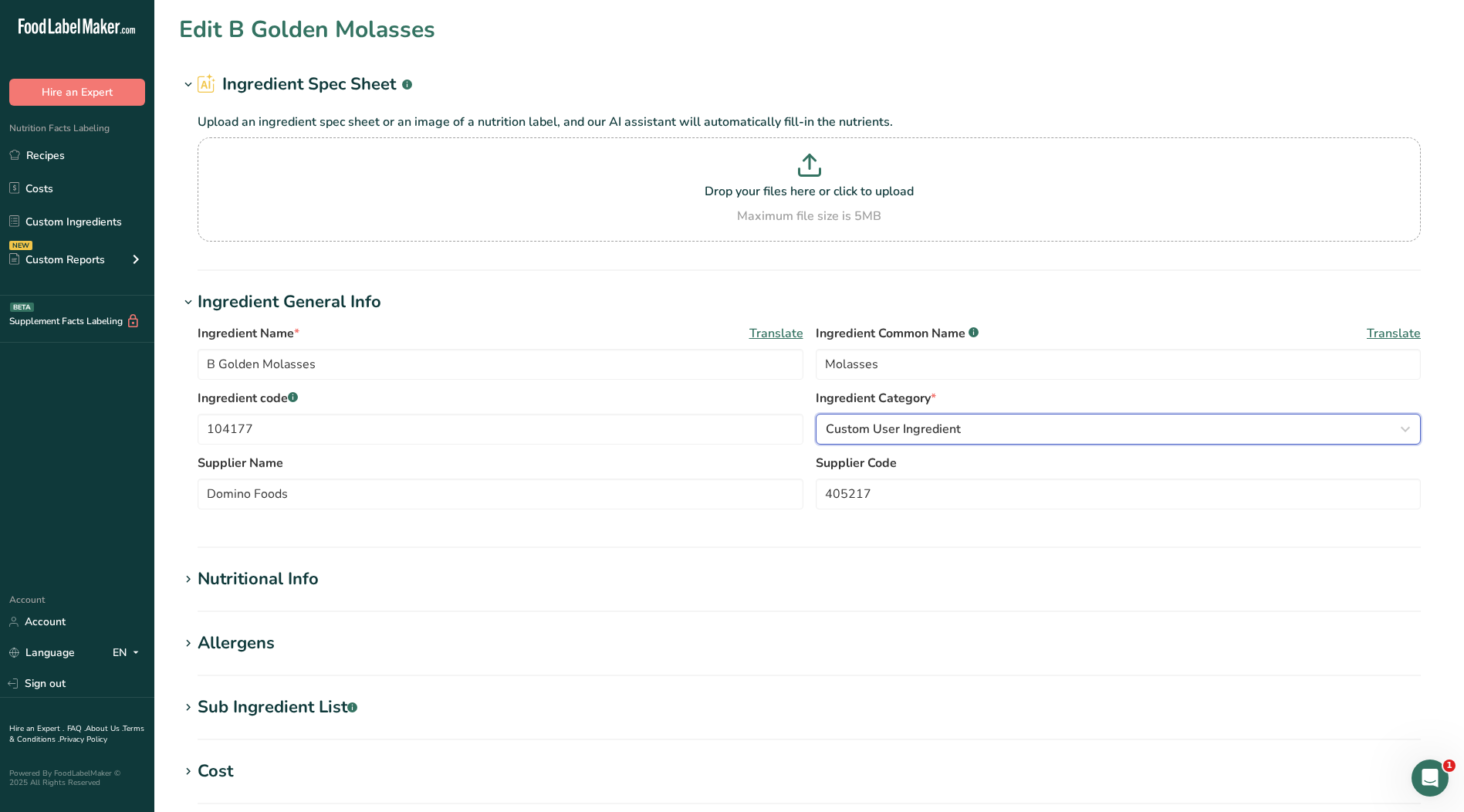
click at [965, 429] on div "Custom User Ingredient" at bounding box center [1114, 429] width 576 height 19
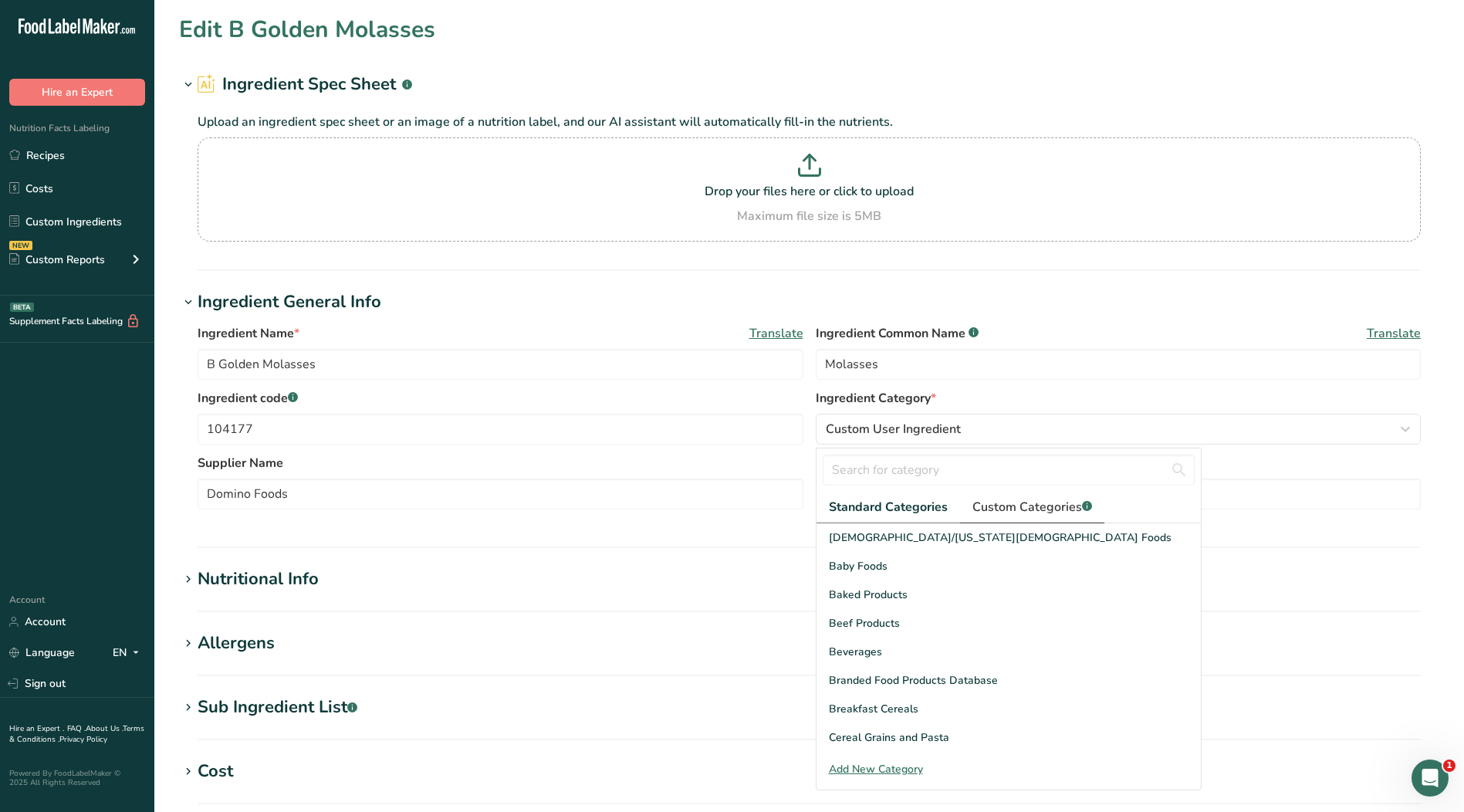
click at [1048, 507] on span "Custom Categories .a-a{fill:#347362;}.b-a{fill:#fff;}" at bounding box center [1033, 506] width 120 height 19
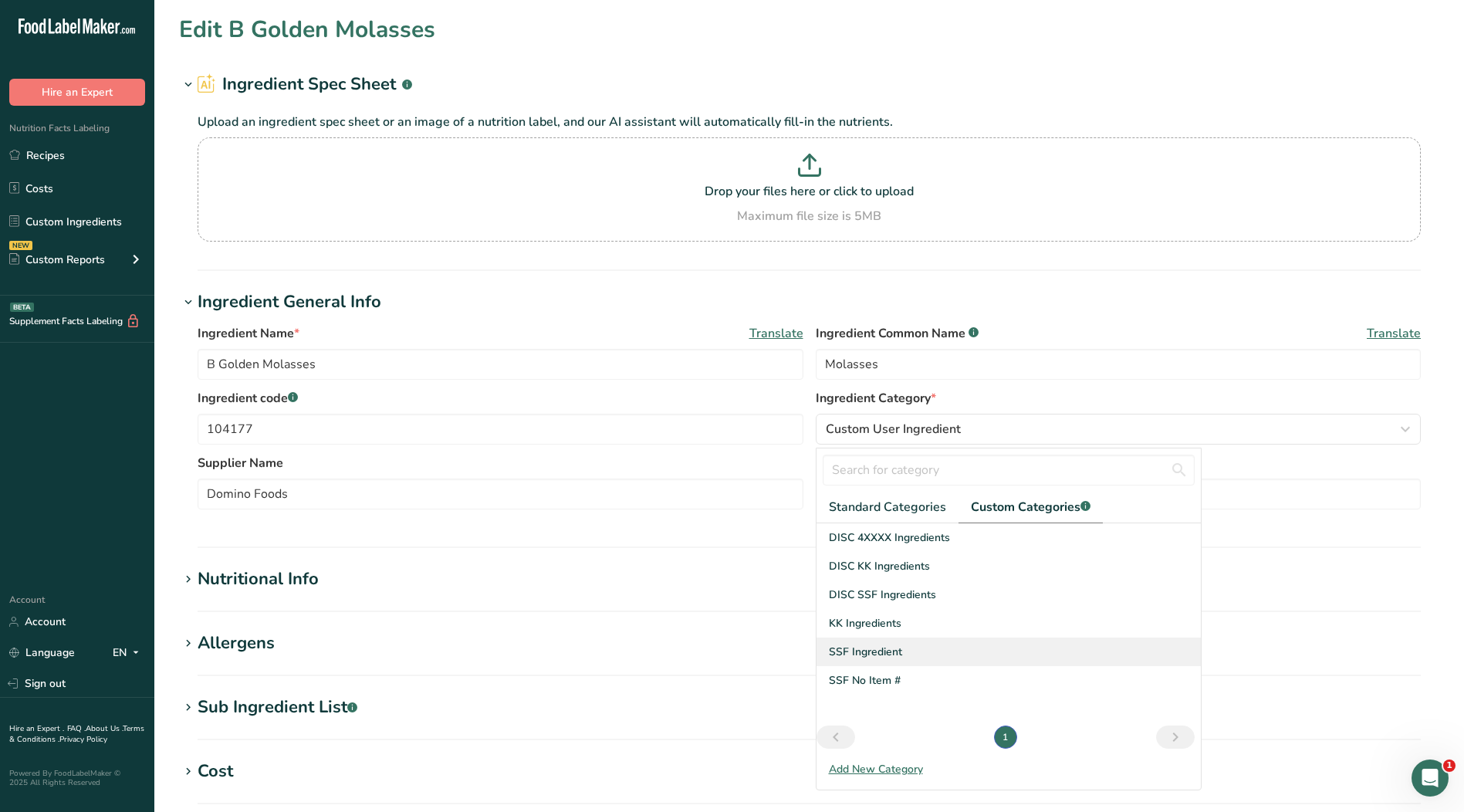
click at [856, 655] on span "SSF Ingredient" at bounding box center [865, 651] width 73 height 17
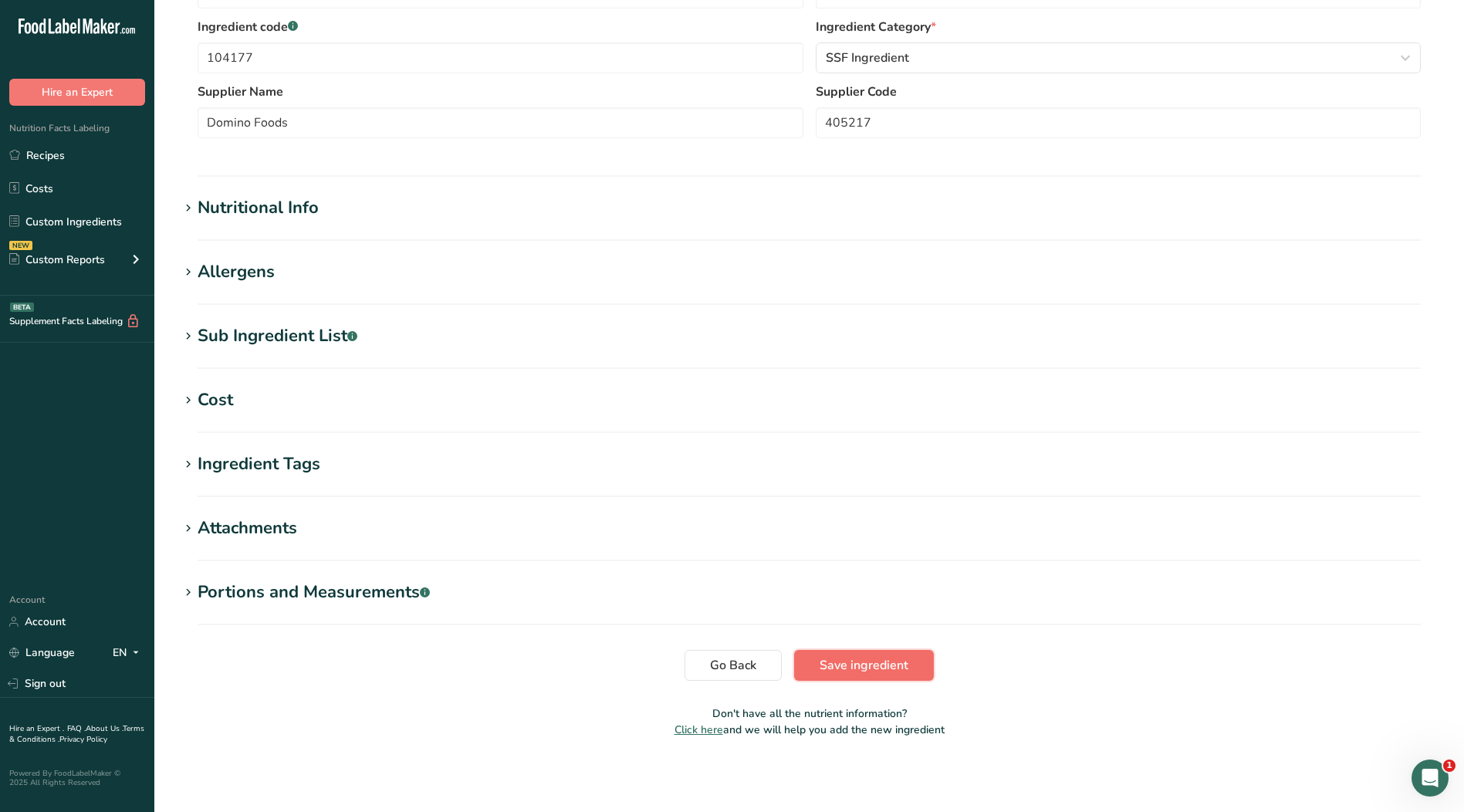
click at [914, 663] on button "Save ingredient" at bounding box center [864, 665] width 140 height 31
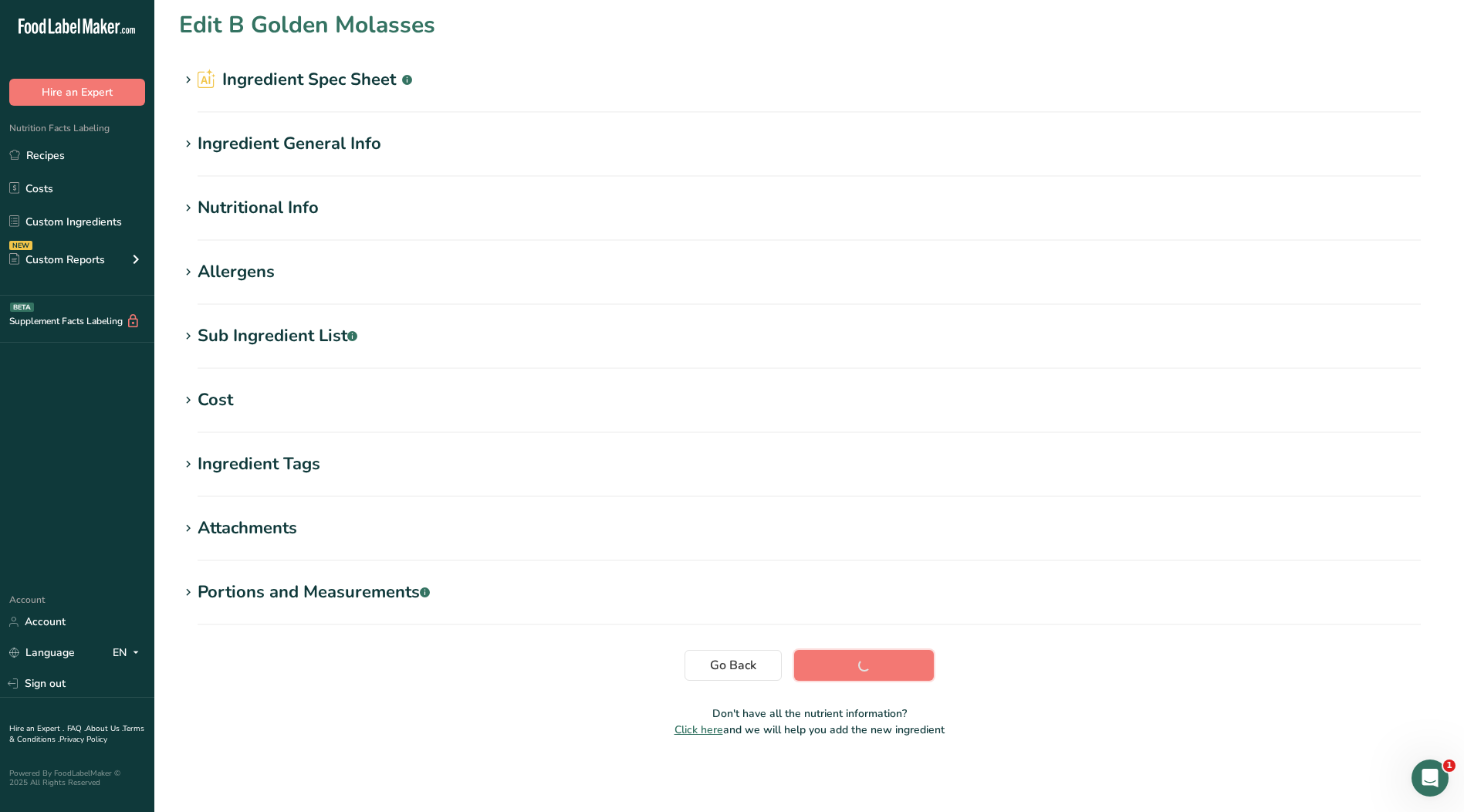
scroll to position [5, 0]
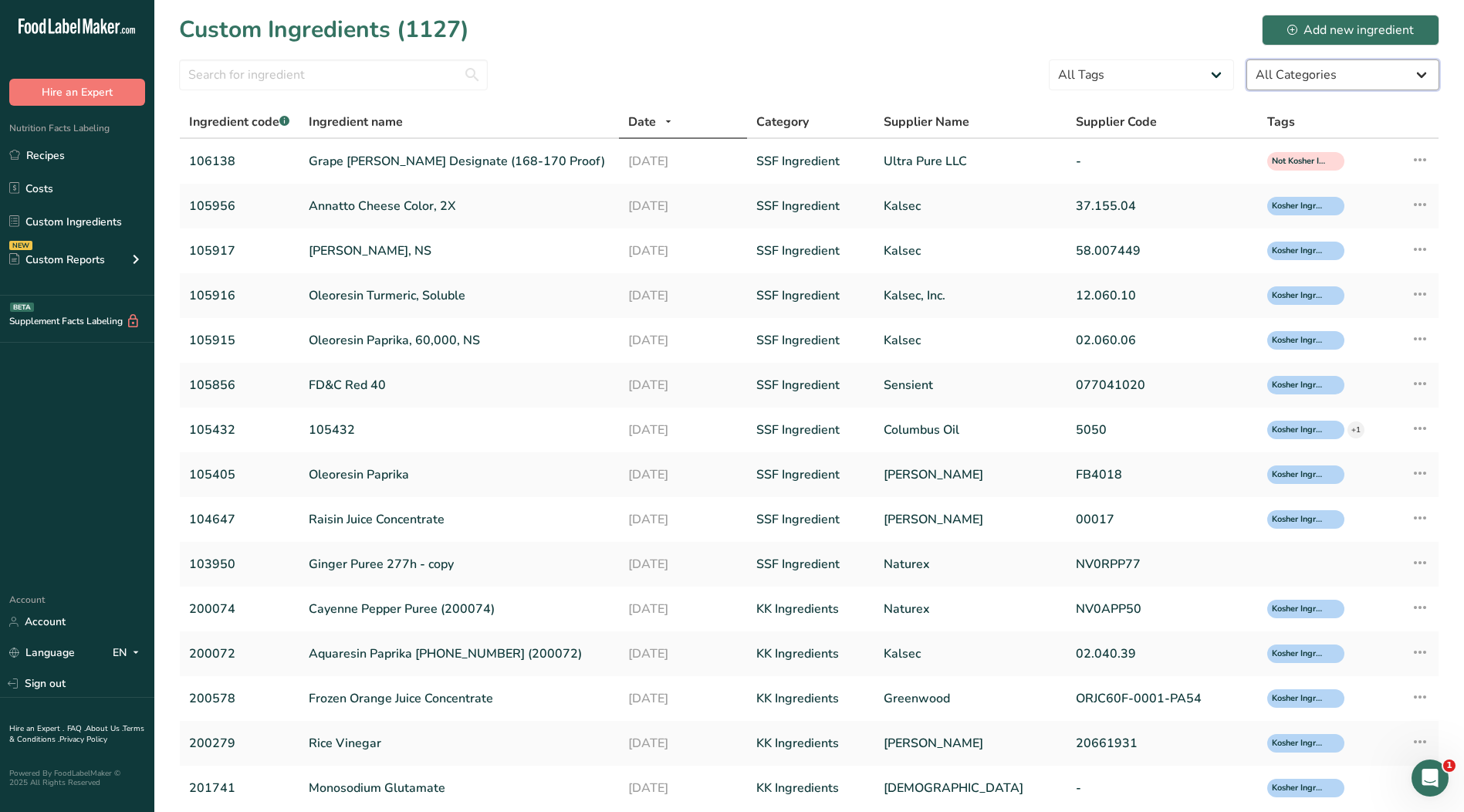
click at [1282, 78] on select "All Categories [DEMOGRAPHIC_DATA]/[US_STATE][DEMOGRAPHIC_DATA] Foods Baby Foods…" at bounding box center [1342, 75] width 193 height 31
select select "0"
click at [1246, 60] on select "All Categories [DEMOGRAPHIC_DATA]/[US_STATE][DEMOGRAPHIC_DATA] Foods Baby Foods…" at bounding box center [1342, 75] width 193 height 31
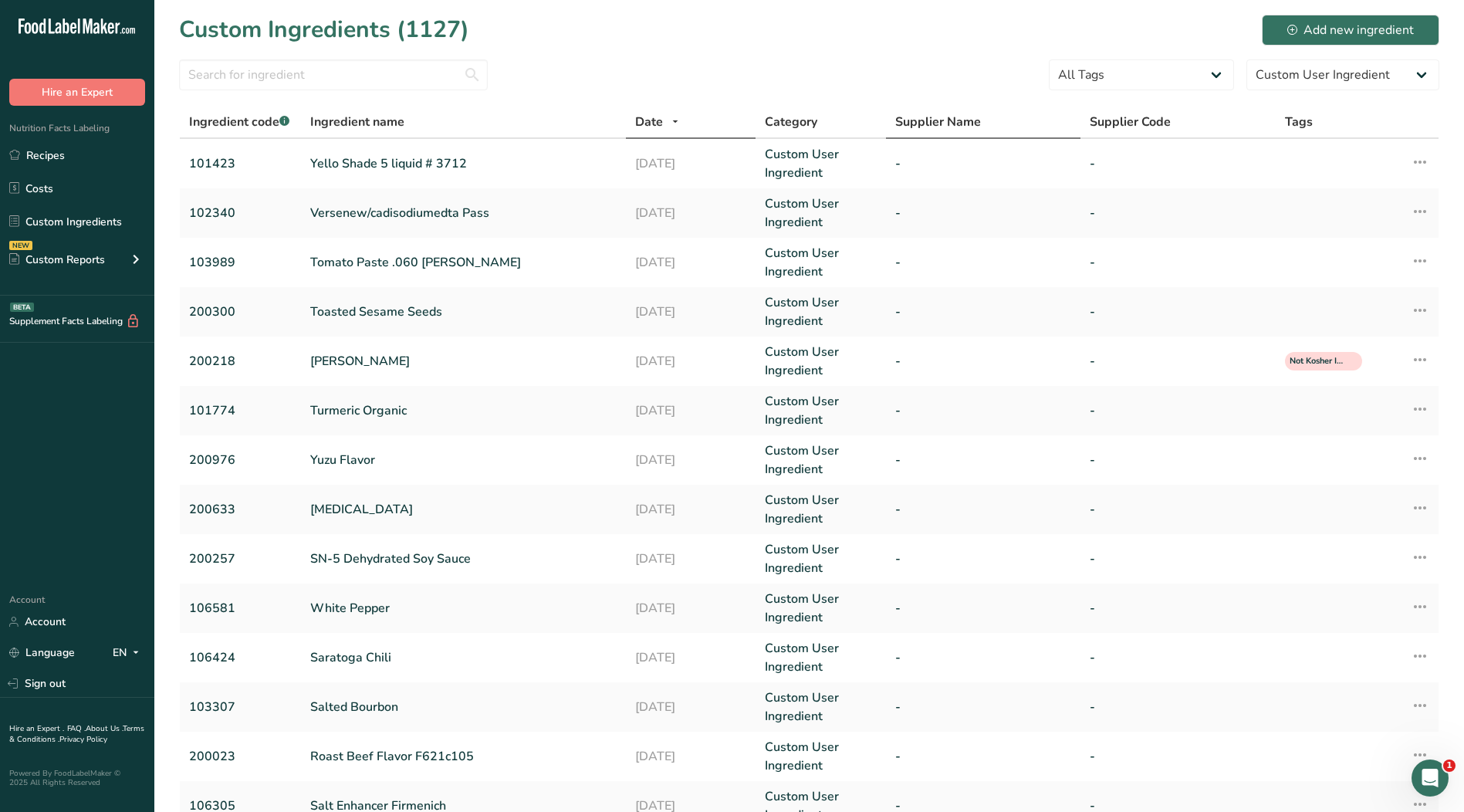
click at [973, 119] on span "Supplier Name" at bounding box center [938, 121] width 85 height 19
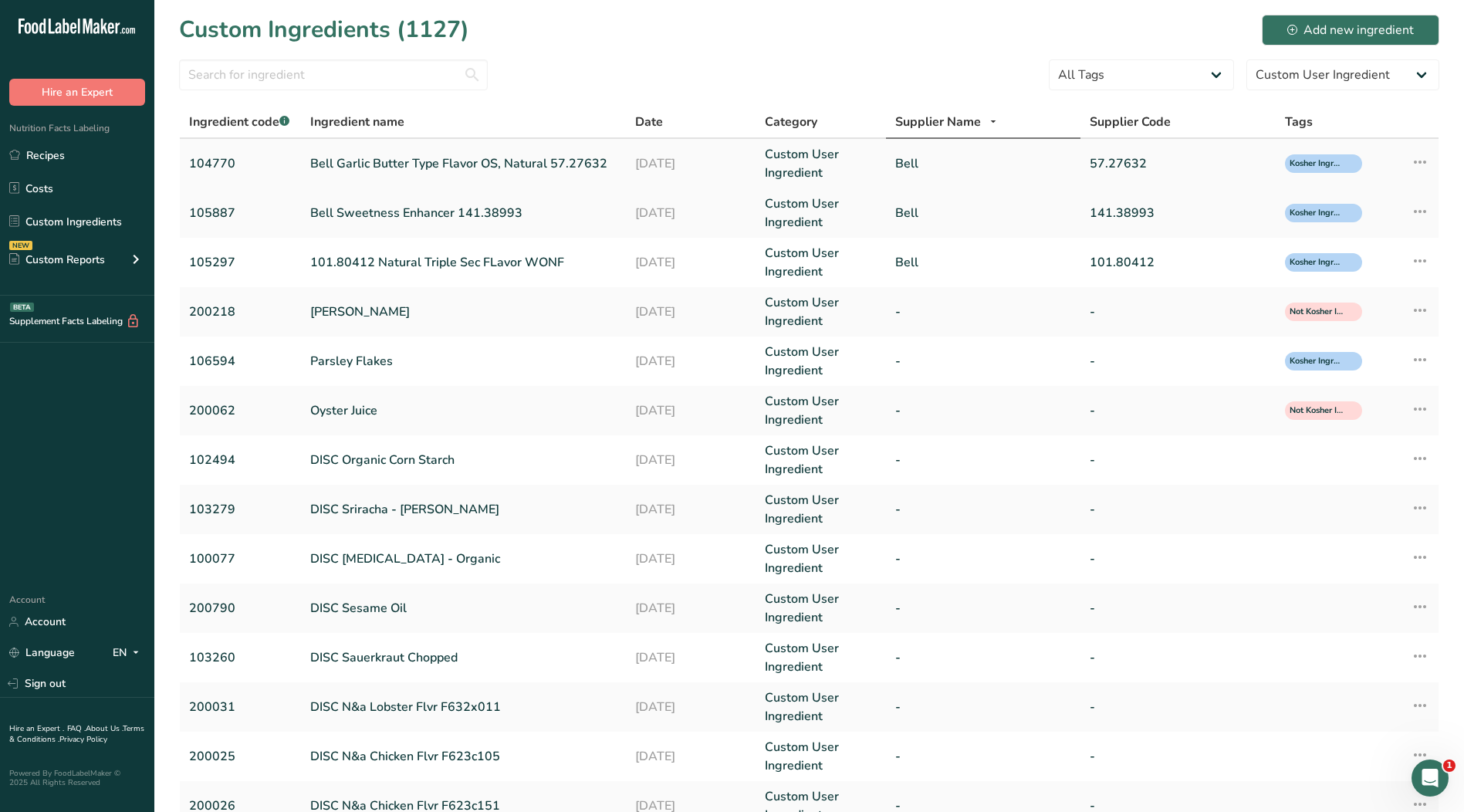
click at [918, 161] on link "Bell" at bounding box center [984, 164] width 176 height 19
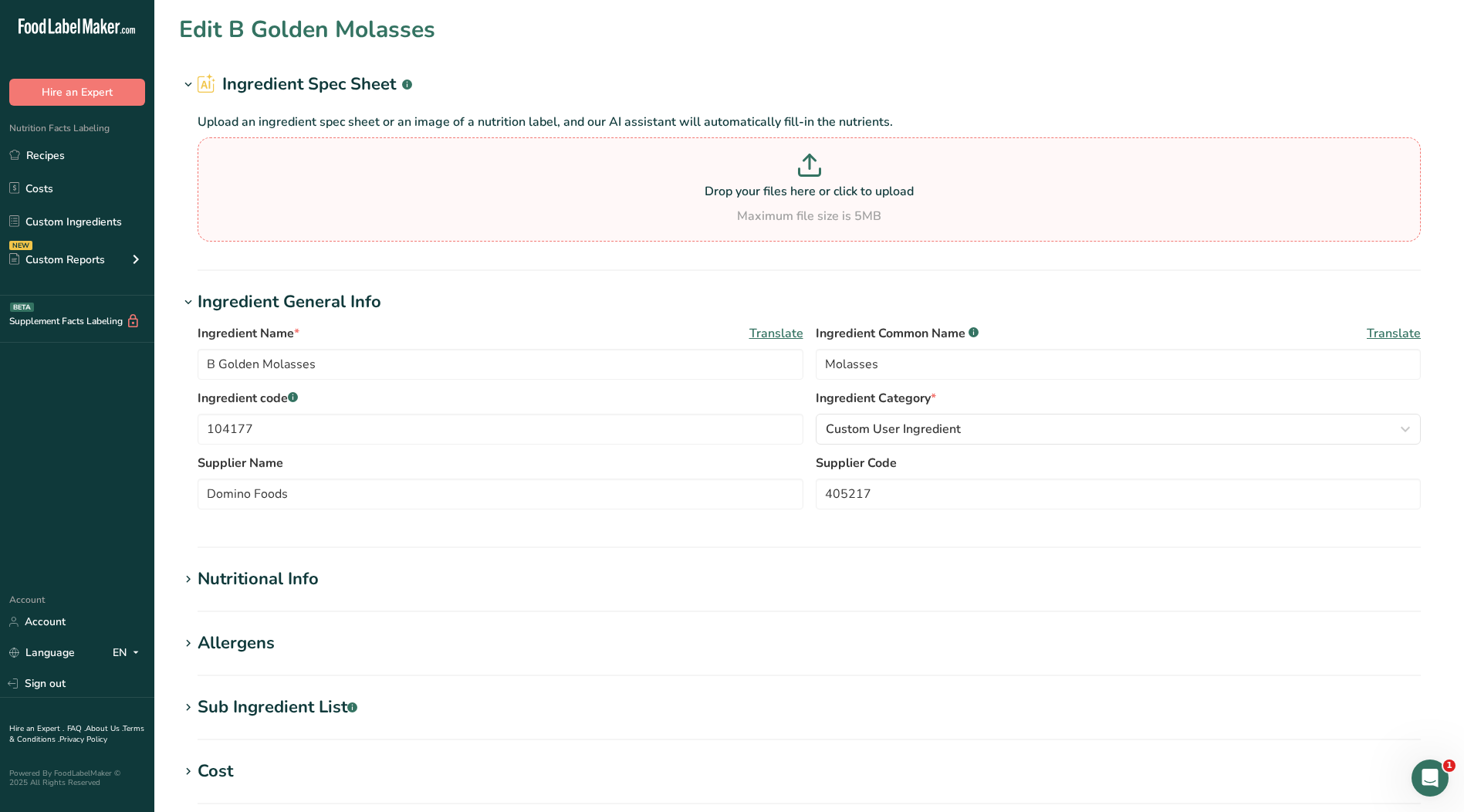
type input "Bell Garlic Butter Type Flavor OS, Natural 57.27632"
type input "Natural Flavor"
type input "104770"
type input "Bell"
type input "57.27632"
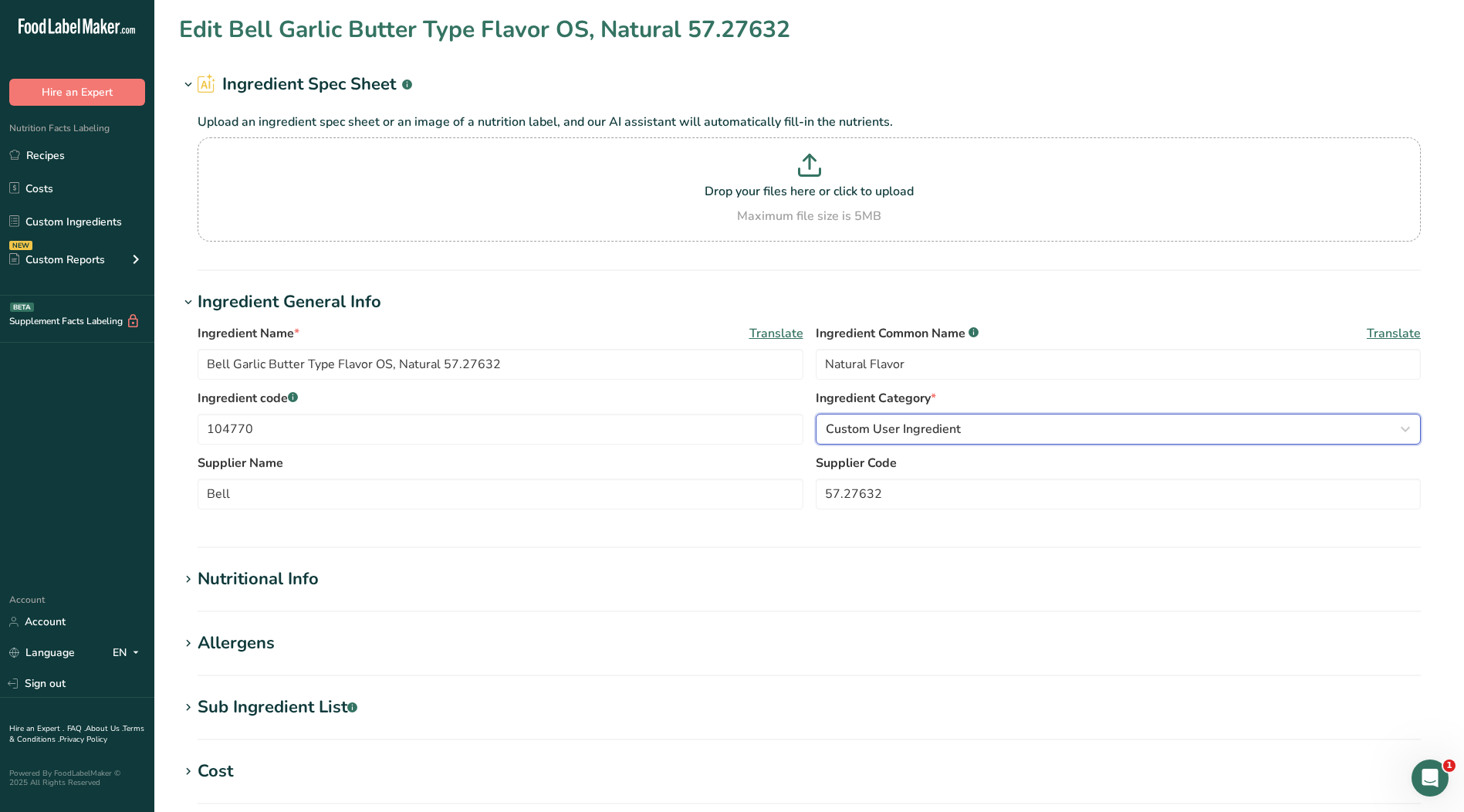
click at [930, 430] on span "Custom User Ingredient" at bounding box center [894, 429] width 135 height 19
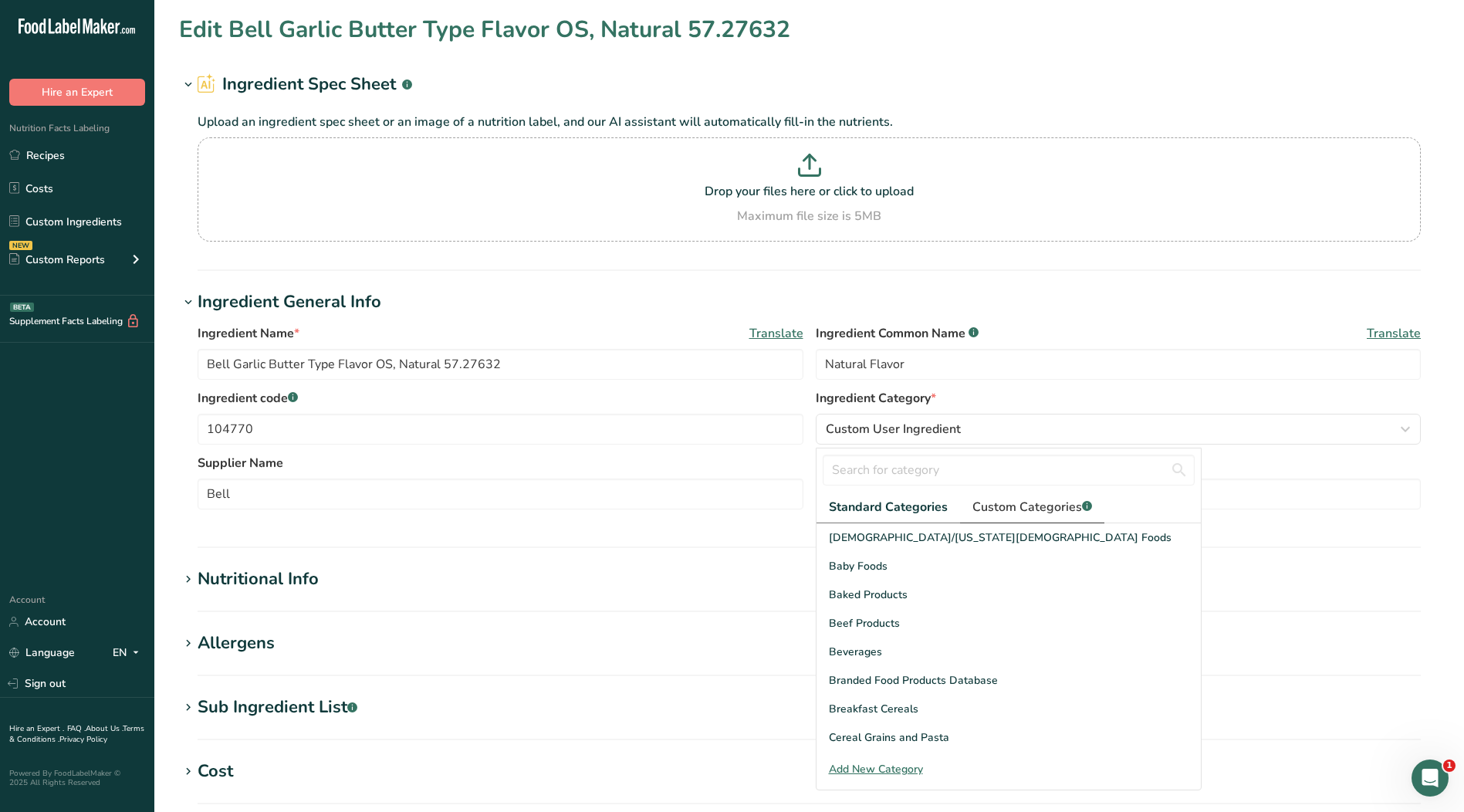
click at [1035, 507] on span "Custom Categories .a-a{fill:#347362;}.b-a{fill:#fff;}" at bounding box center [1033, 506] width 120 height 19
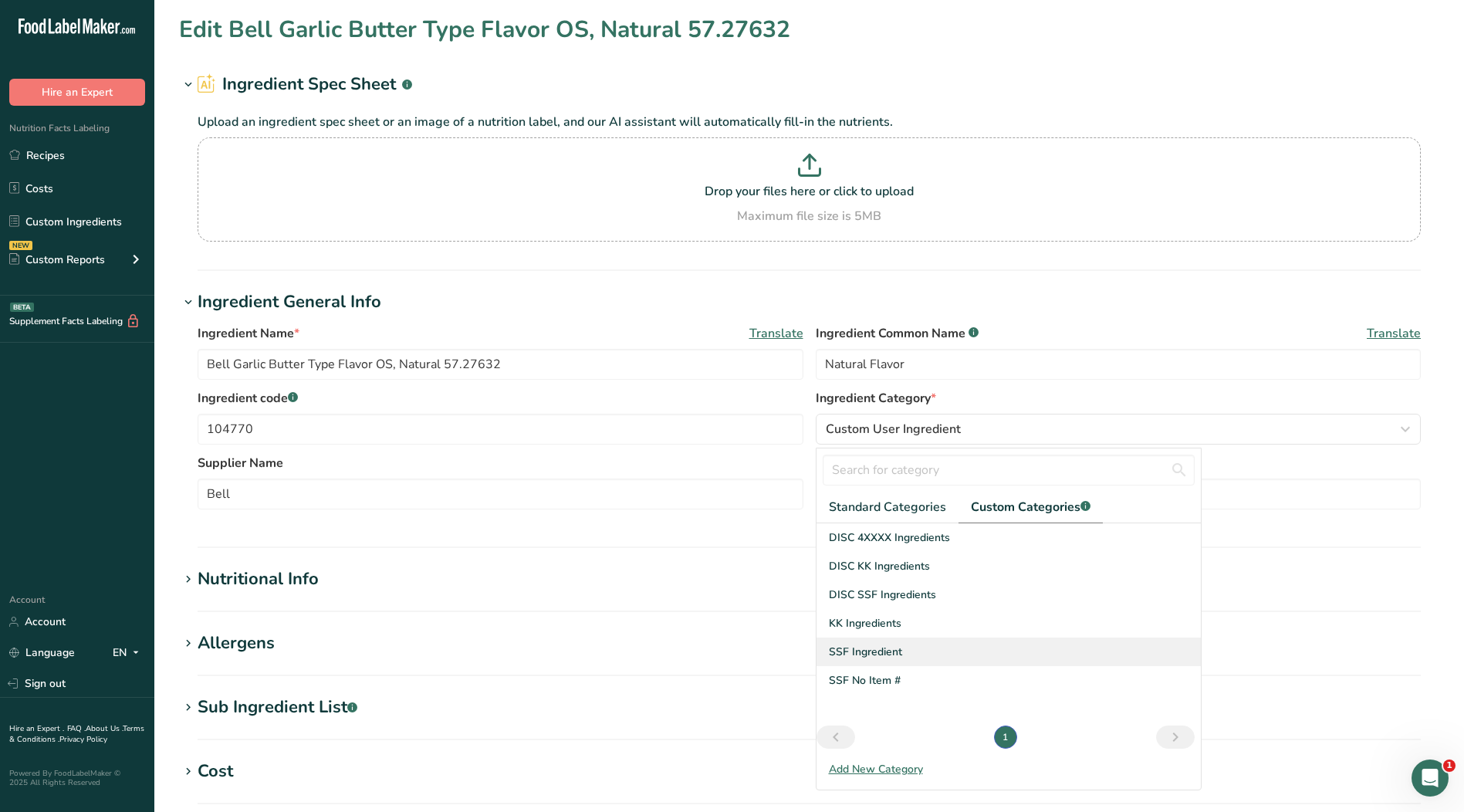
click at [853, 650] on span "SSF Ingredient" at bounding box center [865, 651] width 73 height 17
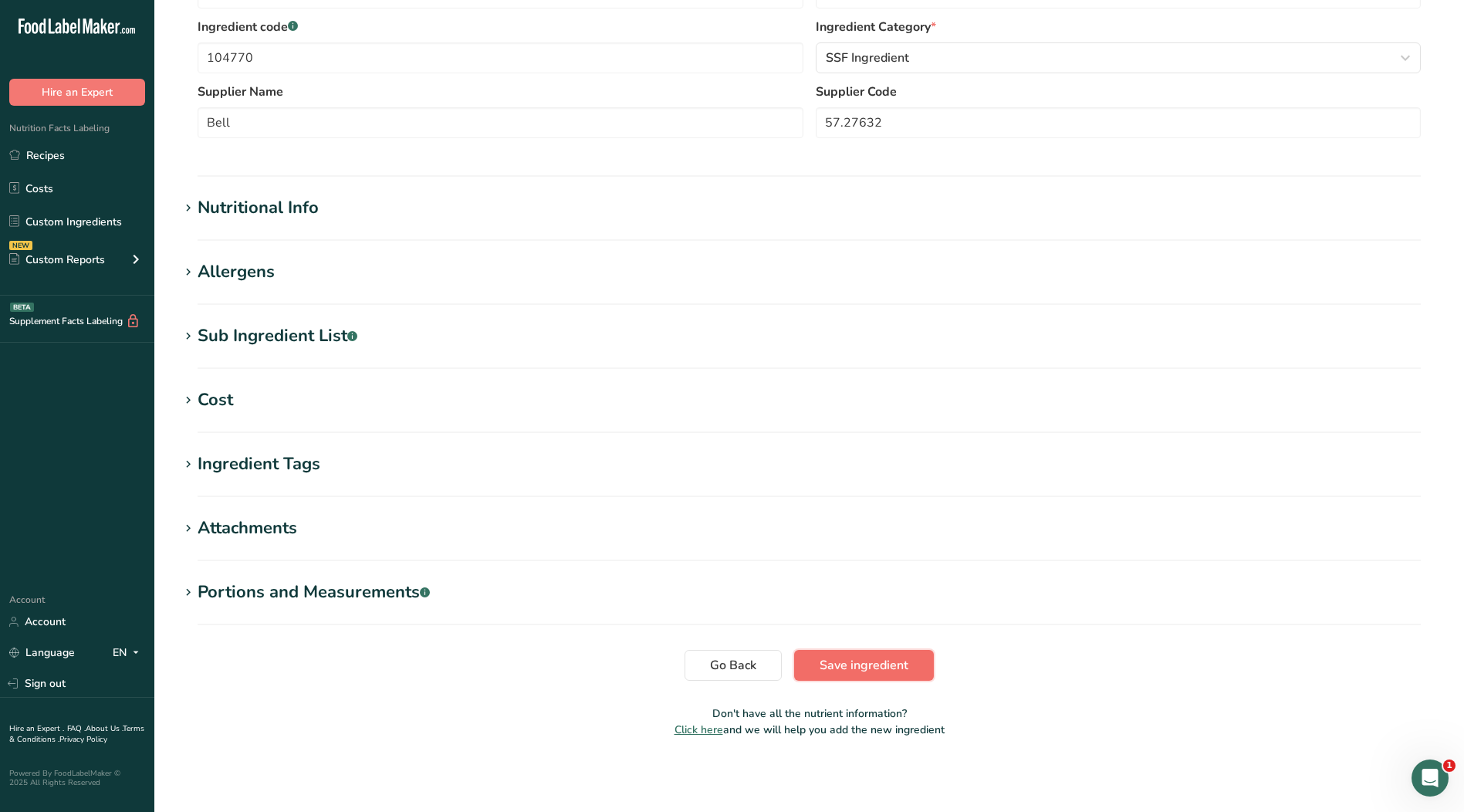
click at [883, 662] on span "Save ingredient" at bounding box center [864, 665] width 89 height 19
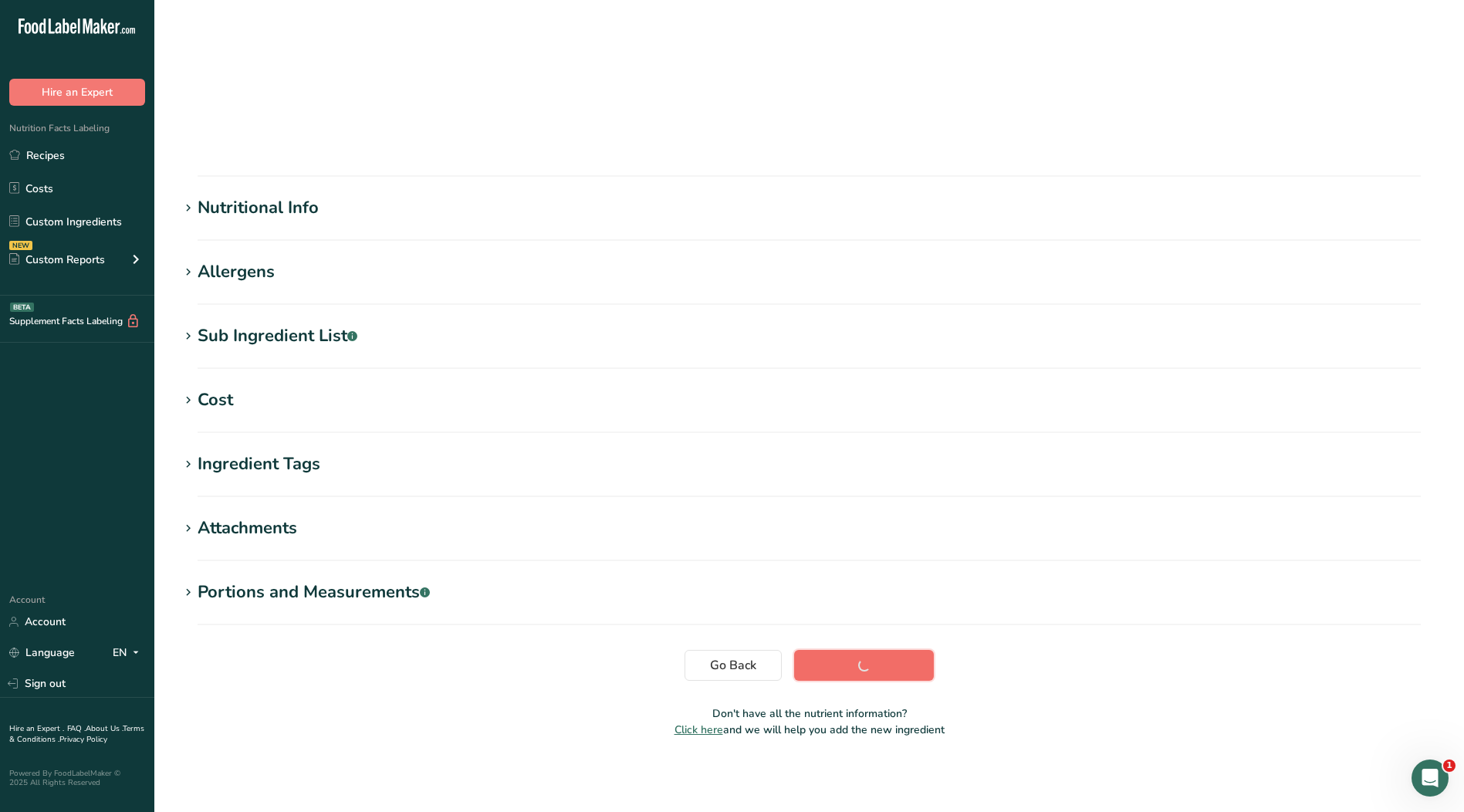
scroll to position [5, 0]
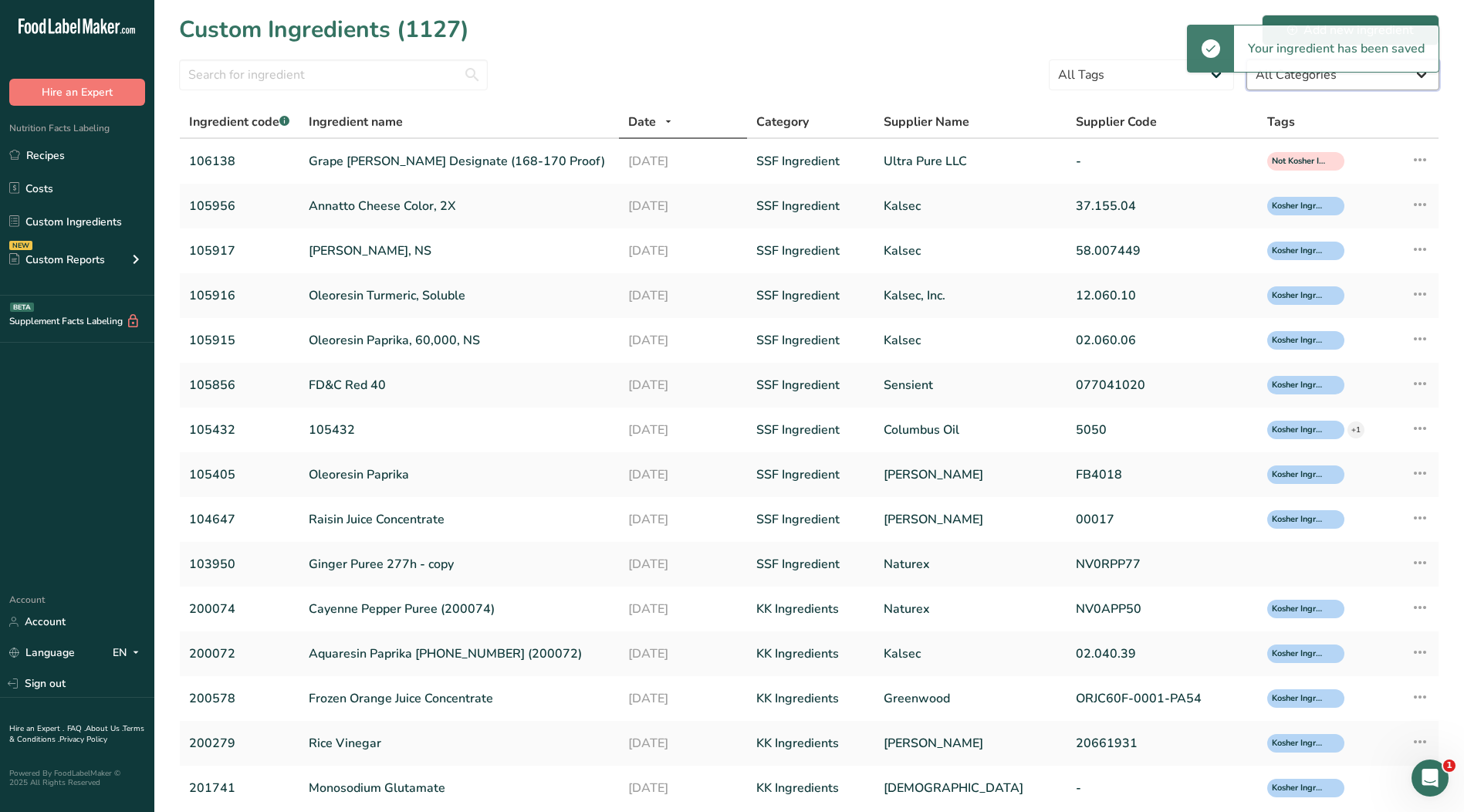
click at [1293, 83] on select "All Categories [DEMOGRAPHIC_DATA]/[US_STATE][DEMOGRAPHIC_DATA] Foods Baby Foods…" at bounding box center [1342, 75] width 193 height 31
select select "0"
click at [1246, 60] on select "All Categories [DEMOGRAPHIC_DATA]/[US_STATE][DEMOGRAPHIC_DATA] Foods Baby Foods…" at bounding box center [1342, 75] width 193 height 31
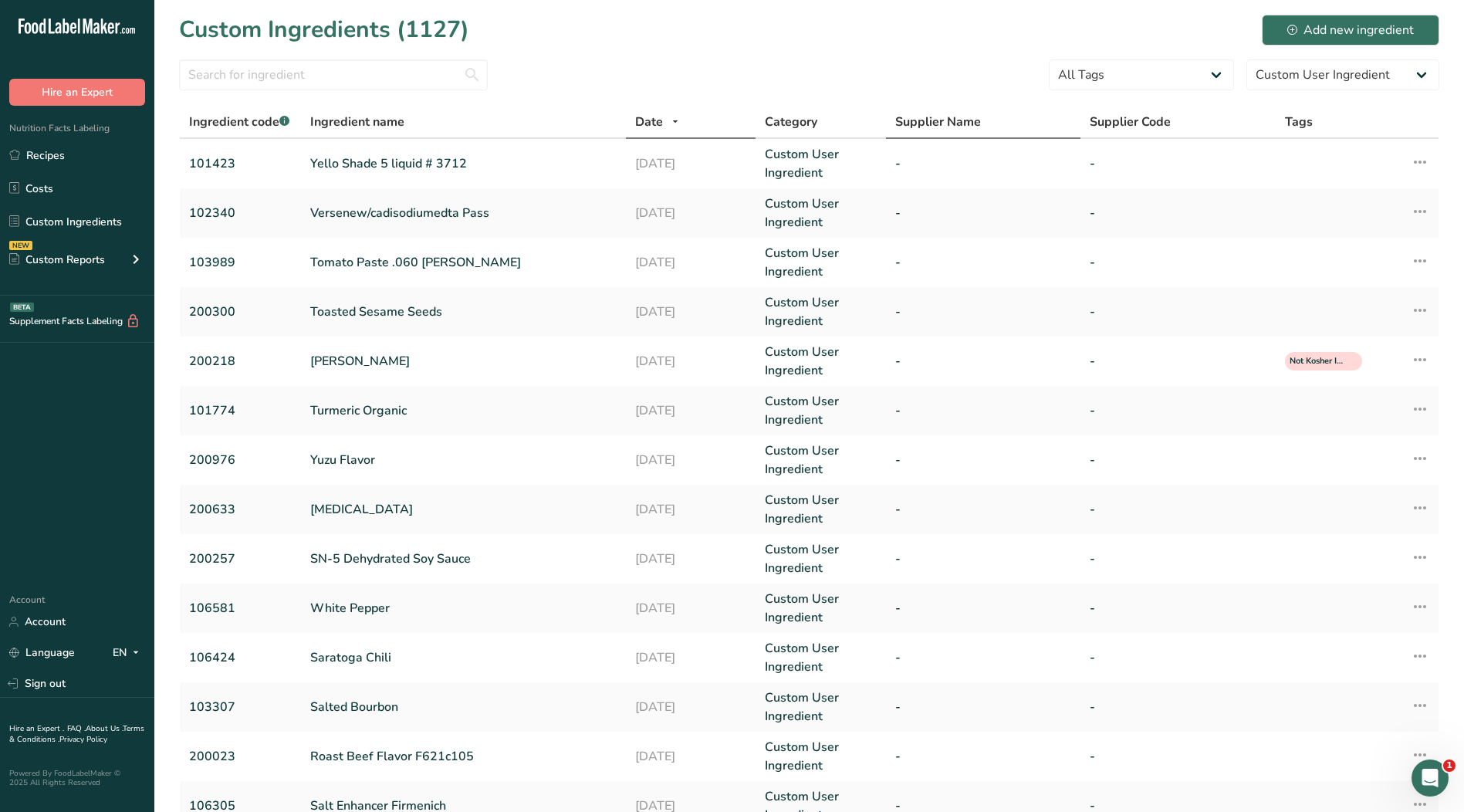
click at [911, 115] on span "Supplier Name" at bounding box center [938, 121] width 85 height 19
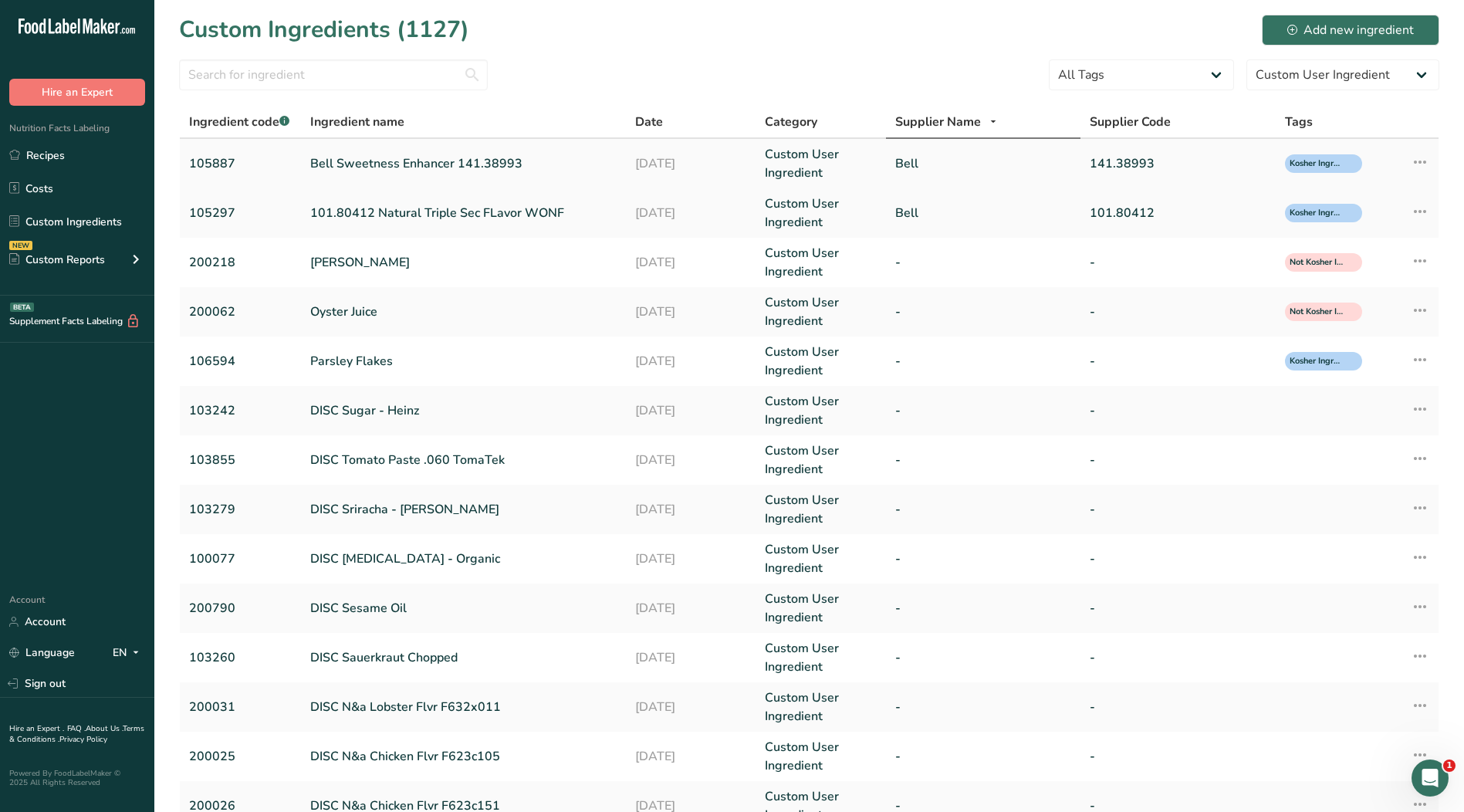
click at [926, 165] on link "Bell" at bounding box center [984, 164] width 176 height 19
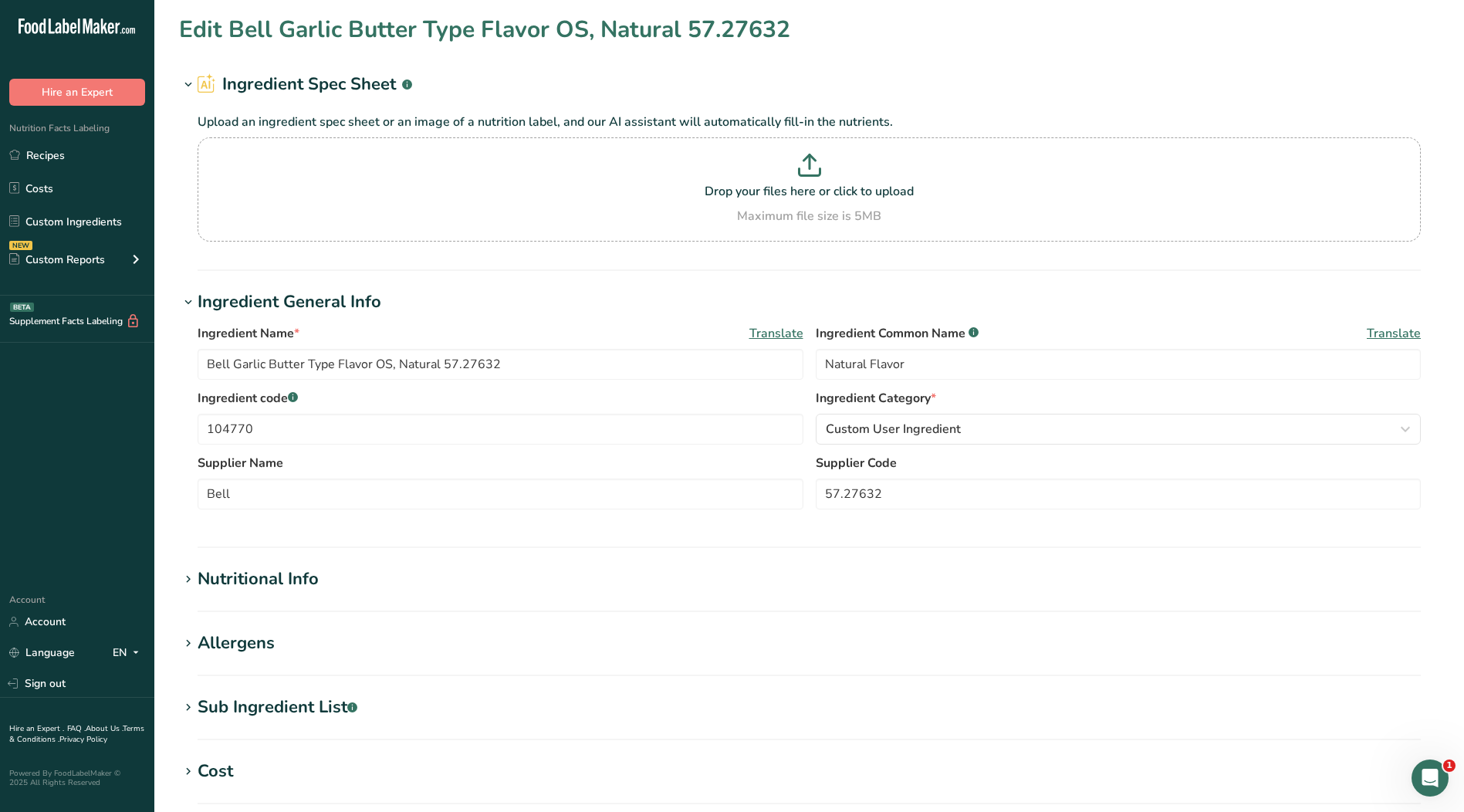
type input "Bell Sweetness Enhancer 141.38993"
type input "105887"
type input "141.38993"
click at [928, 426] on span "Custom User Ingredient" at bounding box center [894, 429] width 135 height 19
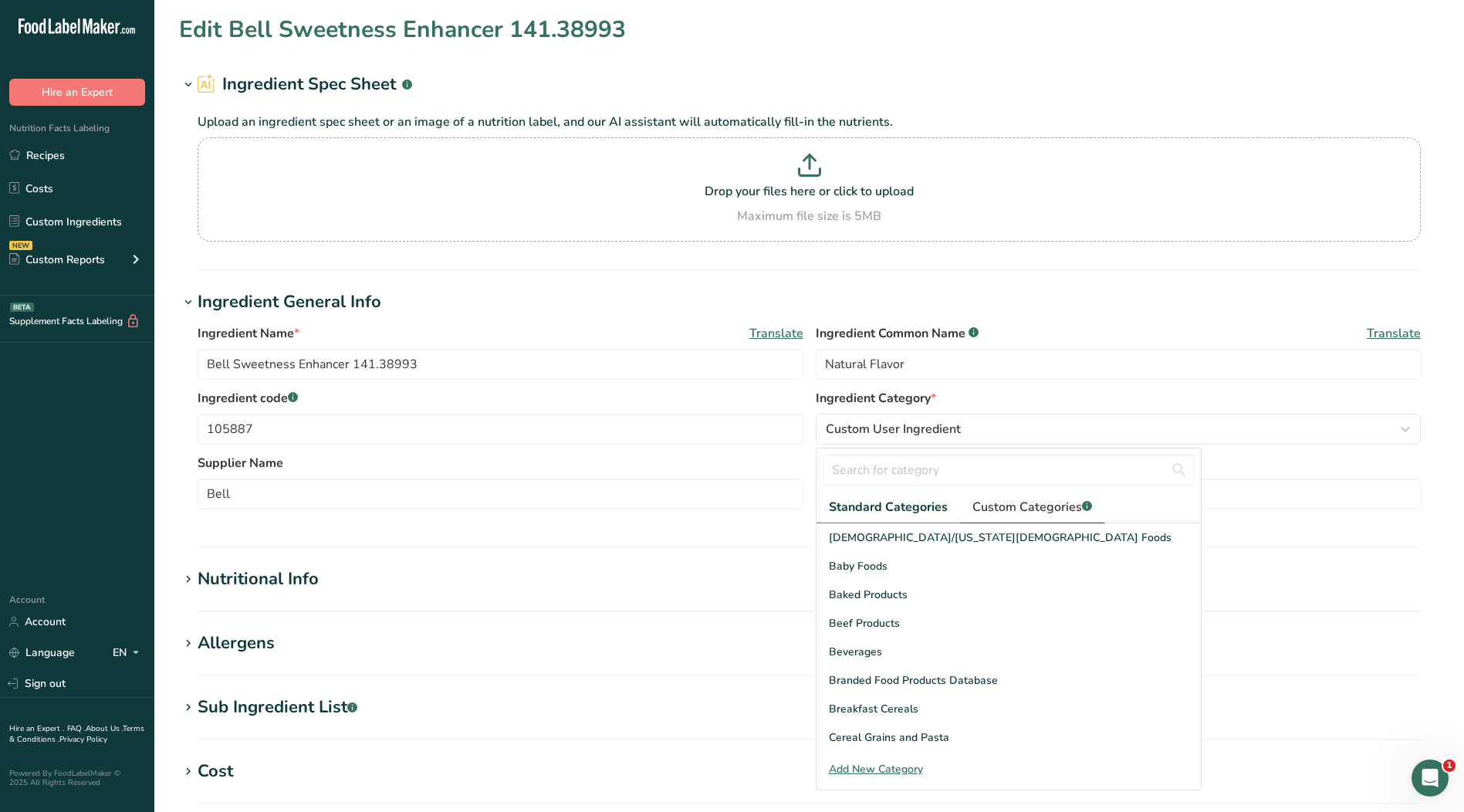
click at [1043, 518] on link "Custom Categories .a-a{fill:#347362;}.b-a{fill:#fff;}" at bounding box center [1032, 507] width 144 height 31
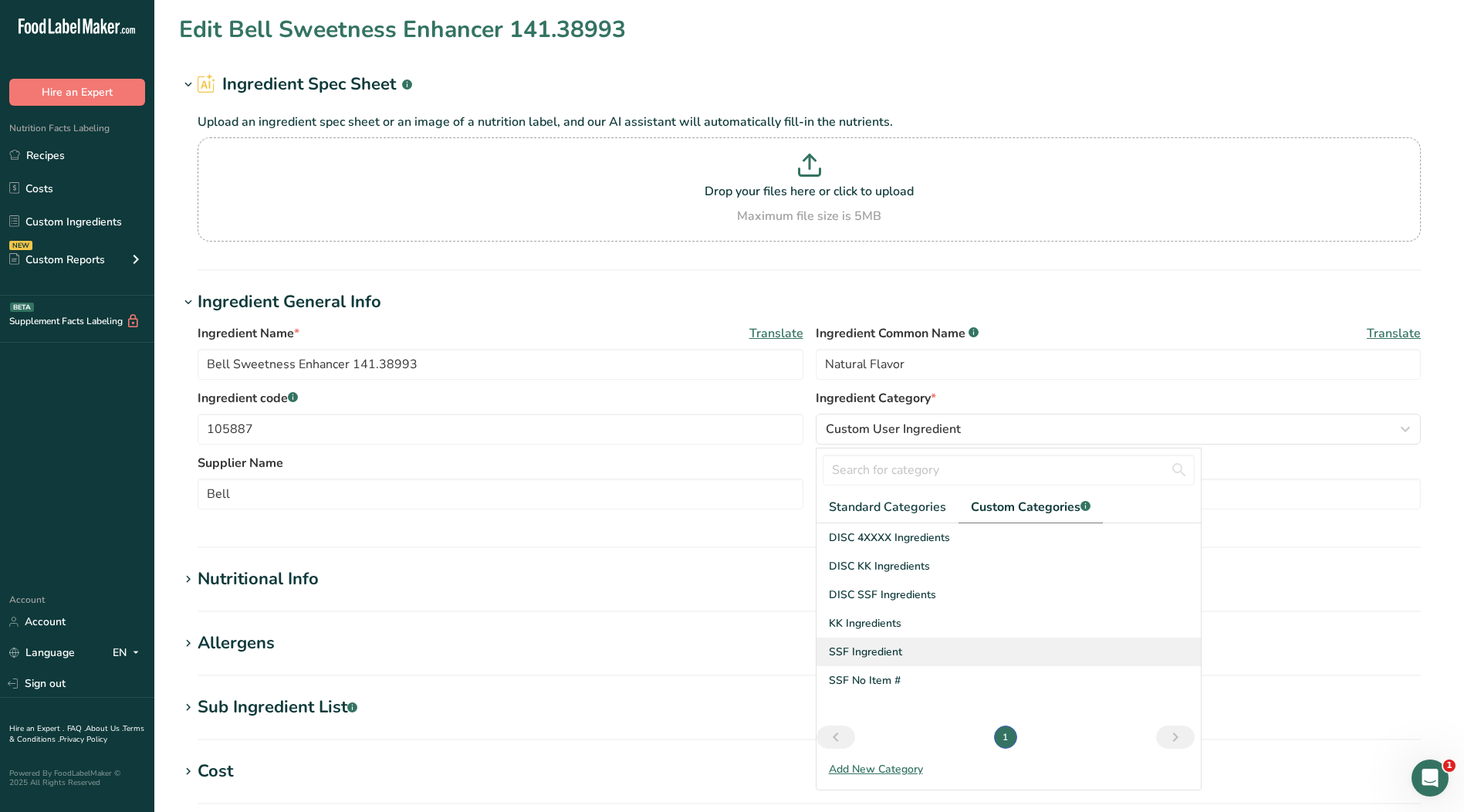
click at [861, 655] on span "SSF Ingredient" at bounding box center [865, 651] width 73 height 17
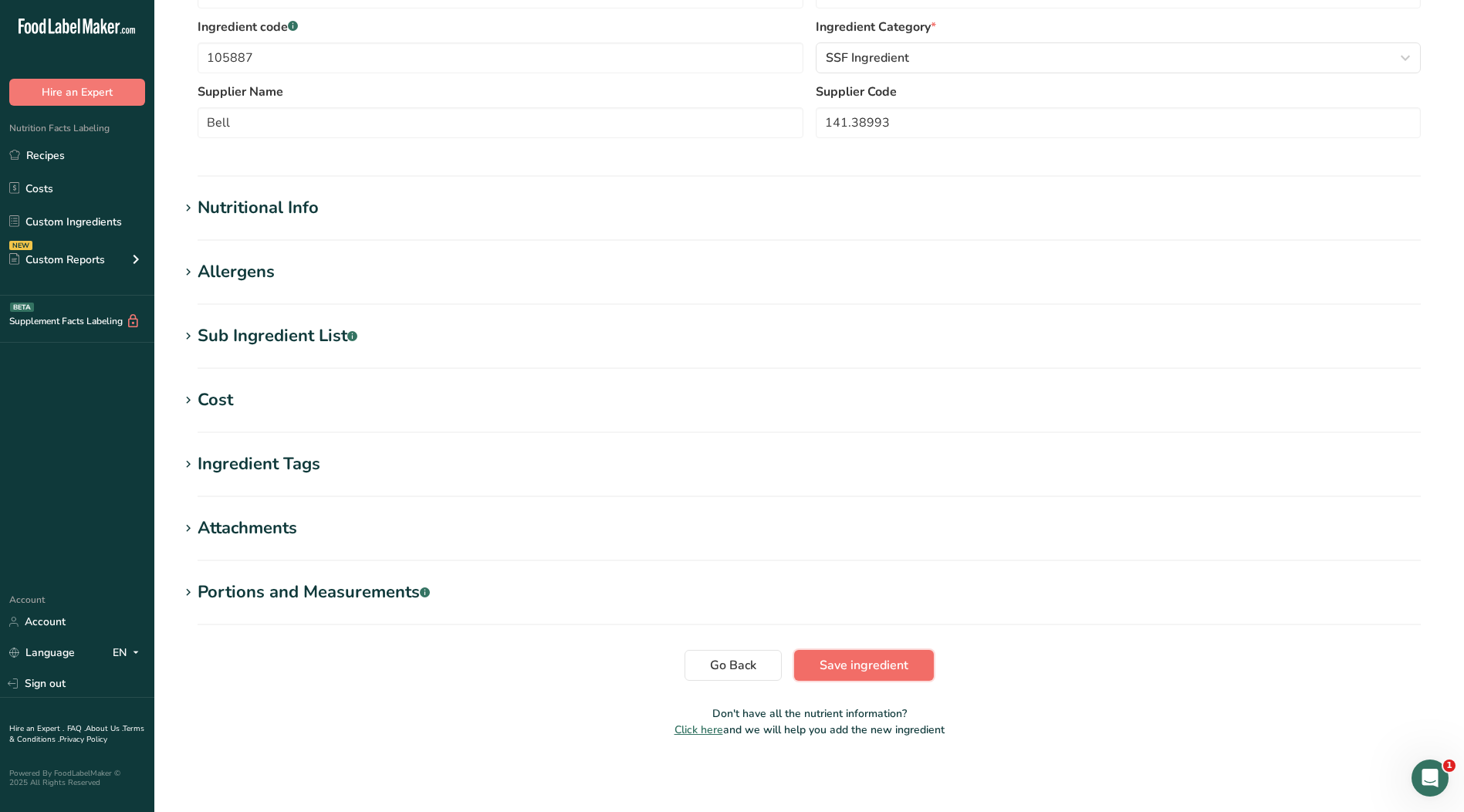
click at [902, 668] on span "Save ingredient" at bounding box center [864, 665] width 89 height 19
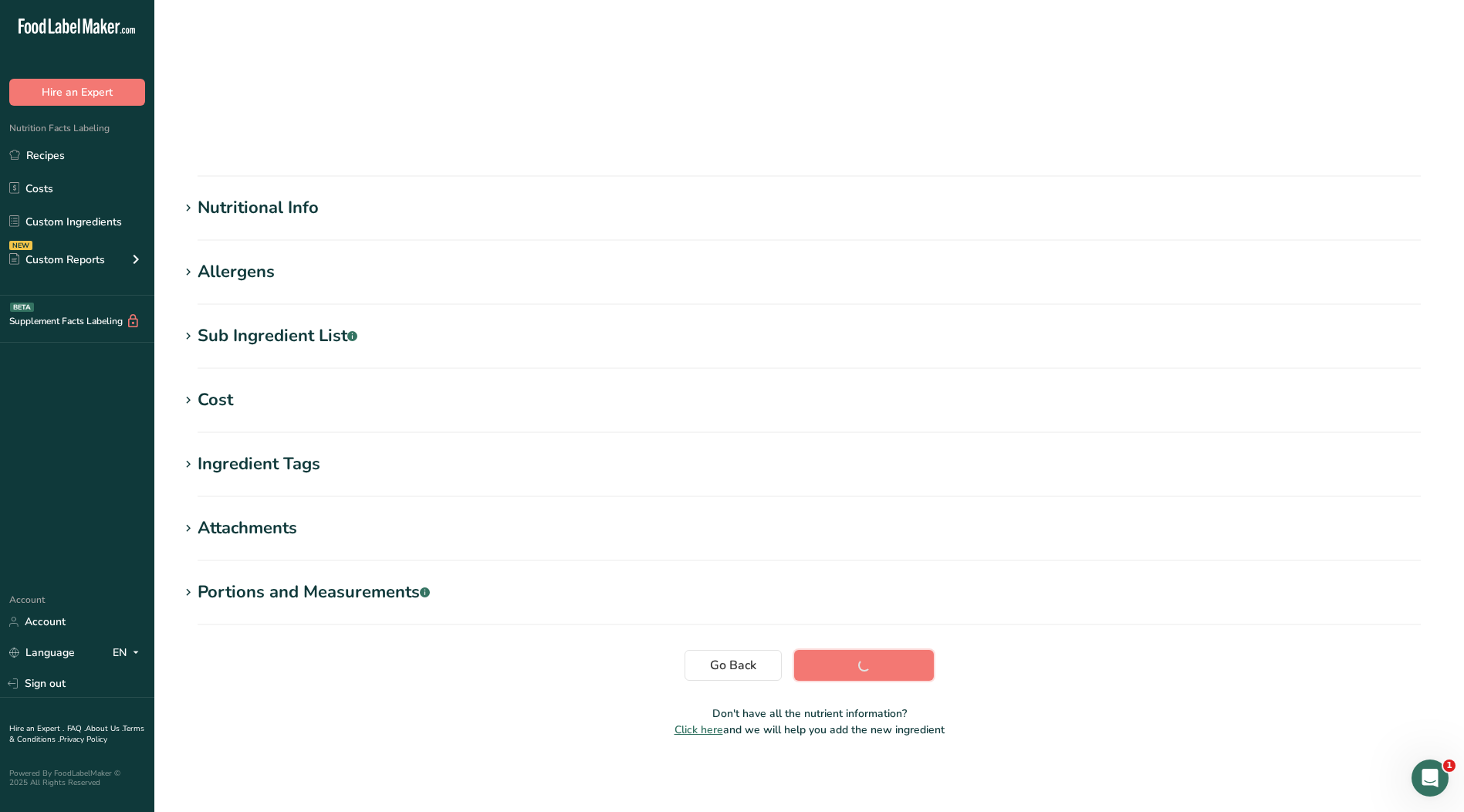
scroll to position [5, 0]
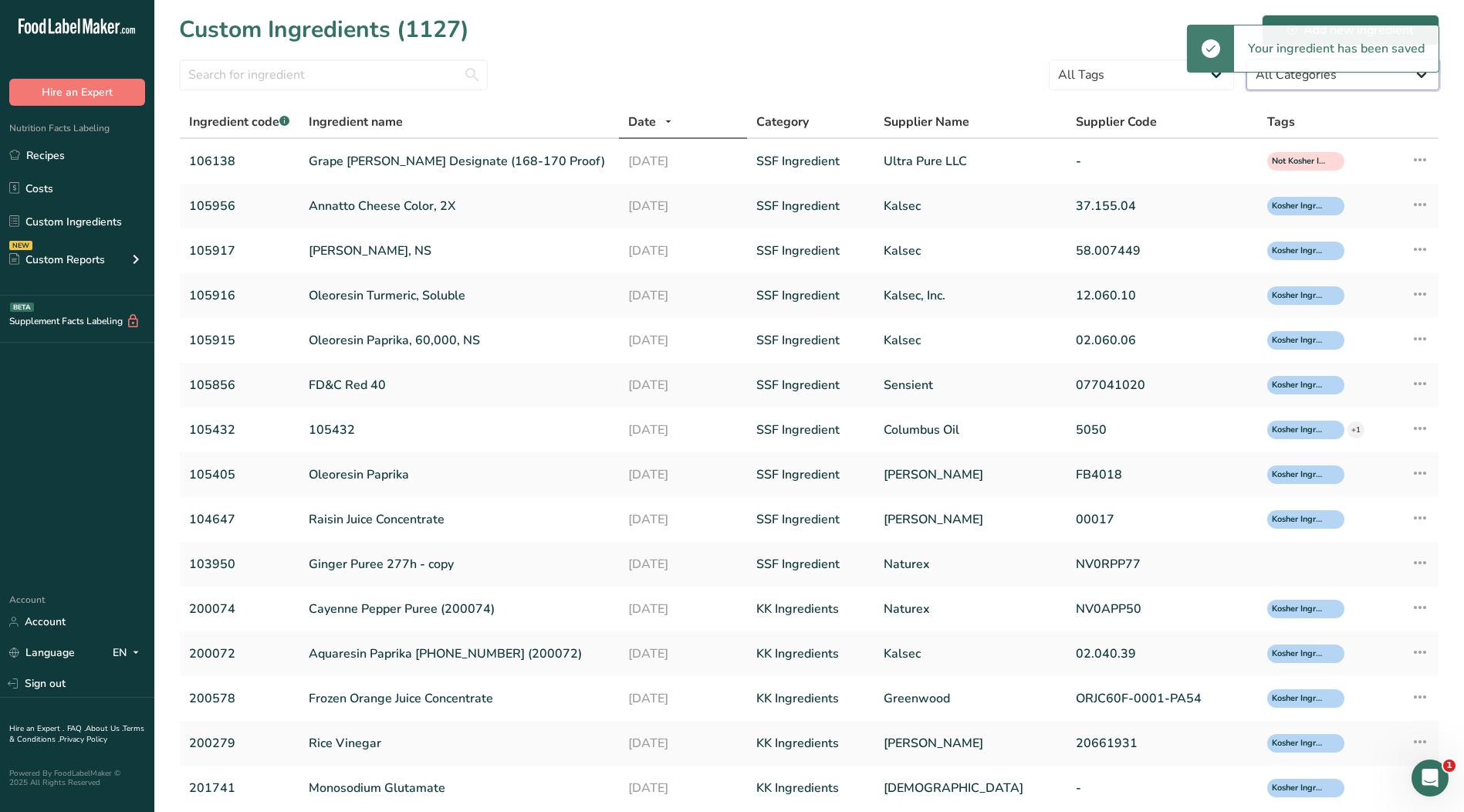
click at [1285, 78] on select "All Categories [DEMOGRAPHIC_DATA]/[US_STATE][DEMOGRAPHIC_DATA] Foods Baby Foods…" at bounding box center [1342, 75] width 193 height 31
select select "0"
click at [1246, 60] on select "All Categories [DEMOGRAPHIC_DATA]/[US_STATE][DEMOGRAPHIC_DATA] Foods Baby Foods…" at bounding box center [1342, 75] width 193 height 31
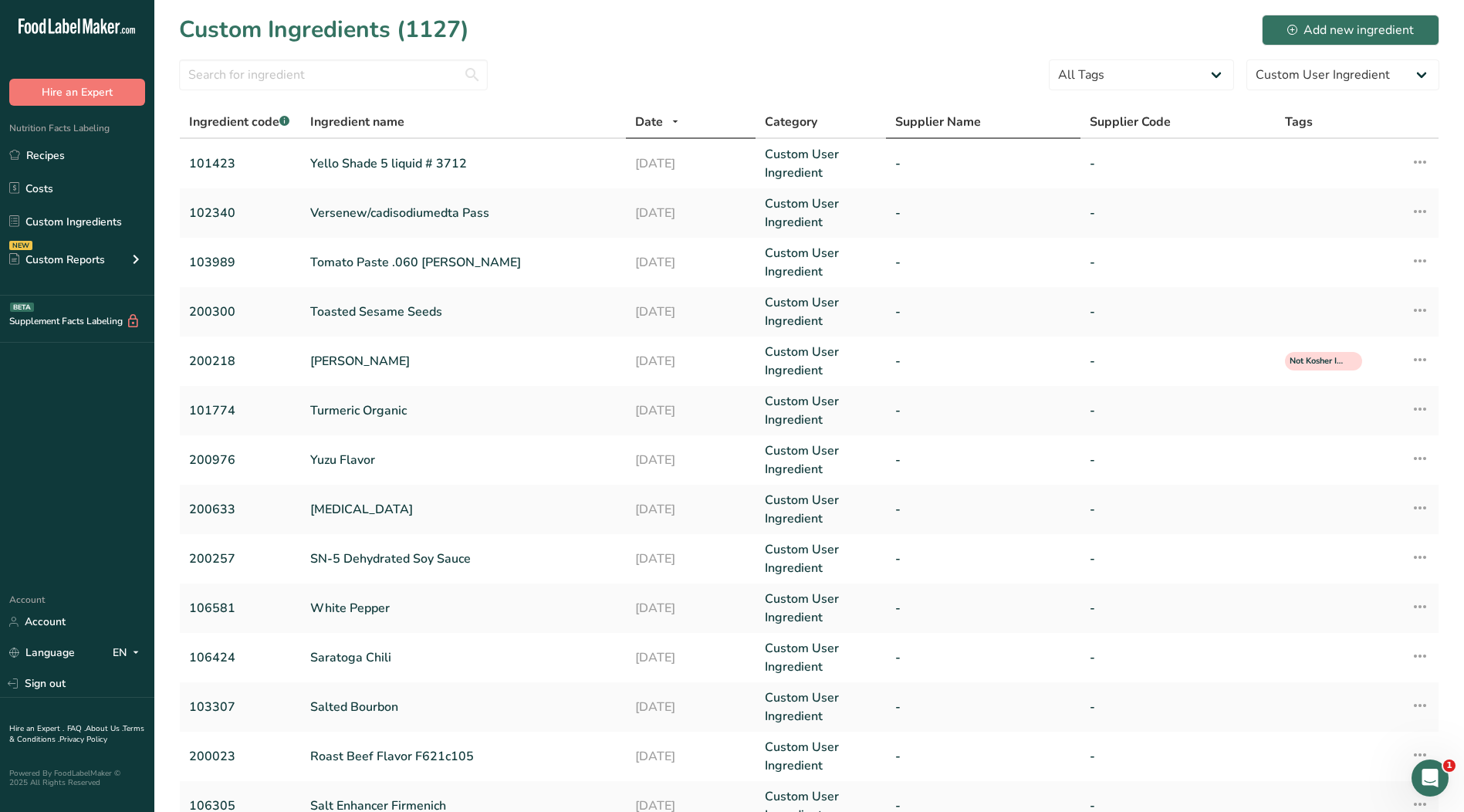
click at [915, 123] on span "Supplier Name" at bounding box center [938, 121] width 85 height 19
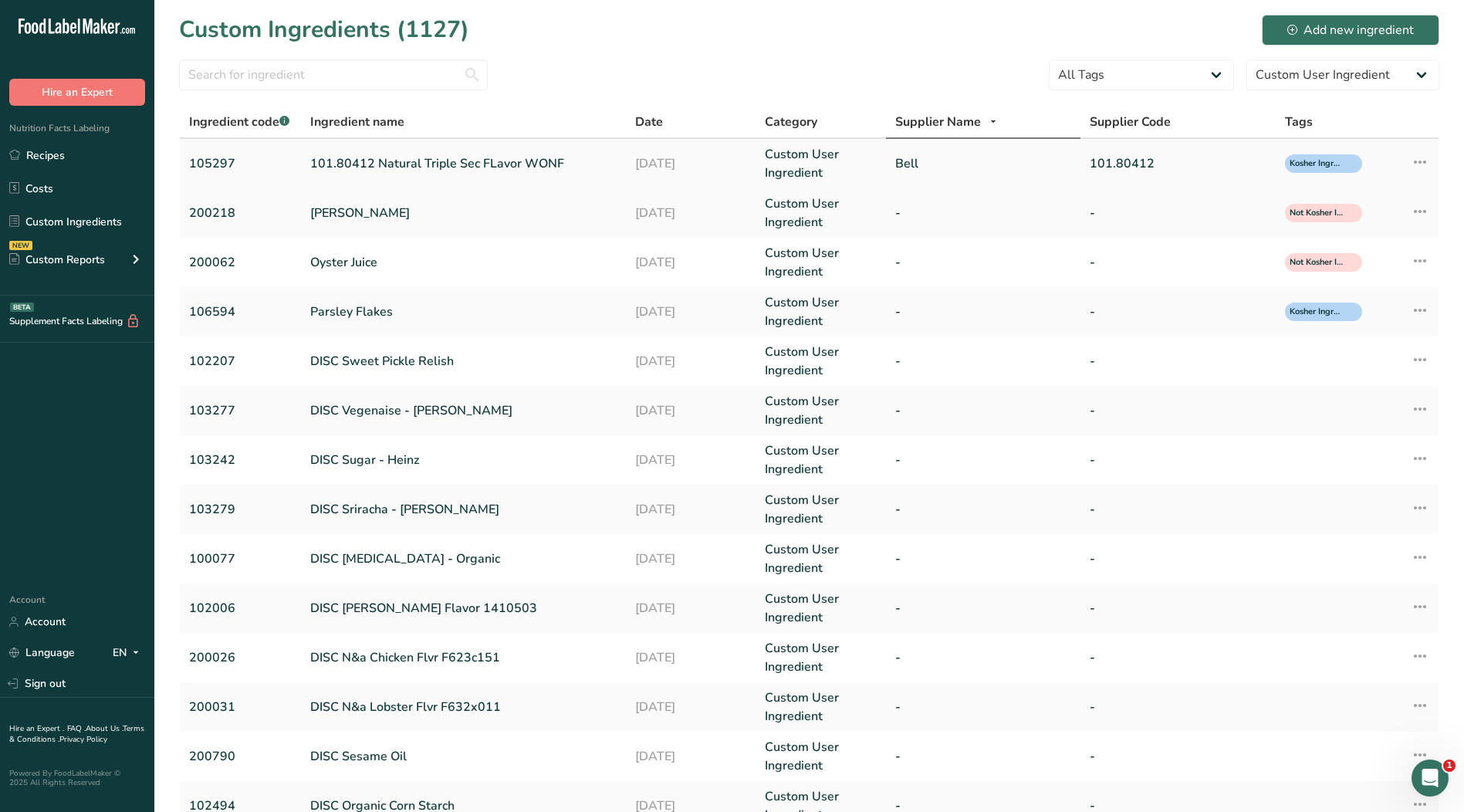
click at [903, 172] on td "Bell" at bounding box center [983, 164] width 195 height 49
click at [916, 162] on link "Bell" at bounding box center [984, 164] width 176 height 19
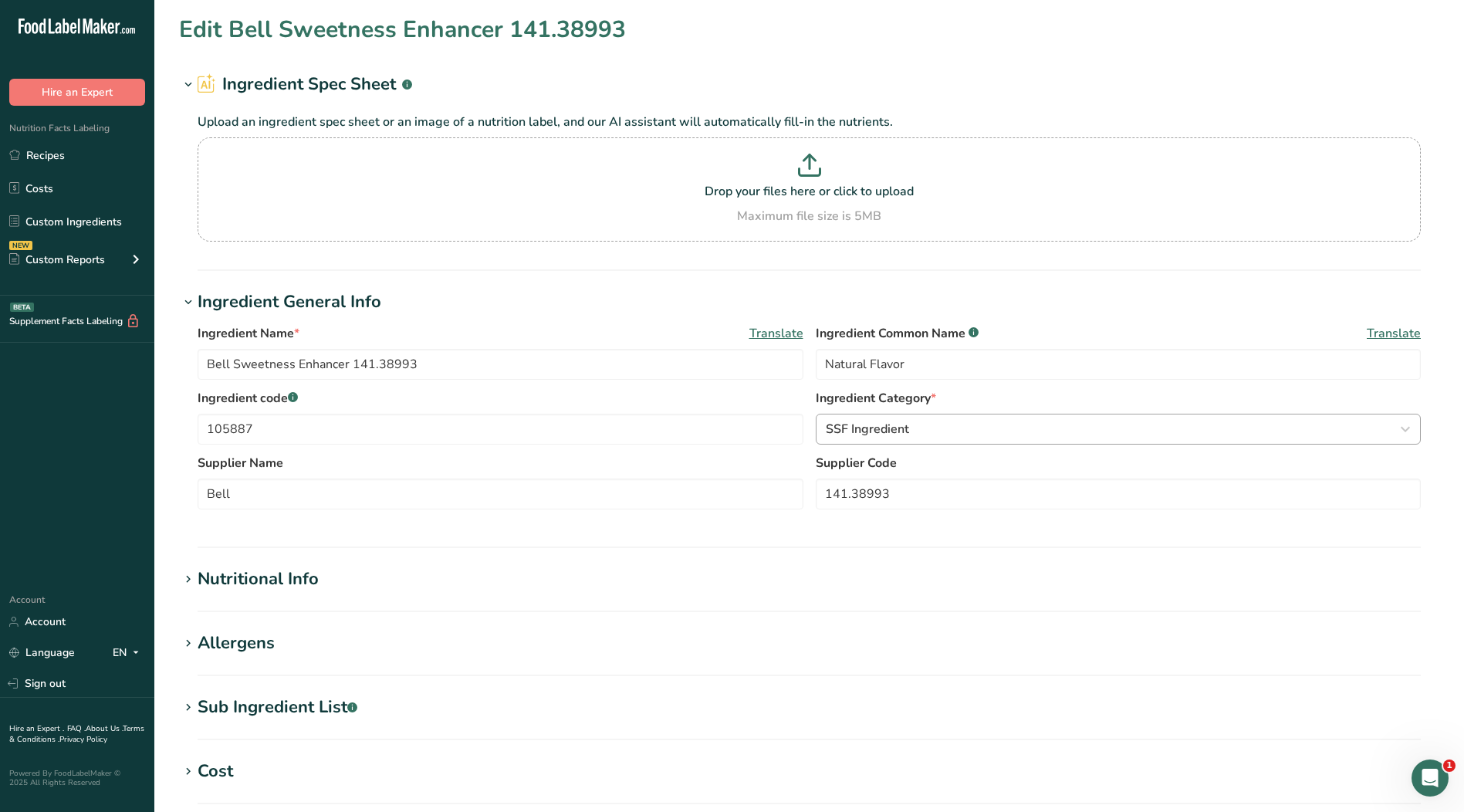
type input "101.80412 Natural Triple Sec FLavor WONF"
type input "105297"
type input "101.80412"
click at [918, 427] on span "Custom User Ingredient" at bounding box center [894, 429] width 135 height 19
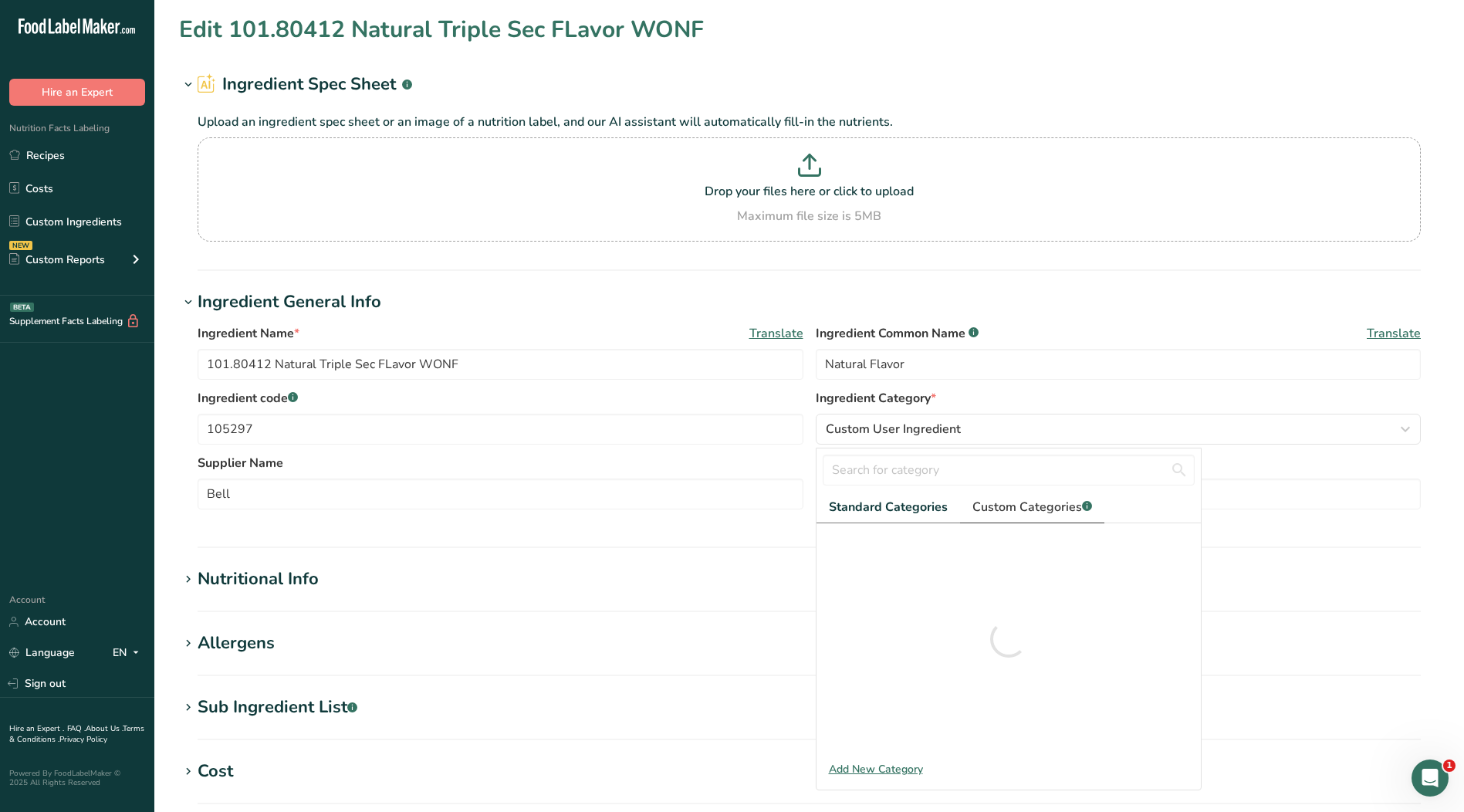
click at [1024, 501] on span "Custom Categories .a-a{fill:#347362;}.b-a{fill:#fff;}" at bounding box center [1033, 506] width 120 height 19
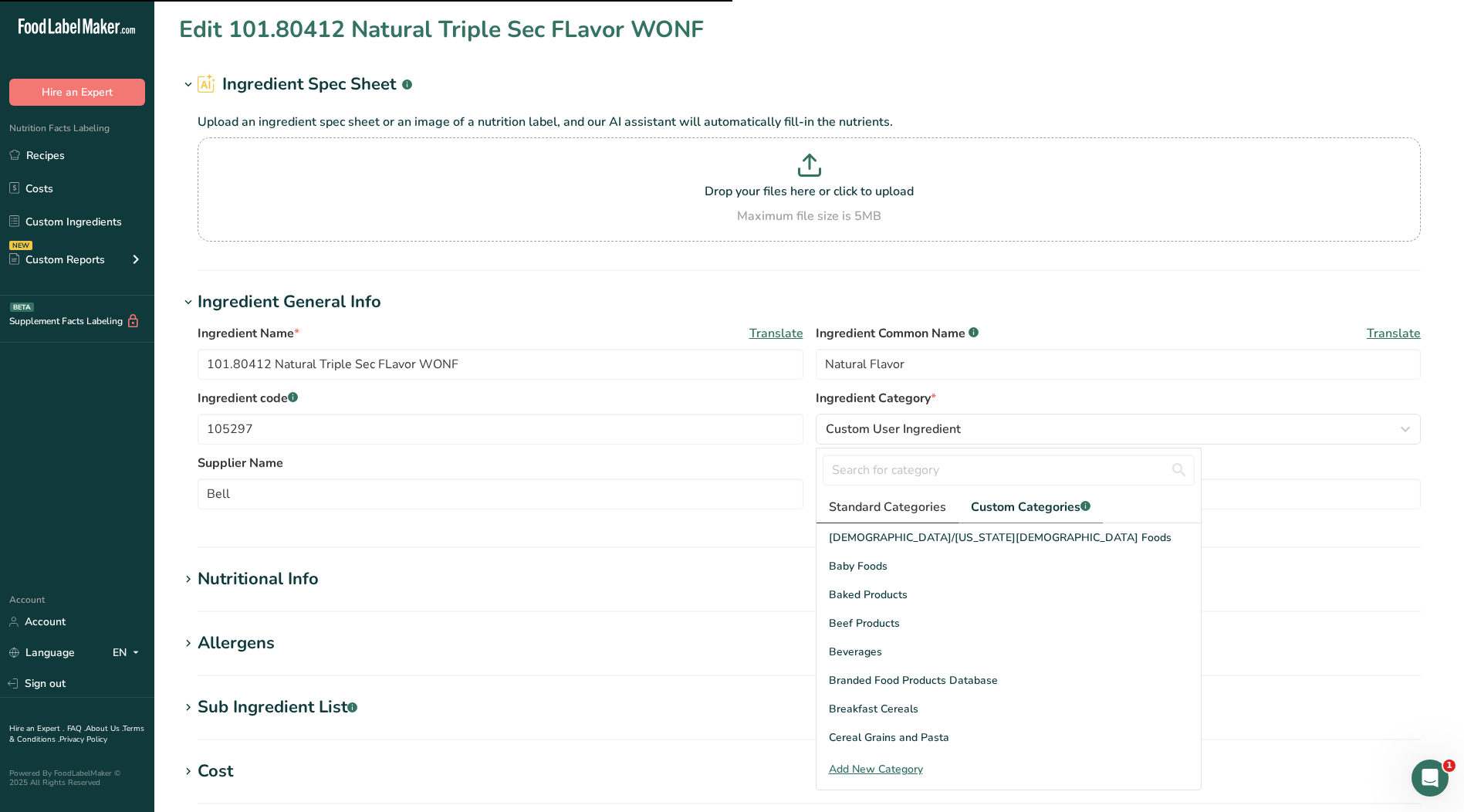
click at [927, 511] on span "Standard Categories" at bounding box center [888, 506] width 118 height 19
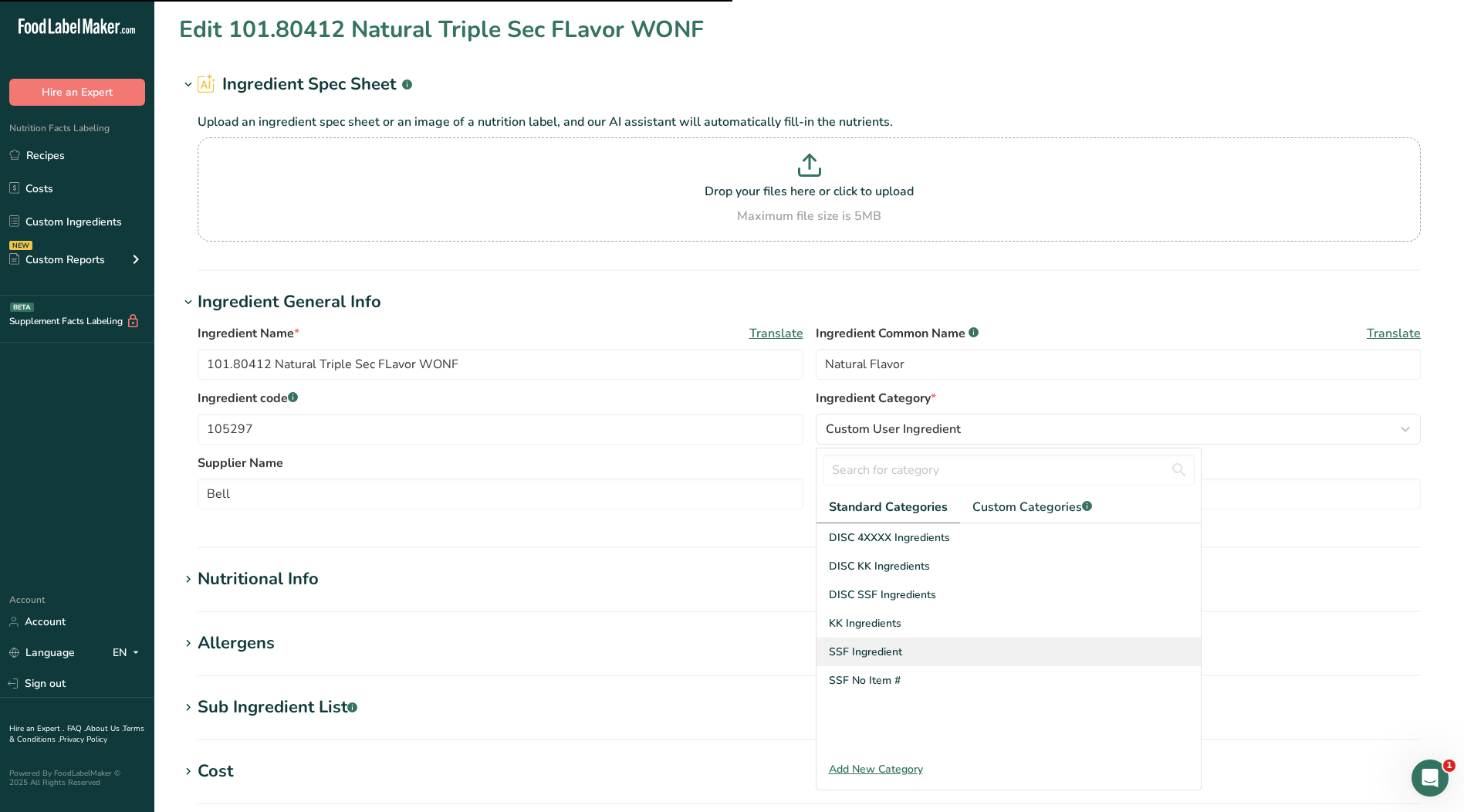
click at [897, 652] on span "SSF Ingredient" at bounding box center [865, 651] width 73 height 17
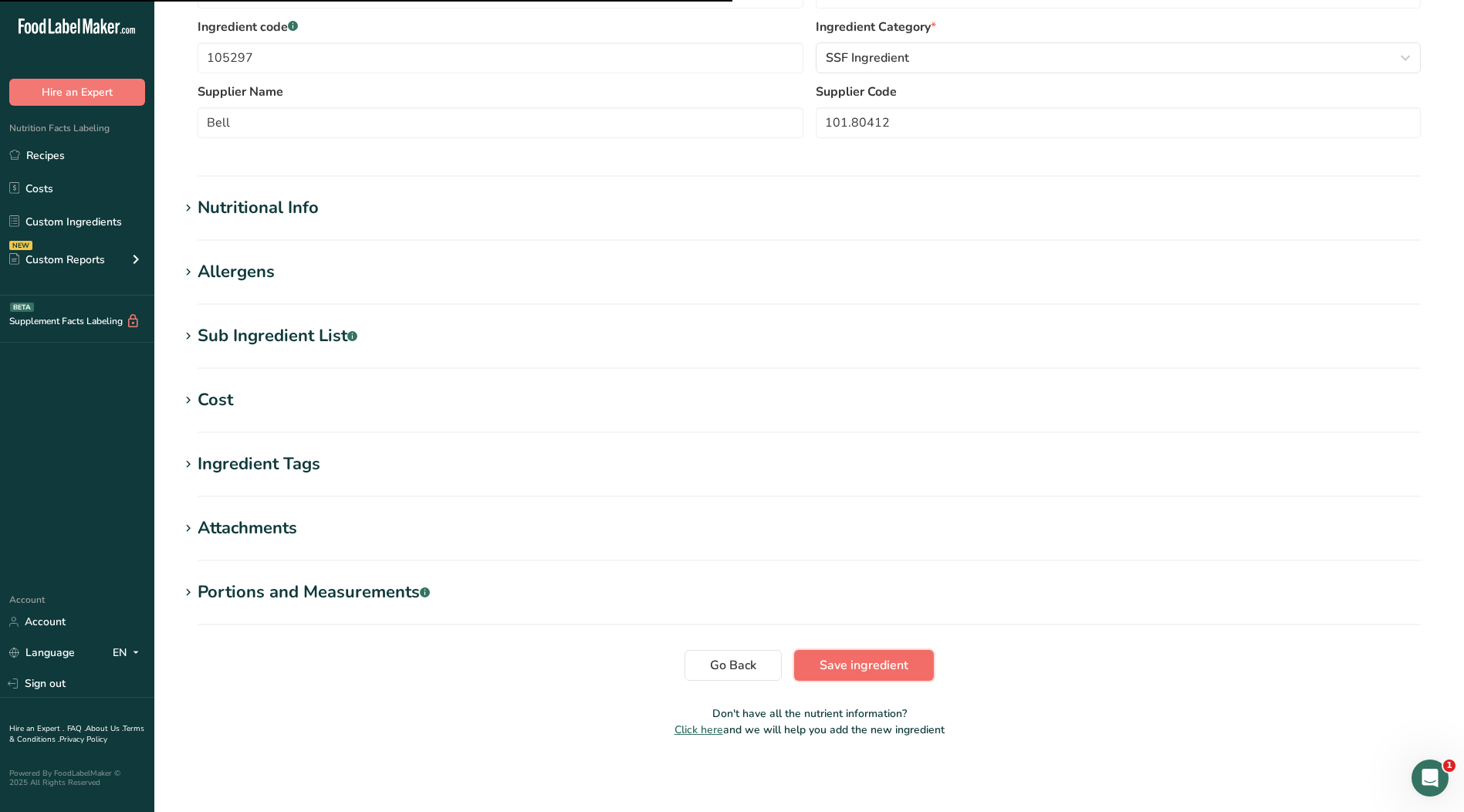
click at [904, 663] on span "Save ingredient" at bounding box center [864, 665] width 89 height 19
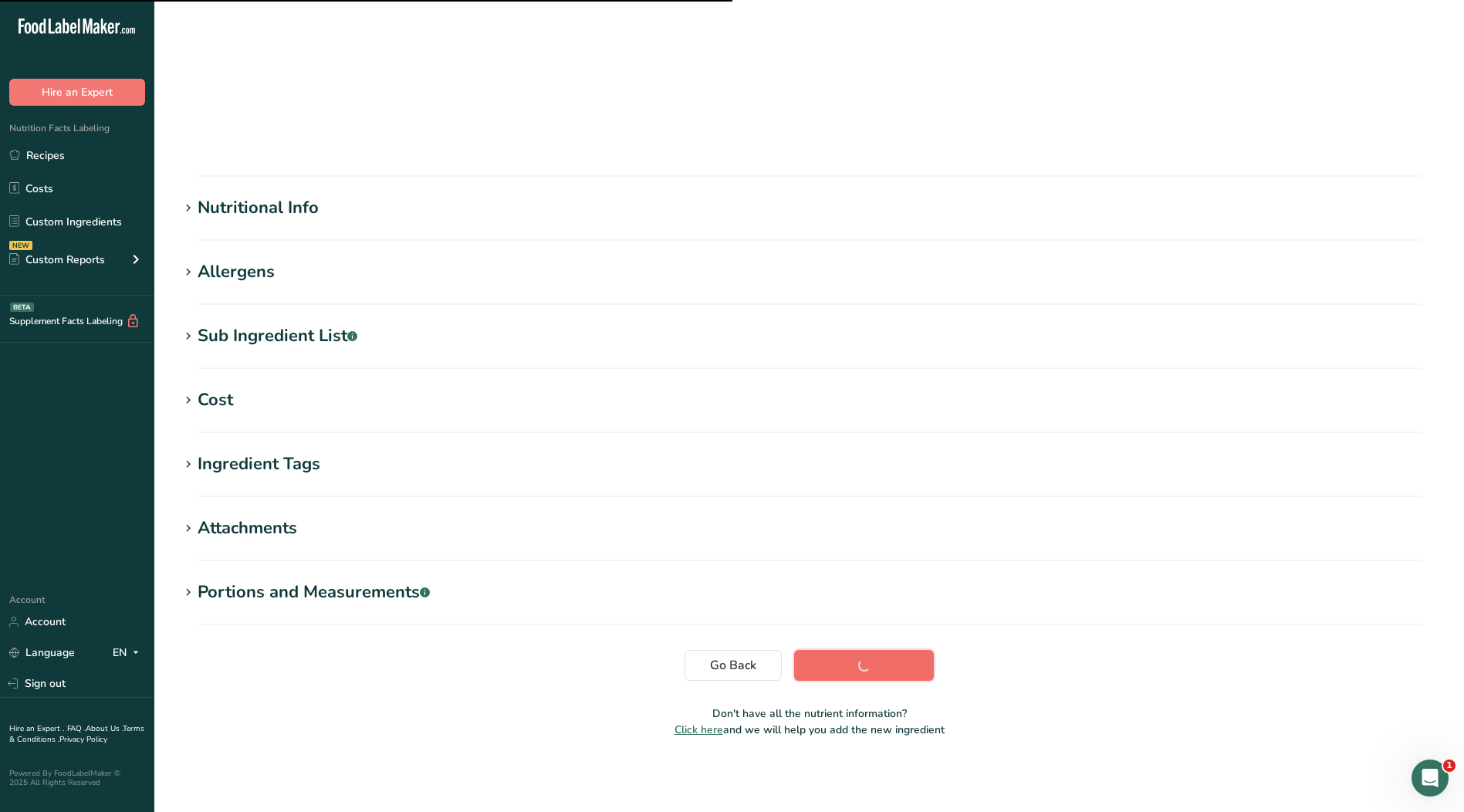
scroll to position [5, 0]
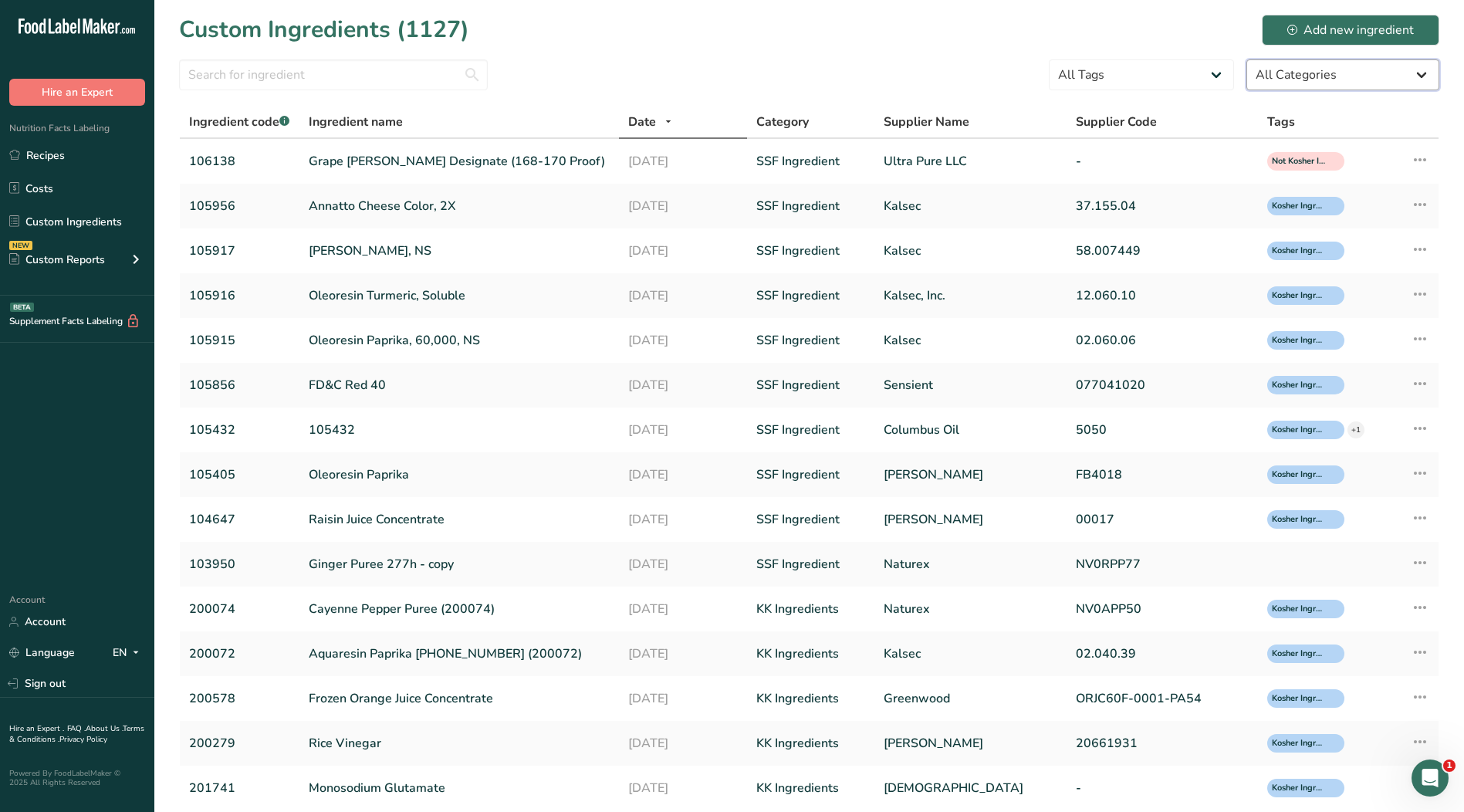
click at [1290, 74] on select "All Categories [DEMOGRAPHIC_DATA]/[US_STATE][DEMOGRAPHIC_DATA] Foods Baby Foods…" at bounding box center [1342, 75] width 193 height 31
click at [1246, 60] on select "All Categories [DEMOGRAPHIC_DATA]/[US_STATE][DEMOGRAPHIC_DATA] Foods Baby Foods…" at bounding box center [1342, 75] width 193 height 31
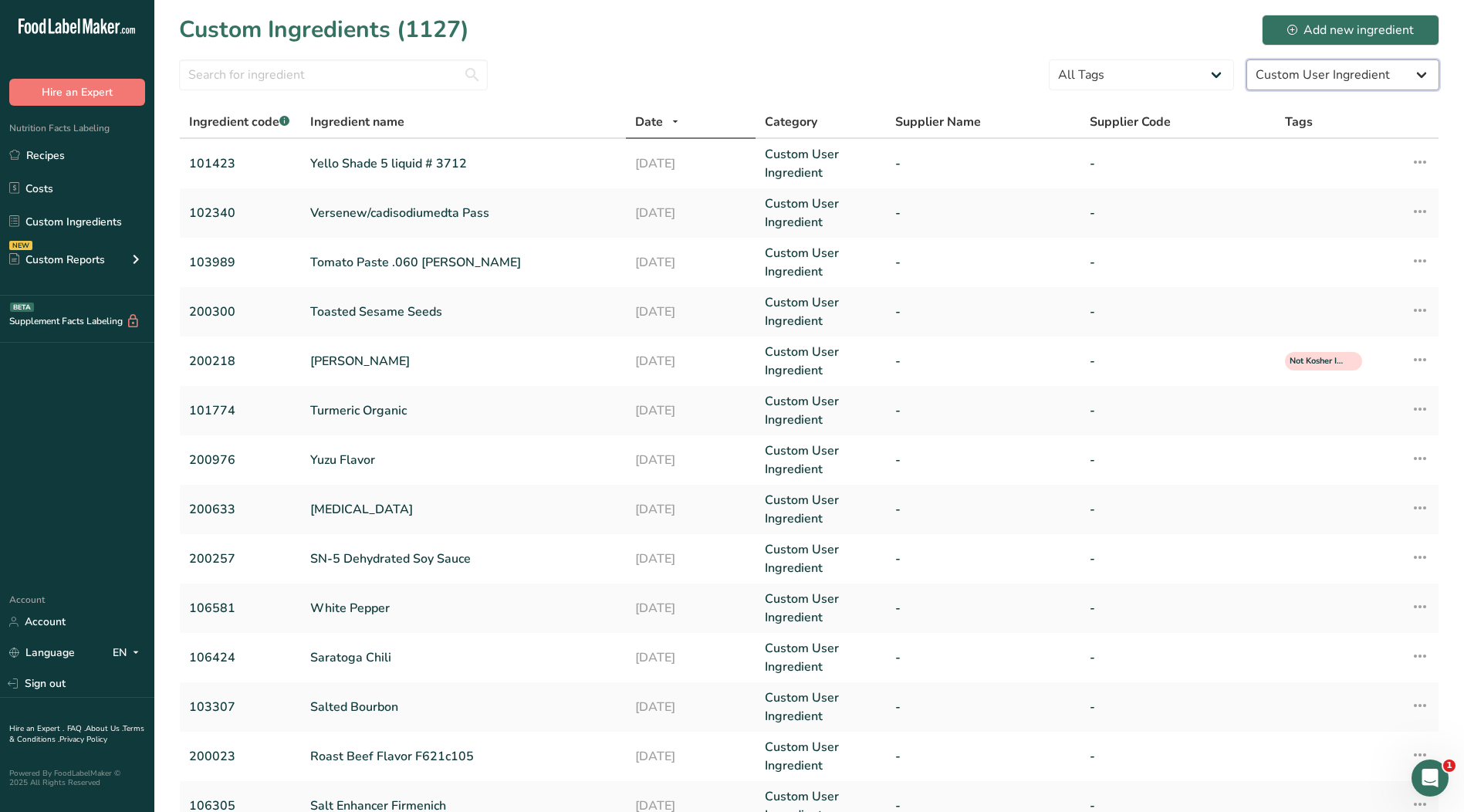
click at [1385, 69] on select "All Categories [DEMOGRAPHIC_DATA]/[US_STATE][DEMOGRAPHIC_DATA] Foods Baby Foods…" at bounding box center [1342, 75] width 193 height 31
select select "1136"
click at [1246, 60] on select "All Categories [DEMOGRAPHIC_DATA]/[US_STATE][DEMOGRAPHIC_DATA] Foods Baby Foods…" at bounding box center [1342, 75] width 193 height 31
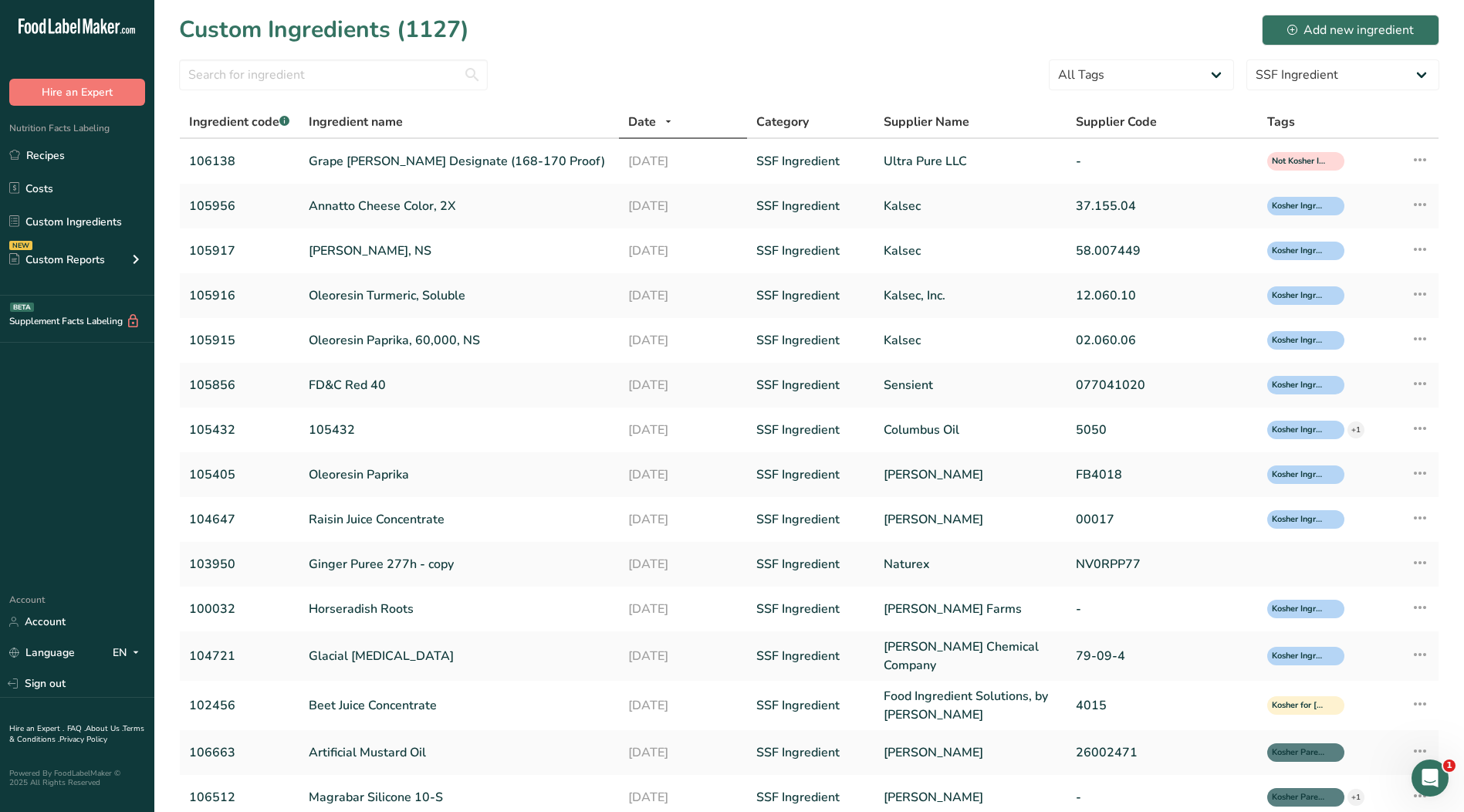
click at [1283, 121] on span "Tags" at bounding box center [1282, 121] width 27 height 19
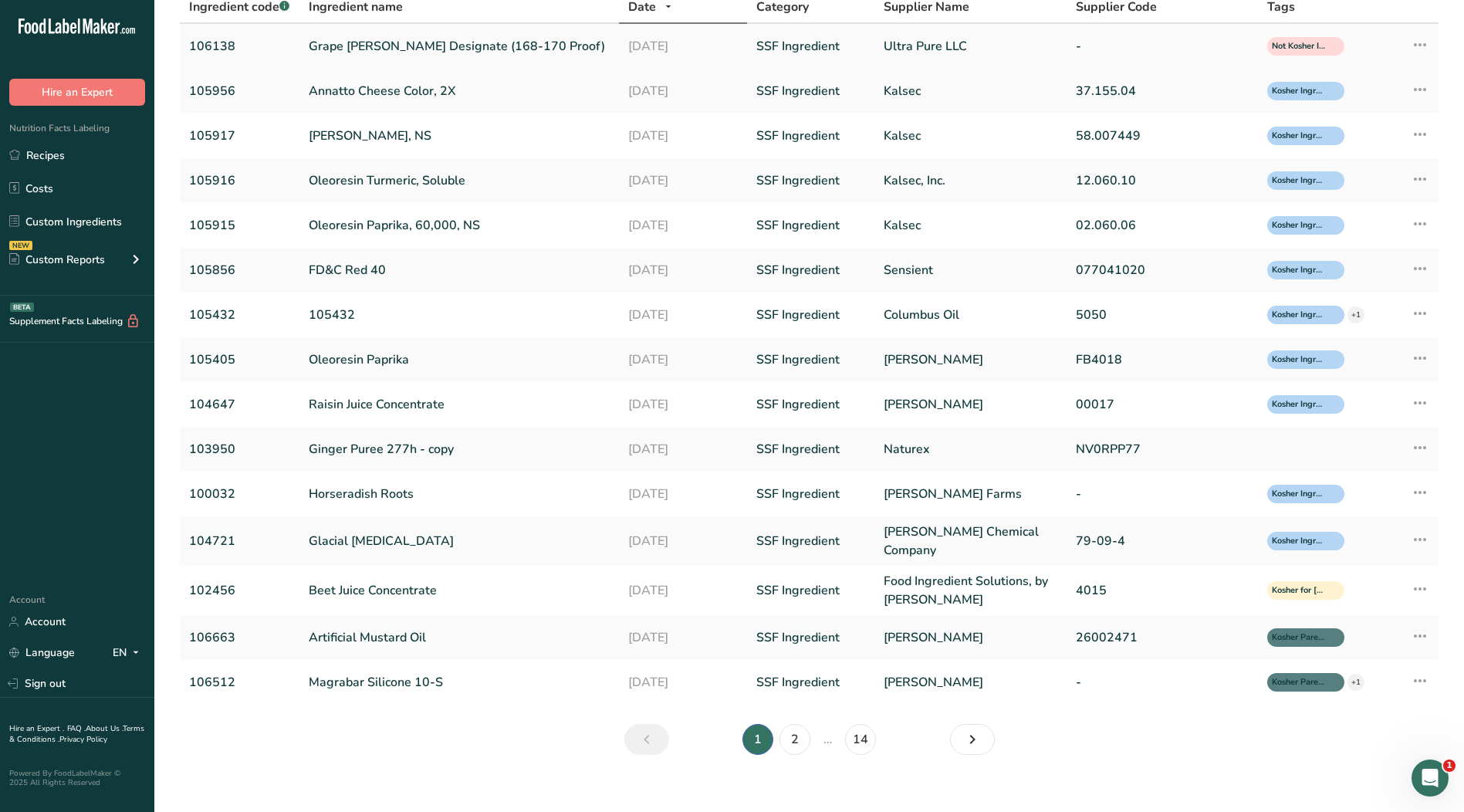
scroll to position [127, 0]
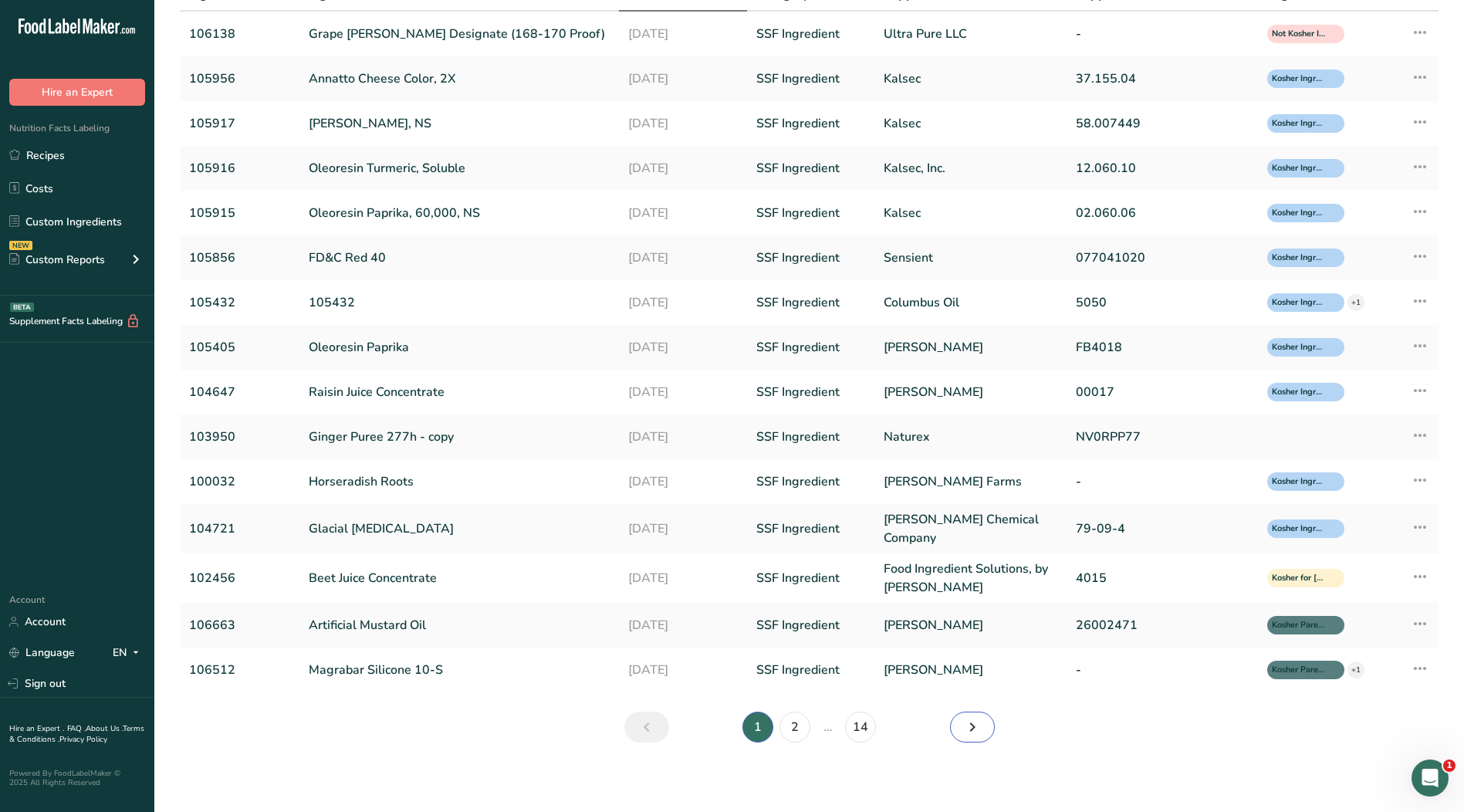
click at [976, 729] on icon "Next" at bounding box center [972, 727] width 19 height 27
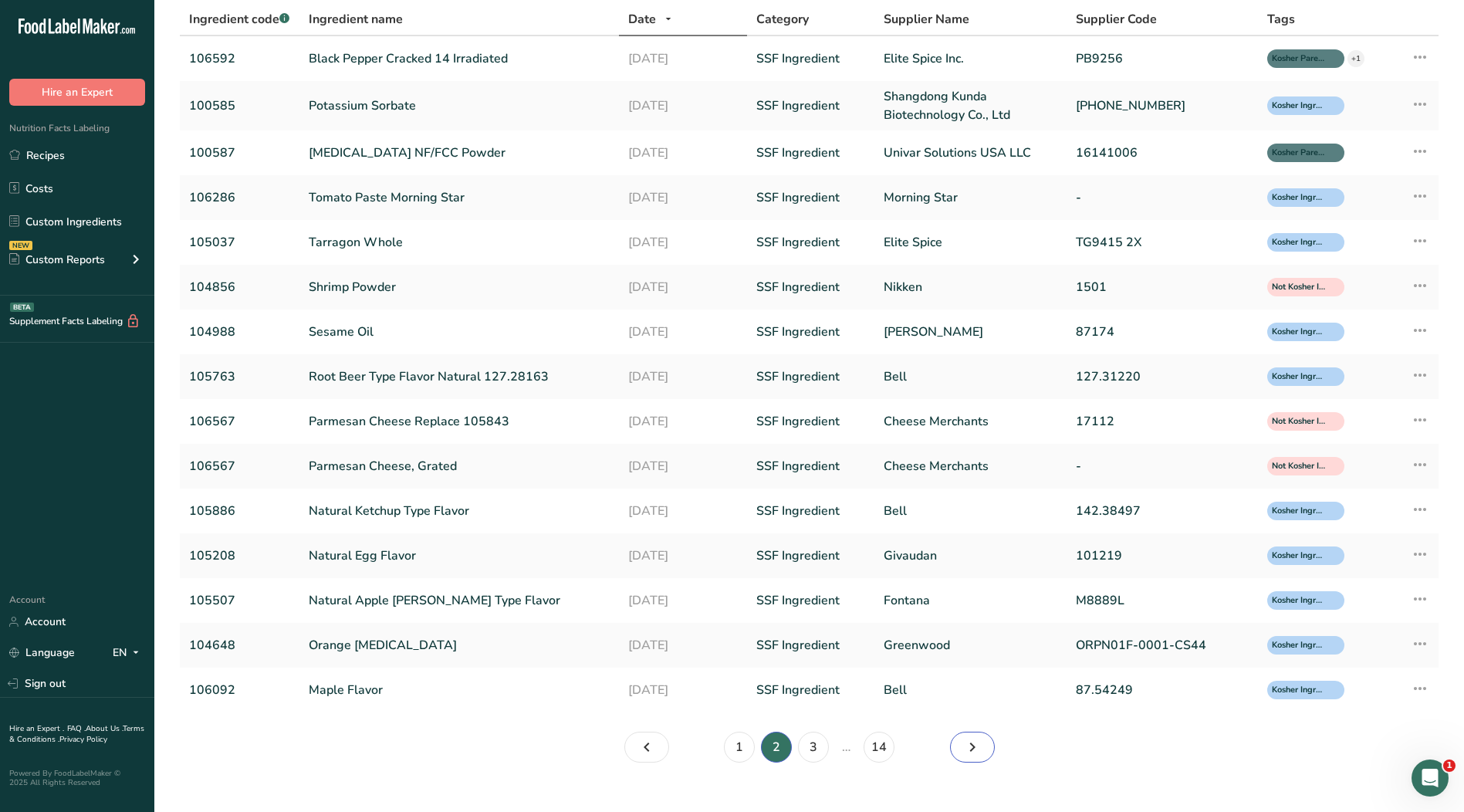
scroll to position [127, 0]
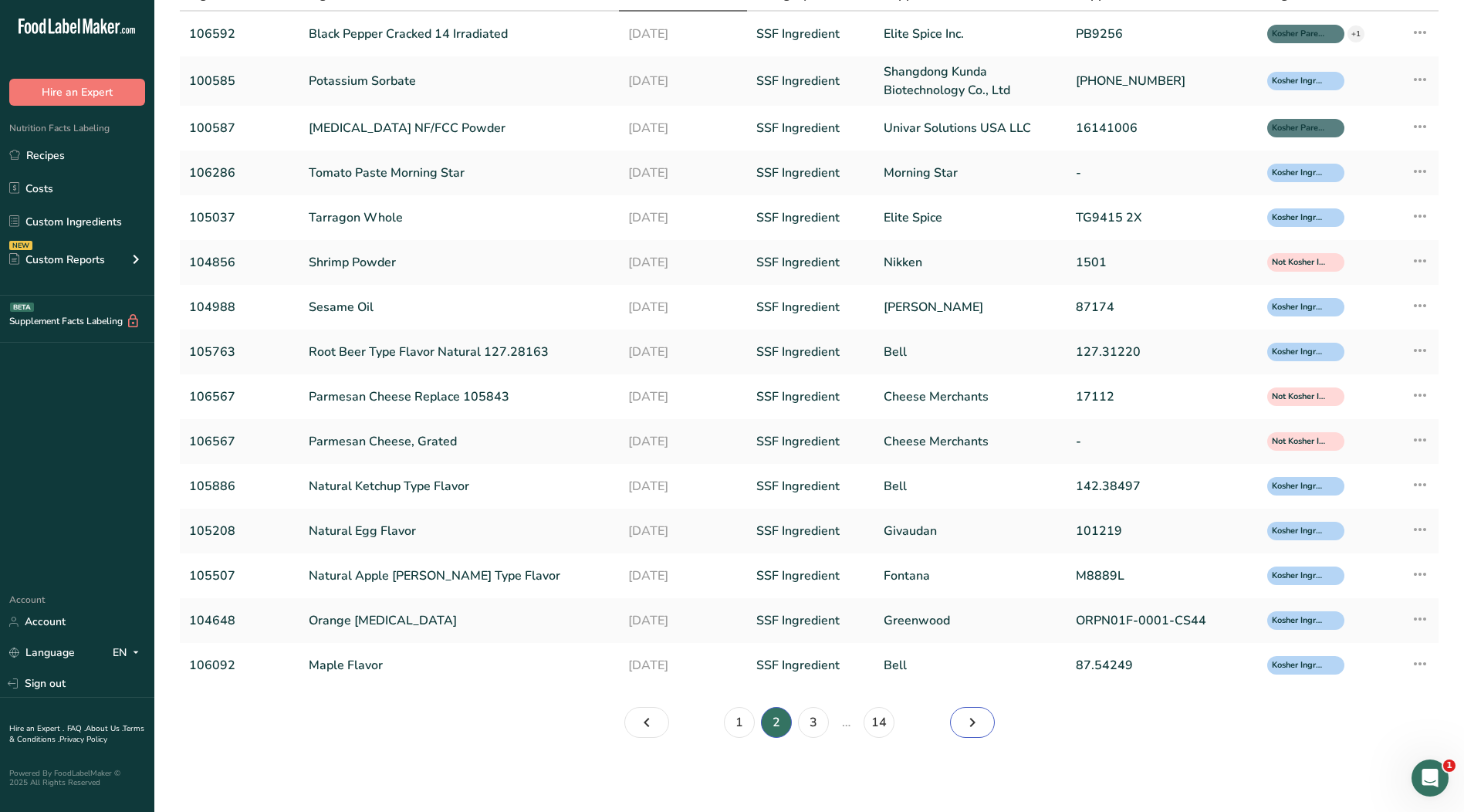
click at [973, 727] on icon "Page 3." at bounding box center [972, 722] width 19 height 27
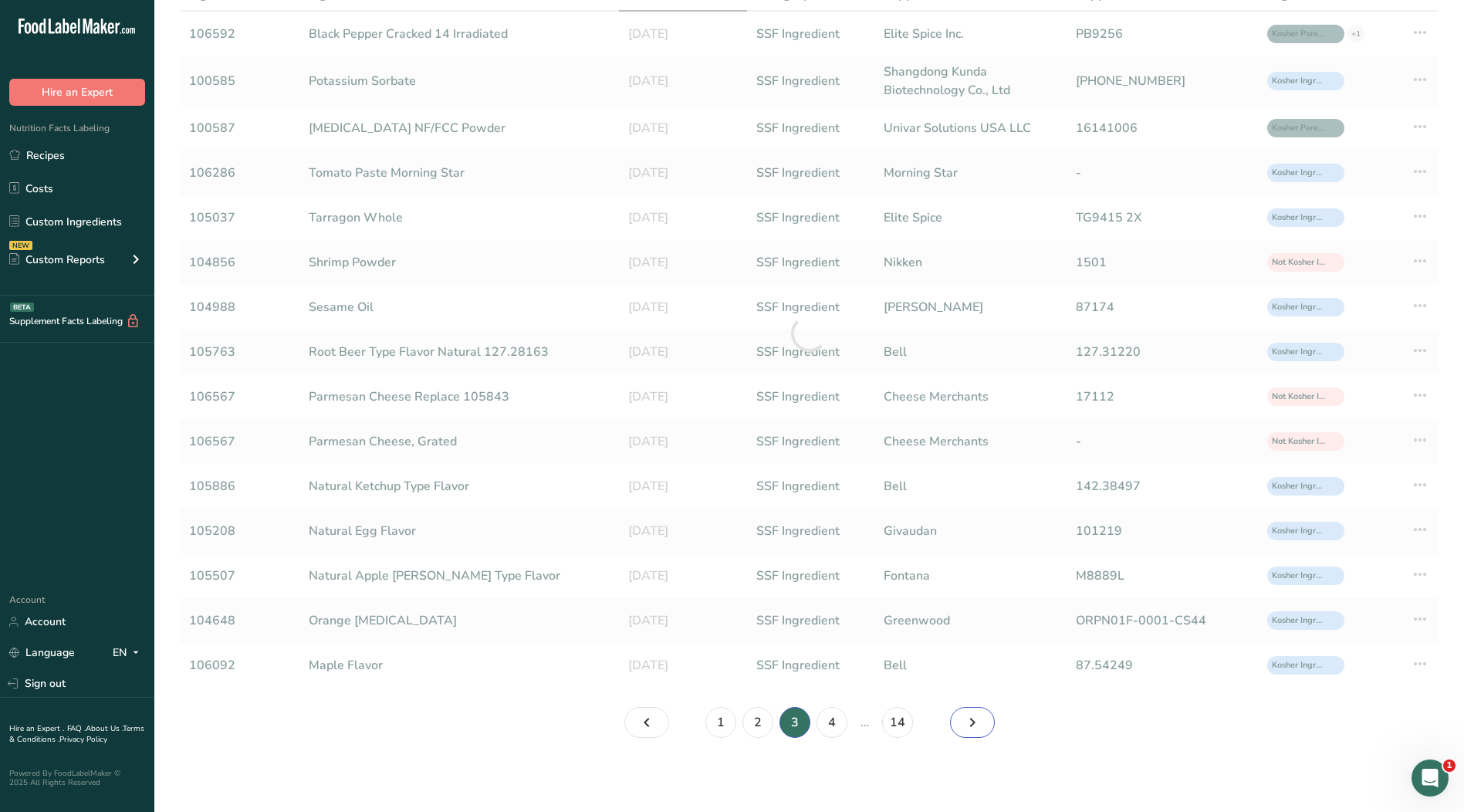
scroll to position [122, 0]
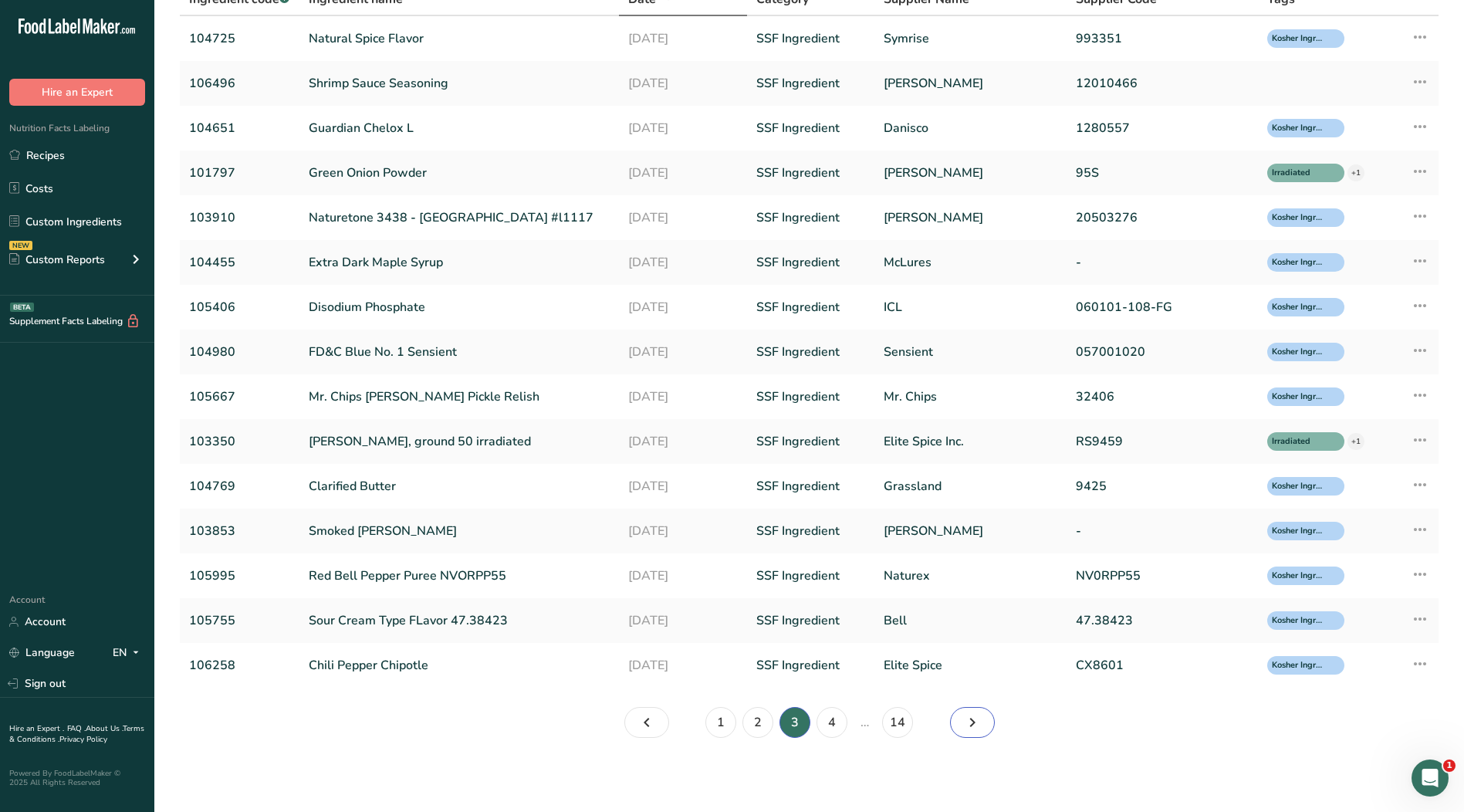
click at [973, 727] on icon "Page 4." at bounding box center [972, 722] width 19 height 27
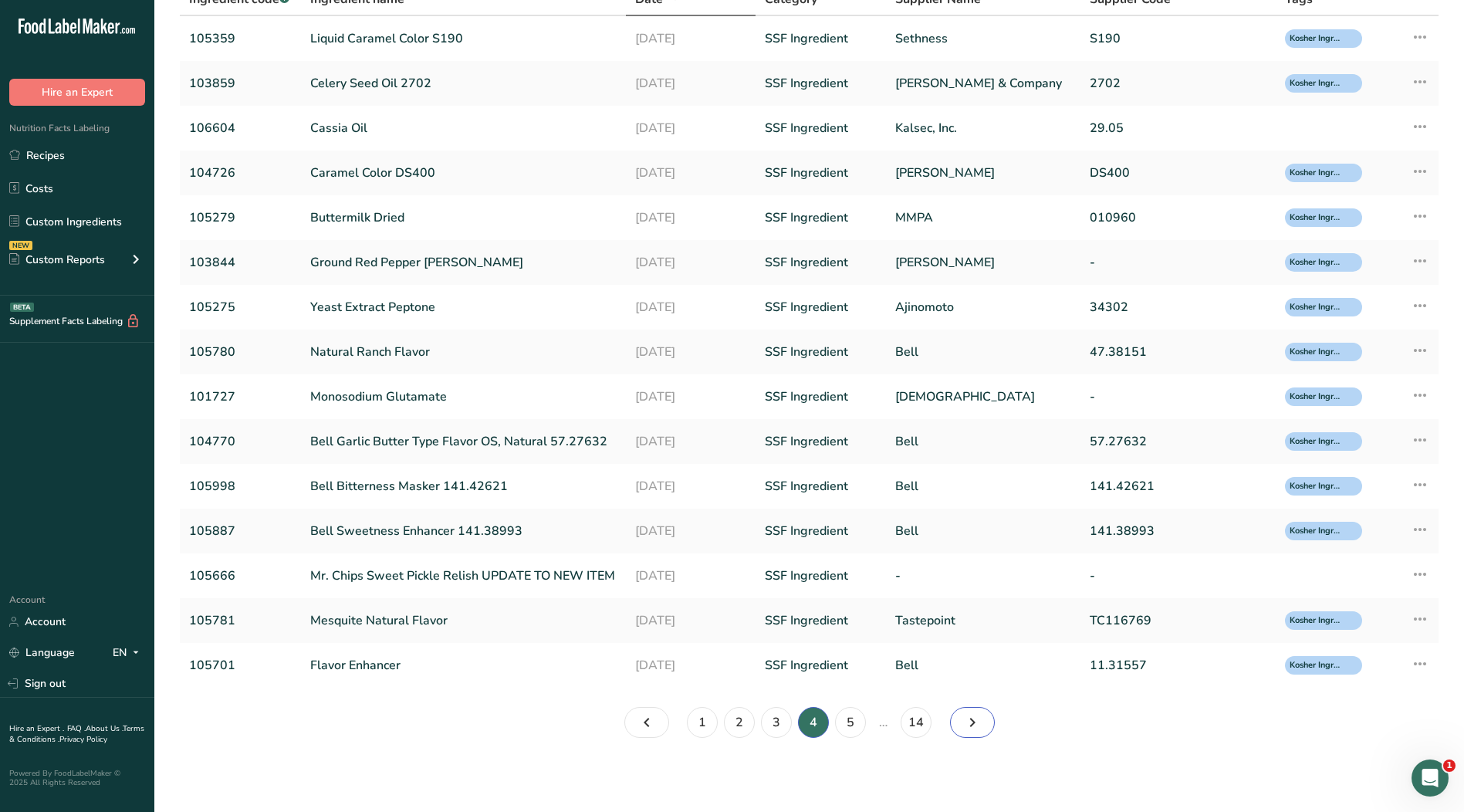
click at [973, 726] on icon "Page 5." at bounding box center [972, 722] width 19 height 27
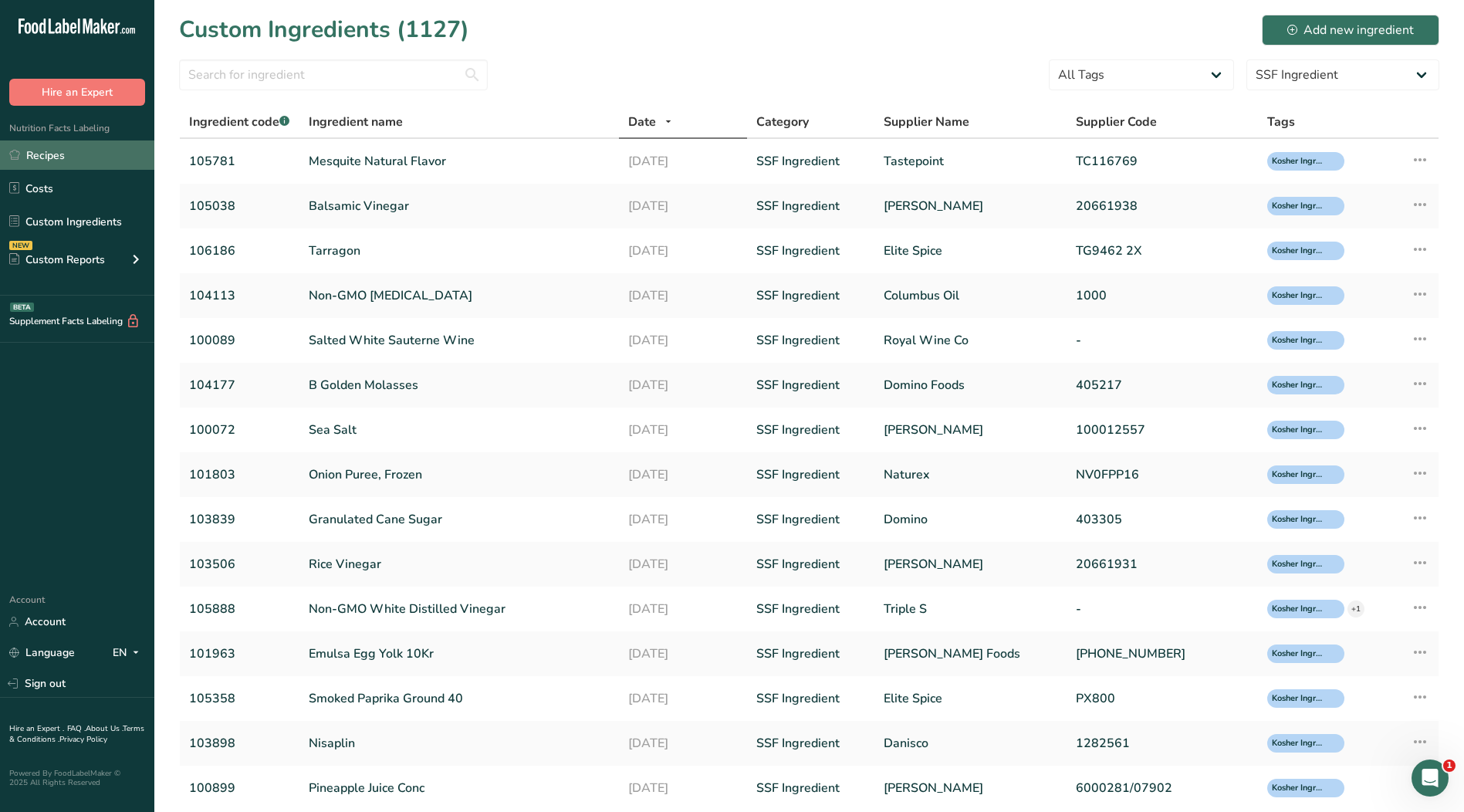
click at [62, 147] on link "Recipes" at bounding box center [77, 155] width 155 height 29
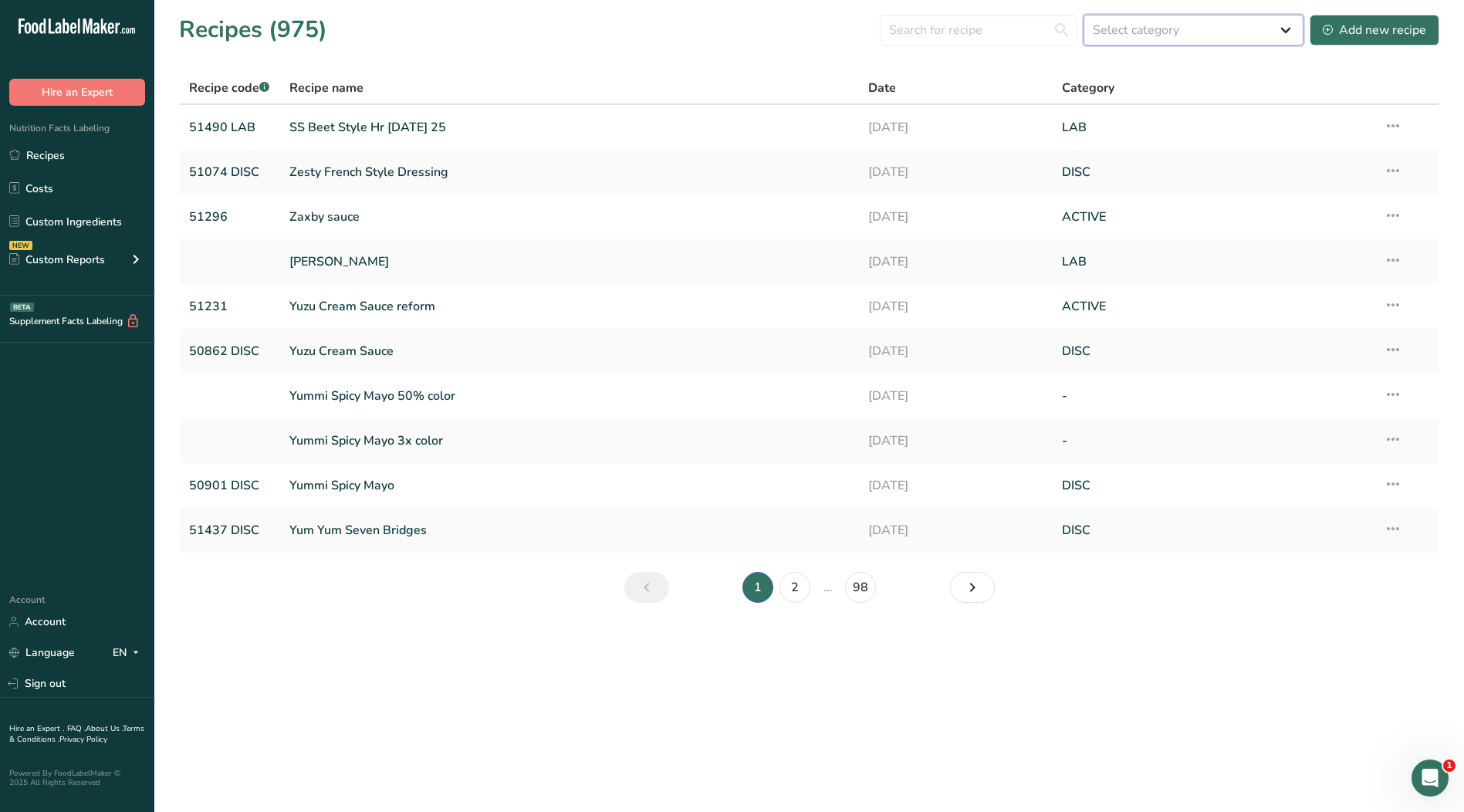
click at [1218, 20] on select "Select category All ACTIVE Baked Goods [GEOGRAPHIC_DATA] Confectionery Cooked M…" at bounding box center [1194, 30] width 220 height 31
select select "2573"
click at [1085, 15] on select "Select category All ACTIVE Baked Goods [GEOGRAPHIC_DATA] Confectionery Cooked M…" at bounding box center [1194, 30] width 220 height 31
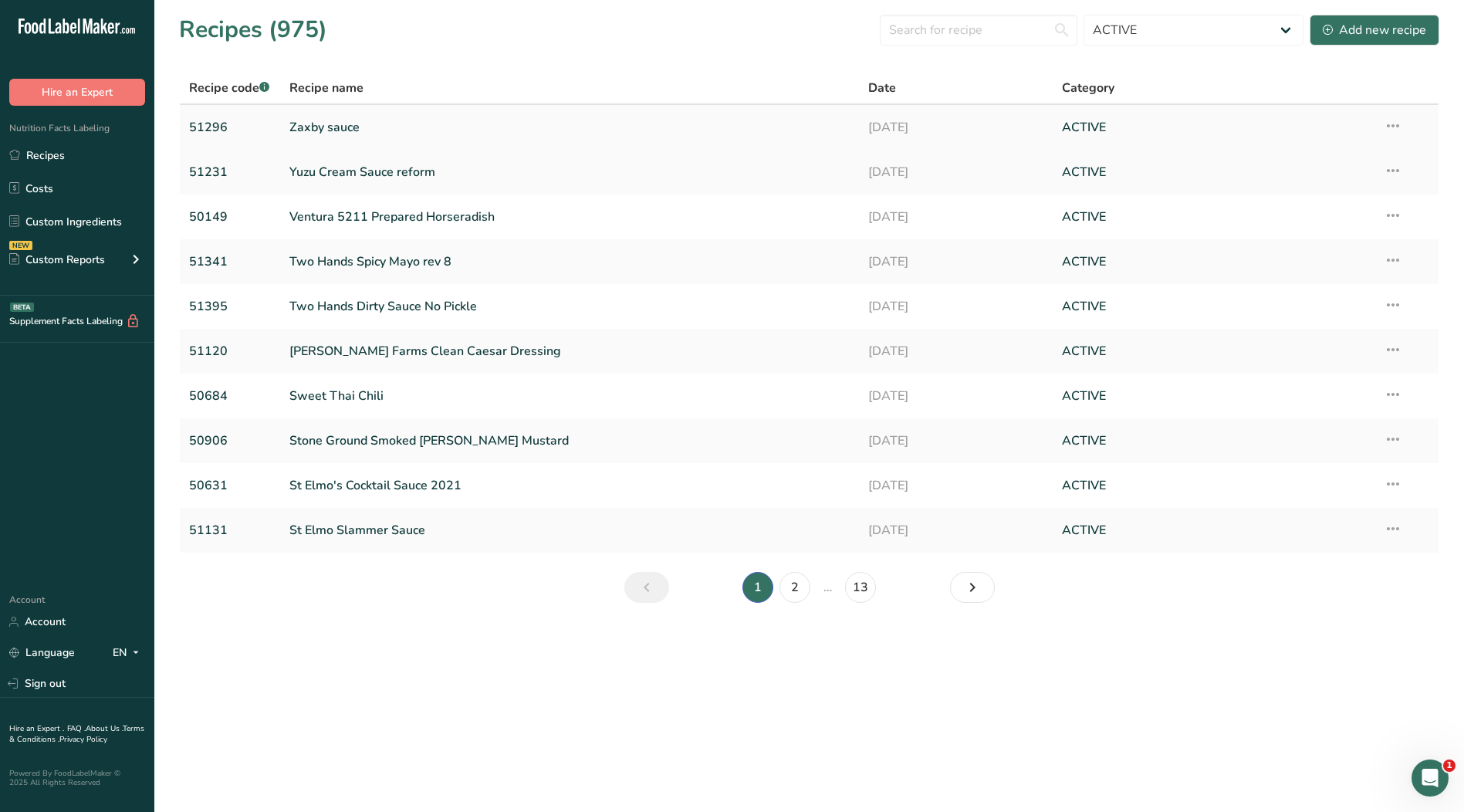
click at [316, 126] on link "Zaxby sauce" at bounding box center [569, 126] width 561 height 32
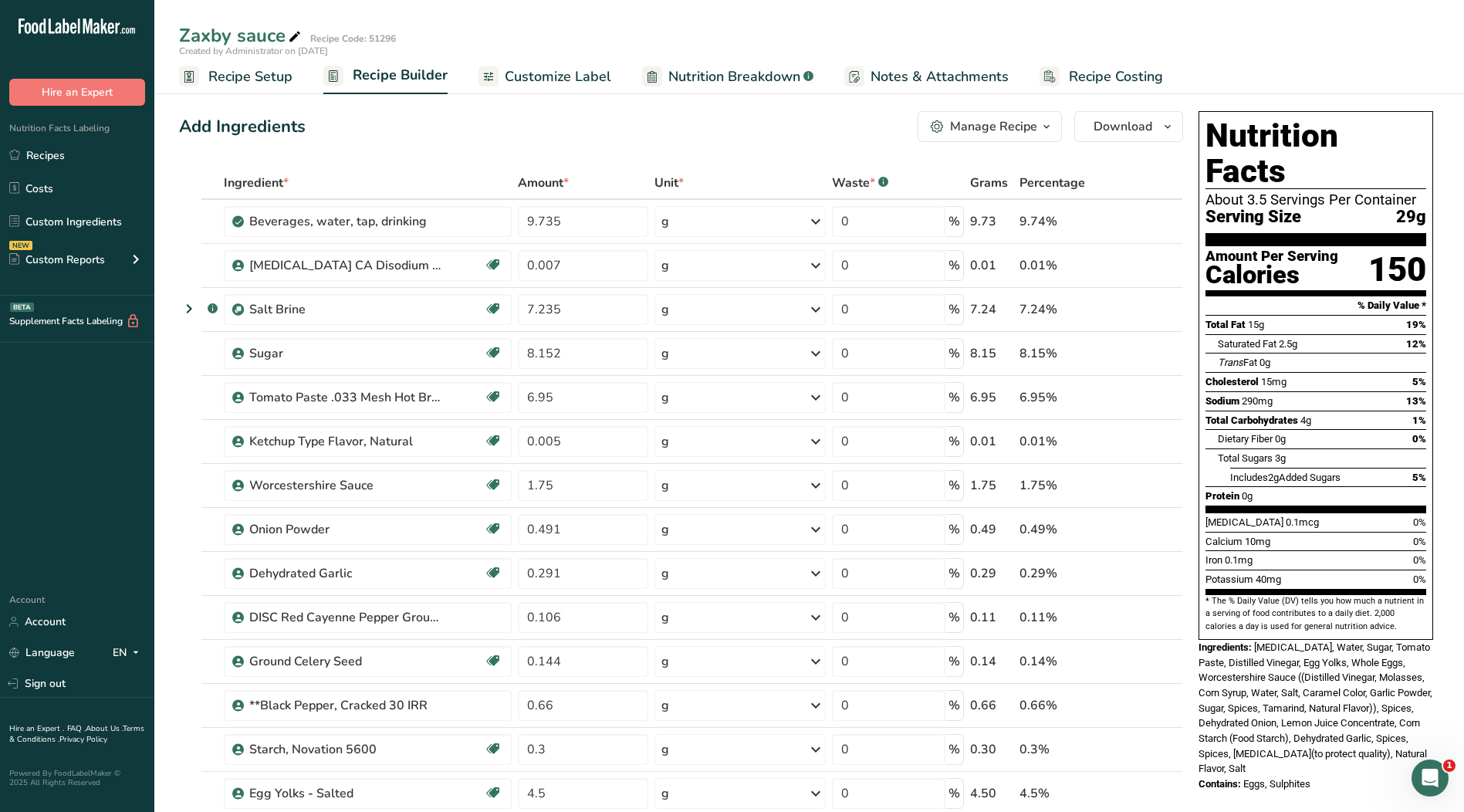
click at [522, 74] on span "Customize Label" at bounding box center [558, 76] width 107 height 21
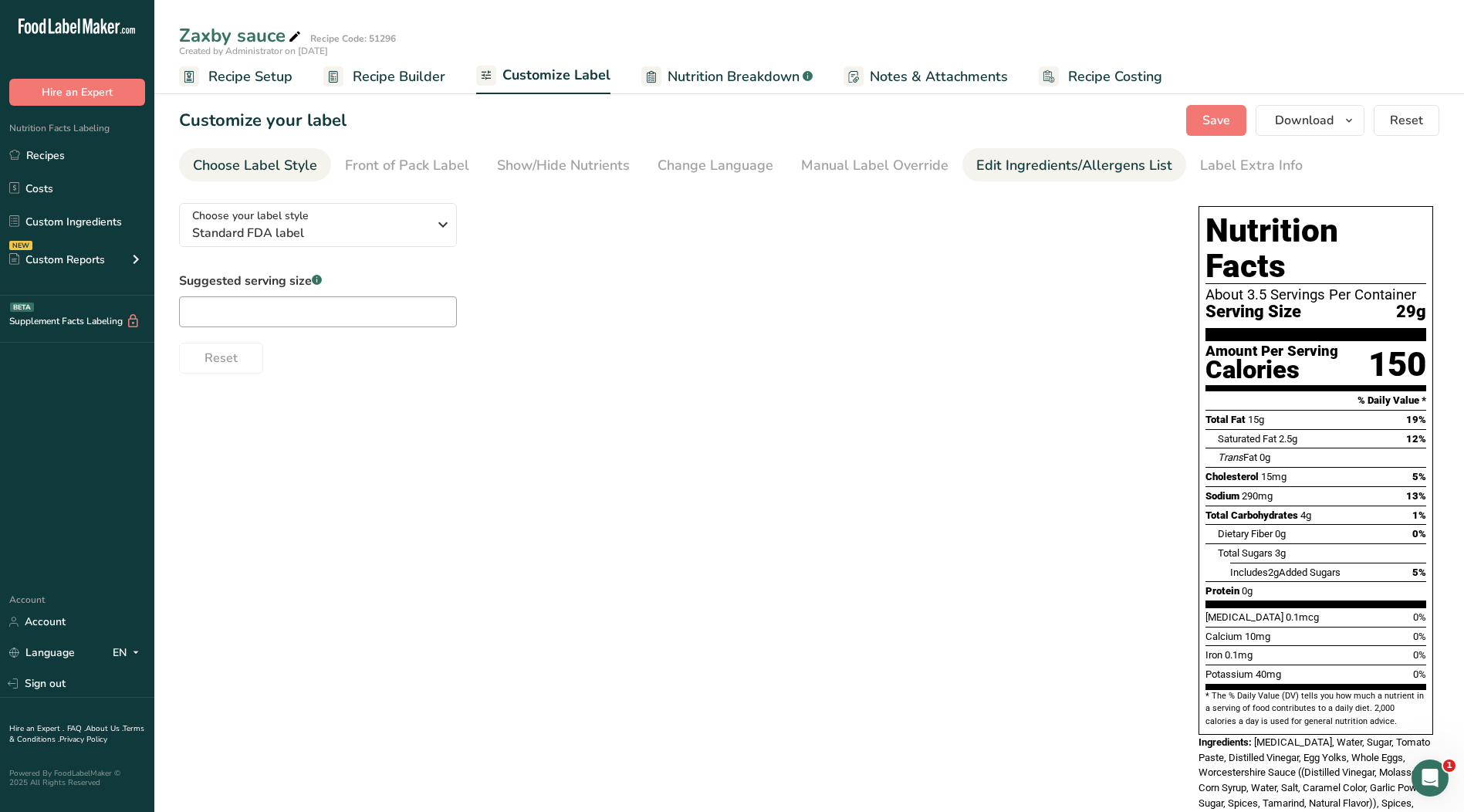
click at [1002, 169] on div "Edit Ingredients/Allergens List" at bounding box center [1075, 165] width 196 height 21
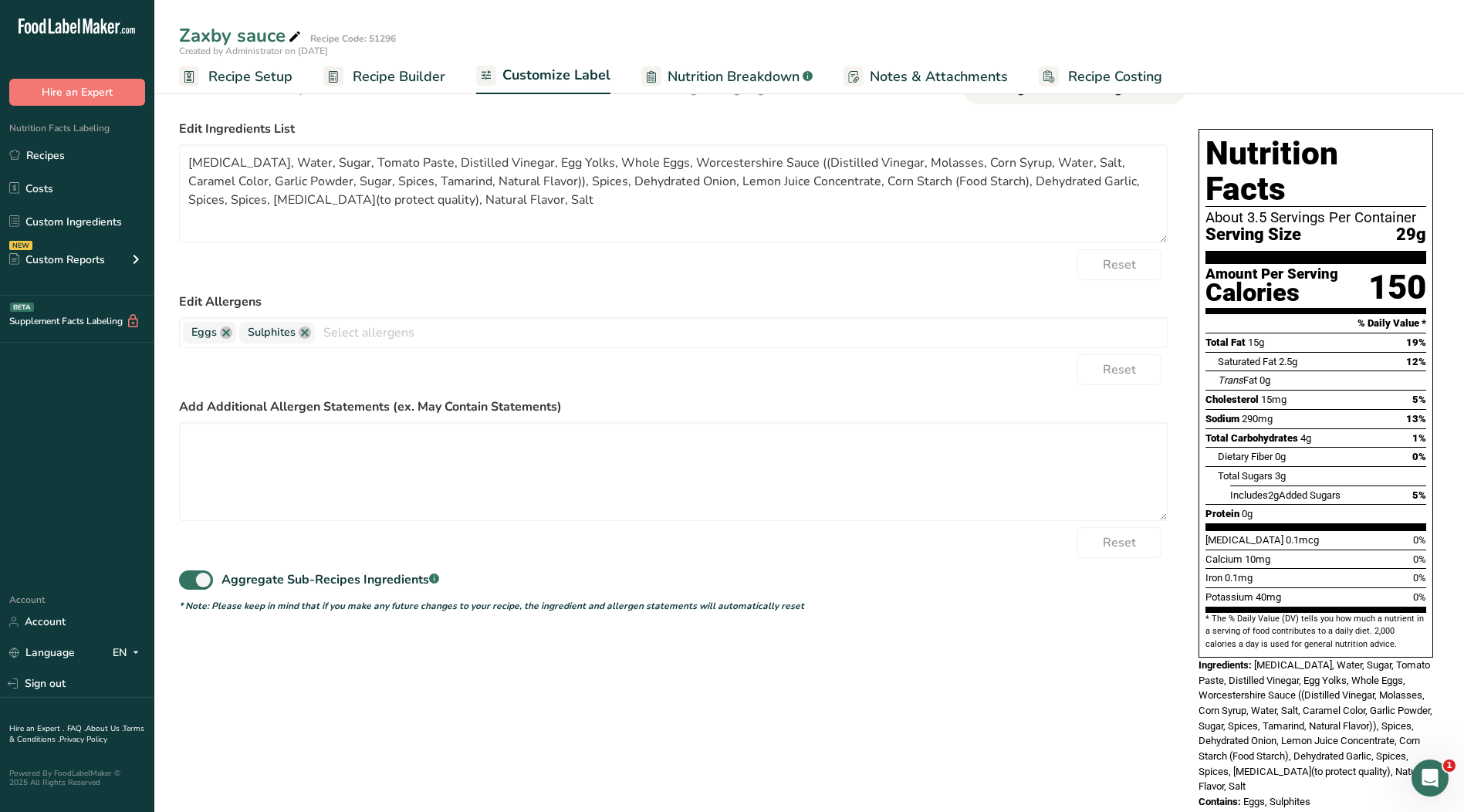
scroll to position [79, 0]
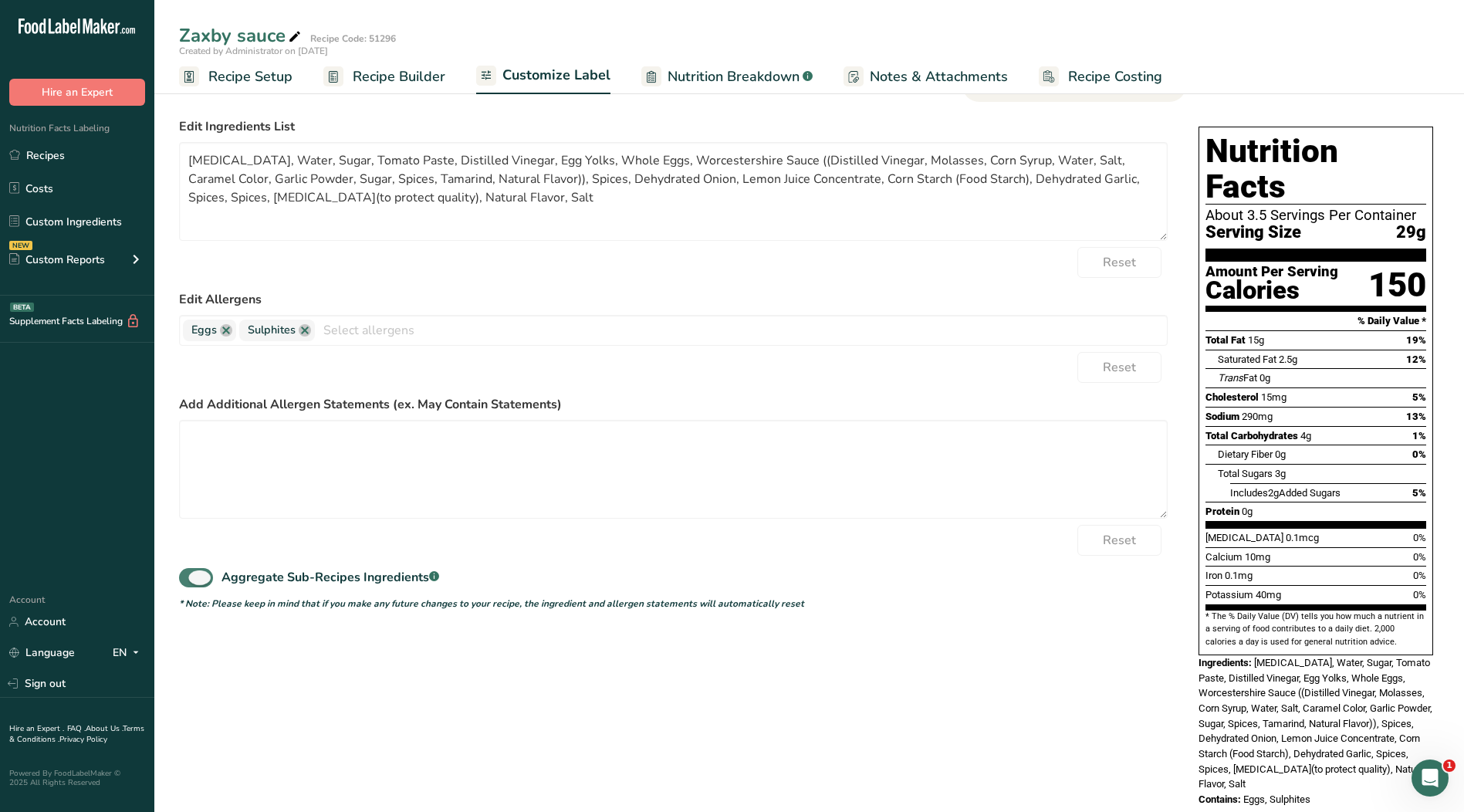
click at [198, 576] on span at bounding box center [196, 578] width 34 height 20
click at [189, 576] on input "Aggregate Sub-Recipes Ingredients .a-a{fill:#347362;}.b-a{fill:#fff;}" at bounding box center [184, 578] width 10 height 10
checkbox input "false"
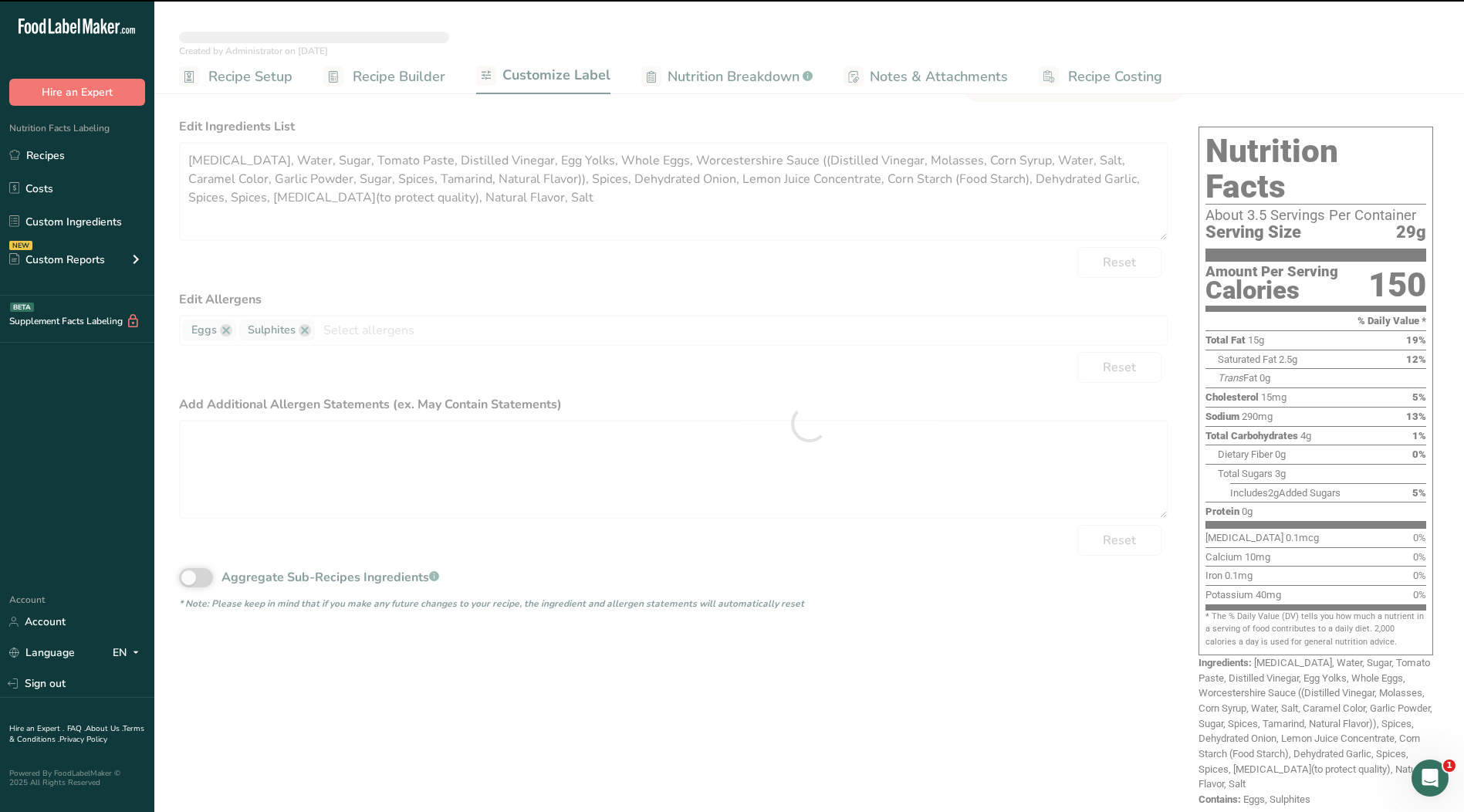
type textarea "[MEDICAL_DATA], Water, Sugar, Salt Brine (Water, Salt.), Tomato Paste, Distille…"
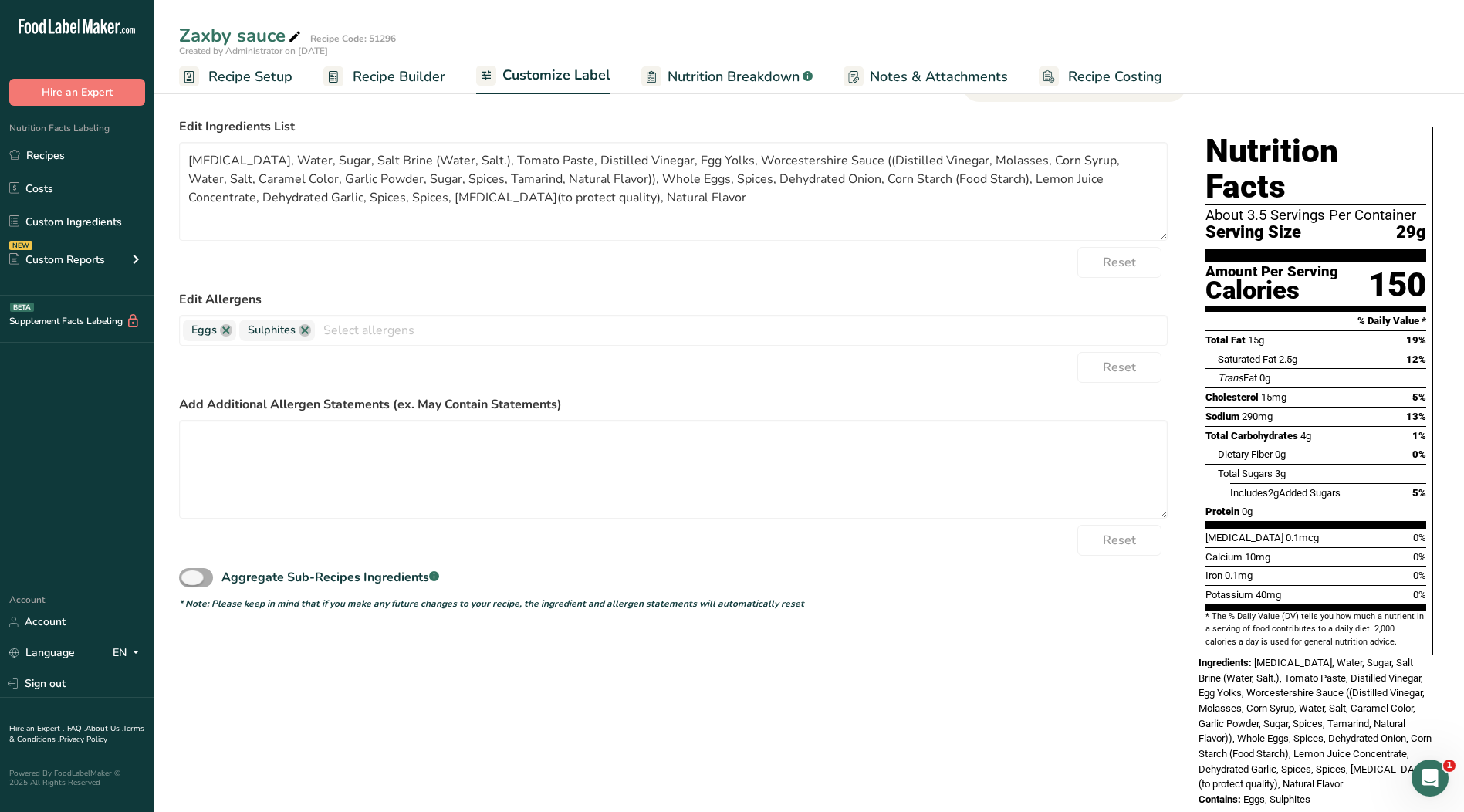
click at [204, 576] on span at bounding box center [196, 578] width 34 height 20
click at [189, 576] on input "Aggregate Sub-Recipes Ingredients .a-a{fill:#347362;}.b-a{fill:#fff;}" at bounding box center [184, 578] width 10 height 10
checkbox input "true"
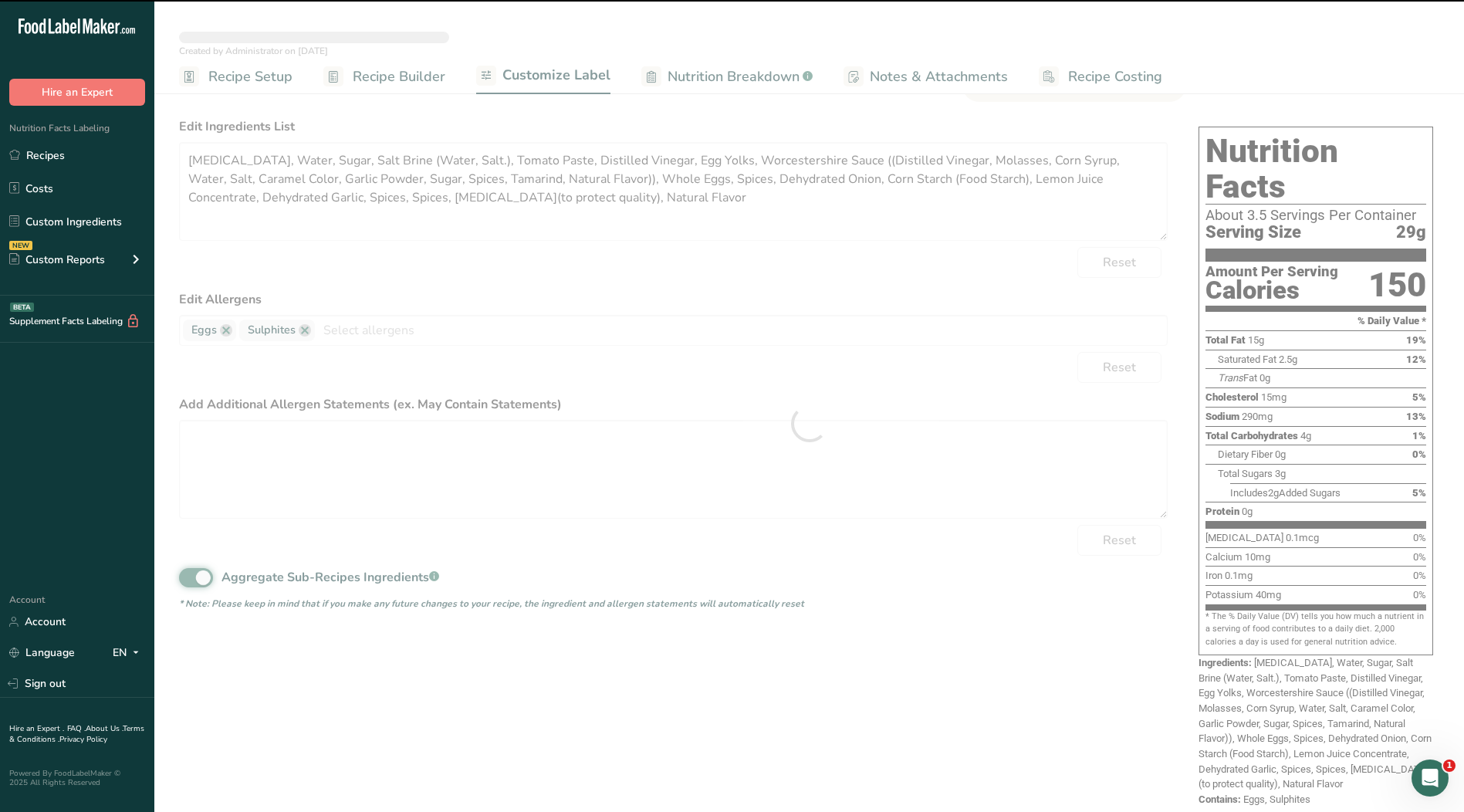
type textarea "[MEDICAL_DATA], Water, Sugar, Tomato Paste, Distilled Vinegar, Egg Yolks, Whole…"
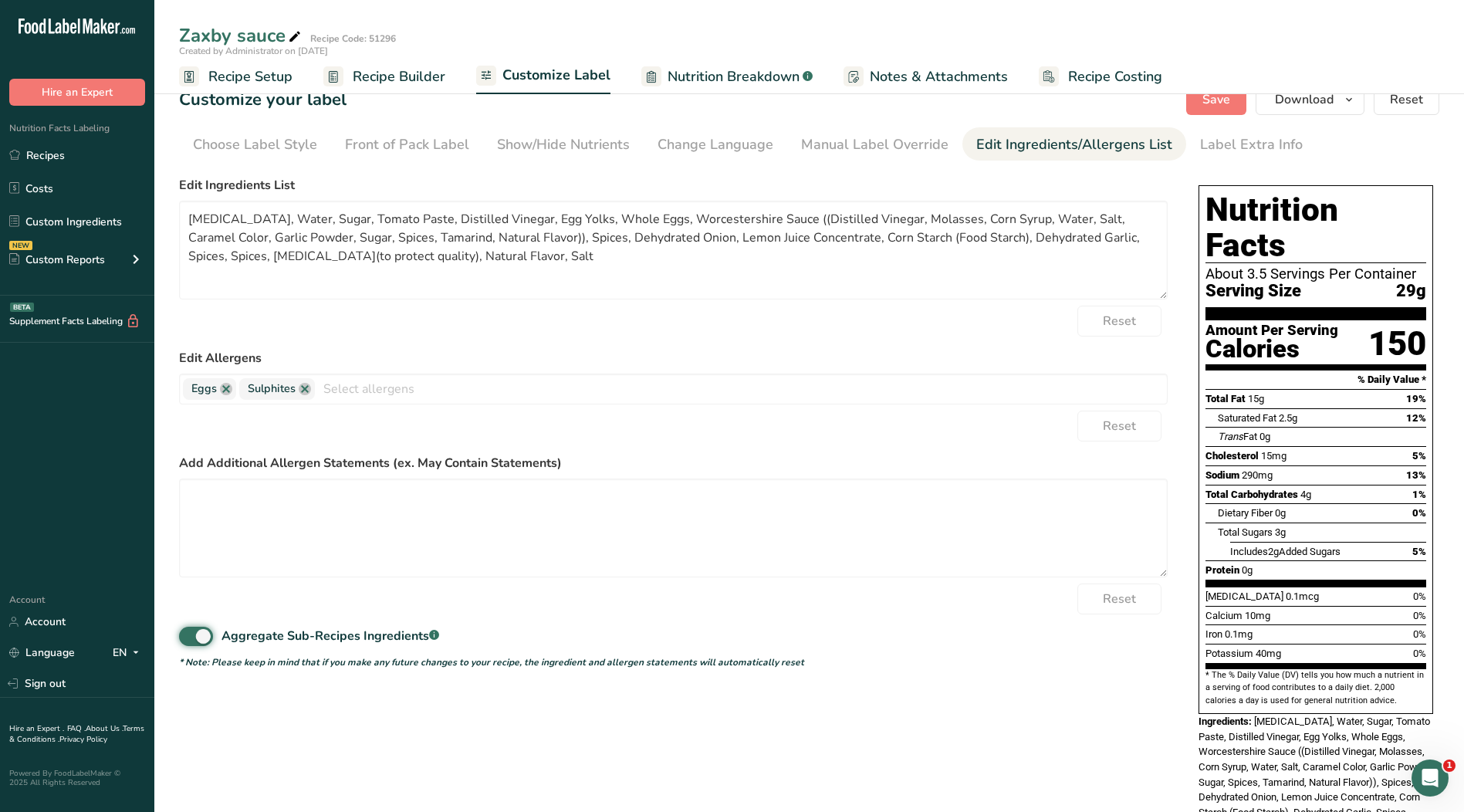
scroll to position [0, 0]
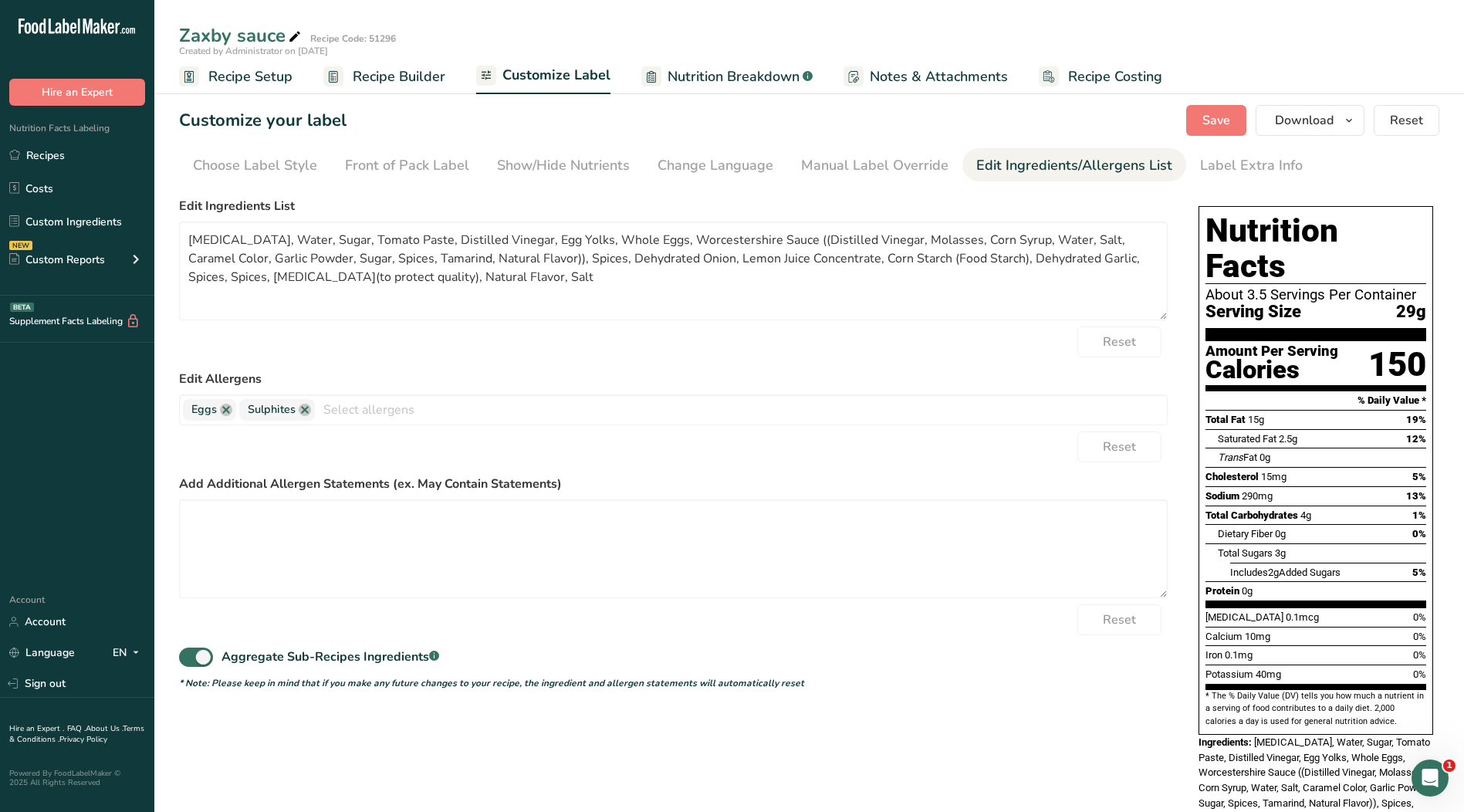
click at [424, 79] on span "Recipe Builder" at bounding box center [399, 76] width 93 height 21
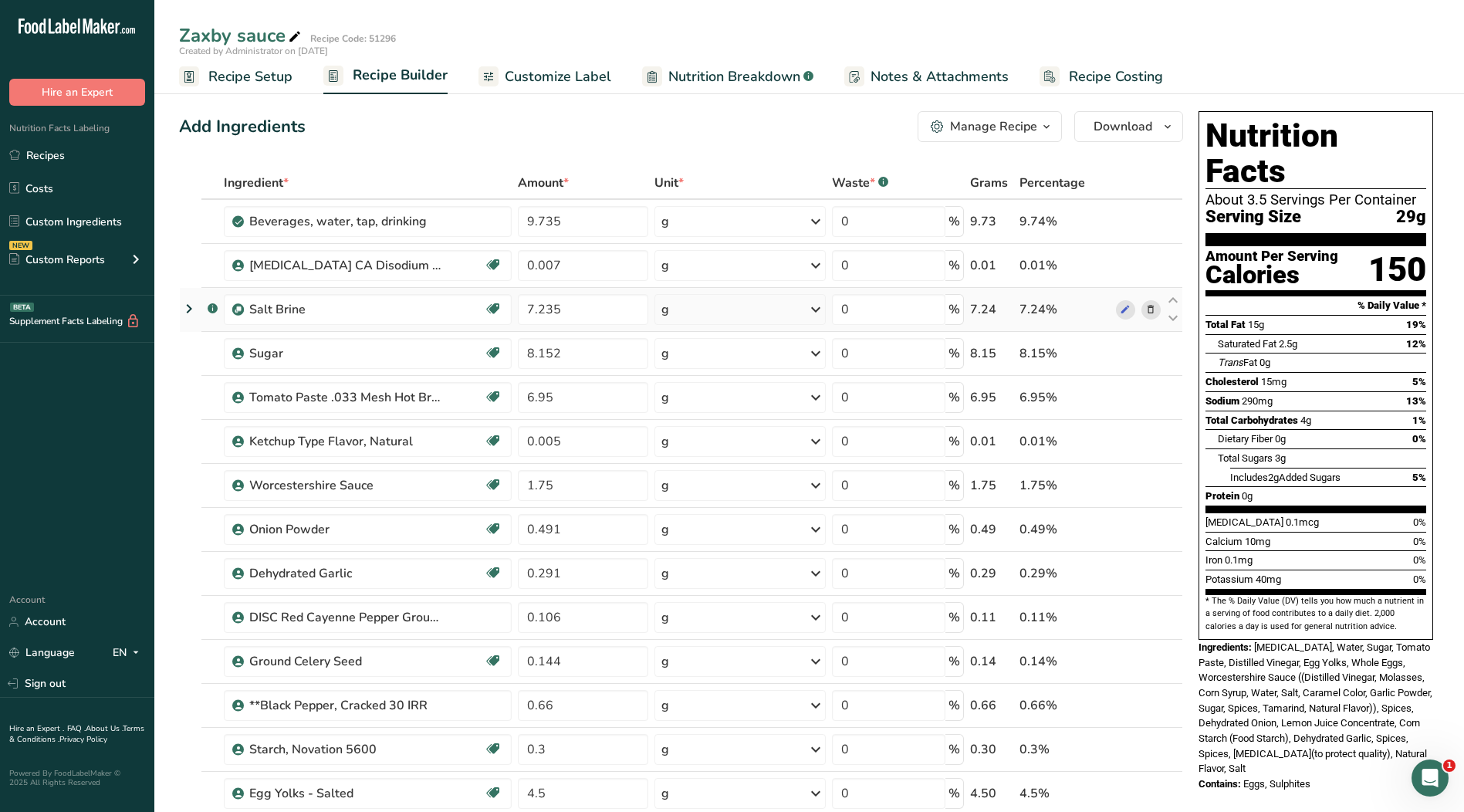
click at [192, 310] on icon at bounding box center [189, 309] width 19 height 27
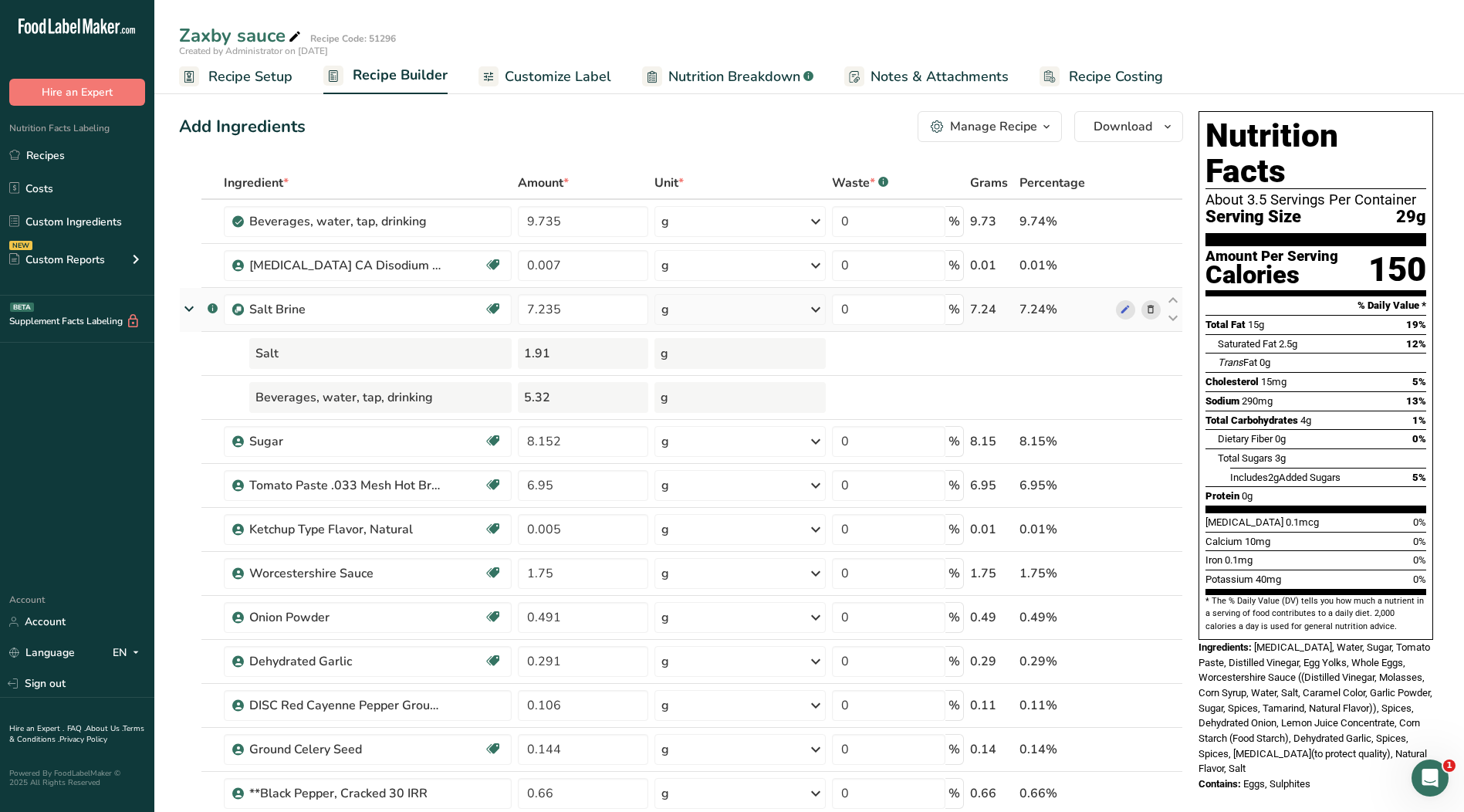
click at [192, 310] on icon at bounding box center [189, 309] width 27 height 19
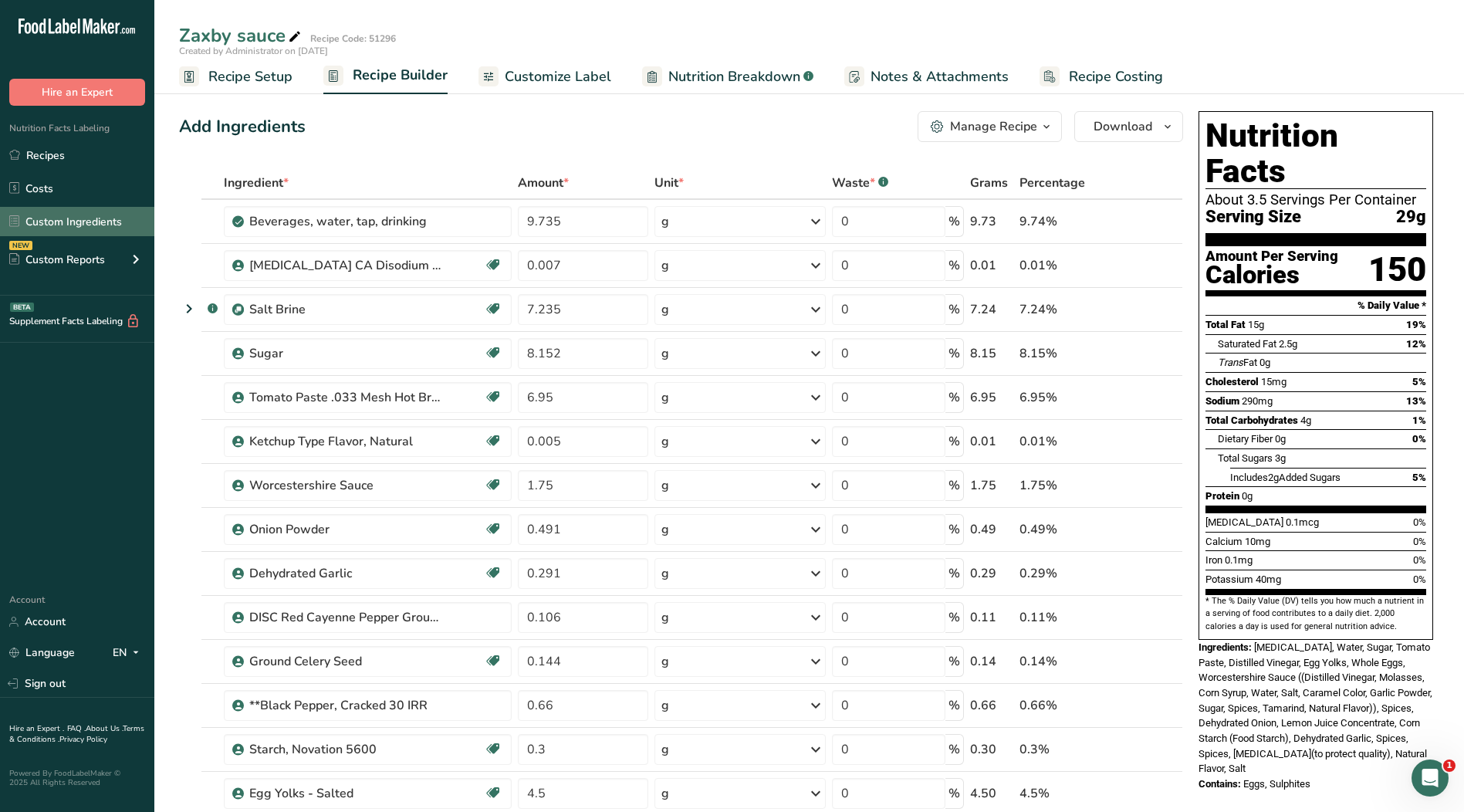
click at [65, 217] on link "Custom Ingredients" at bounding box center [77, 221] width 155 height 29
